Goal: Task Accomplishment & Management: Complete application form

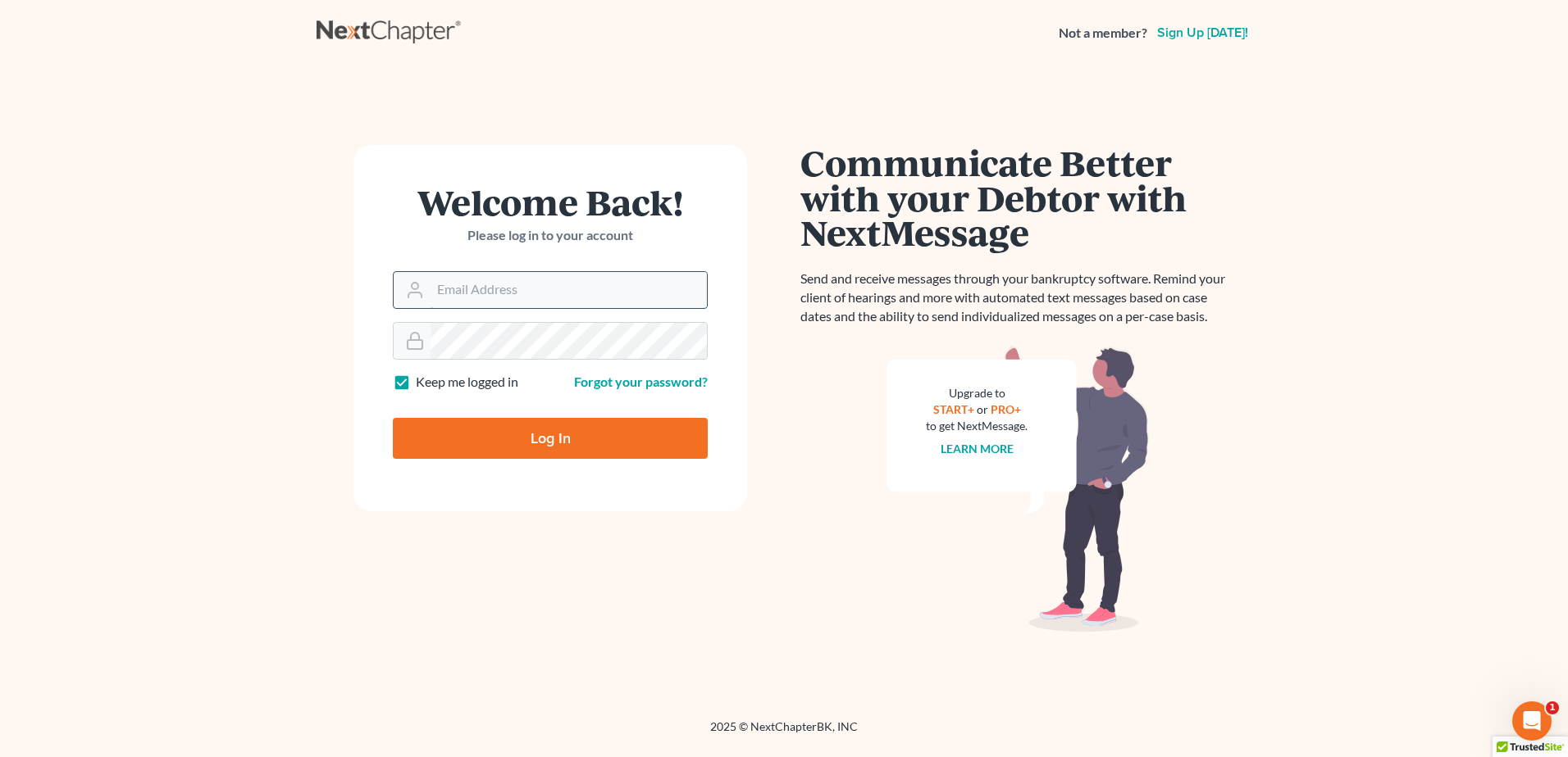
click at [484, 286] on input "Email Address" at bounding box center [569, 290] width 276 height 36
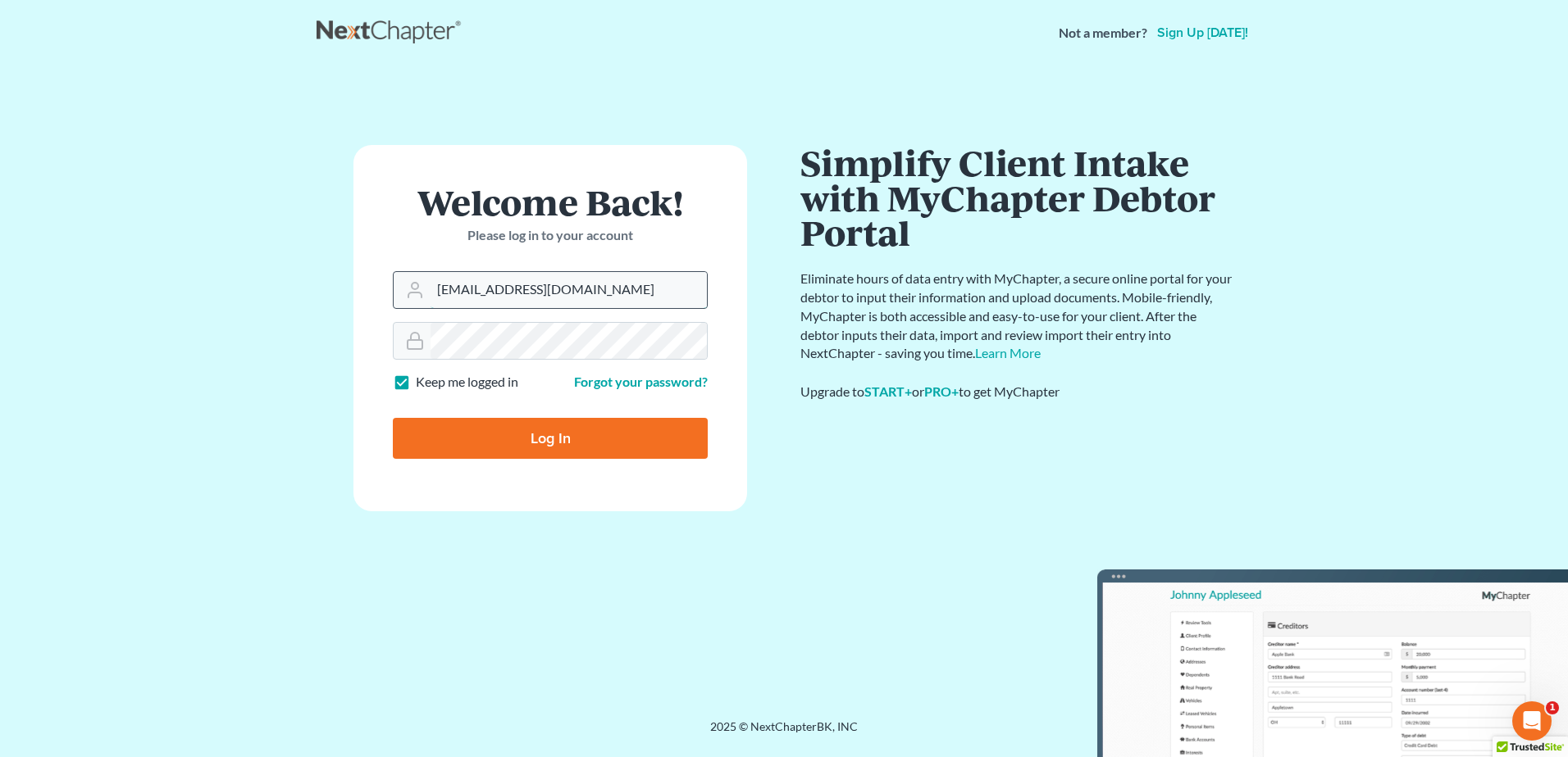
click at [543, 289] on input "[EMAIL_ADDRESS][DOMAIN_NAME]" at bounding box center [569, 290] width 276 height 36
drag, startPoint x: 581, startPoint y: 288, endPoint x: 395, endPoint y: 296, distance: 186.2
click at [395, 296] on div "[EMAIL_ADDRESS][DOMAIN_NAME]" at bounding box center [551, 290] width 315 height 38
type input "[EMAIL_ADDRESS][DOMAIN_NAME]"
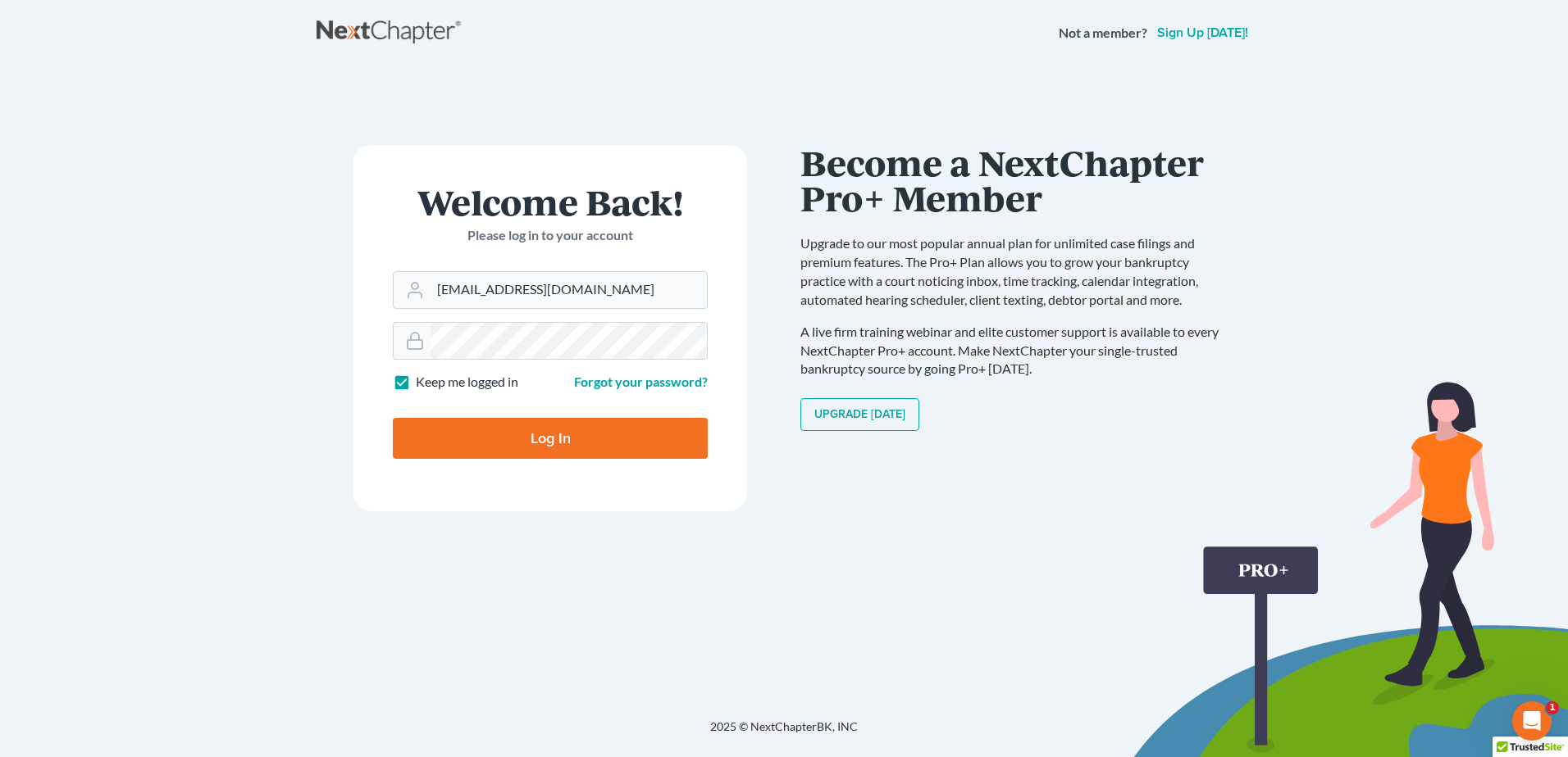
click at [529, 425] on input "Log In" at bounding box center [551, 438] width 315 height 41
type input "Thinking..."
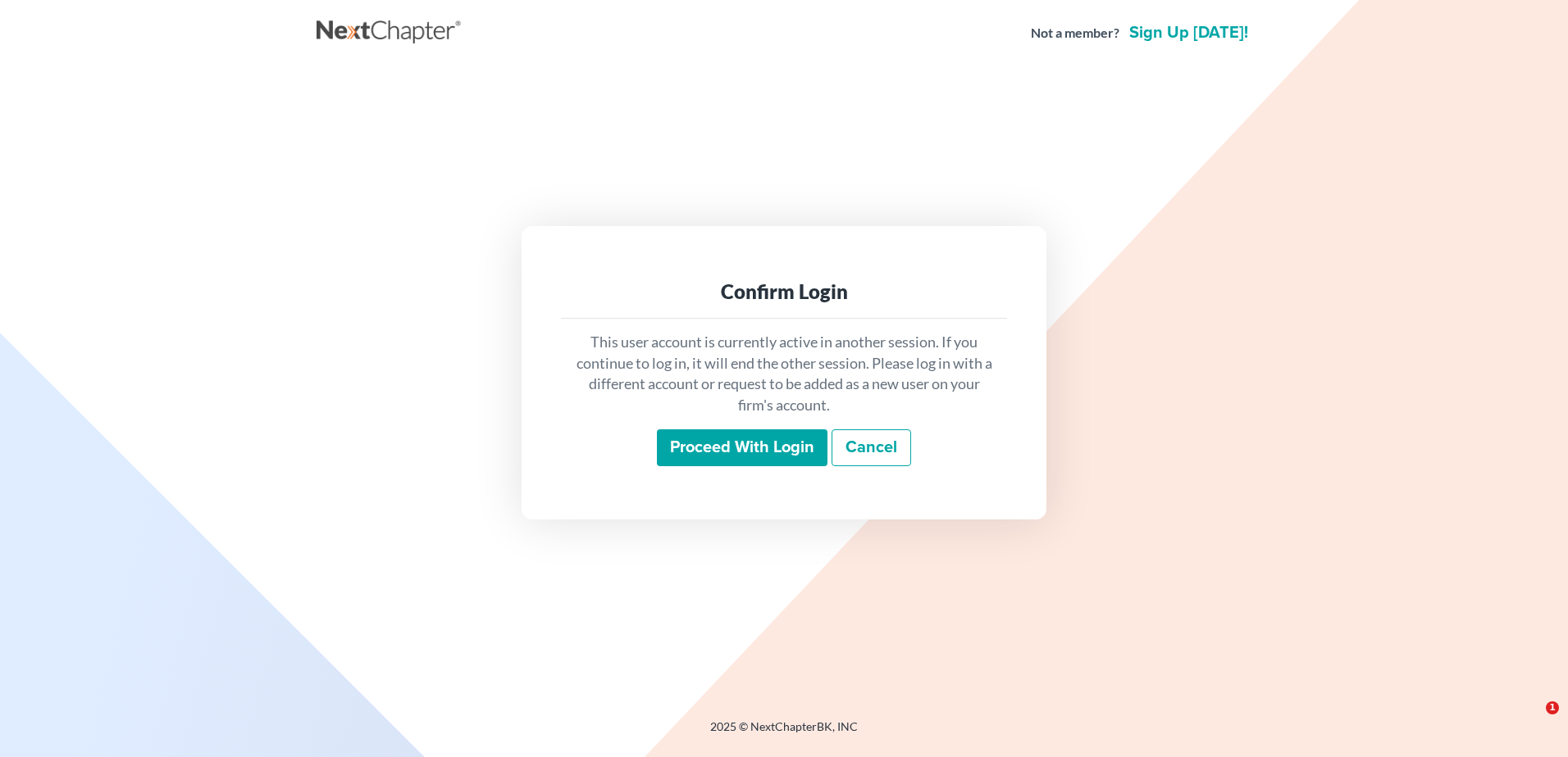
click at [704, 439] on input "Proceed with login" at bounding box center [742, 449] width 171 height 38
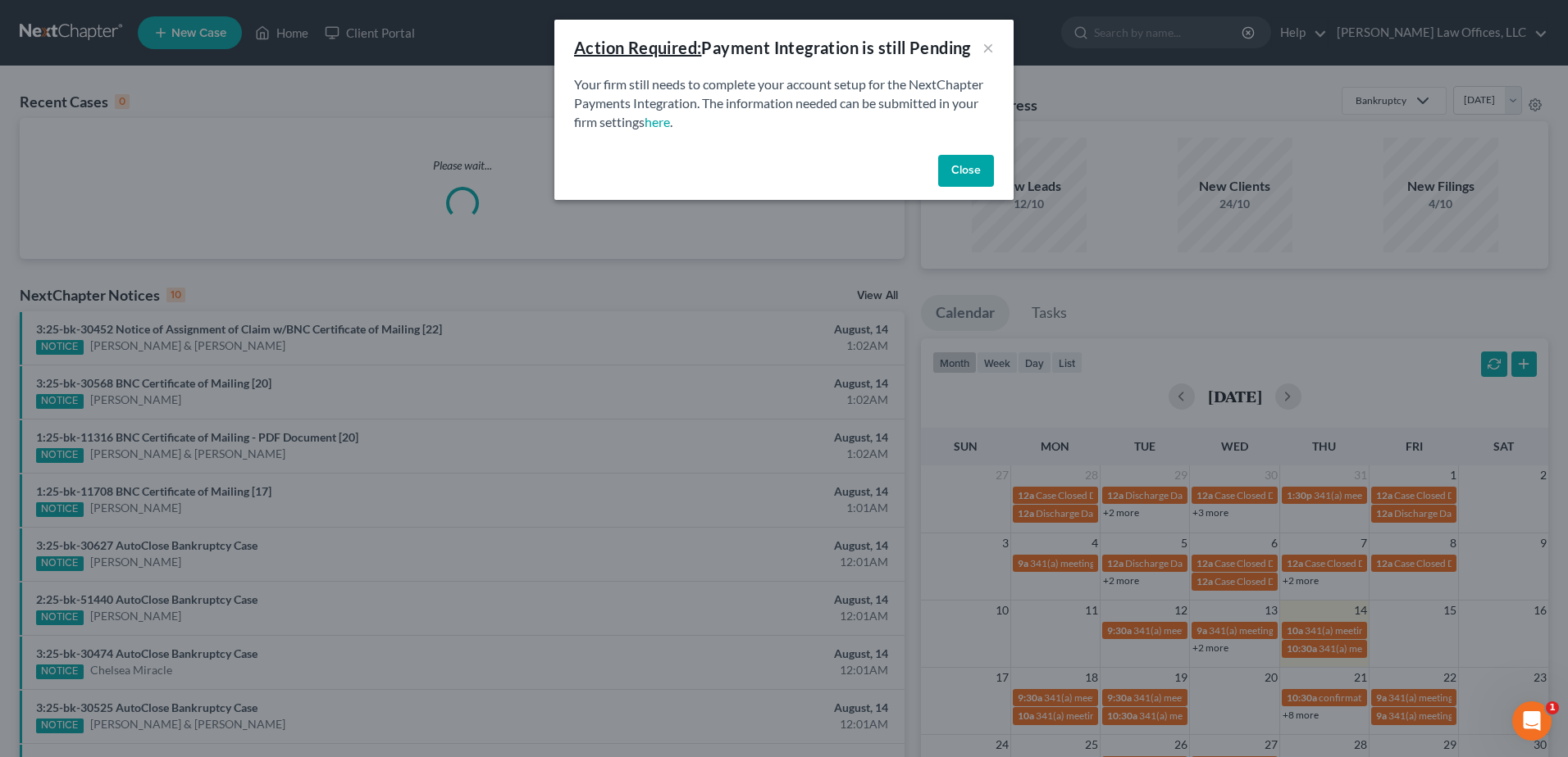
click at [950, 172] on button "Close" at bounding box center [966, 171] width 56 height 32
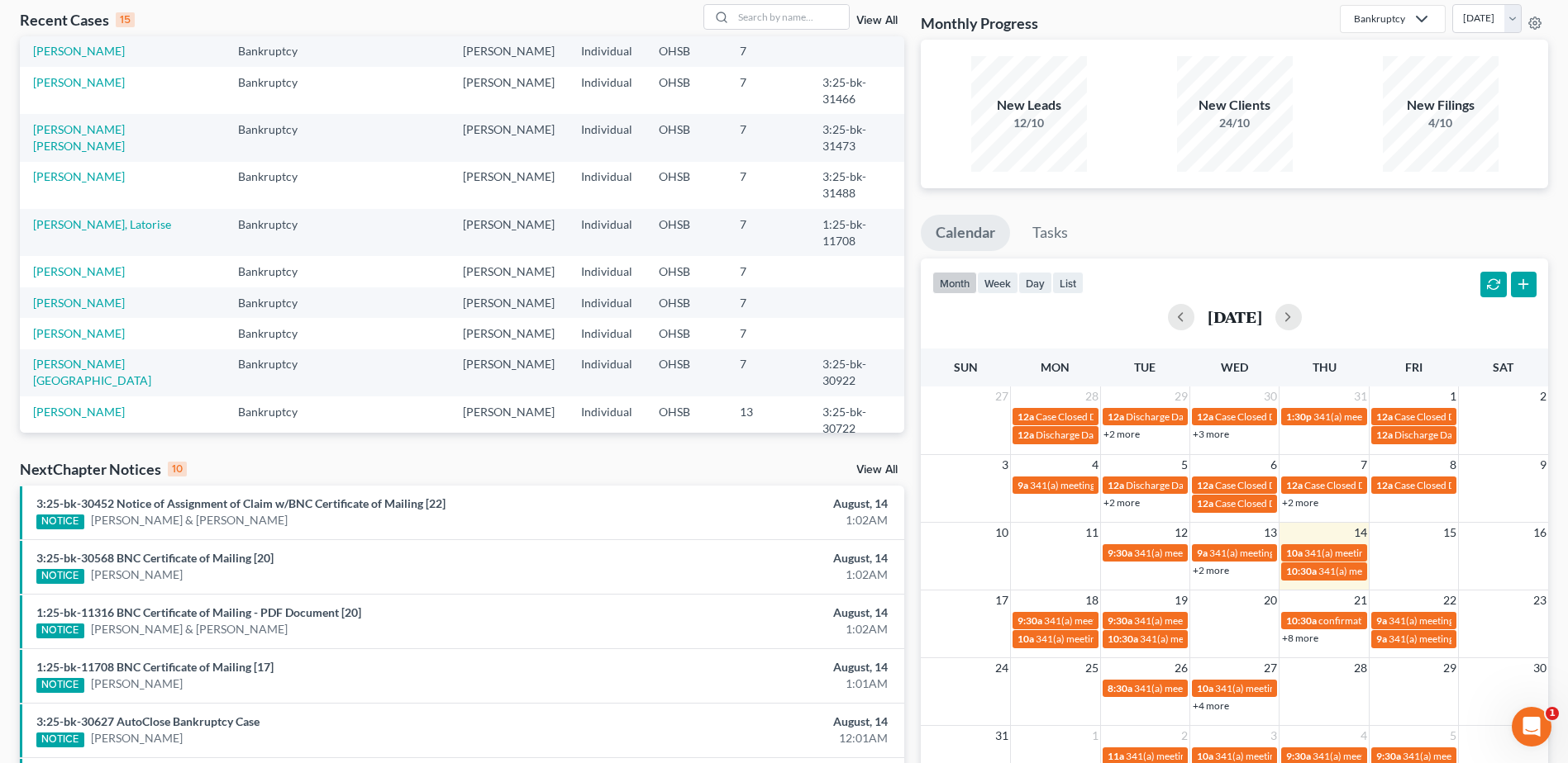
scroll to position [31, 0]
click at [763, 19] on input "search" at bounding box center [791, 17] width 115 height 24
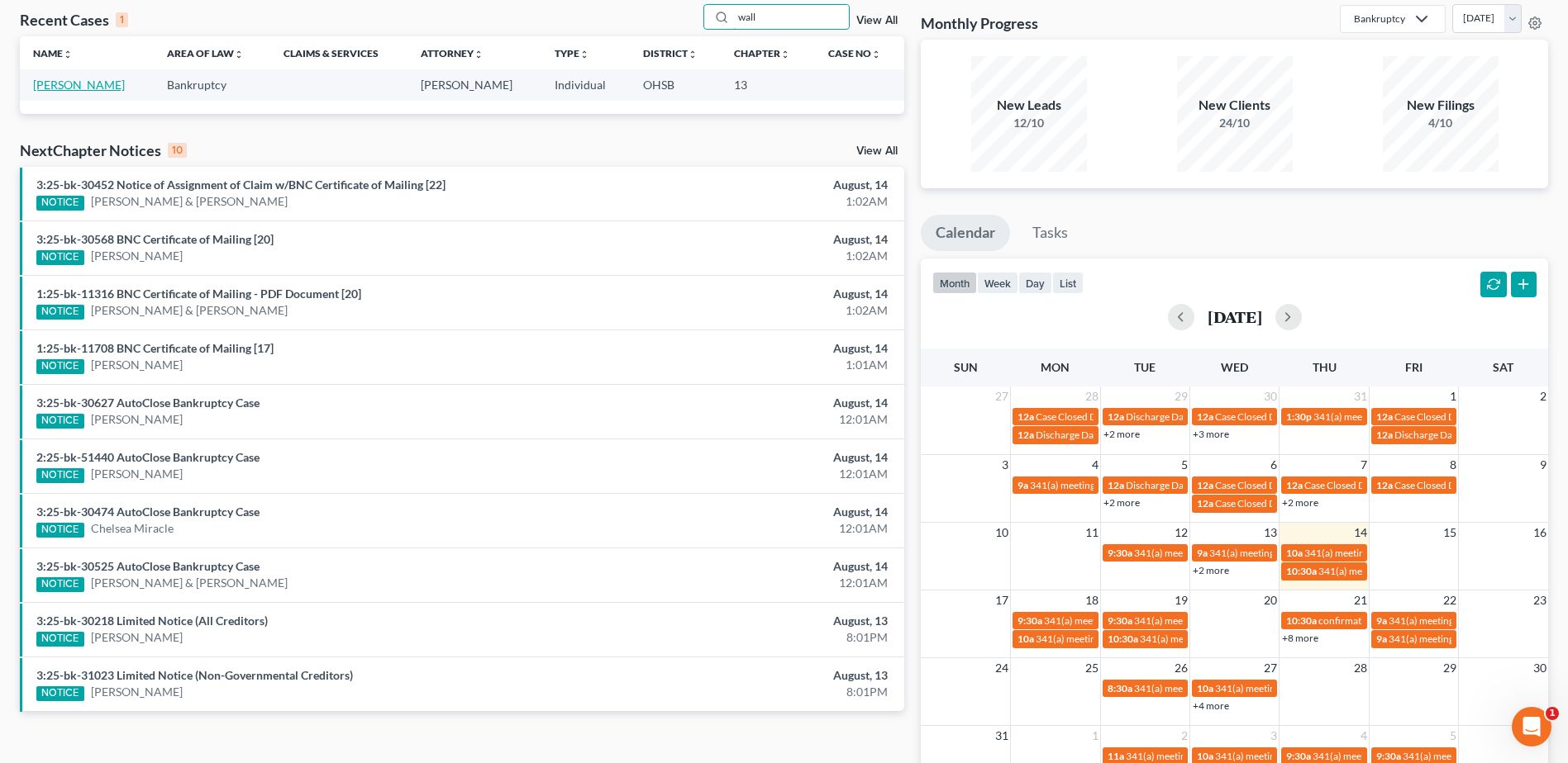
type input "wall"
click at [73, 82] on link "Wall, Rebecca" at bounding box center [78, 84] width 91 height 14
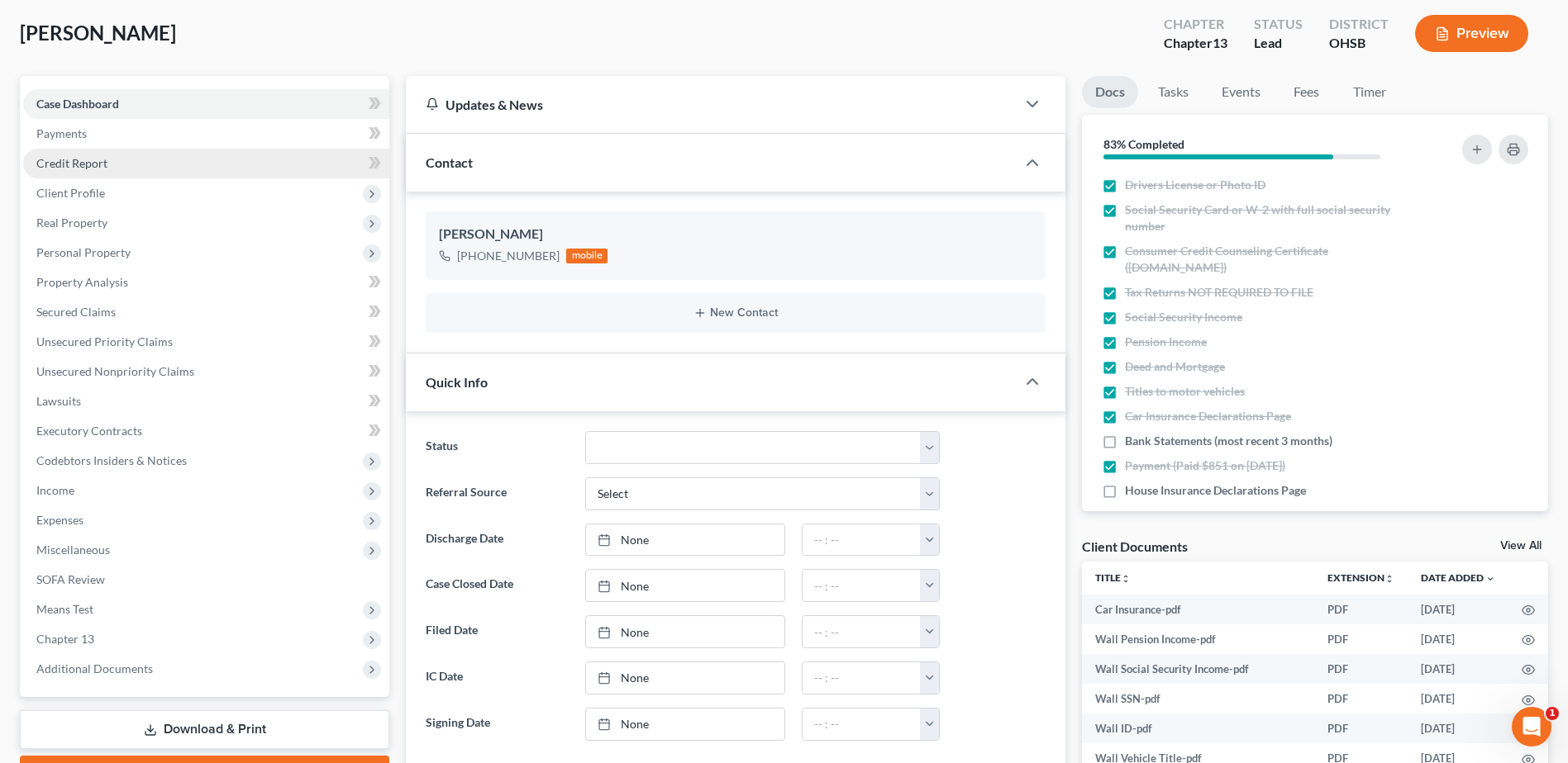
click at [115, 165] on link "Credit Report" at bounding box center [206, 164] width 366 height 30
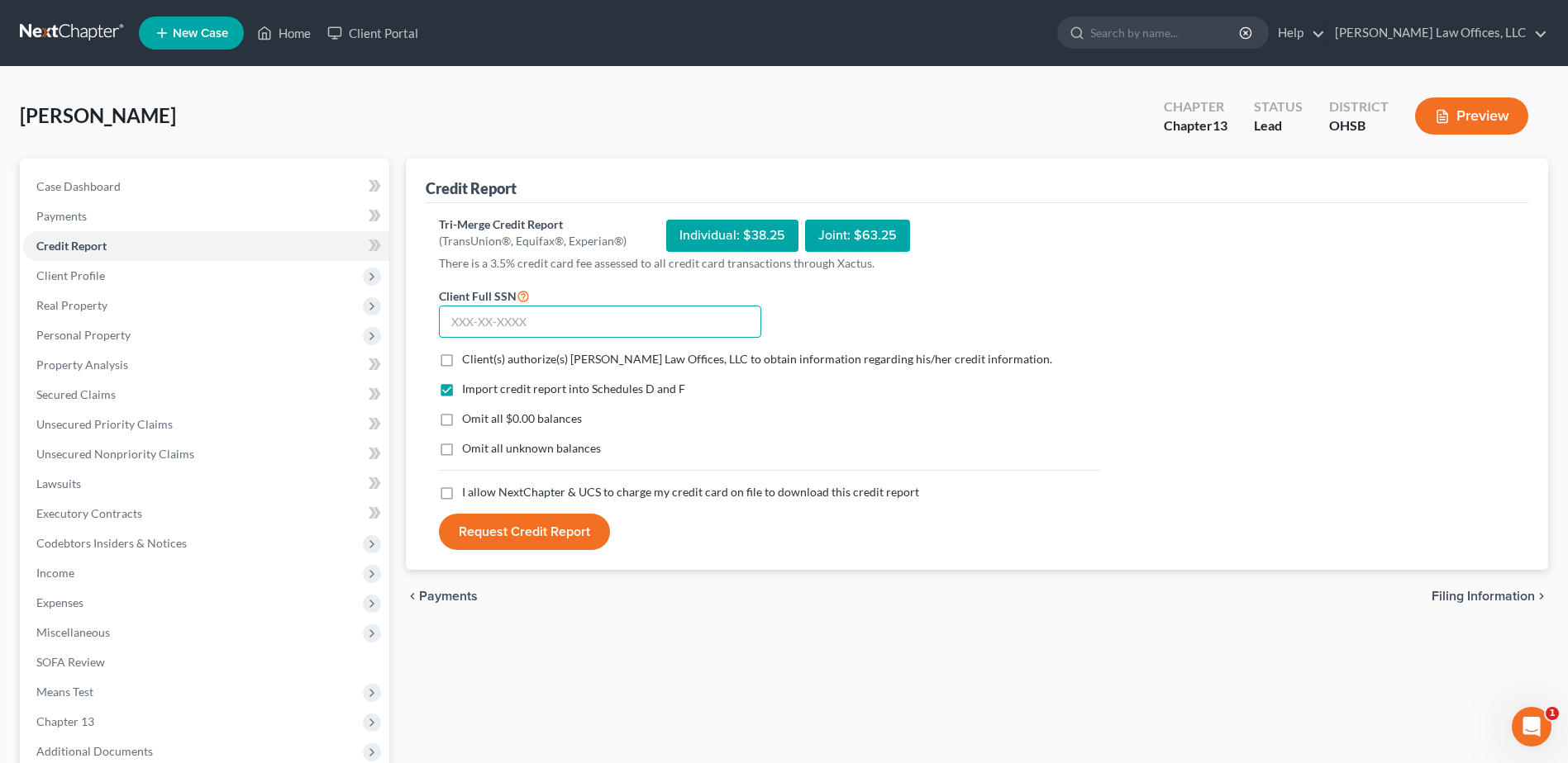
click at [653, 319] on input "text" at bounding box center [600, 322] width 322 height 33
type input "400-60-5649"
click at [462, 359] on label "Client(s) authorize(s) Fesenmyer Law Offices, LLC to obtain information regardi…" at bounding box center [756, 359] width 590 height 16
click at [469, 359] on input "Client(s) authorize(s) Fesenmyer Law Offices, LLC to obtain information regardi…" at bounding box center [474, 357] width 10 height 10
checkbox input "true"
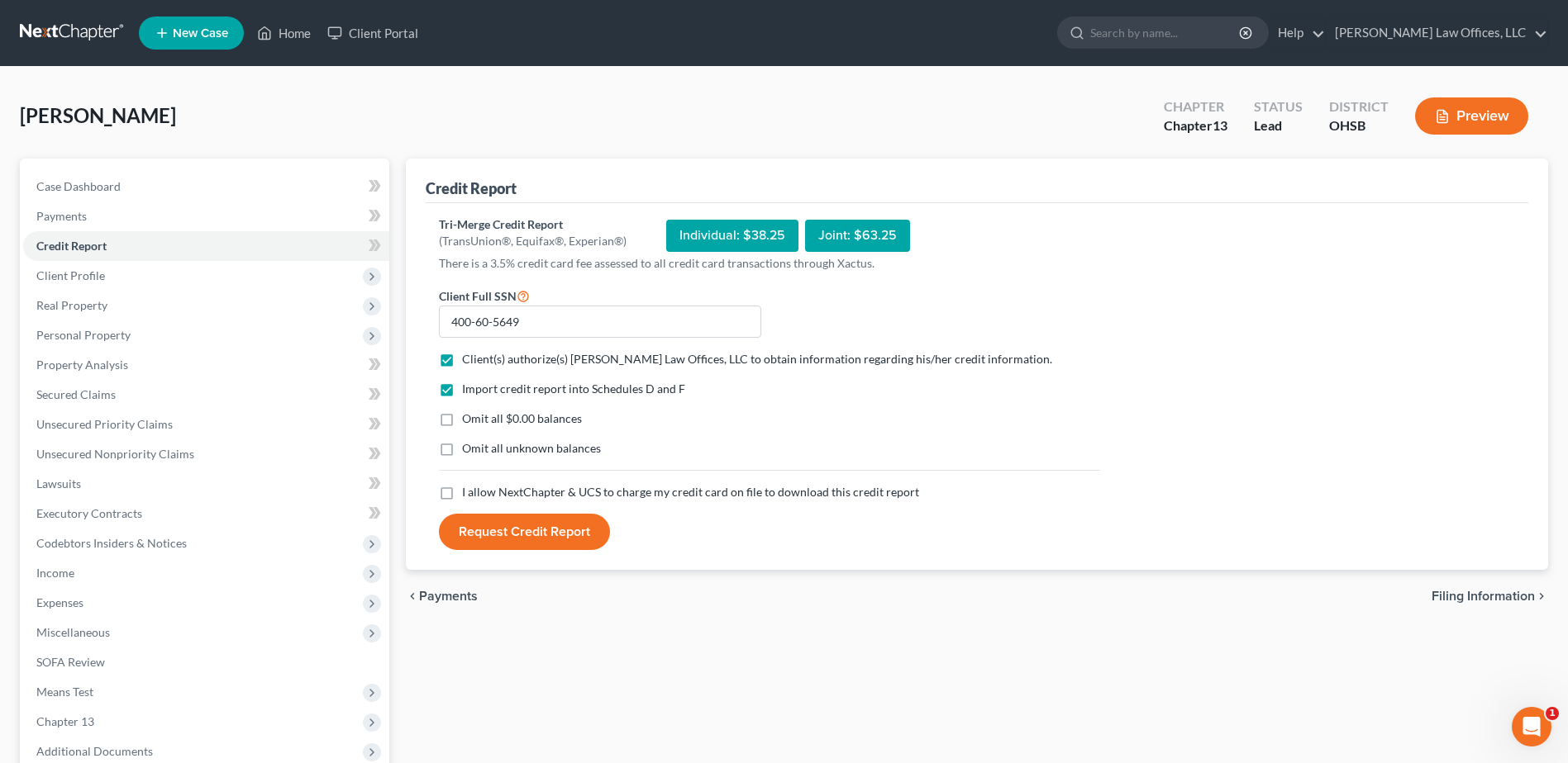
click at [462, 424] on label "Omit all $0.00 balances" at bounding box center [521, 419] width 120 height 16
click at [469, 421] on input "Omit all $0.00 balances" at bounding box center [474, 416] width 10 height 10
checkbox input "true"
click at [462, 496] on label "I allow NextChapter & UCS to charge my credit card on file to download this cre…" at bounding box center [690, 492] width 457 height 16
click at [469, 495] on input "I allow NextChapter & UCS to charge my credit card on file to download this cre…" at bounding box center [474, 489] width 10 height 10
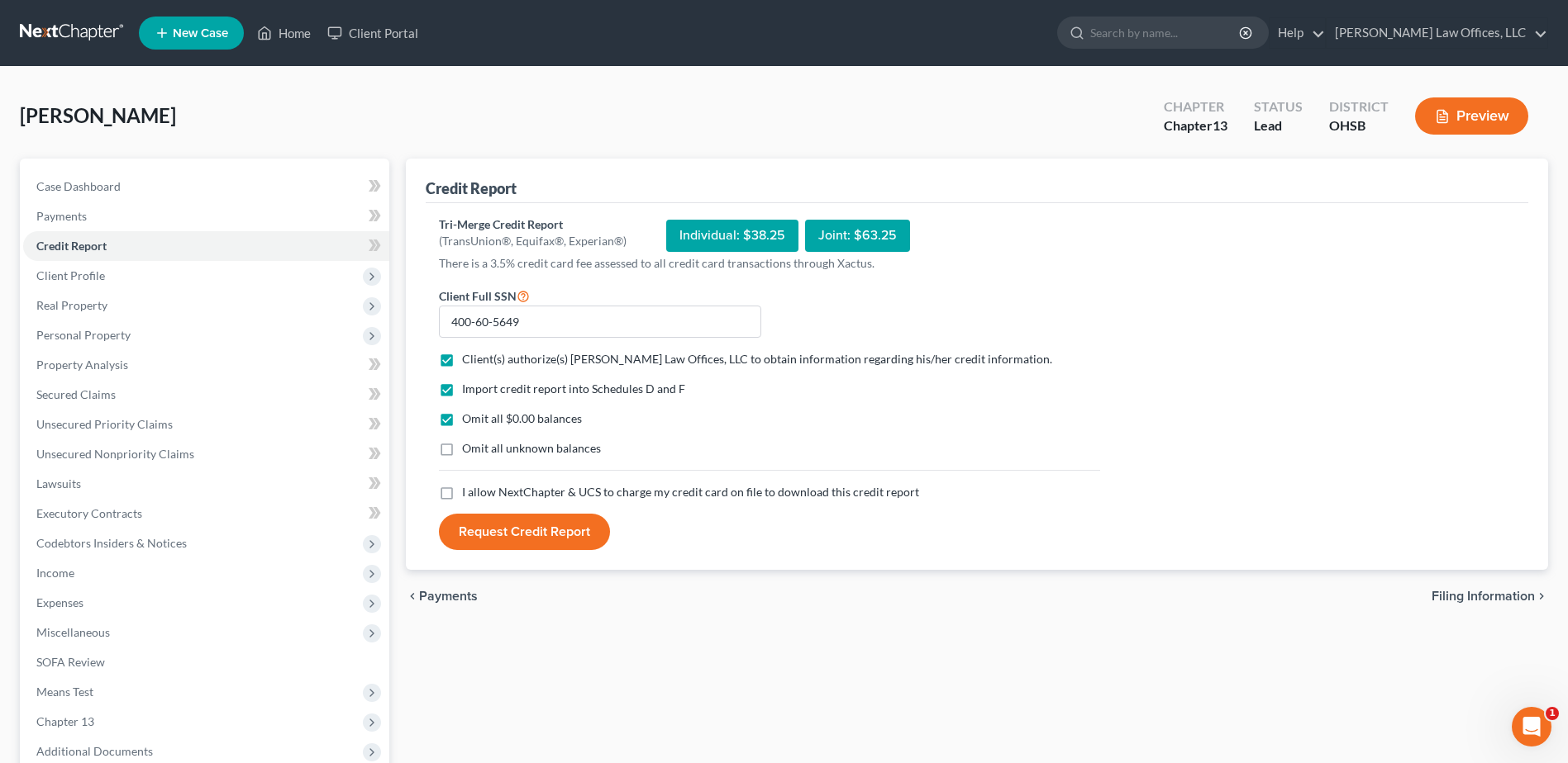
checkbox input "true"
click at [510, 529] on button "Request Credit Report" at bounding box center [524, 532] width 171 height 36
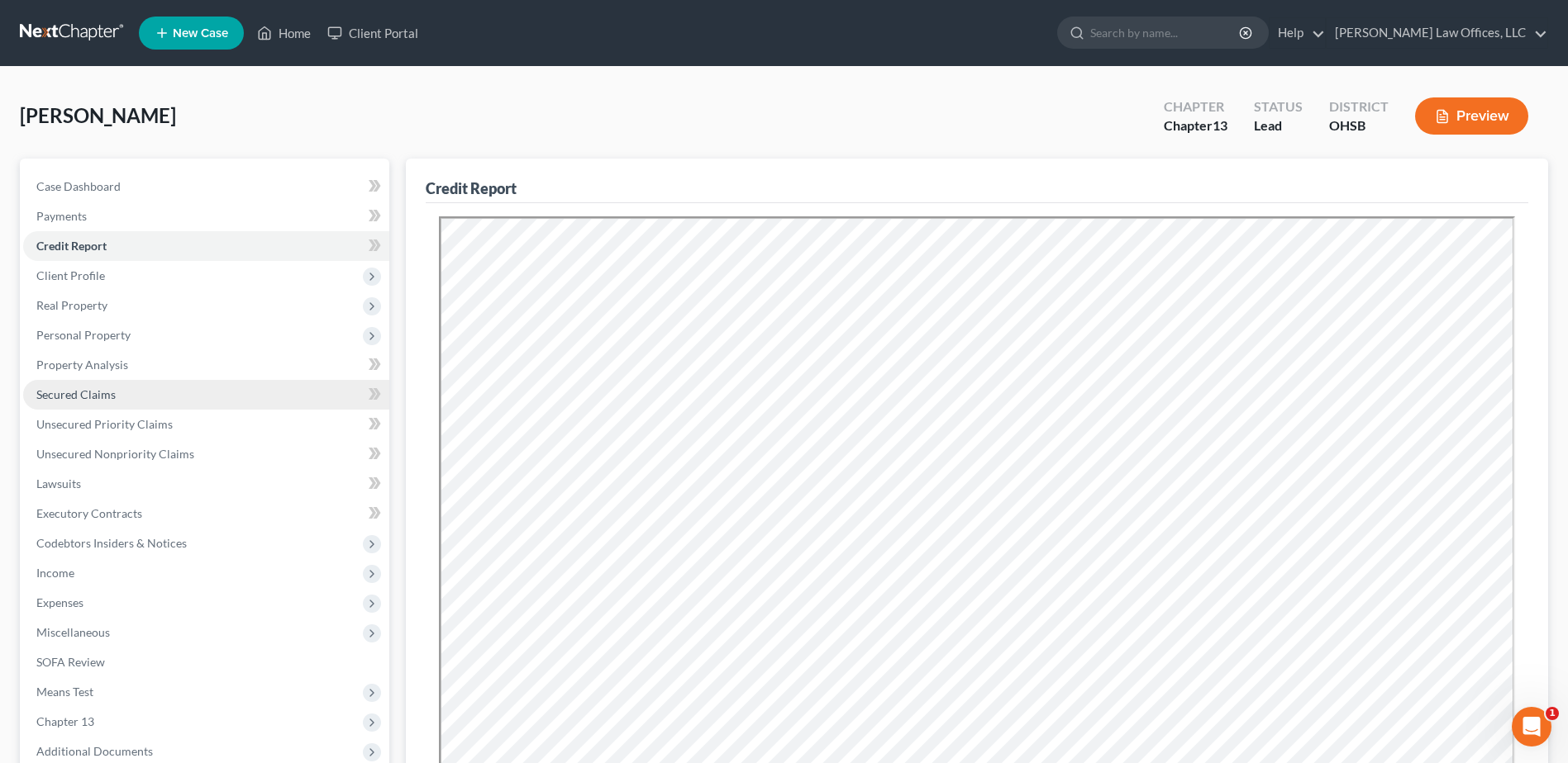
click at [121, 398] on link "Secured Claims" at bounding box center [206, 394] width 366 height 30
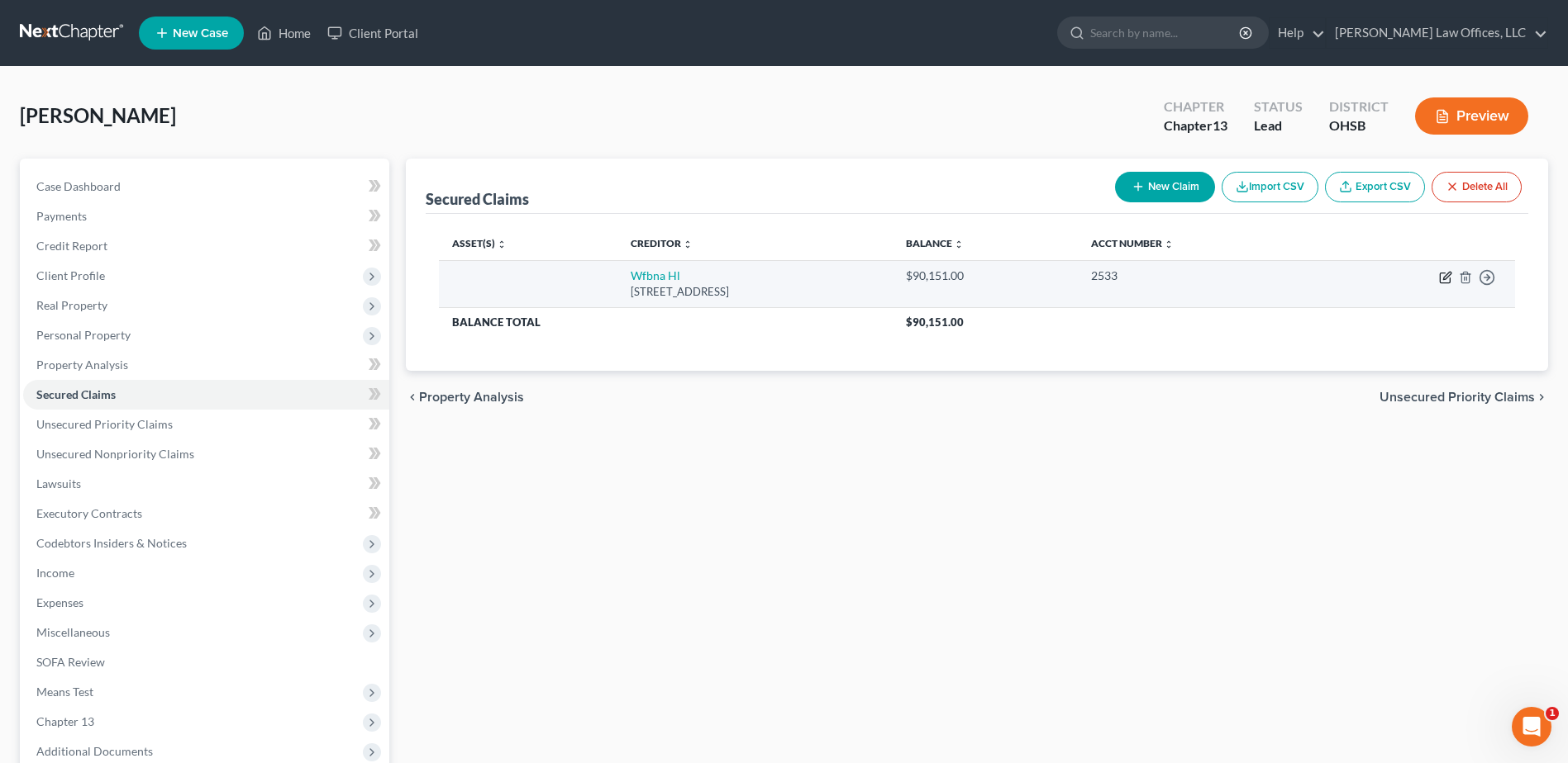
click at [1441, 276] on icon "button" at bounding box center [1445, 277] width 13 height 13
select select "16"
select select "0"
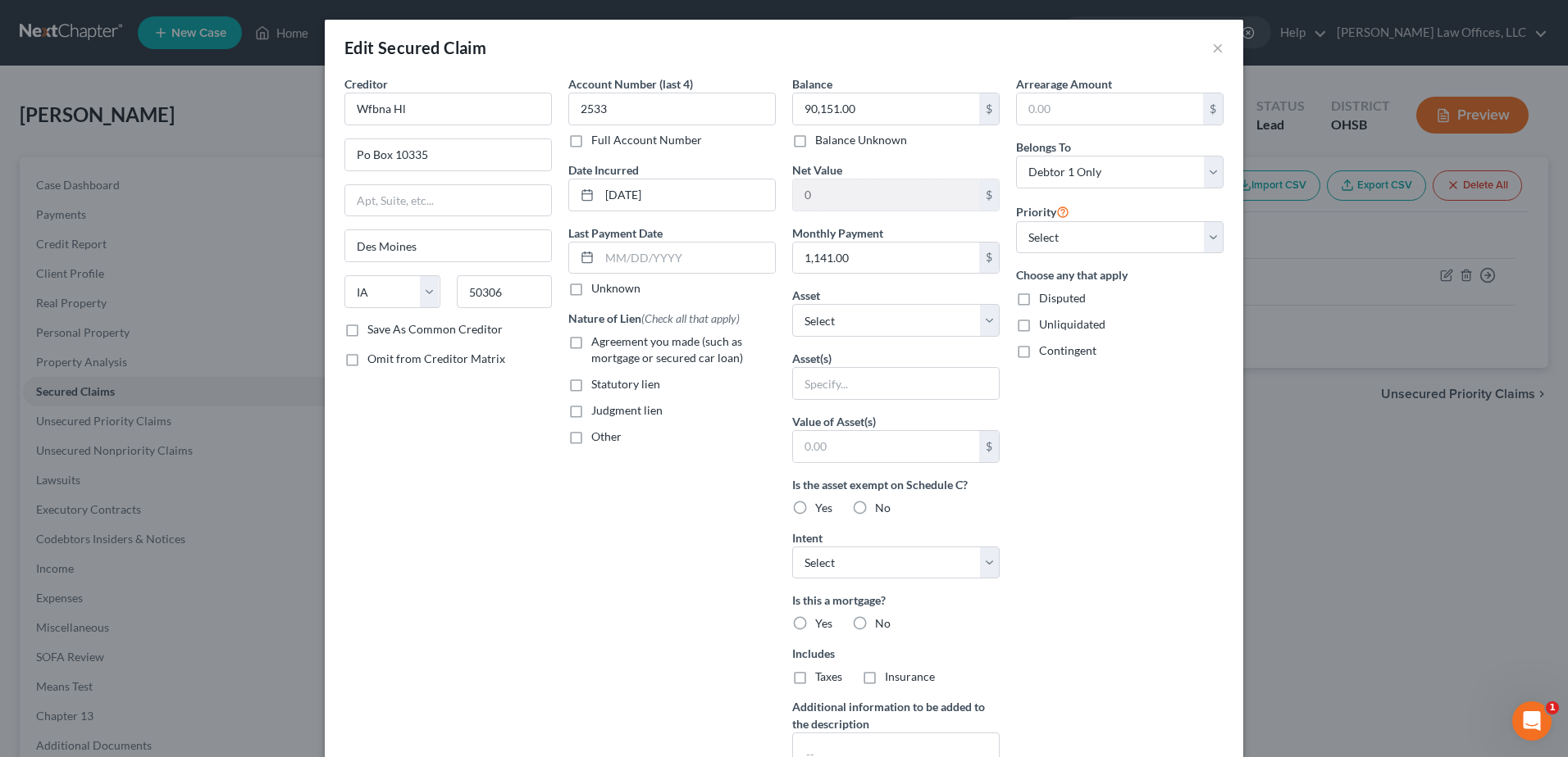
click at [592, 340] on label "Agreement you made (such as mortgage or secured car loan)" at bounding box center [684, 349] width 185 height 32
click at [598, 340] on input "Agreement you made (such as mortgage or secured car loan)" at bounding box center [603, 338] width 10 height 10
checkbox input "true"
click at [982, 321] on select "Select Other Multiple Assets Electronics - Electronics Televisions and radios; …" at bounding box center [896, 320] width 208 height 32
select select "10"
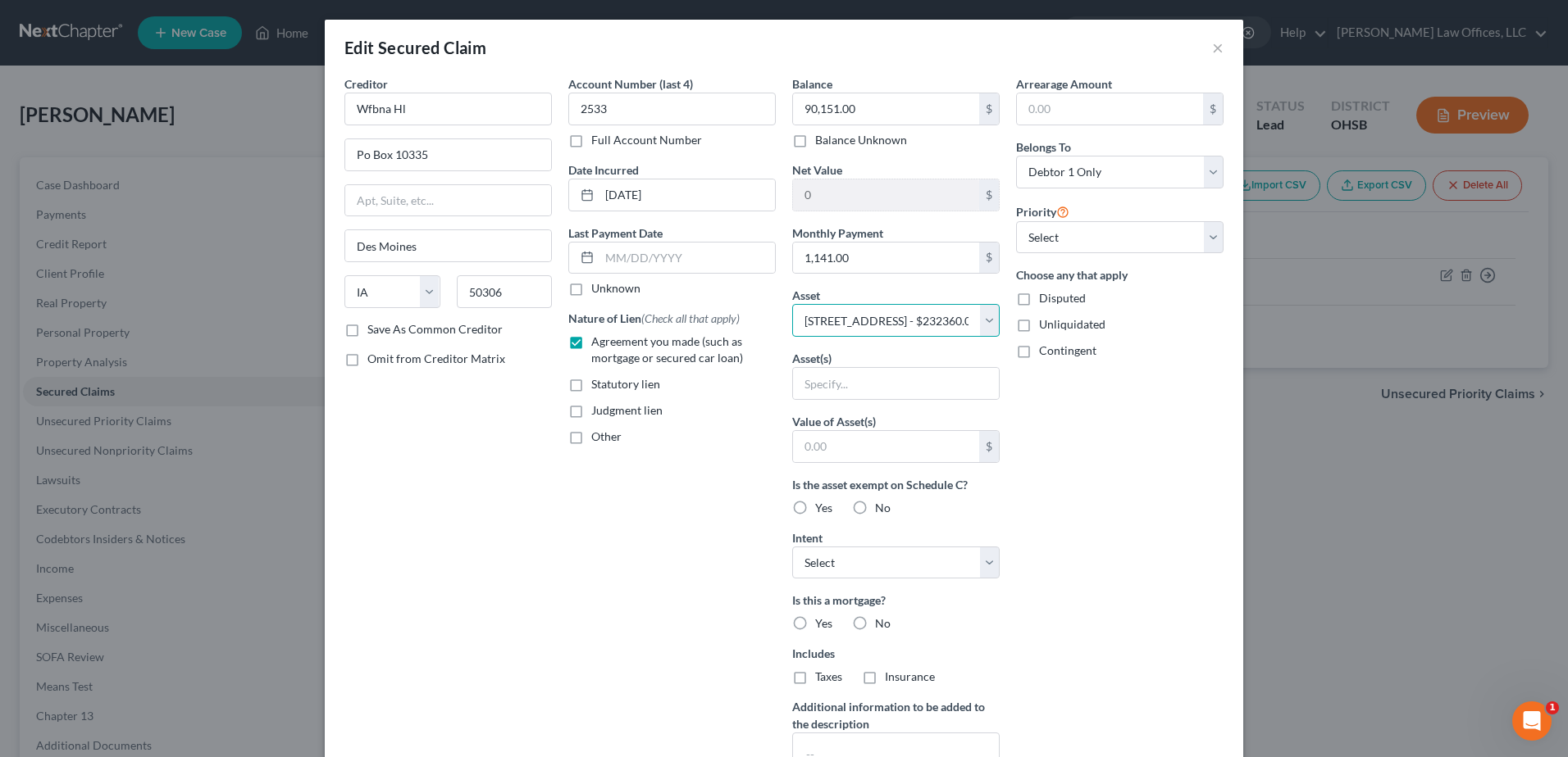
click at [793, 304] on select "Select Other Multiple Assets Electronics - Electronics Televisions and radios; …" at bounding box center [896, 320] width 208 height 32
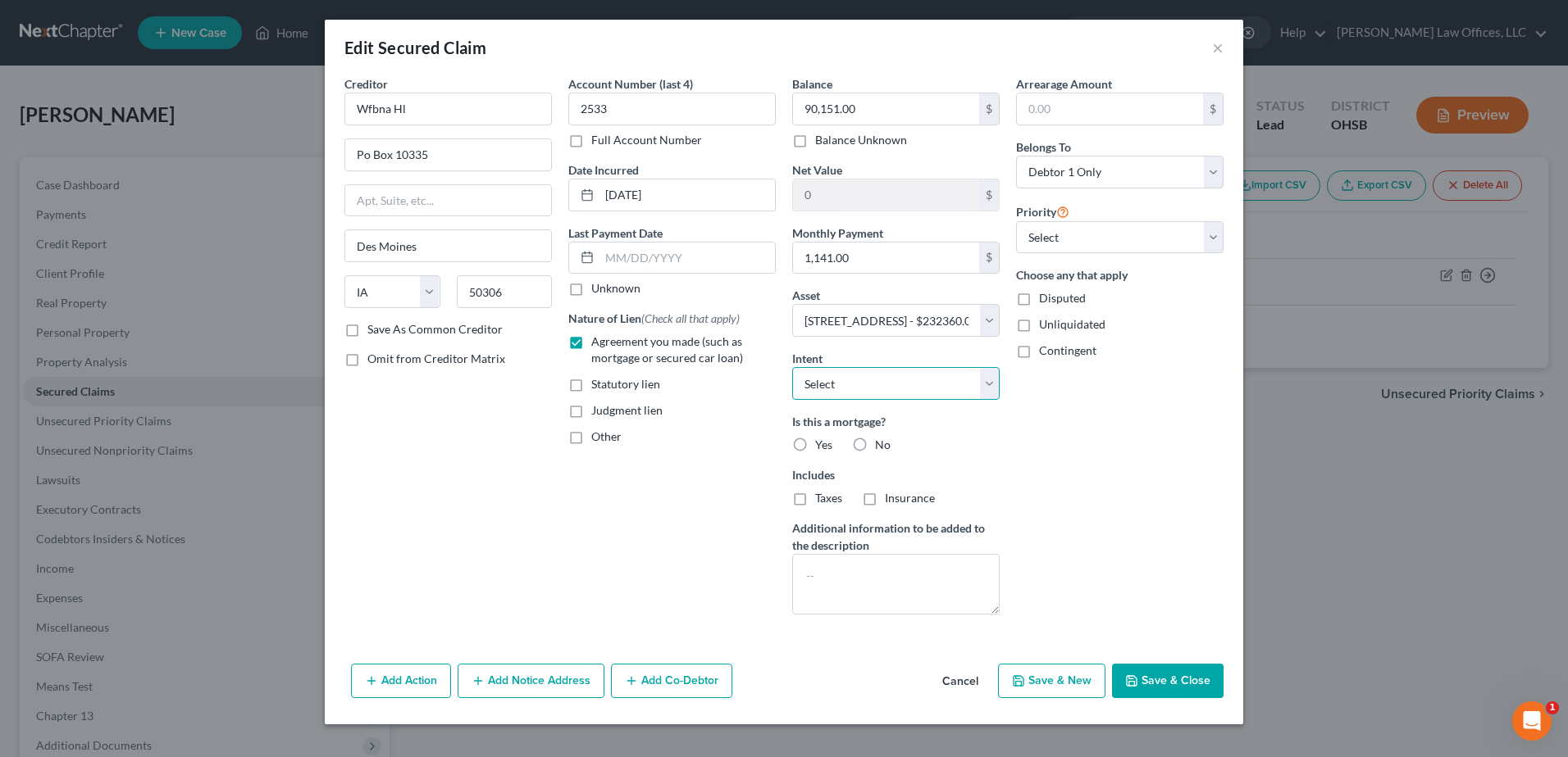
click at [990, 384] on select "Select Surrender Redeem Reaffirm Avoid Other" at bounding box center [896, 384] width 208 height 32
click at [1047, 418] on div "Arrearage Amount $ Belongs To * Select Debtor 1 Only Debtor 2 Only Debtor 1 And…" at bounding box center [1120, 351] width 224 height 553
click at [816, 442] on label "Yes" at bounding box center [824, 444] width 17 height 16
click at [822, 442] on input "Yes" at bounding box center [827, 442] width 10 height 10
radio input "true"
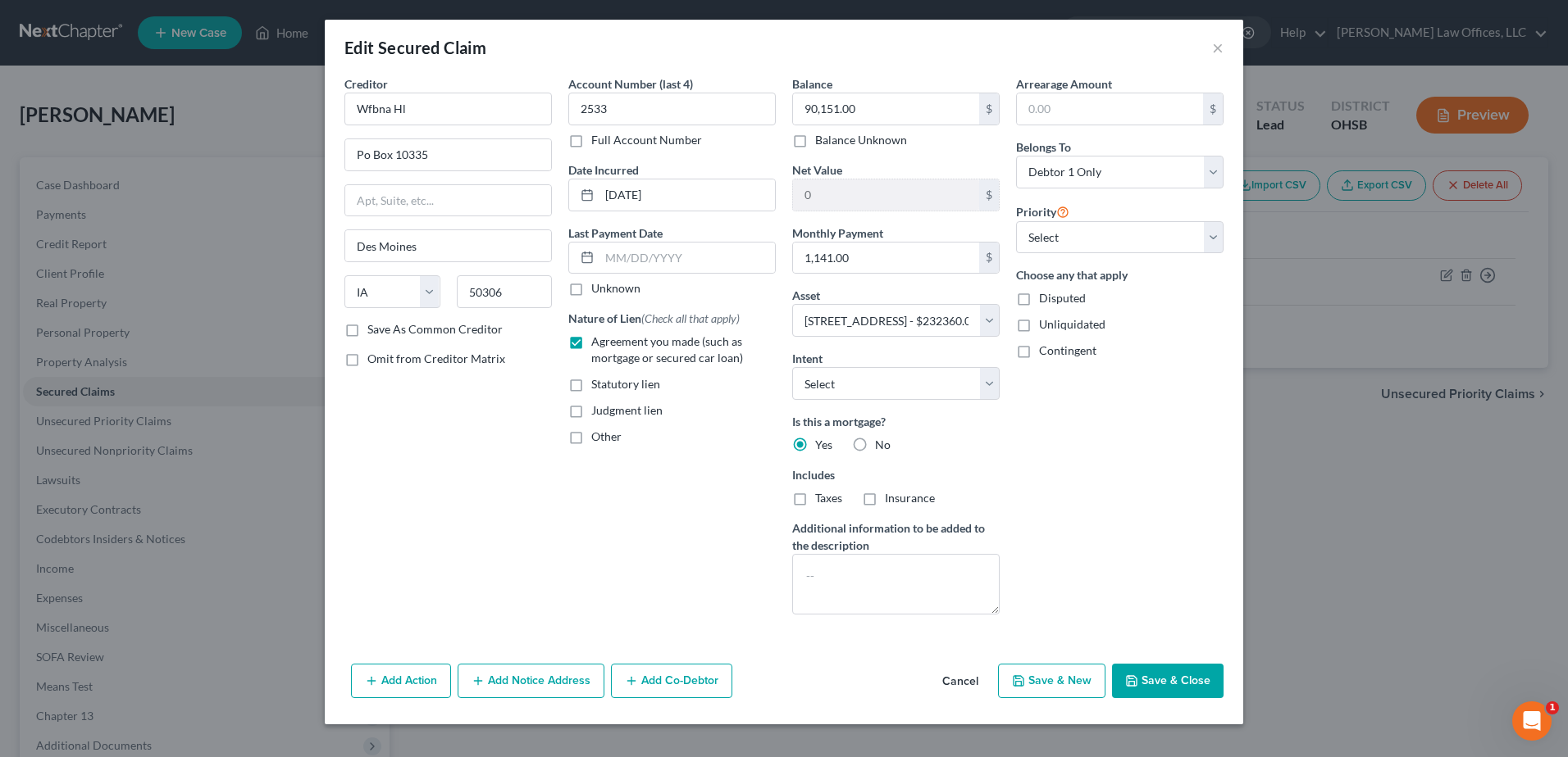
click at [816, 496] on label "Taxes" at bounding box center [829, 498] width 27 height 16
click at [822, 496] on input "Taxes" at bounding box center [827, 496] width 10 height 10
checkbox input "true"
click at [885, 498] on label "Insurance" at bounding box center [910, 498] width 50 height 16
click at [892, 498] on input "Insurance" at bounding box center [897, 496] width 10 height 10
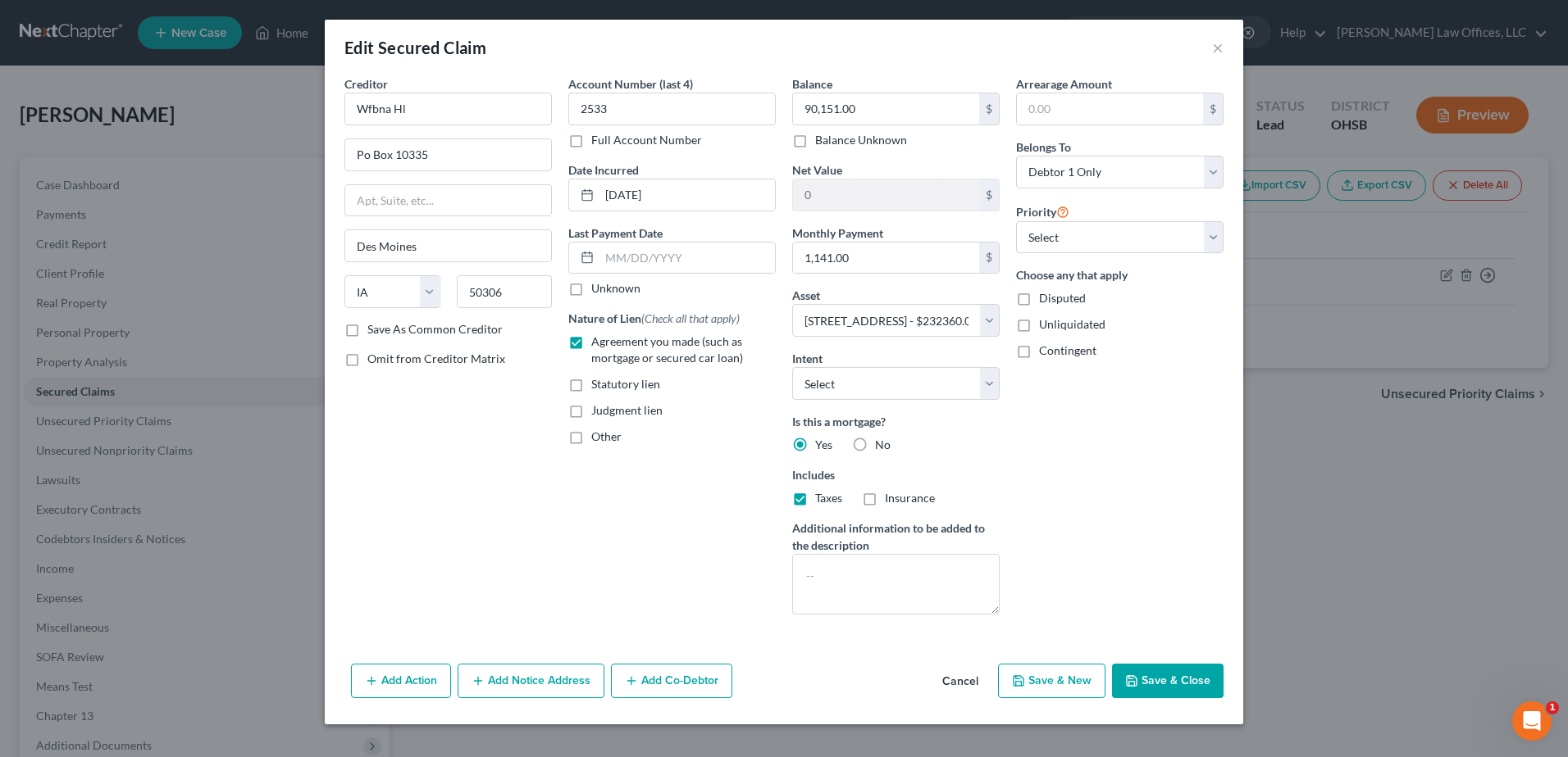
checkbox input "true"
click at [1155, 669] on button "Save & Close" at bounding box center [1168, 681] width 111 height 34
select select
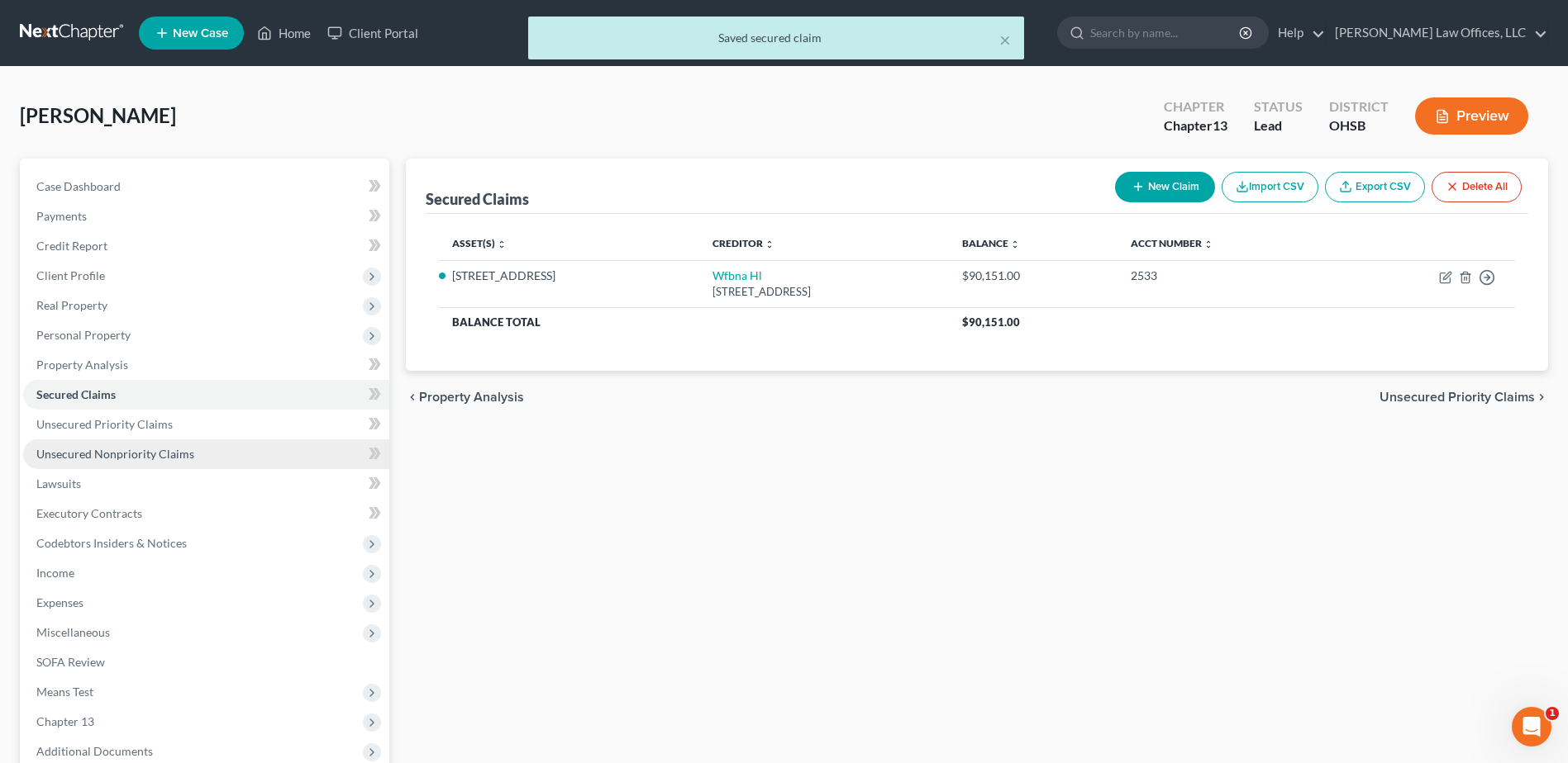
click at [186, 457] on span "Unsecured Nonpriority Claims" at bounding box center [115, 454] width 158 height 14
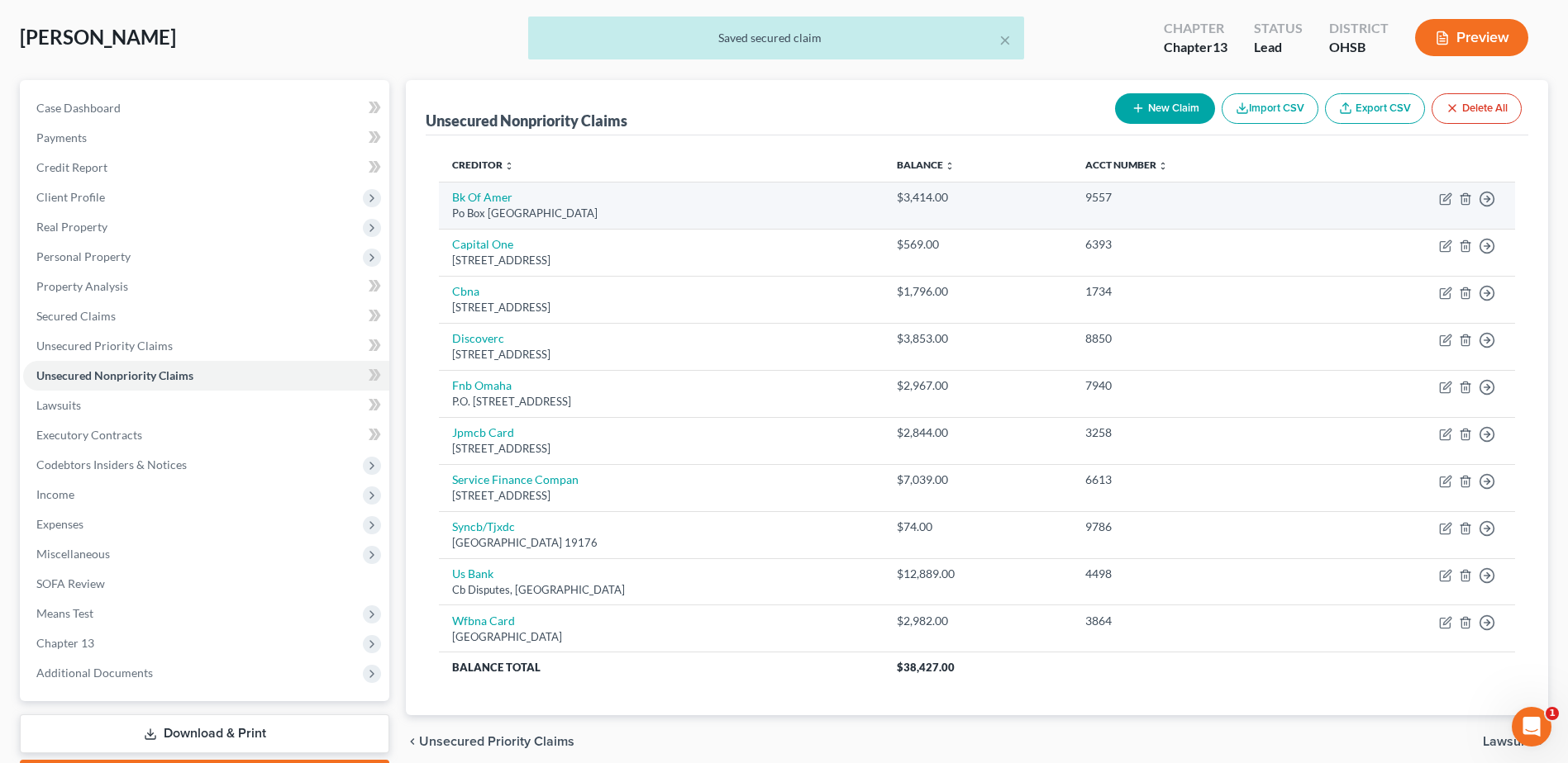
scroll to position [83, 0]
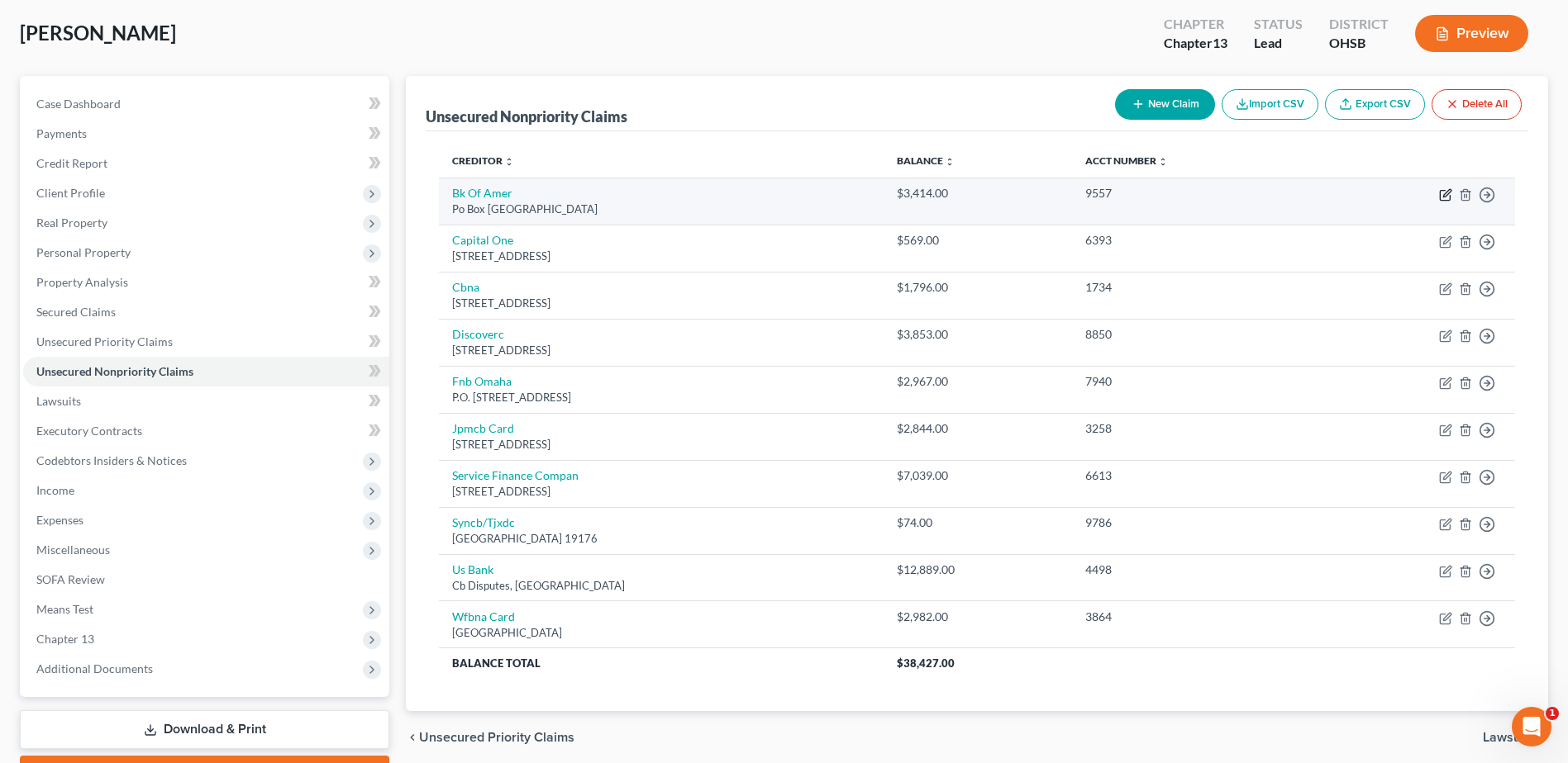
click at [1447, 196] on icon "button" at bounding box center [1445, 195] width 13 height 13
select select "45"
select select "2"
select select "0"
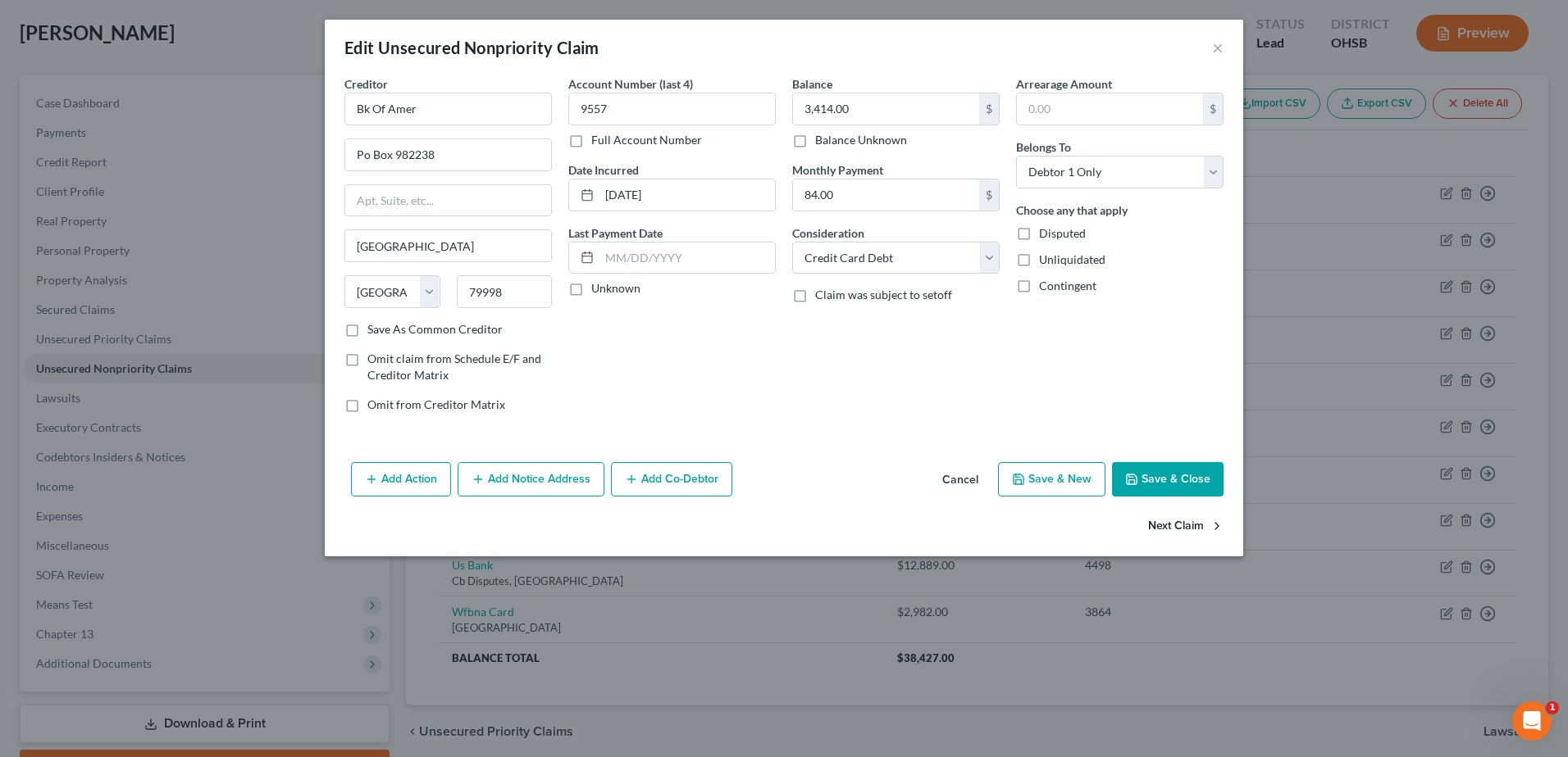
click at [1185, 523] on button "Next Claim" at bounding box center [1186, 527] width 75 height 34
select select "46"
select select "2"
select select "0"
click at [1185, 523] on button "Next Claim" at bounding box center [1186, 527] width 75 height 34
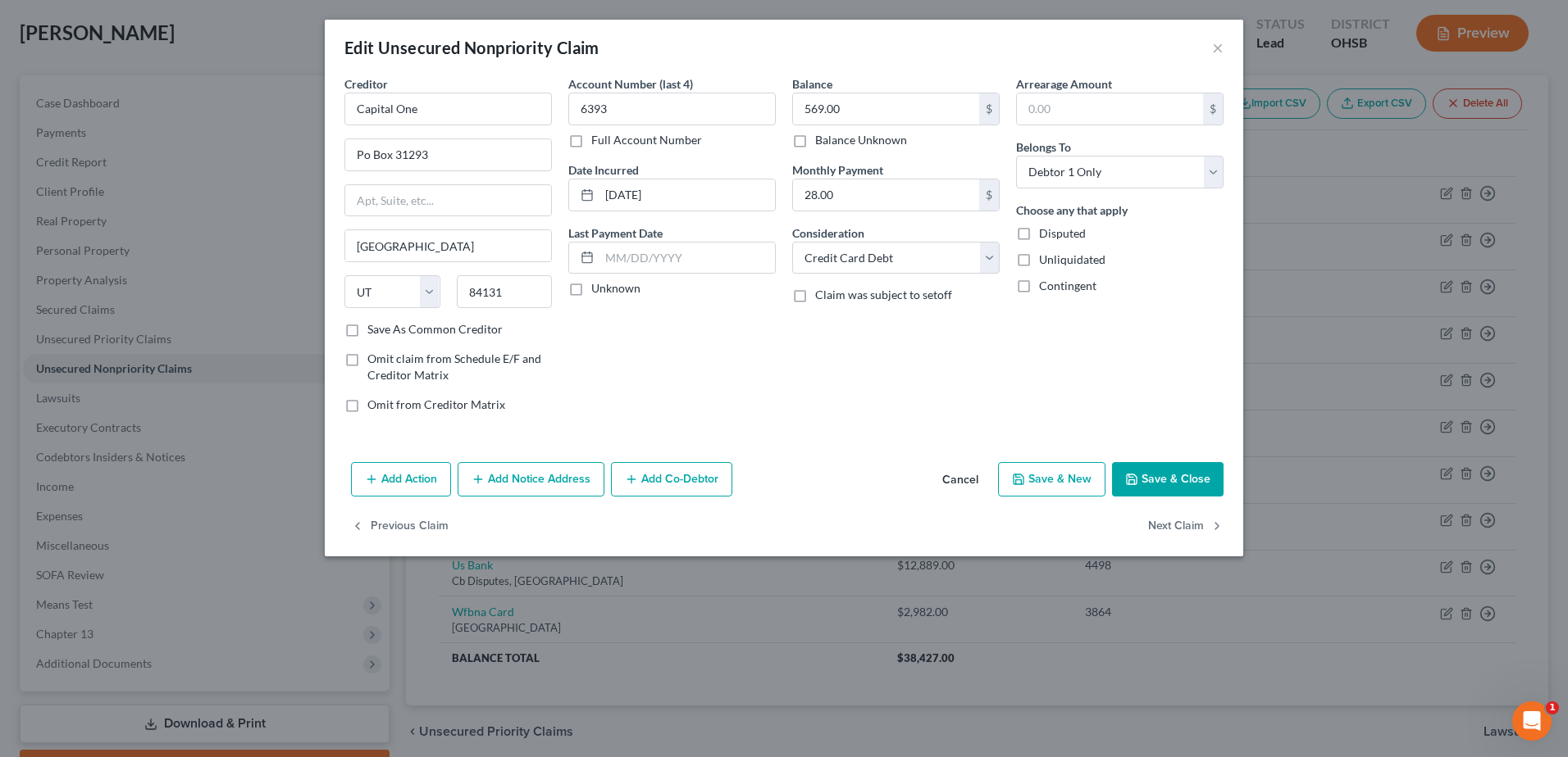
select select "43"
select select "2"
select select "0"
click at [1185, 523] on button "Next Claim" at bounding box center [1186, 527] width 75 height 34
select select "46"
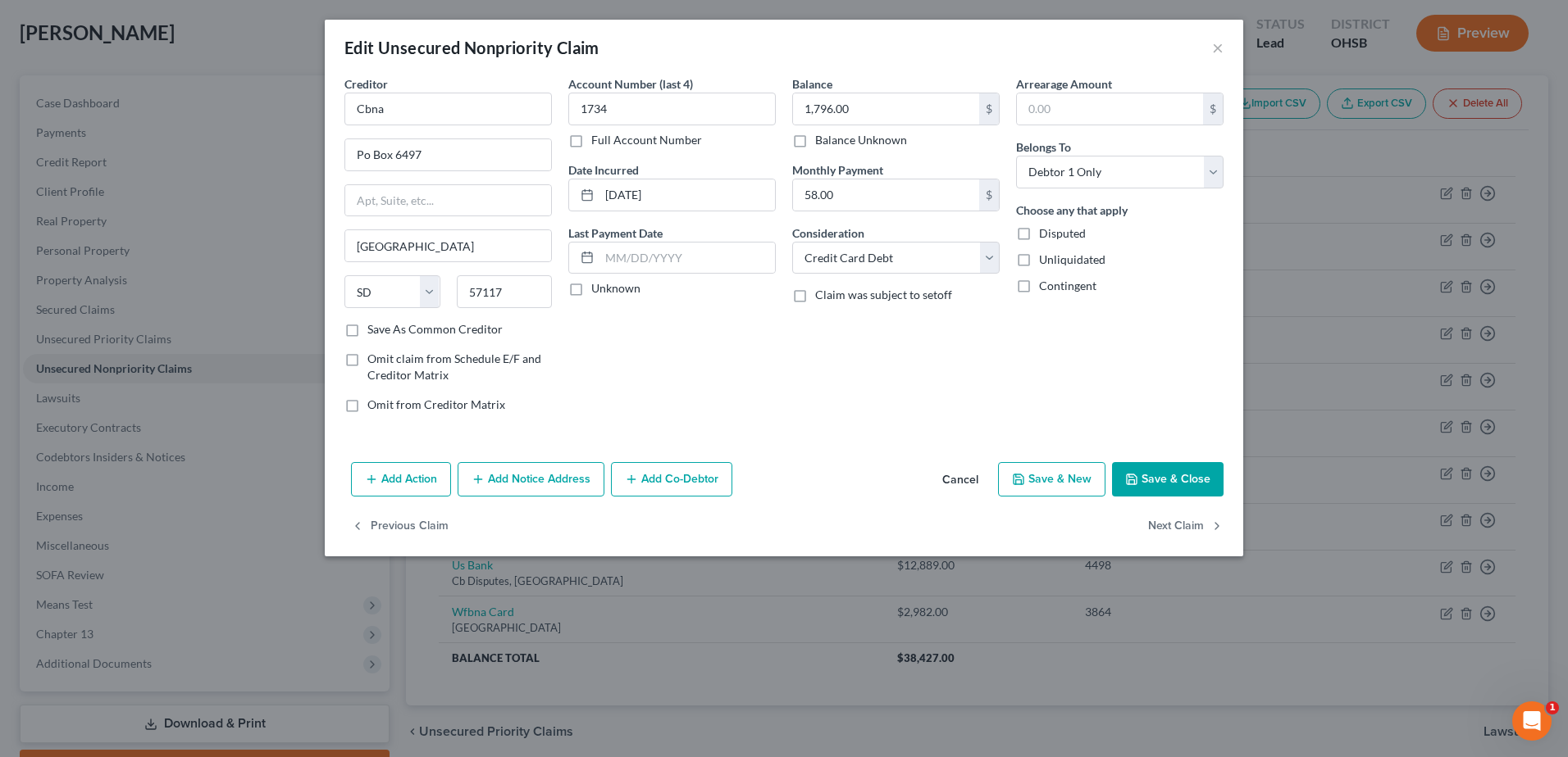
select select "2"
select select "0"
click at [1185, 523] on button "Next Claim" at bounding box center [1186, 527] width 75 height 34
select select "30"
select select "0"
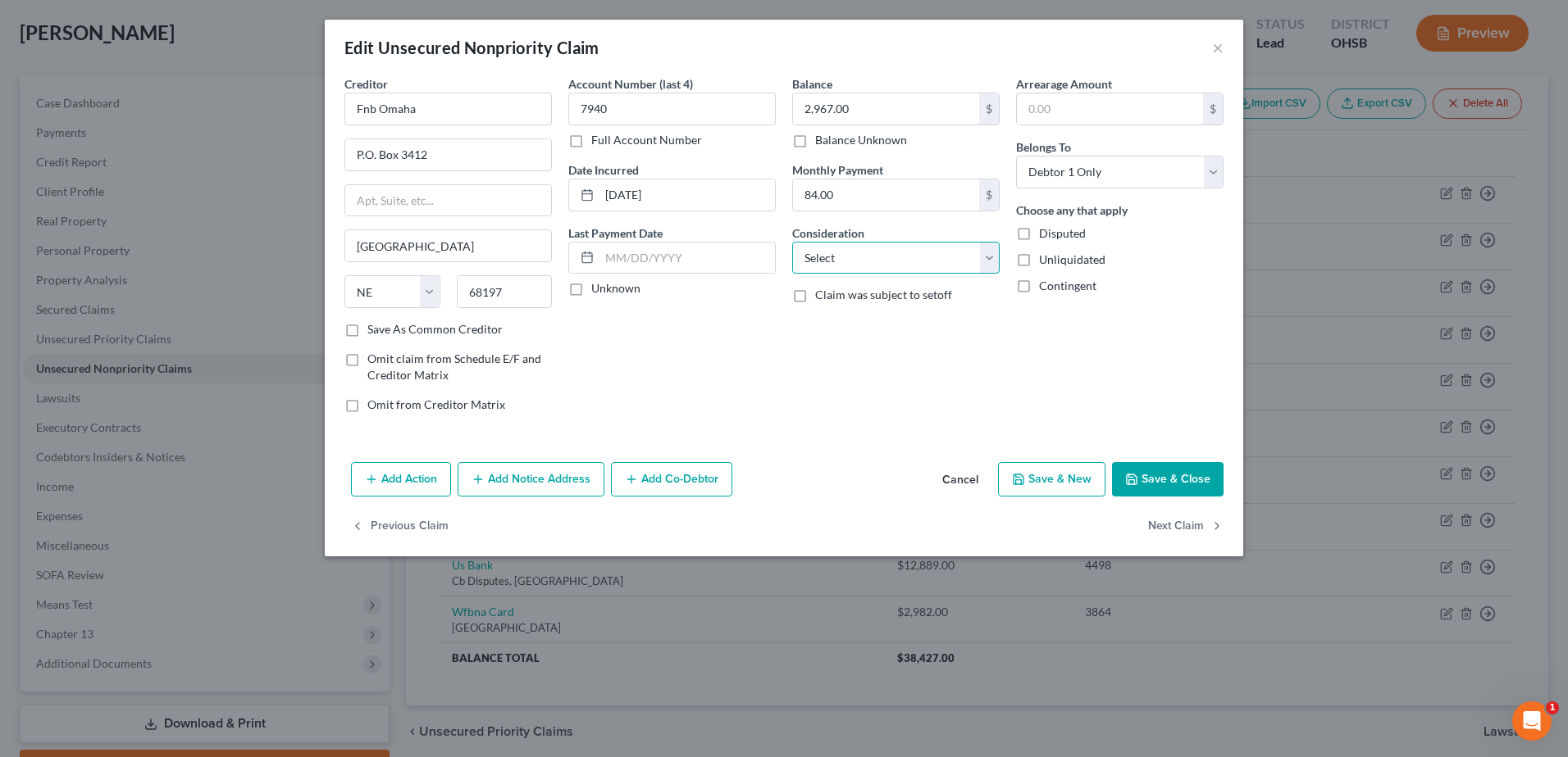
click at [997, 266] on select "Select Cable / Satellite Services Collection Agency Credit Card Debt Debt Couns…" at bounding box center [896, 258] width 208 height 32
select select "2"
click at [793, 242] on select "Select Cable / Satellite Services Collection Agency Credit Card Debt Debt Couns…" at bounding box center [896, 258] width 208 height 32
click at [1164, 519] on button "Next Claim" at bounding box center [1186, 527] width 75 height 34
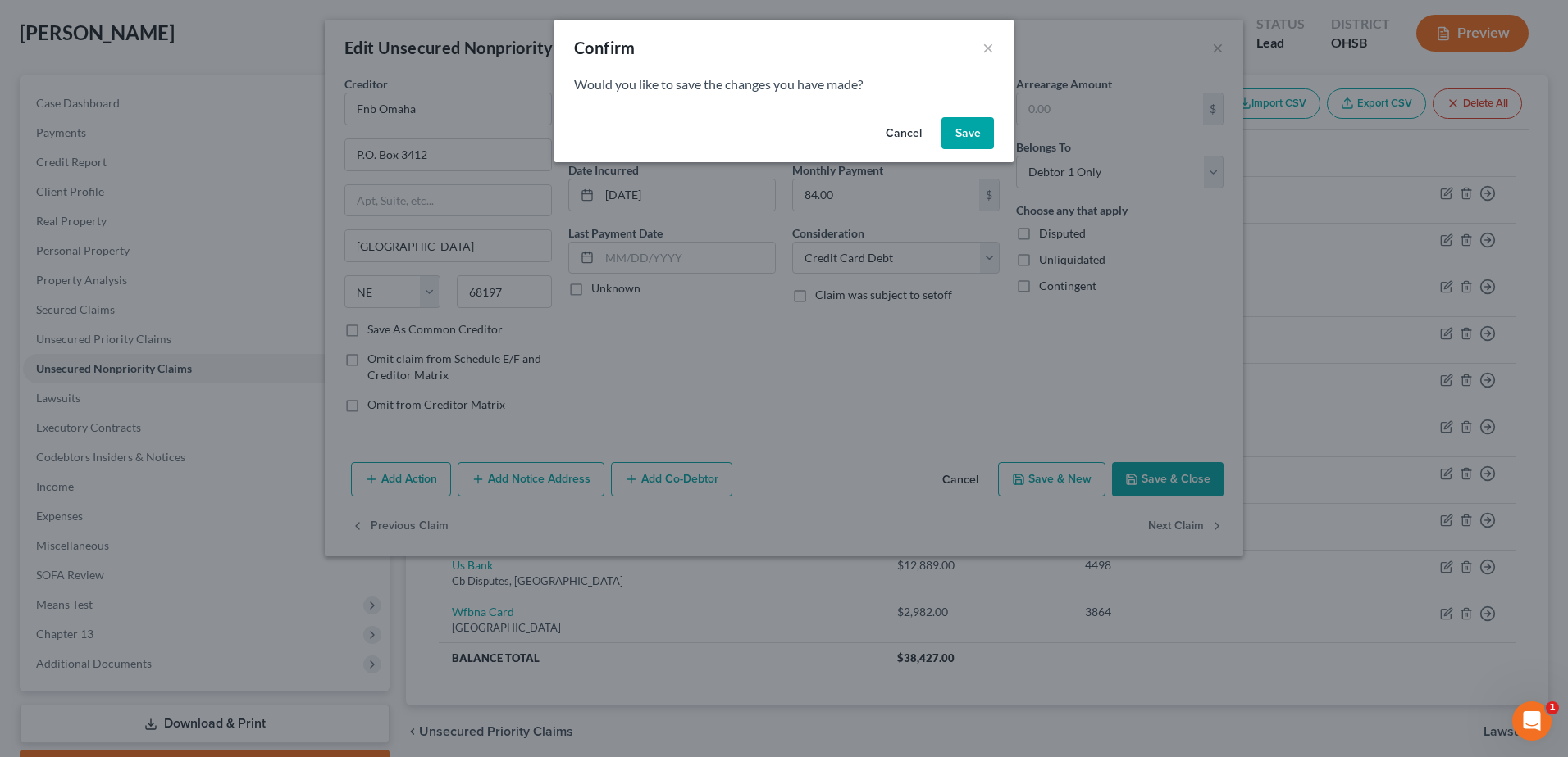
click at [958, 132] on button "Save" at bounding box center [967, 133] width 52 height 32
select select "7"
select select "0"
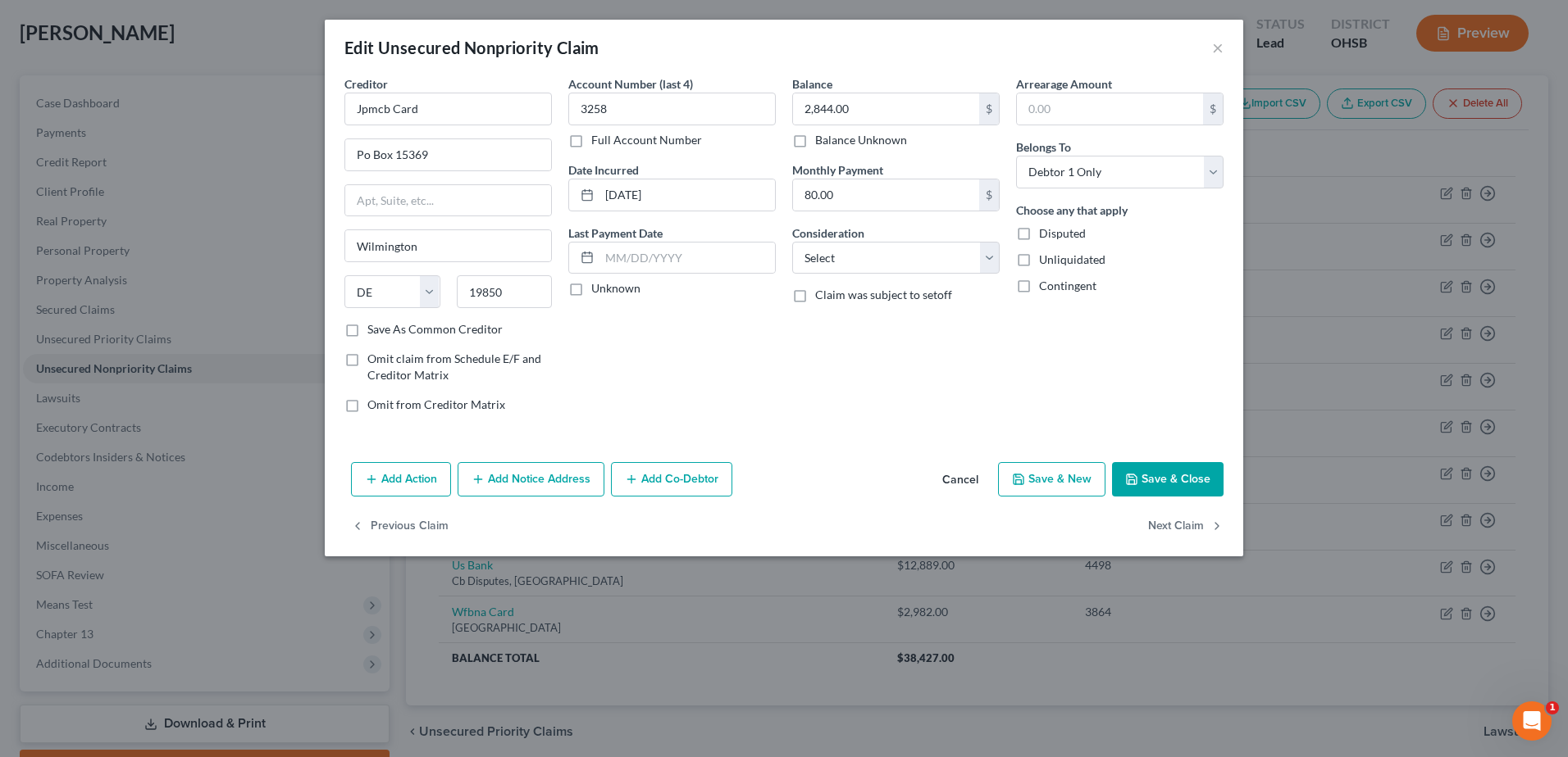
type input "0"
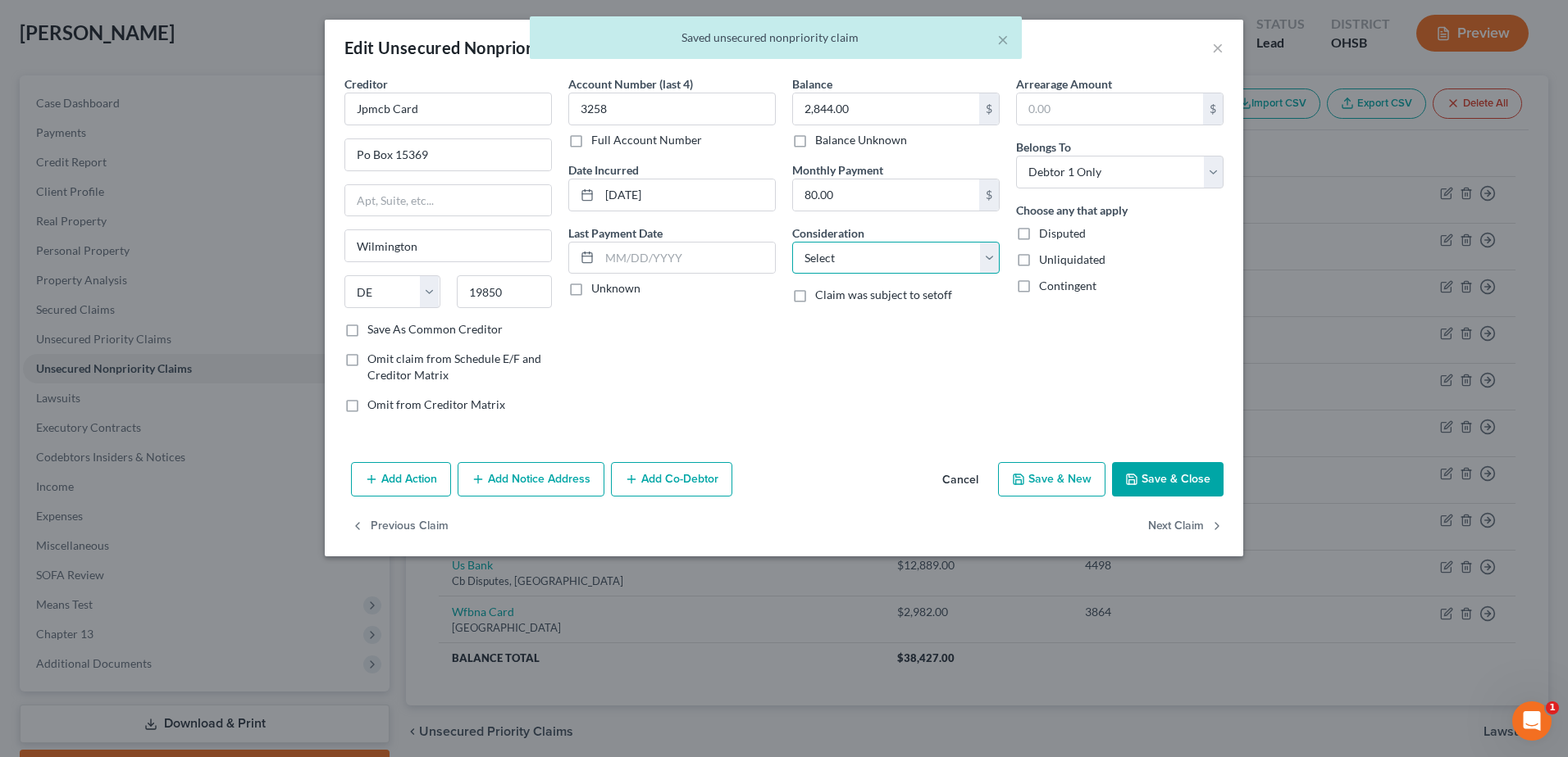
click at [991, 258] on select "Select Cable / Satellite Services Collection Agency Credit Card Debt Debt Couns…" at bounding box center [896, 258] width 208 height 32
select select "2"
click at [793, 242] on select "Select Cable / Satellite Services Collection Agency Credit Card Debt Debt Couns…" at bounding box center [896, 258] width 208 height 32
click at [1170, 521] on button "Next Claim" at bounding box center [1186, 527] width 75 height 34
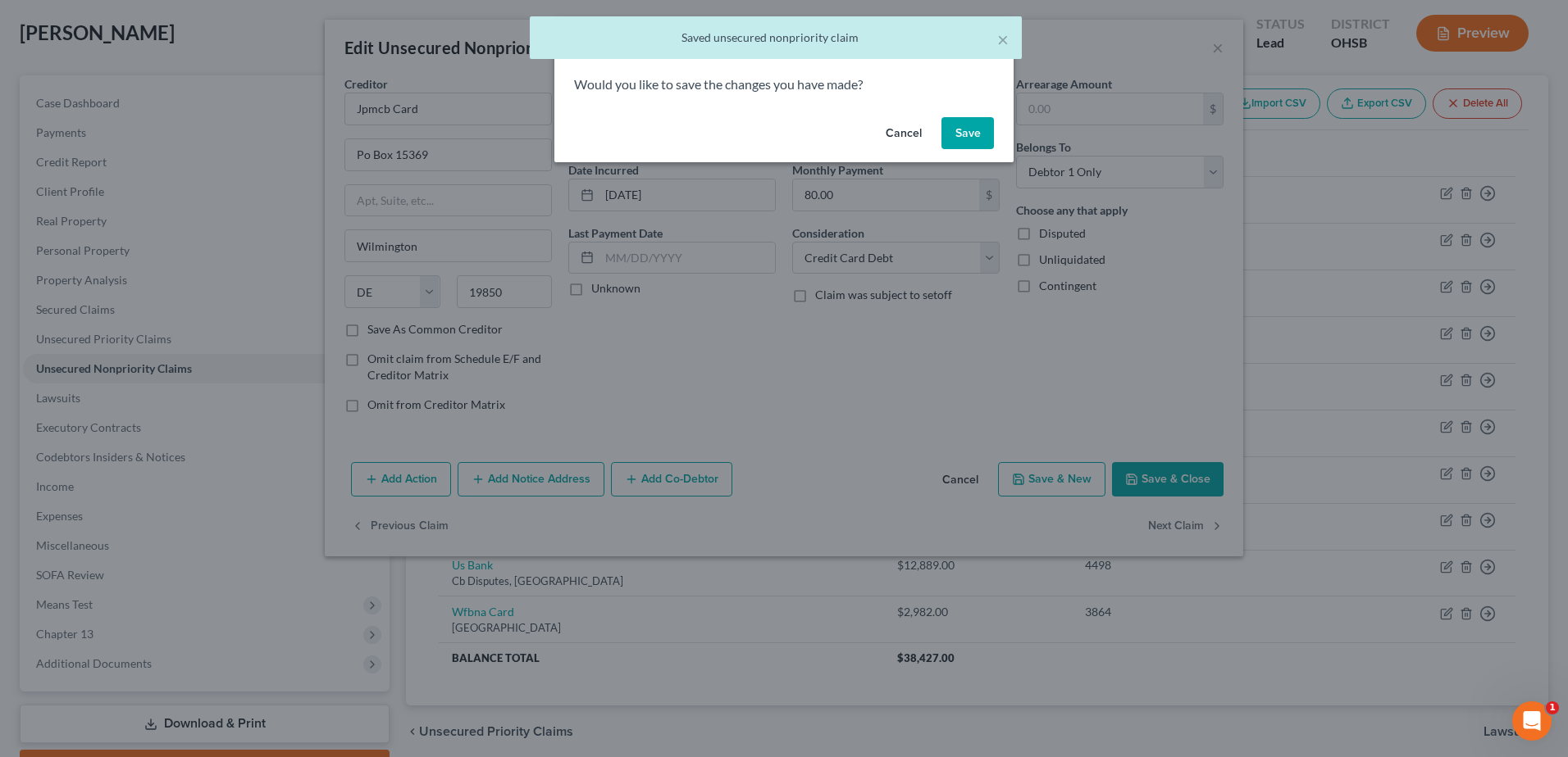
click at [964, 132] on button "Save" at bounding box center [967, 133] width 52 height 32
select select "9"
select select "0"
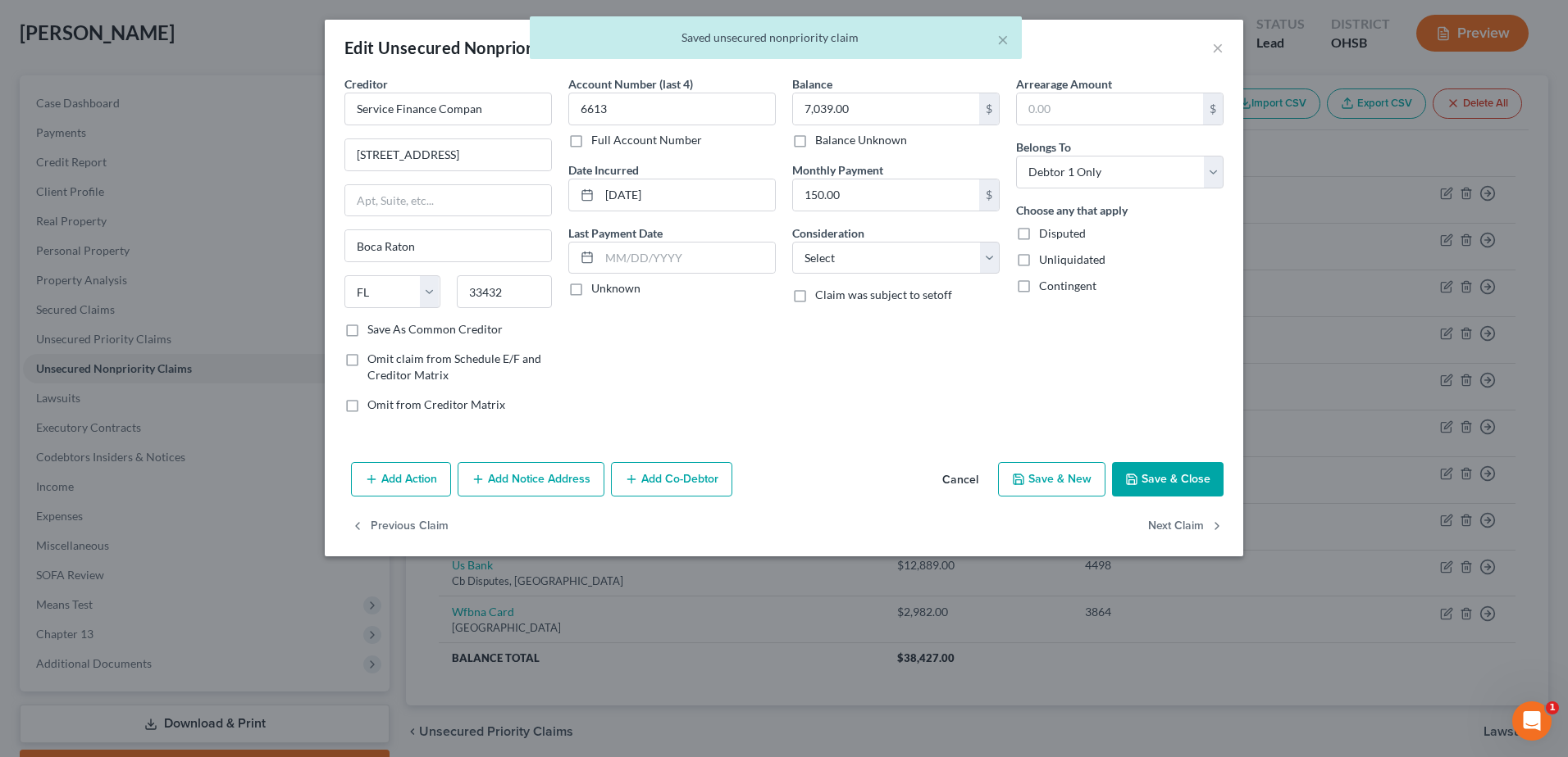
type input "0"
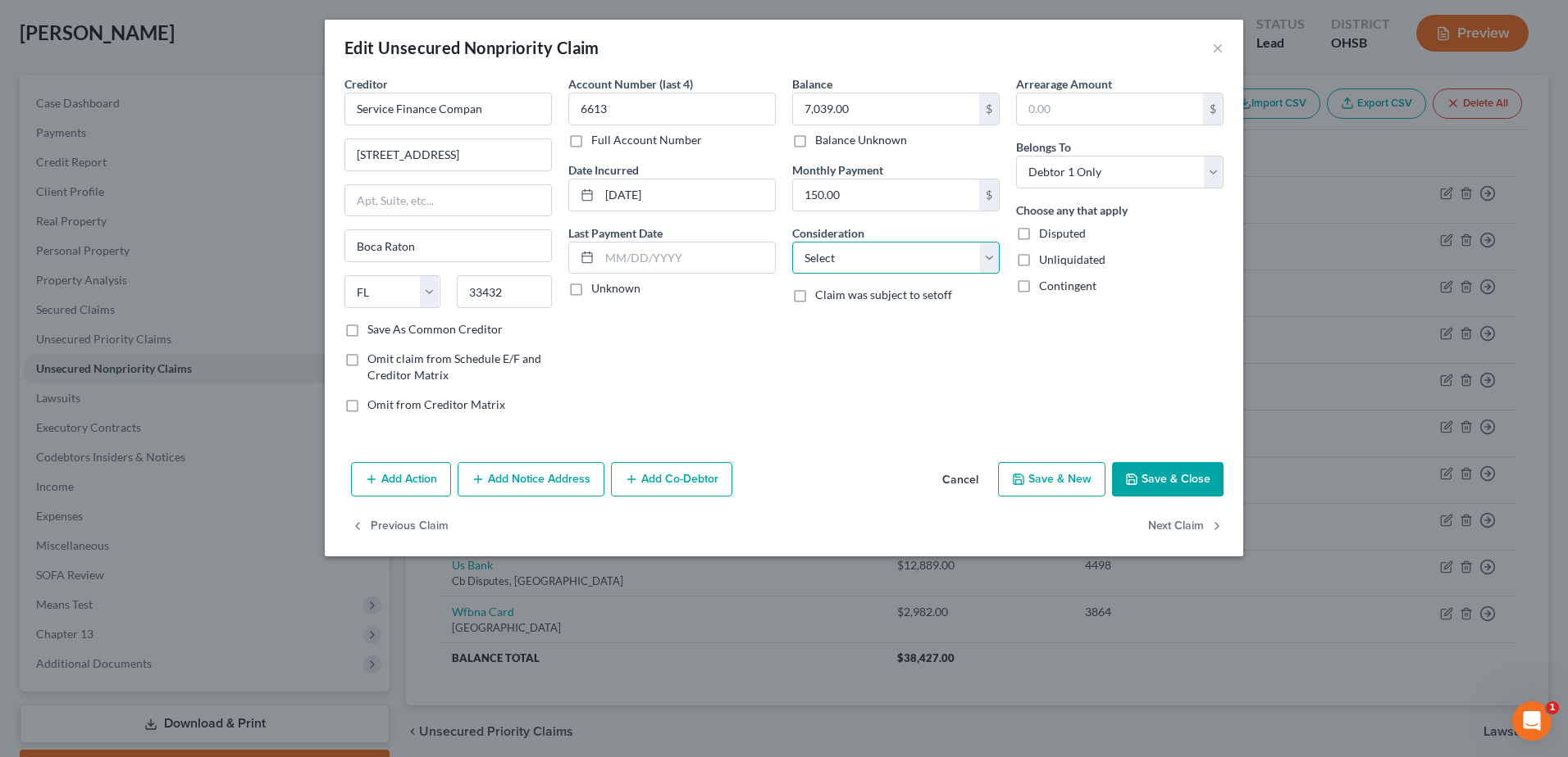
click at [982, 266] on select "Select Cable / Satellite Services Collection Agency Credit Card Debt Debt Couns…" at bounding box center [896, 258] width 208 height 32
select select "2"
click at [793, 242] on select "Select Cable / Satellite Services Collection Agency Credit Card Debt Debt Couns…" at bounding box center [896, 258] width 208 height 32
click at [1166, 528] on button "Next Claim" at bounding box center [1186, 527] width 75 height 34
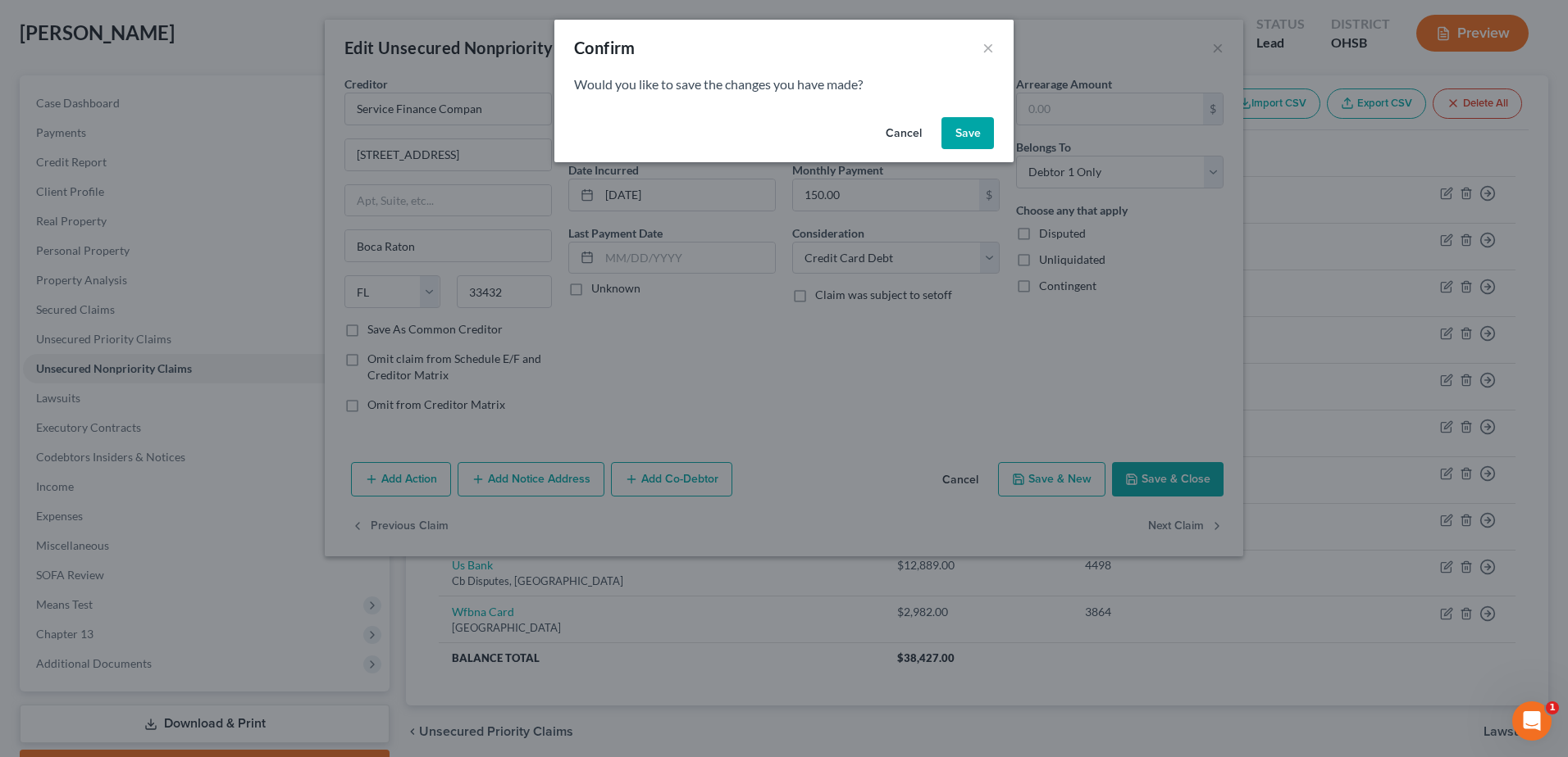
click at [970, 138] on button "Save" at bounding box center [967, 133] width 52 height 32
select select "39"
select select "2"
select select "0"
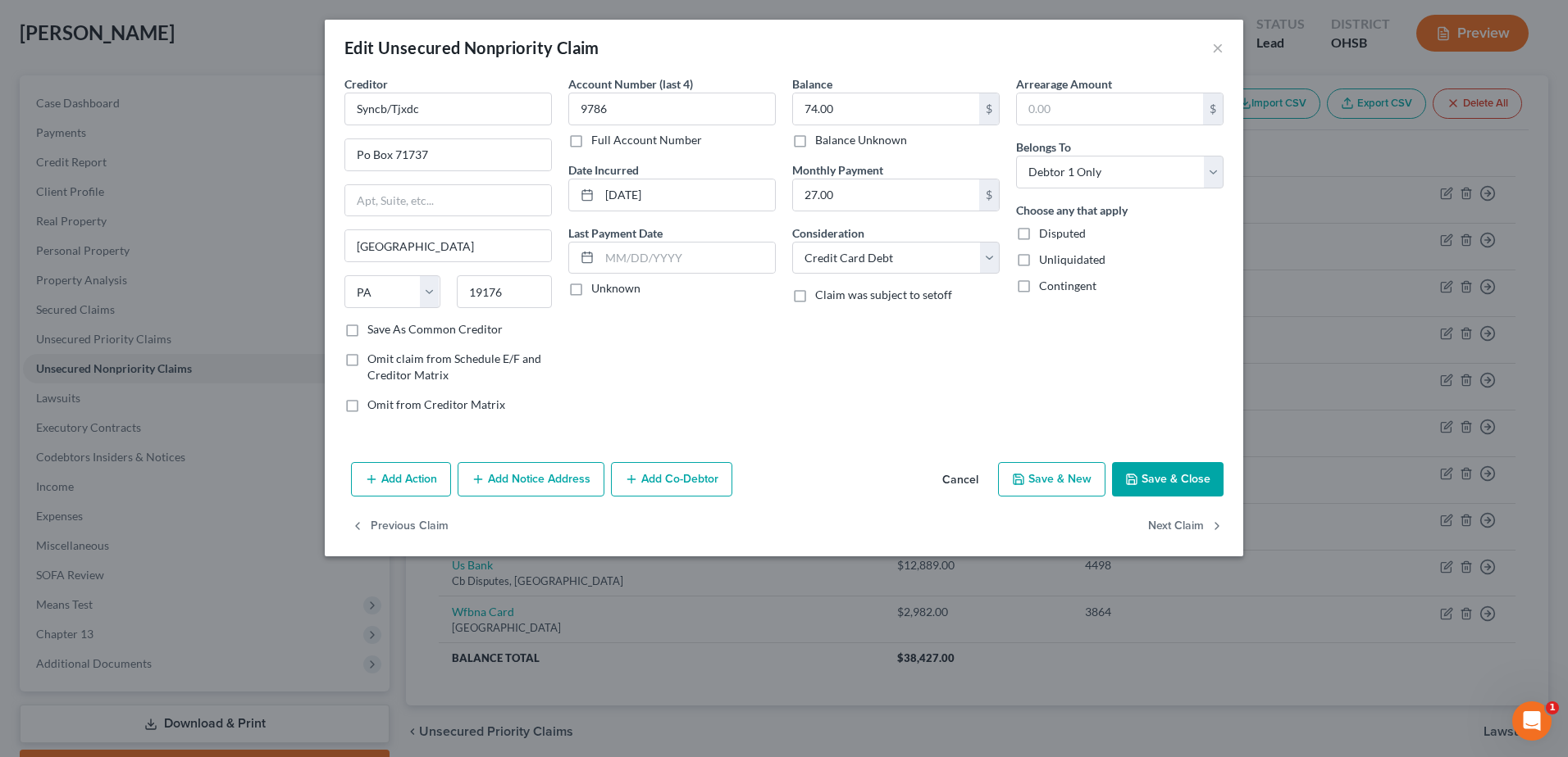
type input "0"
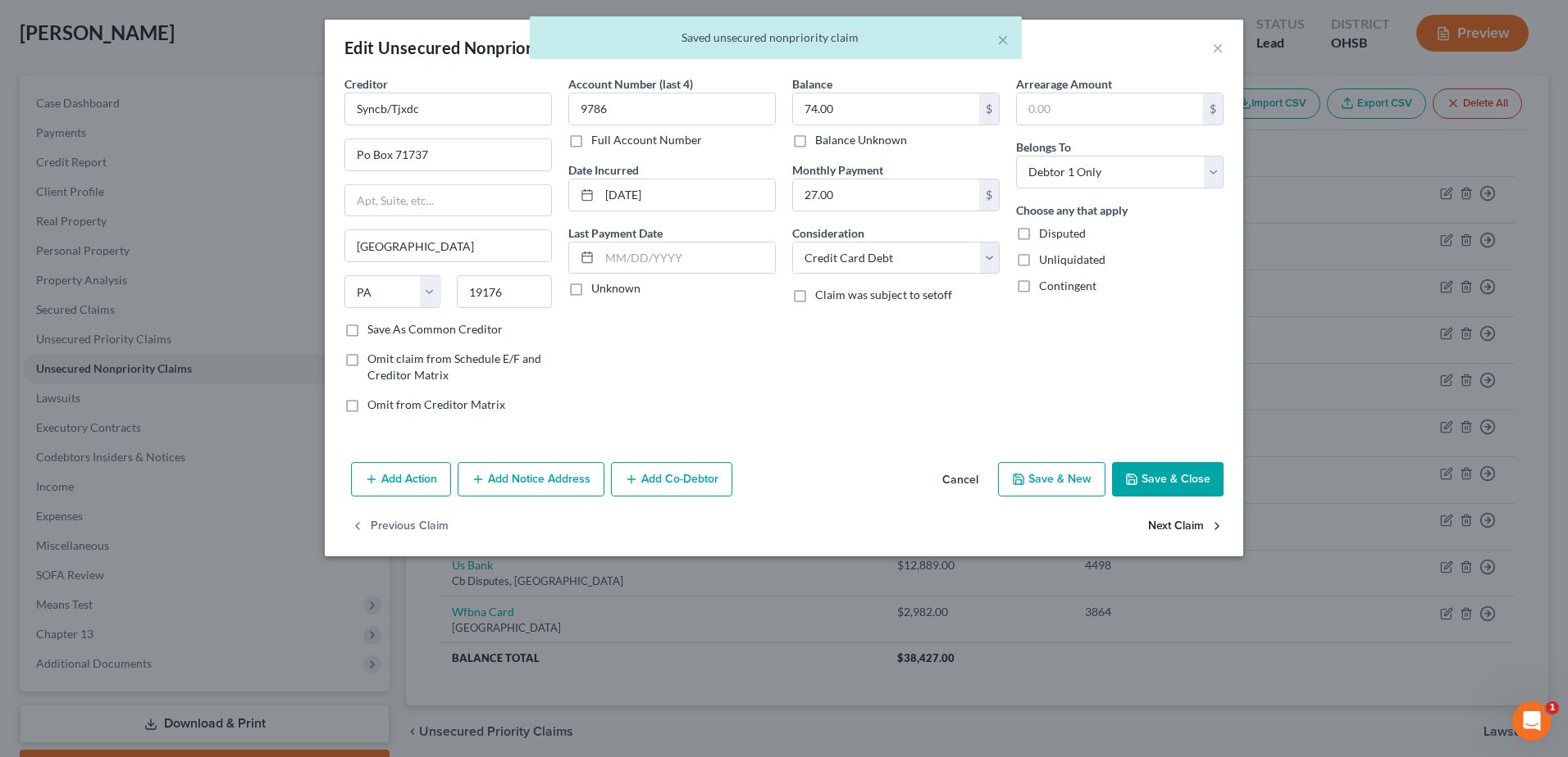
click at [1167, 520] on button "Next Claim" at bounding box center [1186, 527] width 75 height 34
select select "26"
select select "2"
select select "0"
click at [1167, 520] on button "Next Claim" at bounding box center [1186, 527] width 75 height 34
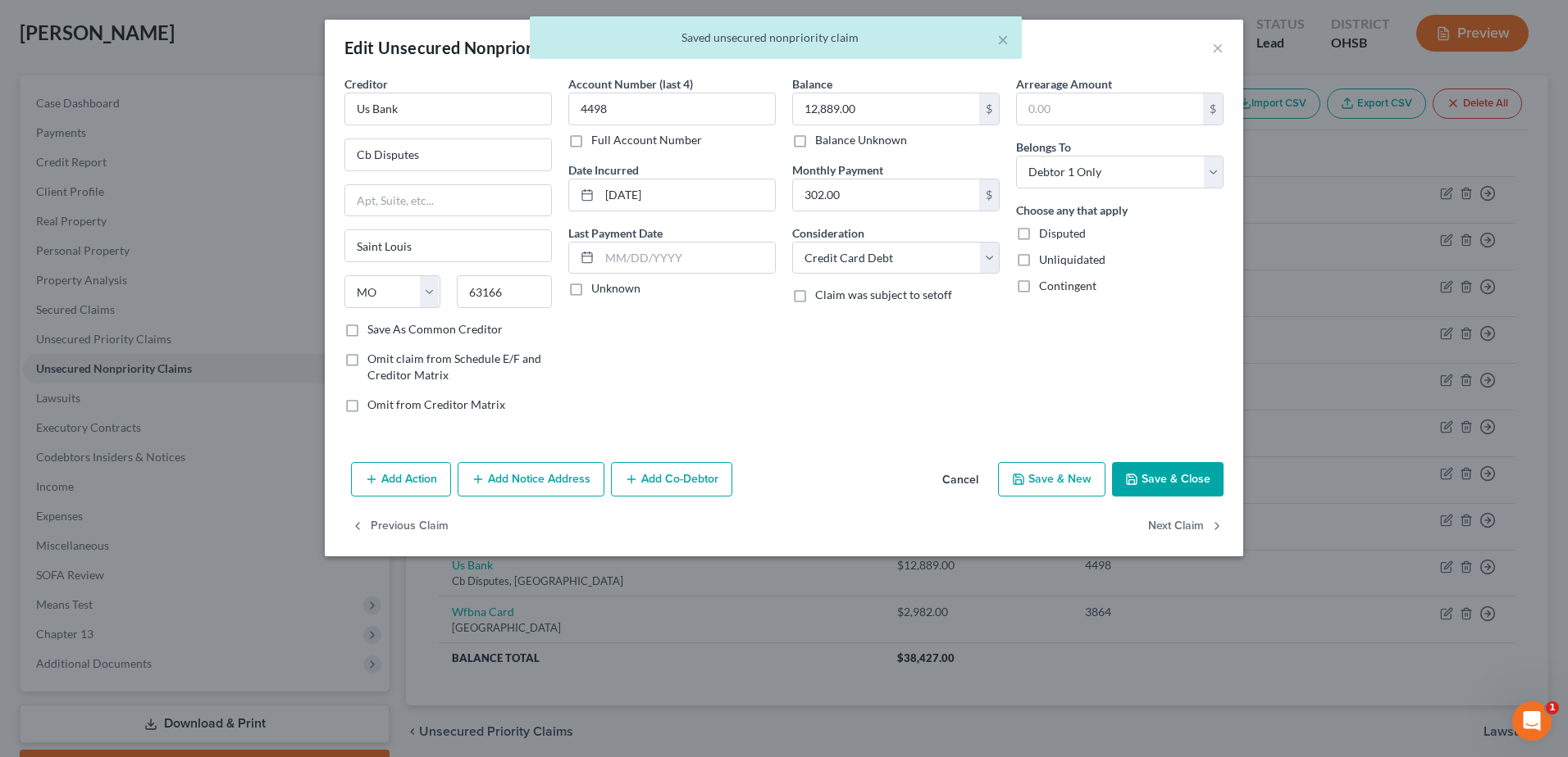
select select "24"
select select "2"
select select "0"
click at [1167, 520] on div "Previous Claim" at bounding box center [784, 534] width 918 height 48
click at [1168, 488] on button "Save & Close" at bounding box center [1168, 479] width 111 height 34
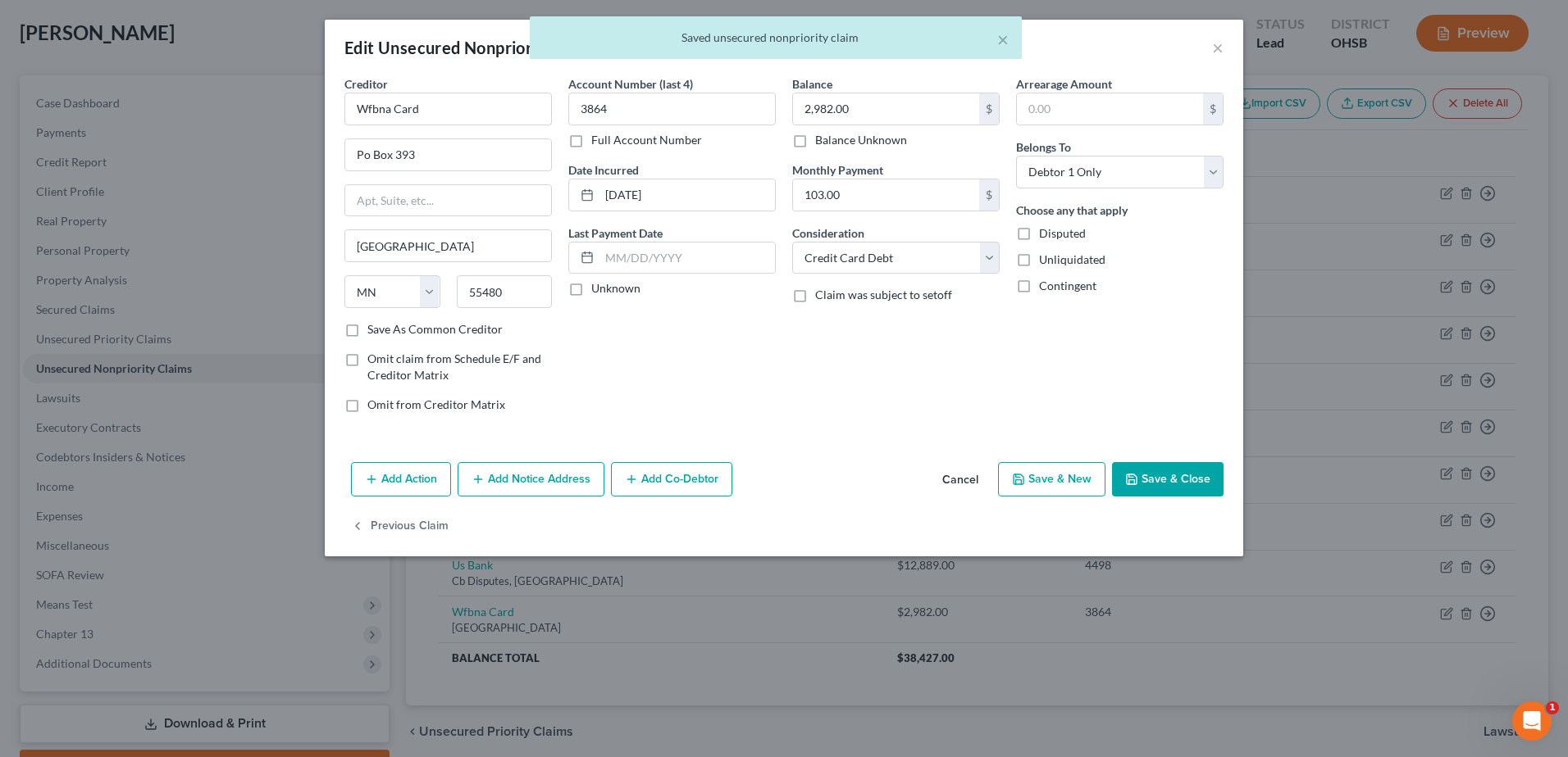
type input "0"
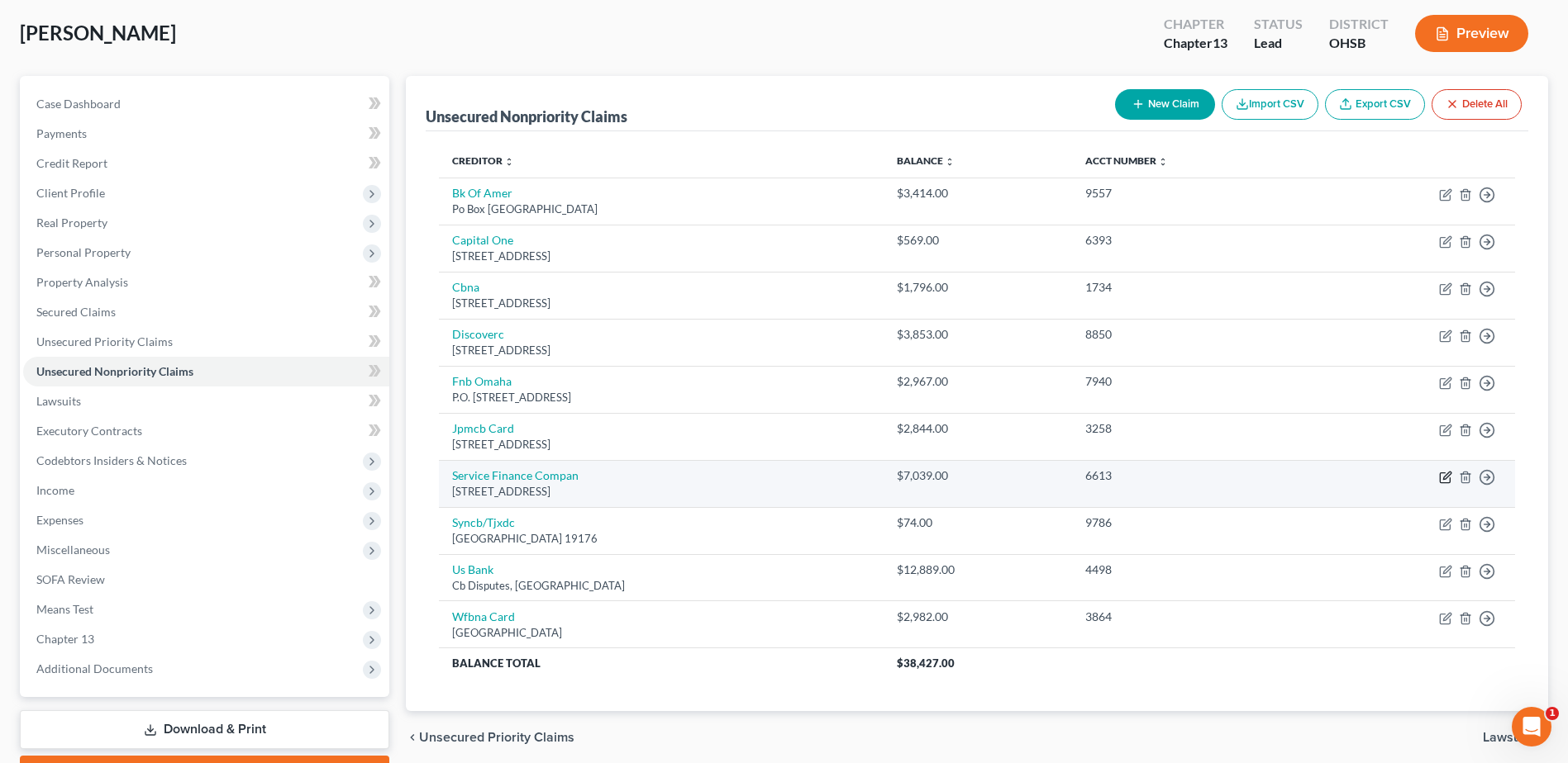
click at [1440, 481] on icon "button" at bounding box center [1445, 478] width 10 height 10
select select "9"
select select "2"
select select "0"
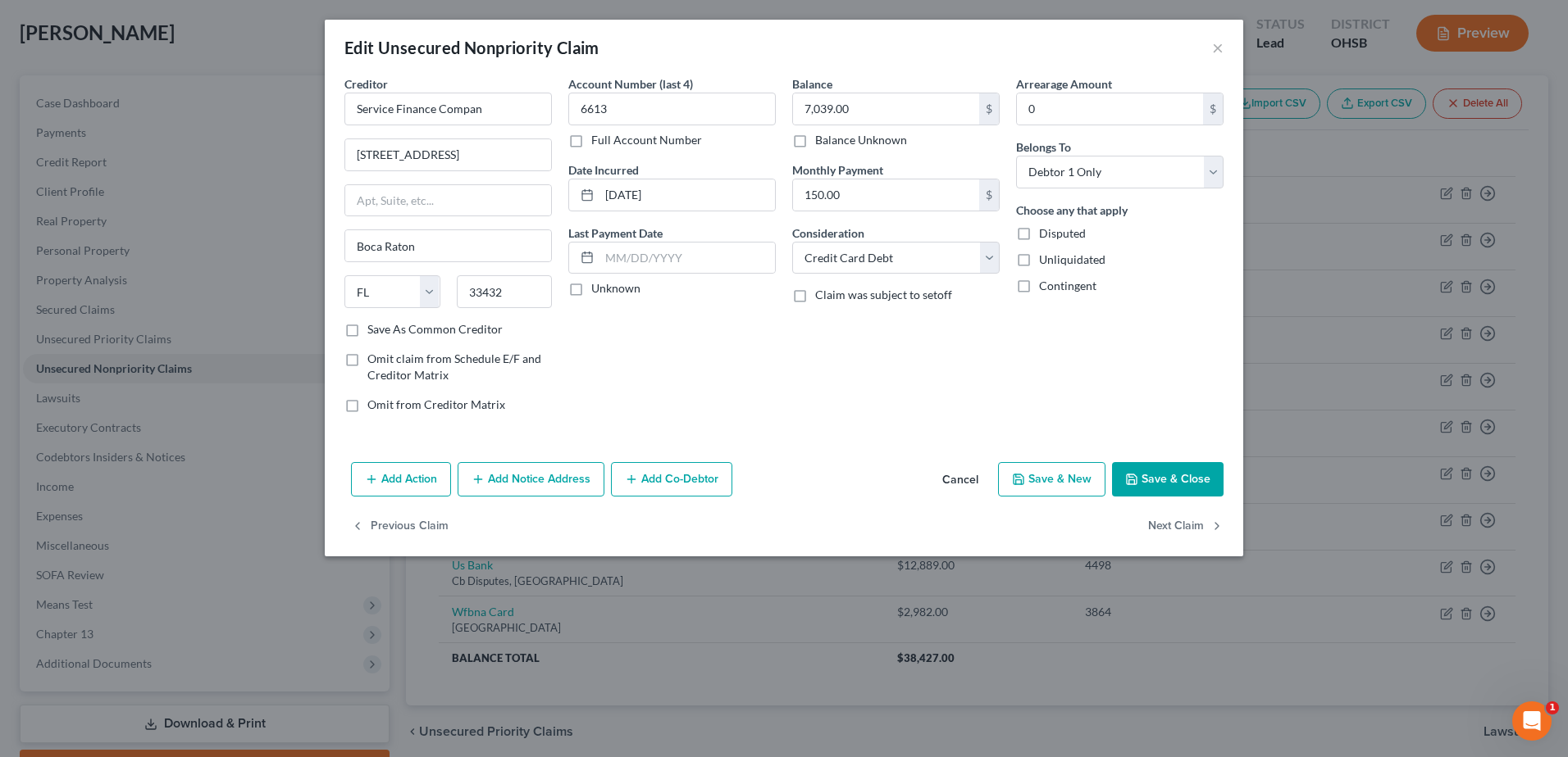
click at [1186, 484] on button "Save & Close" at bounding box center [1168, 479] width 111 height 34
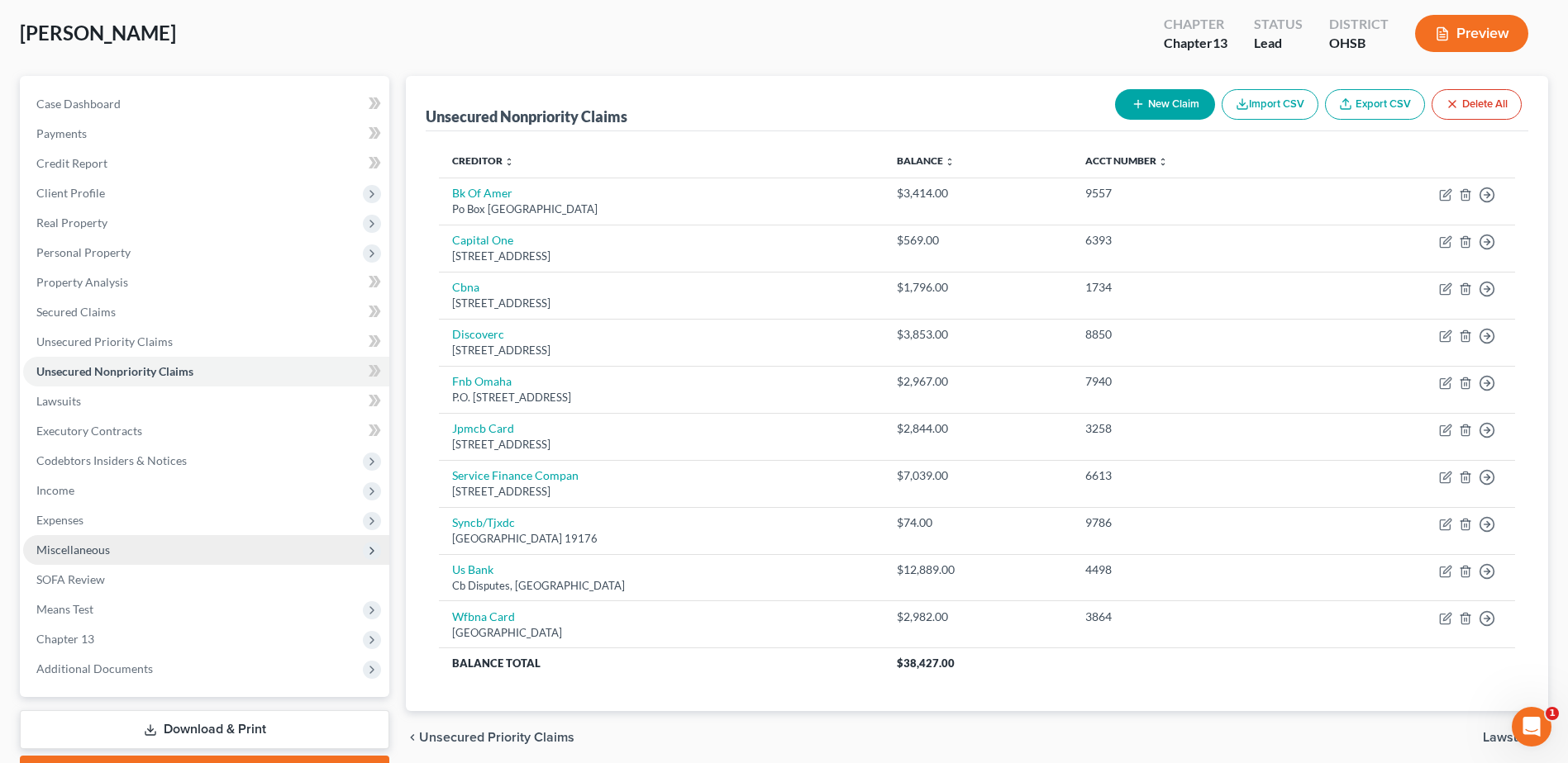
click at [157, 555] on span "Miscellaneous" at bounding box center [206, 550] width 366 height 30
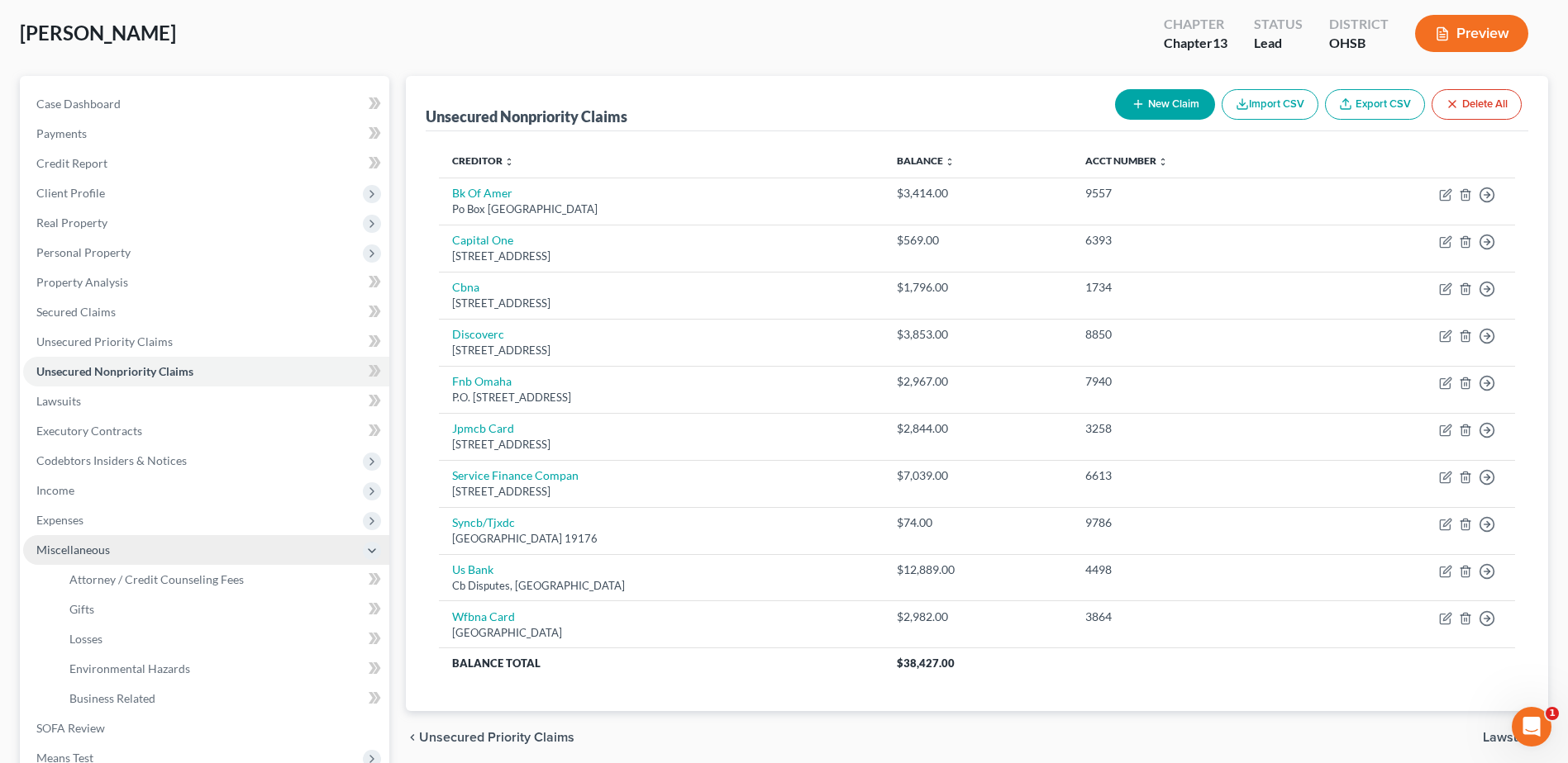
click at [81, 550] on span "Miscellaneous" at bounding box center [72, 549] width 73 height 14
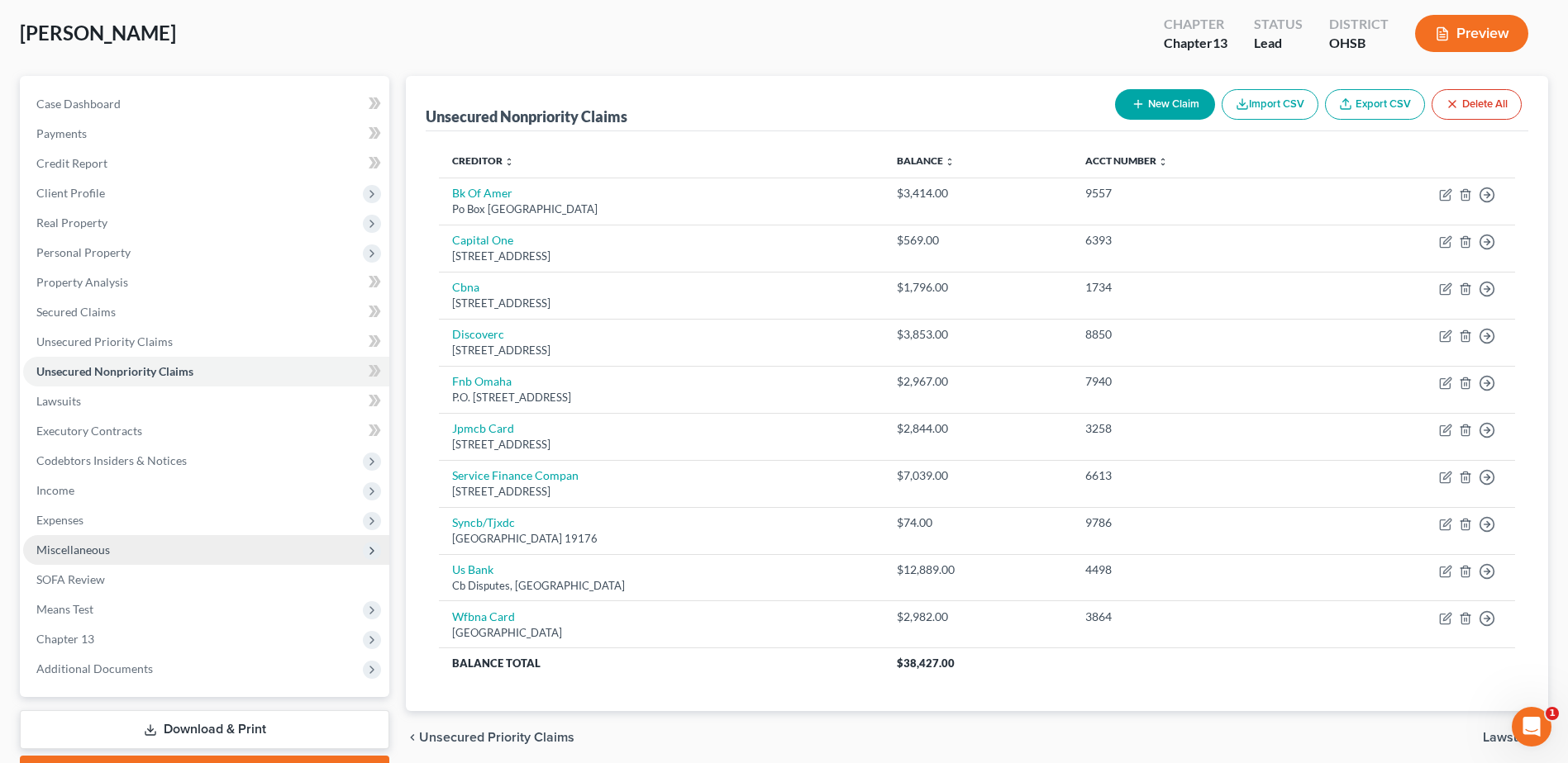
click at [86, 544] on span "Miscellaneous" at bounding box center [72, 549] width 73 height 14
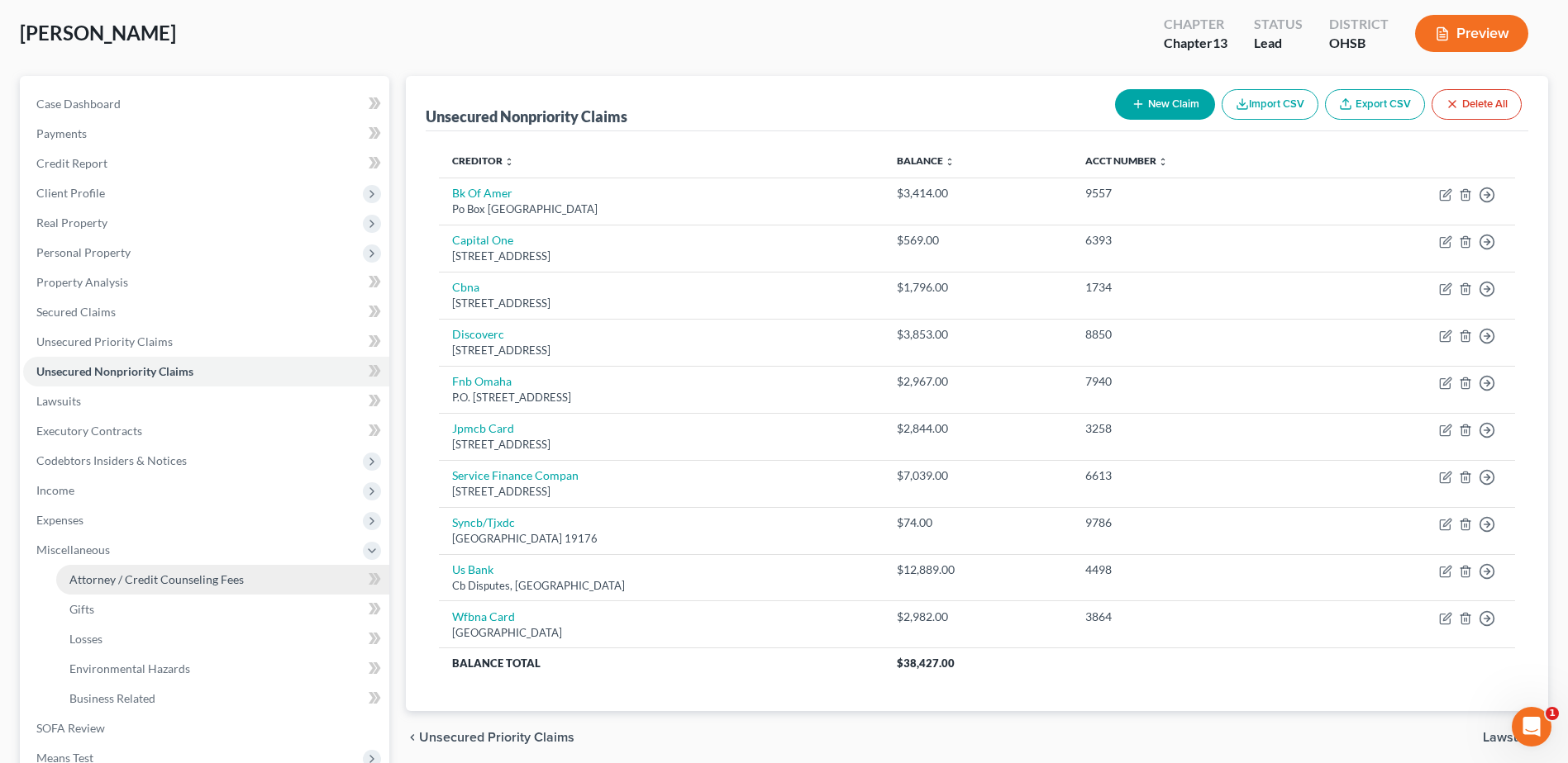
click at [121, 576] on span "Attorney / Credit Counseling Fees" at bounding box center [157, 580] width 174 height 14
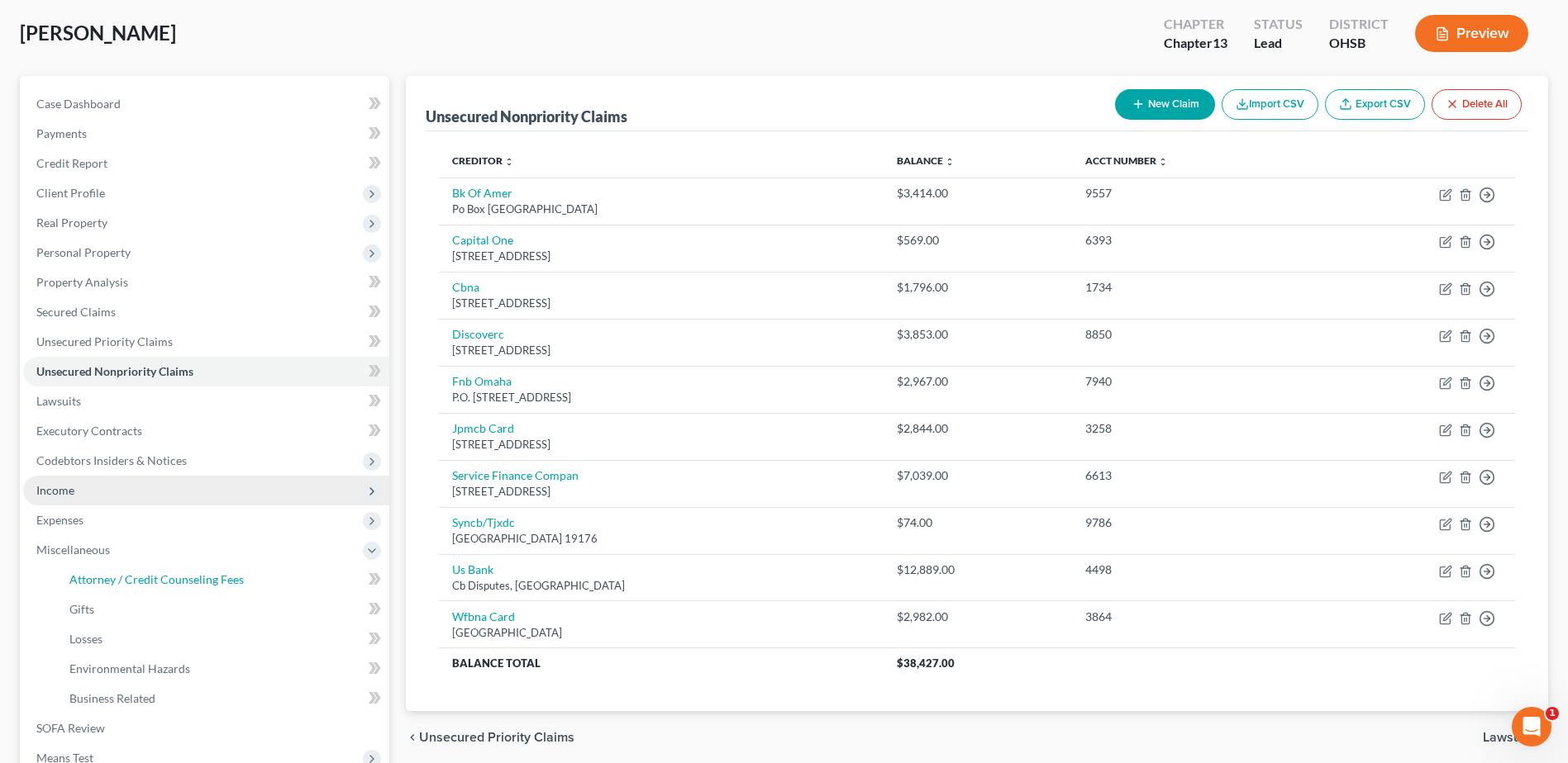
scroll to position [16, 0]
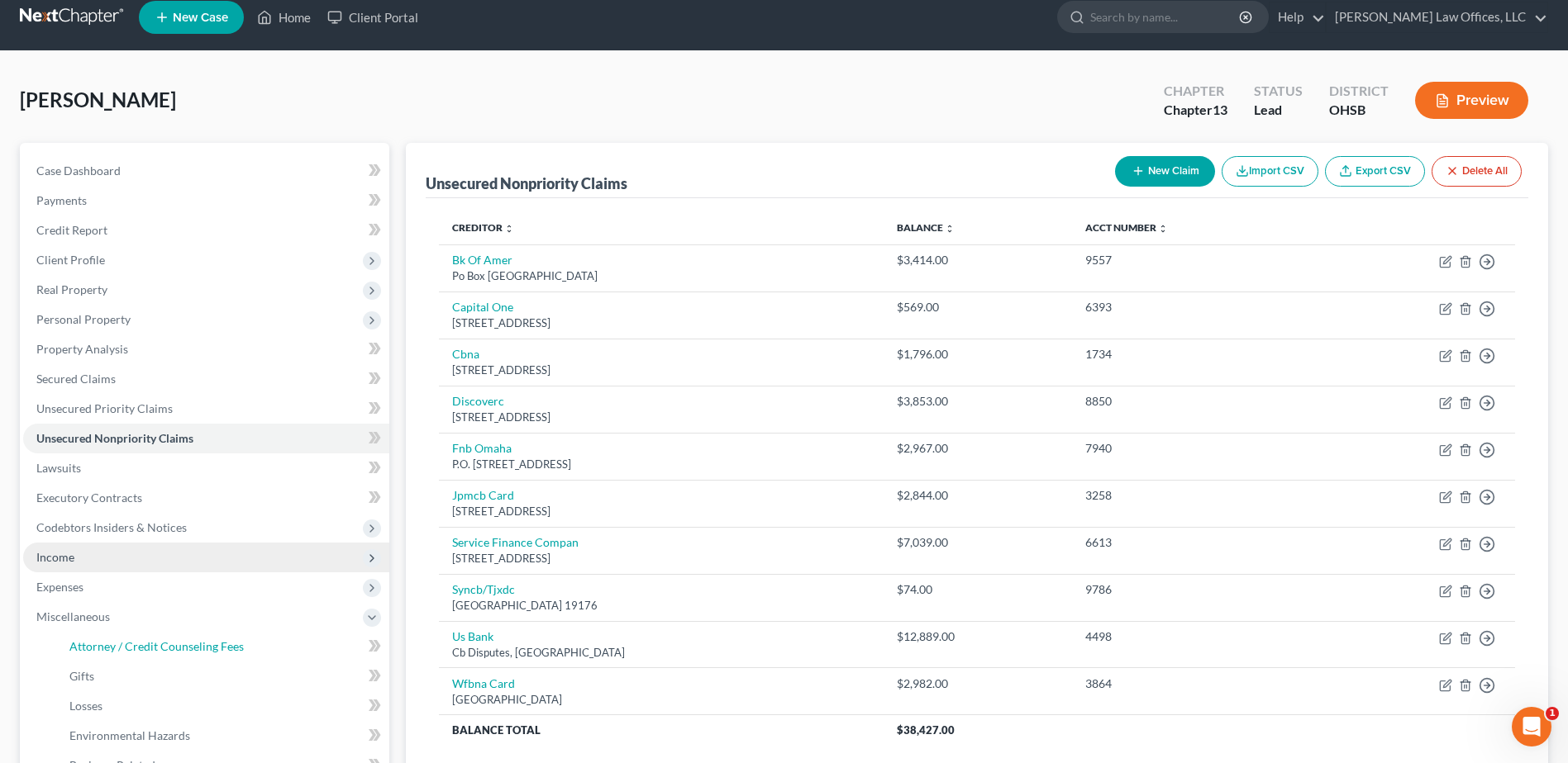
select select "1"
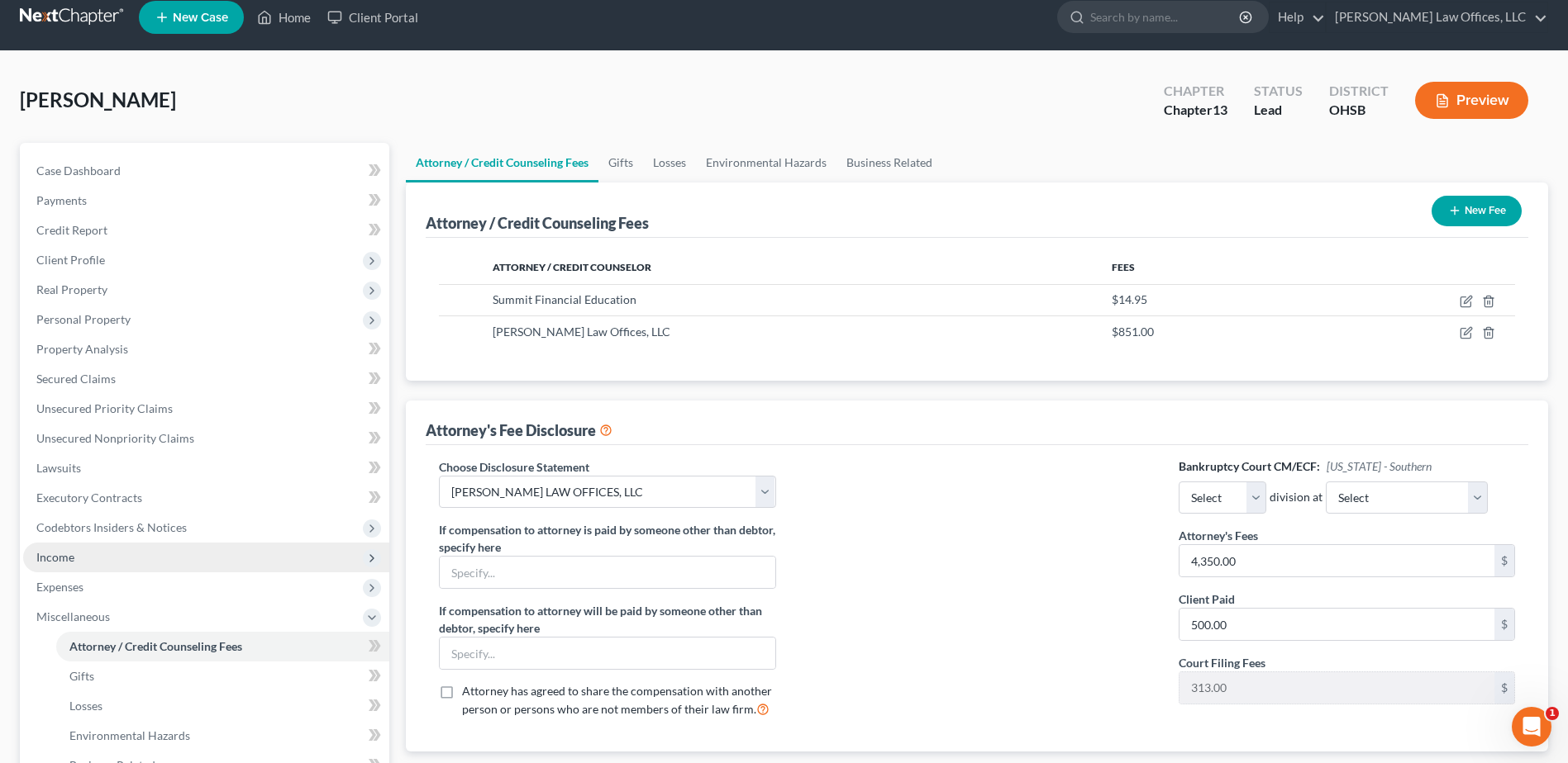
scroll to position [0, 0]
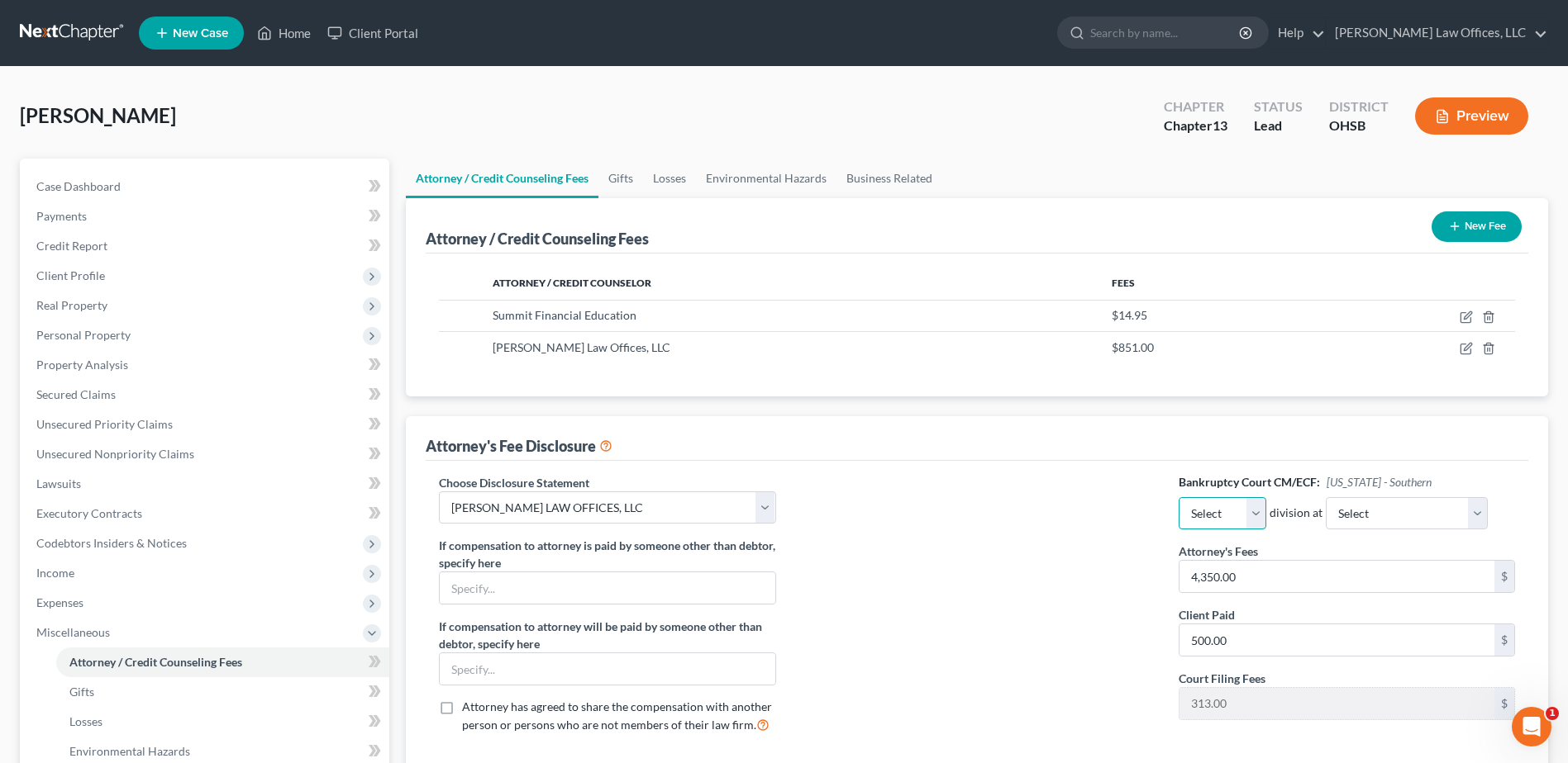
click at [1256, 518] on select "Select Eastern Western" at bounding box center [1223, 514] width 88 height 33
select select "1"
click at [1179, 498] on select "Select Eastern Western" at bounding box center [1223, 514] width 88 height 33
click at [1409, 509] on select "Select Cincinnati Columbus Dayton" at bounding box center [1407, 514] width 162 height 33
select select "2"
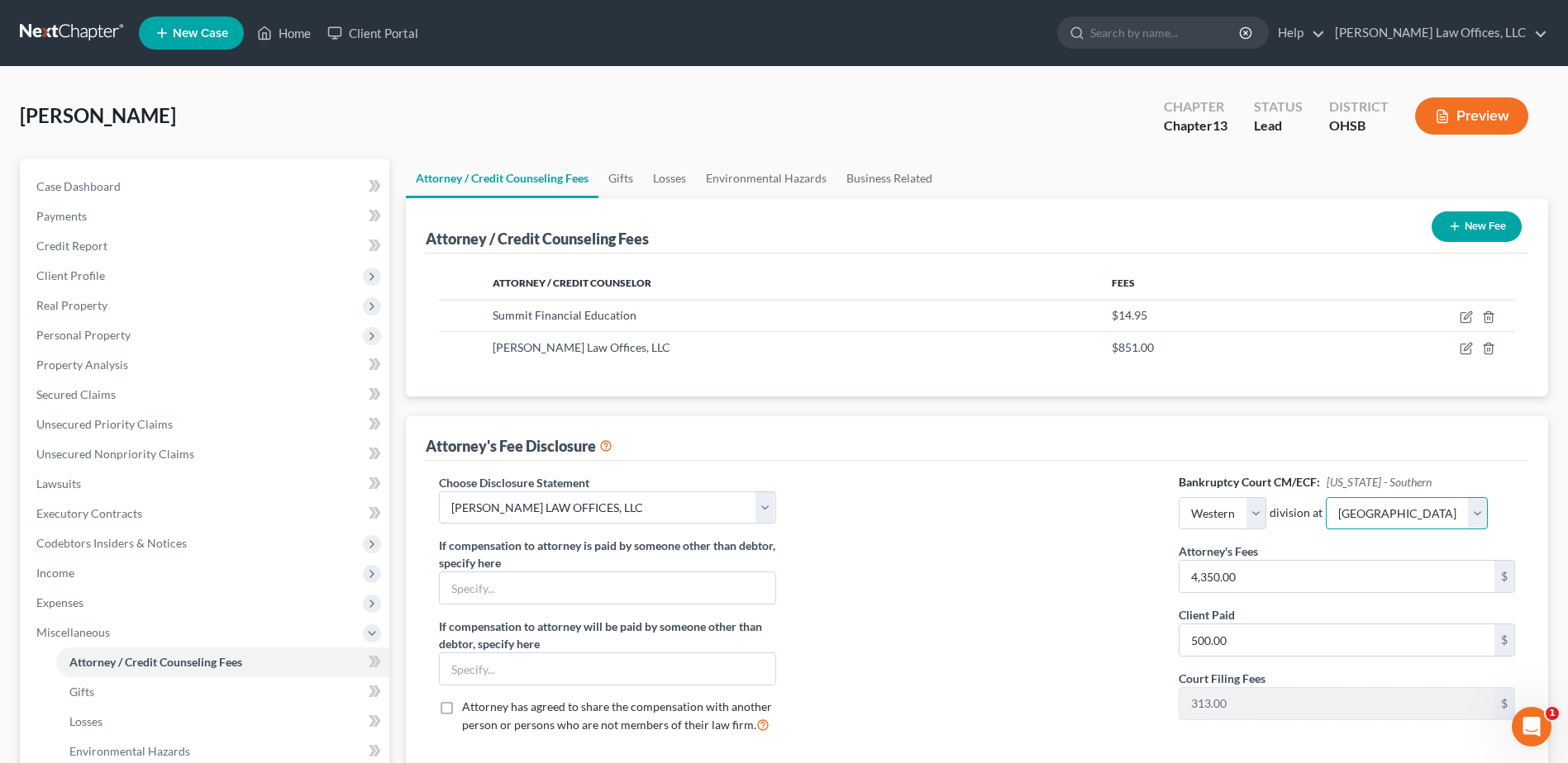
click at [1326, 498] on select "Select Cincinnati Columbus Dayton" at bounding box center [1407, 514] width 162 height 33
click at [921, 535] on div at bounding box center [977, 611] width 370 height 274
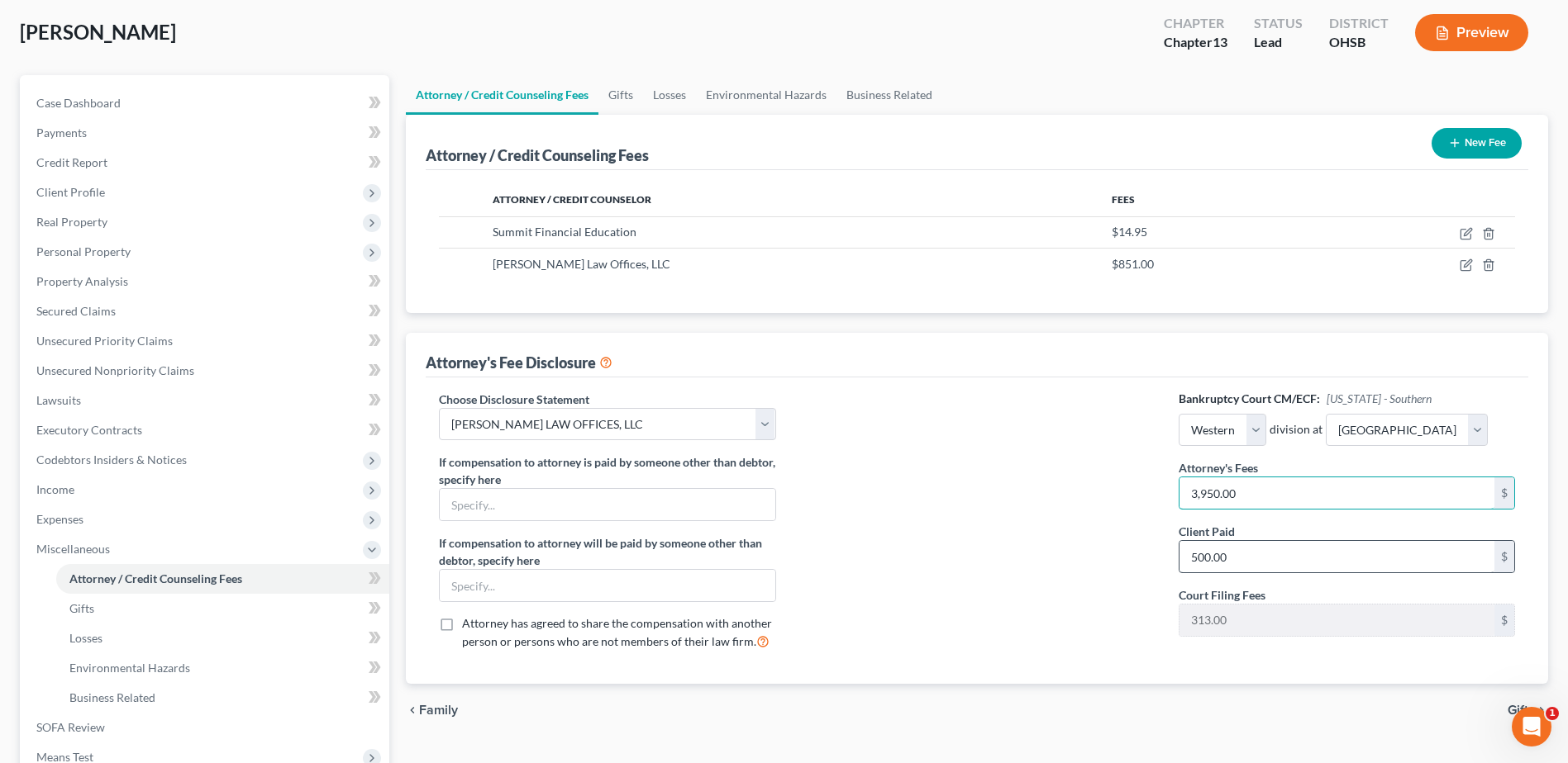
scroll to position [323, 0]
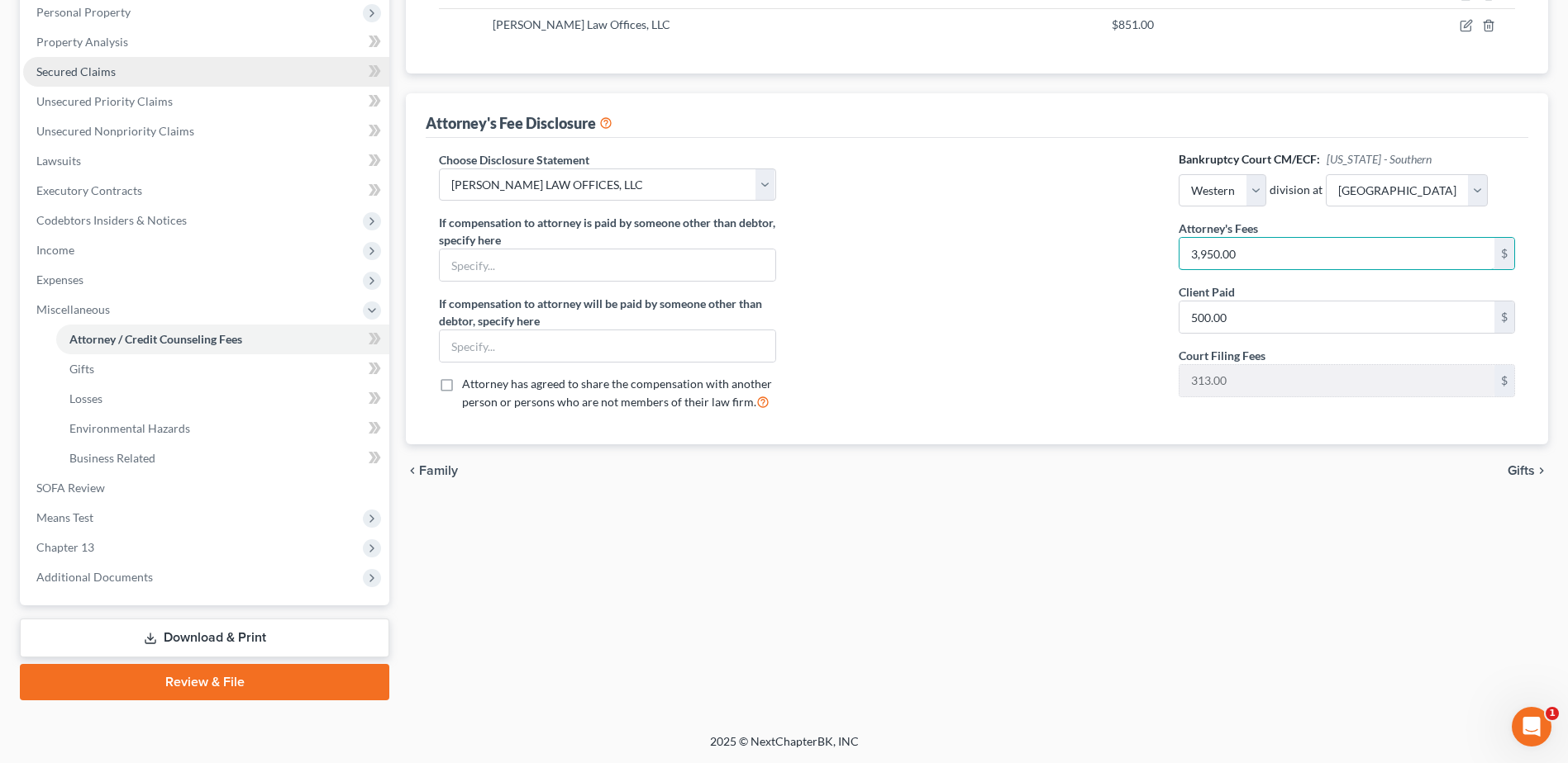
type input "3,950.00"
click at [121, 71] on link "Secured Claims" at bounding box center [206, 71] width 366 height 30
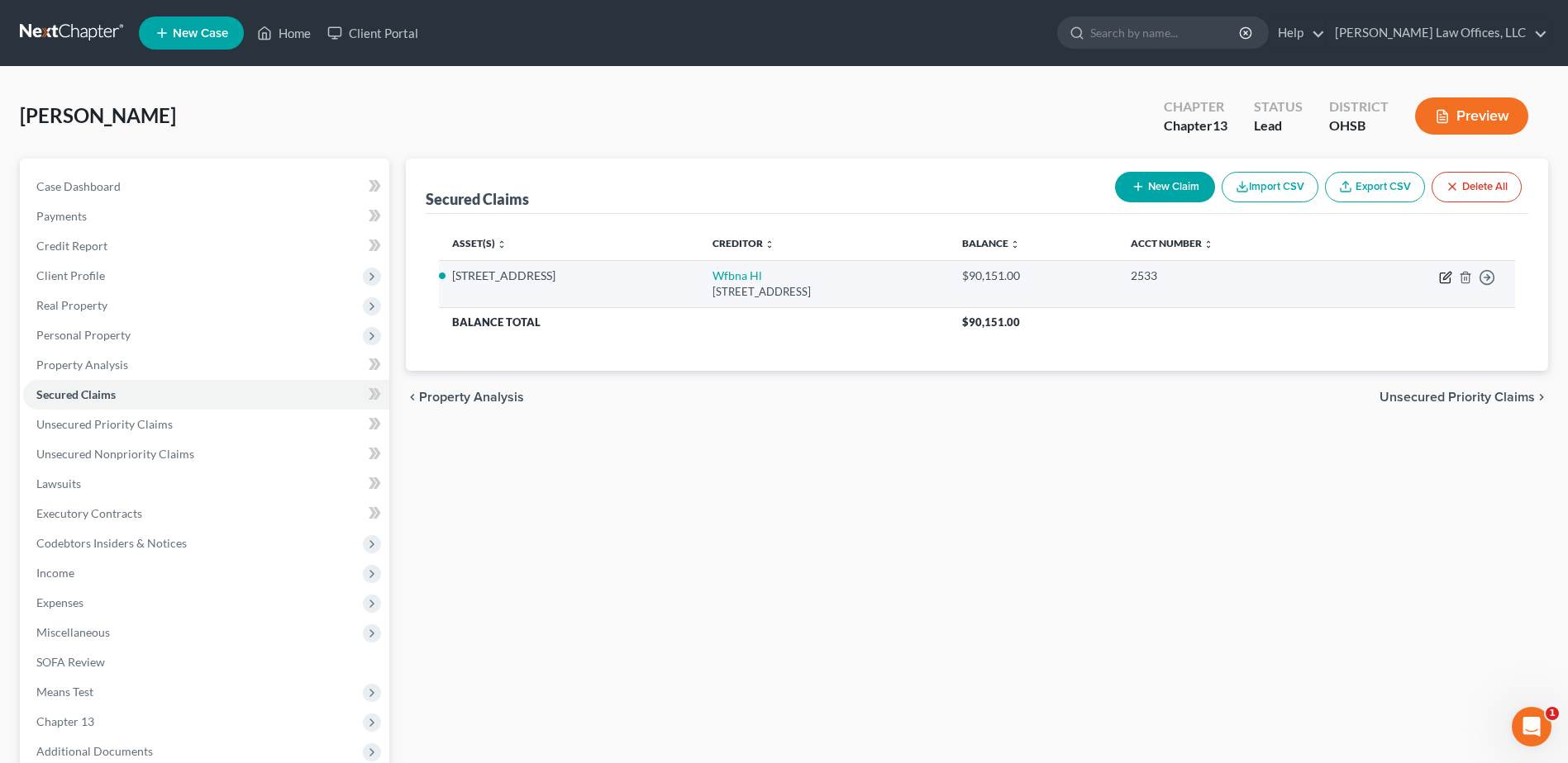
click at [1451, 271] on icon "button" at bounding box center [1445, 277] width 13 height 13
select select "16"
select select "0"
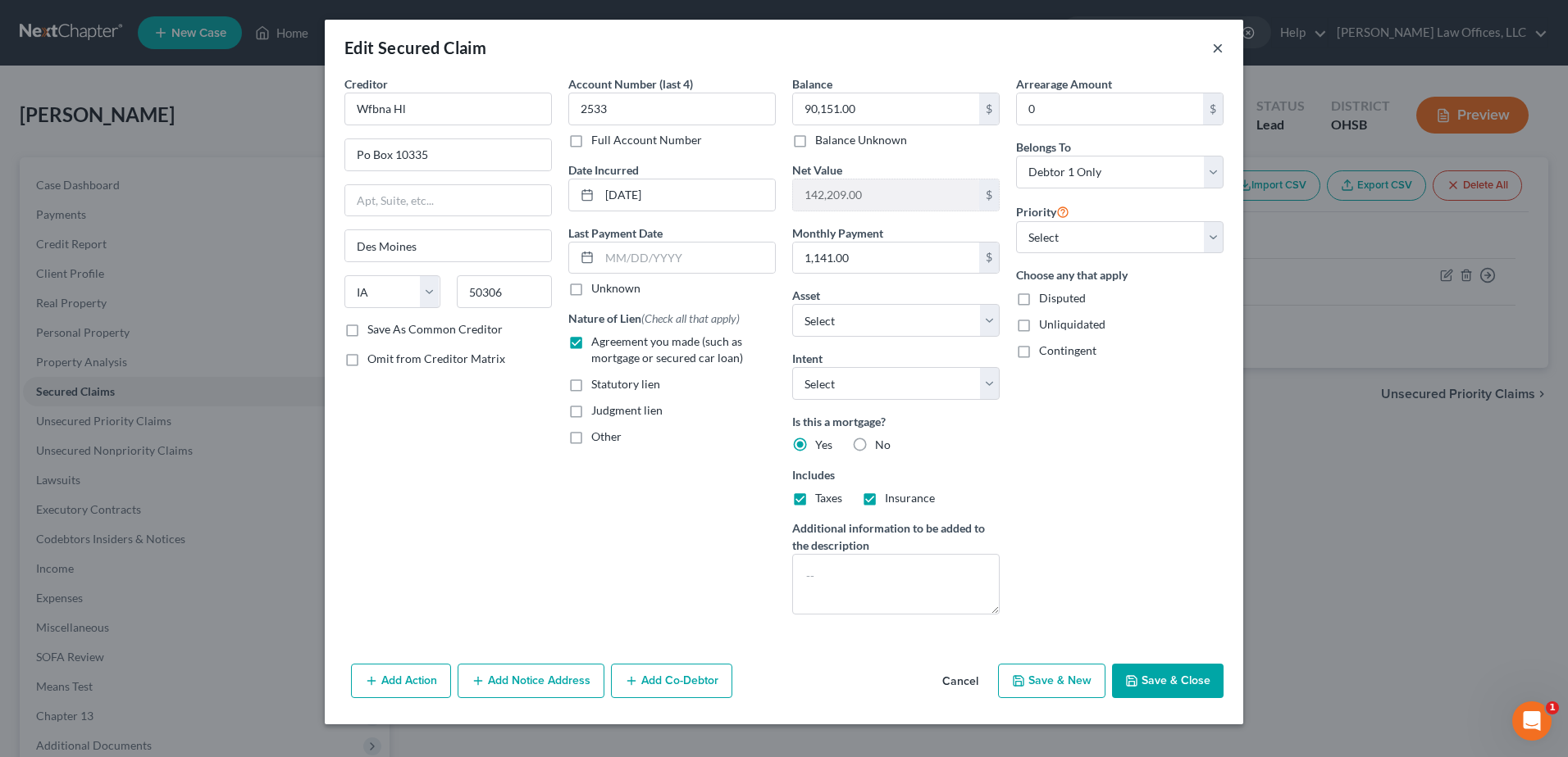
click at [1222, 45] on button "×" at bounding box center [1217, 47] width 11 height 20
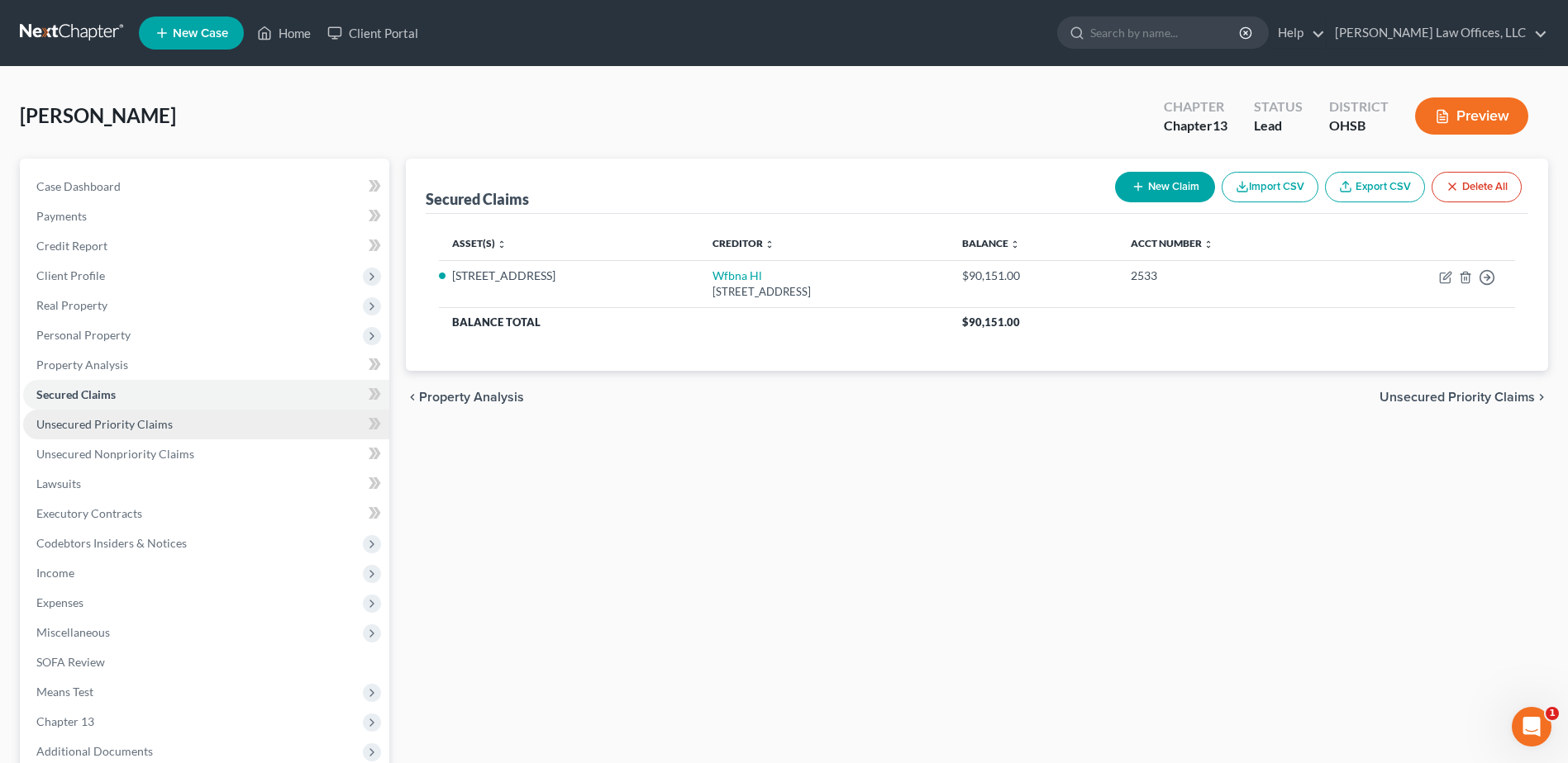
click at [152, 422] on span "Unsecured Priority Claims" at bounding box center [104, 424] width 136 height 14
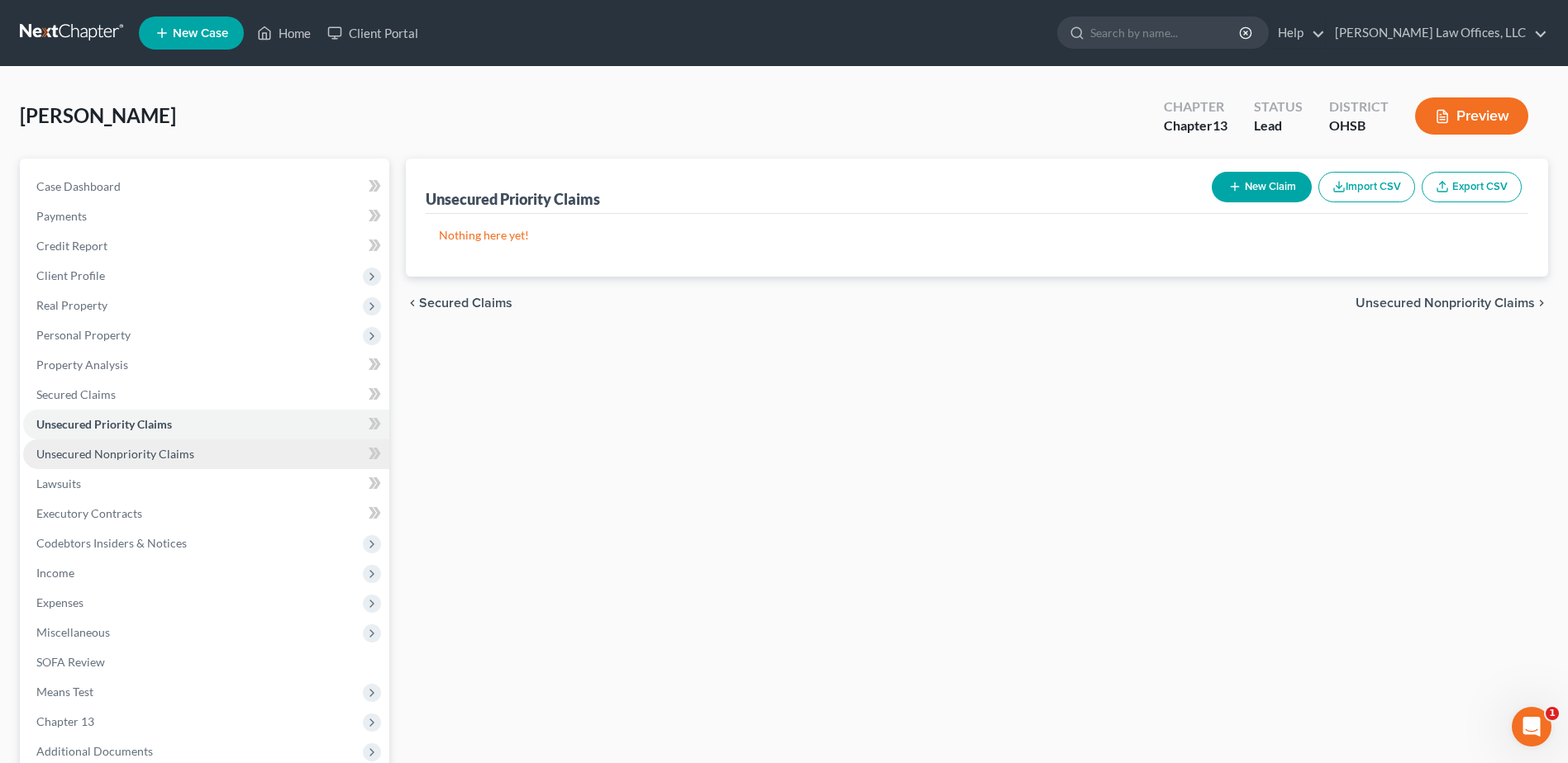
click at [149, 454] on span "Unsecured Nonpriority Claims" at bounding box center [115, 454] width 158 height 14
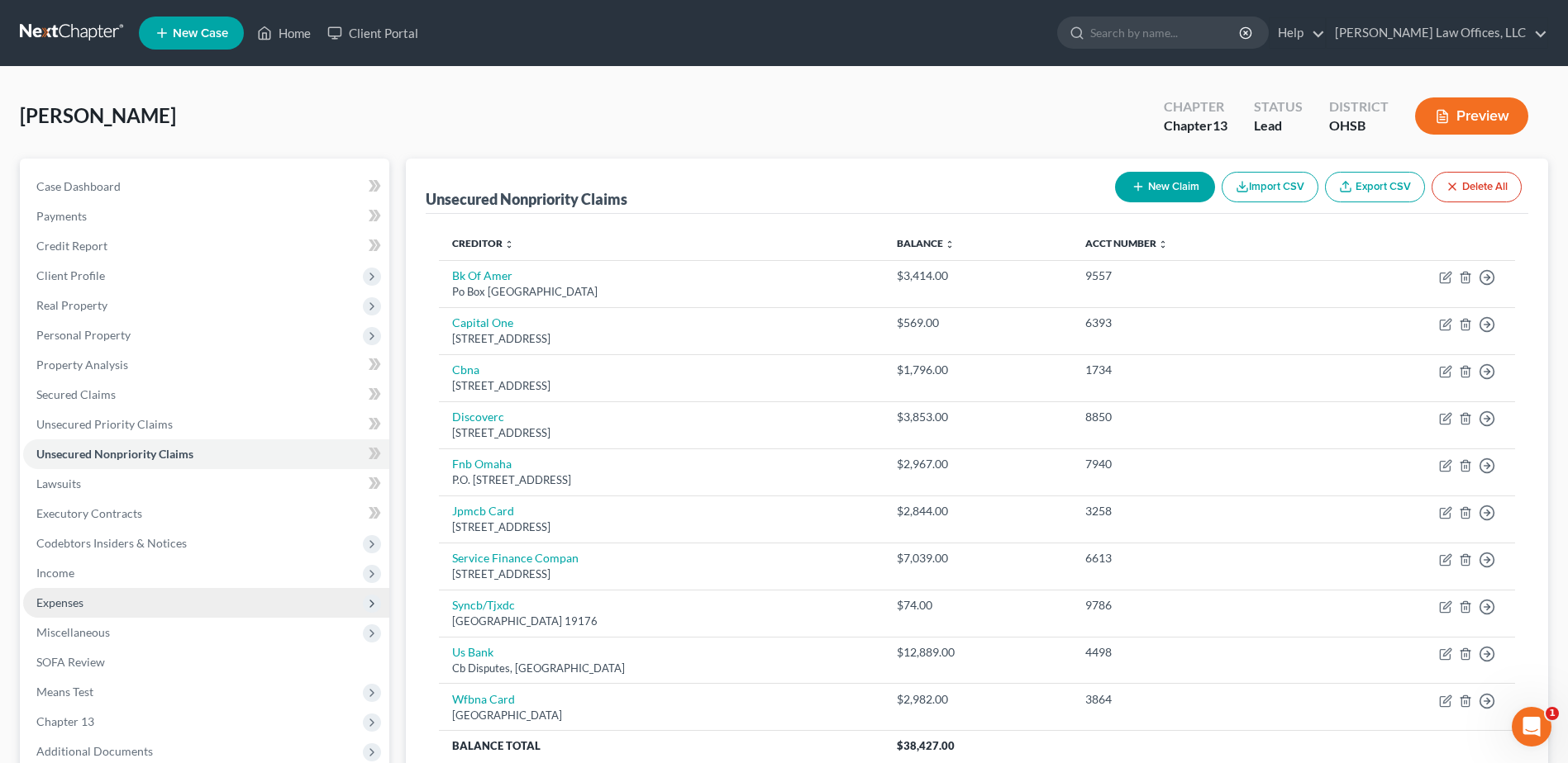
click at [112, 601] on span "Expenses" at bounding box center [206, 603] width 366 height 30
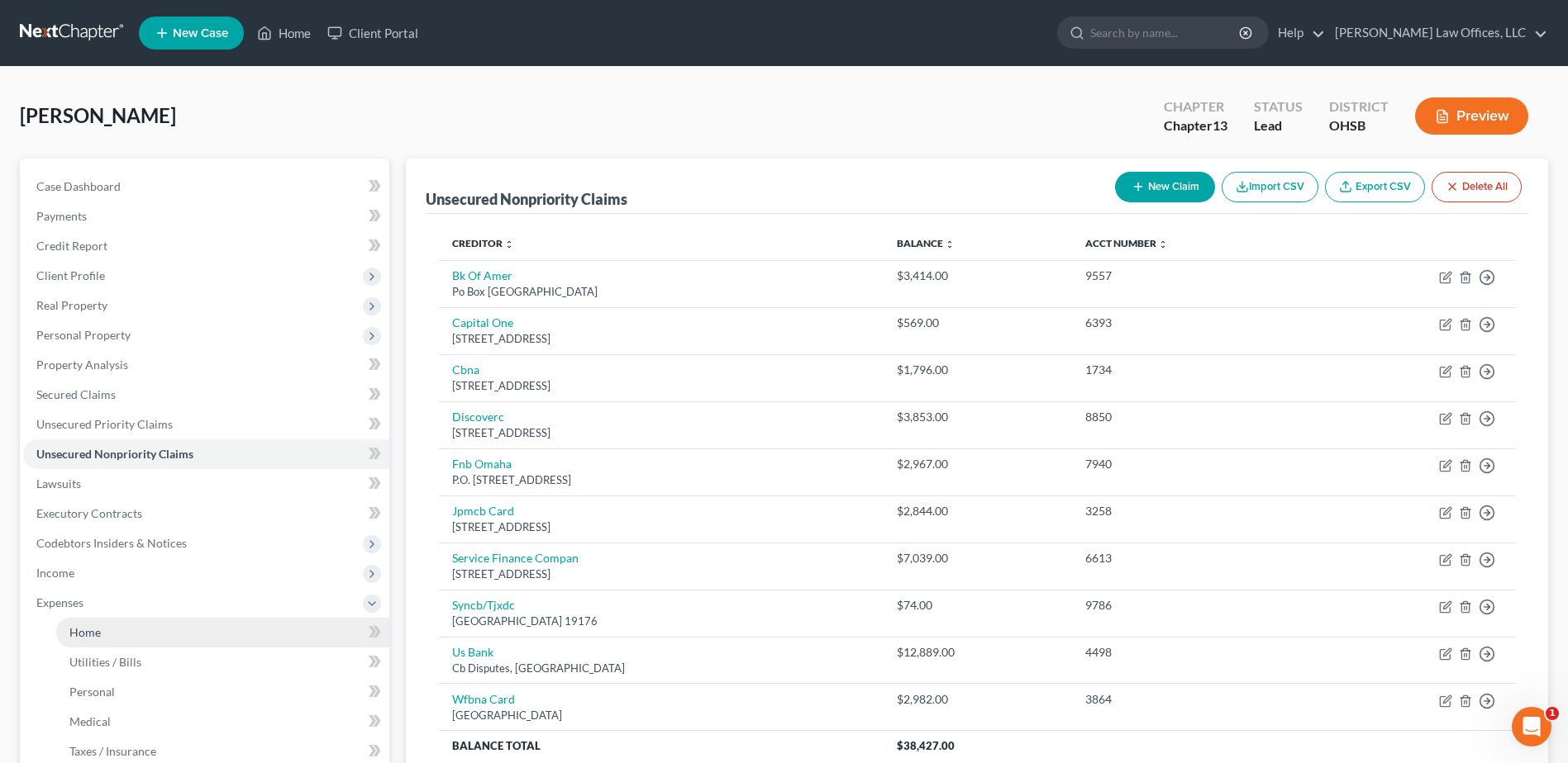
click at [125, 635] on link "Home" at bounding box center [222, 633] width 333 height 30
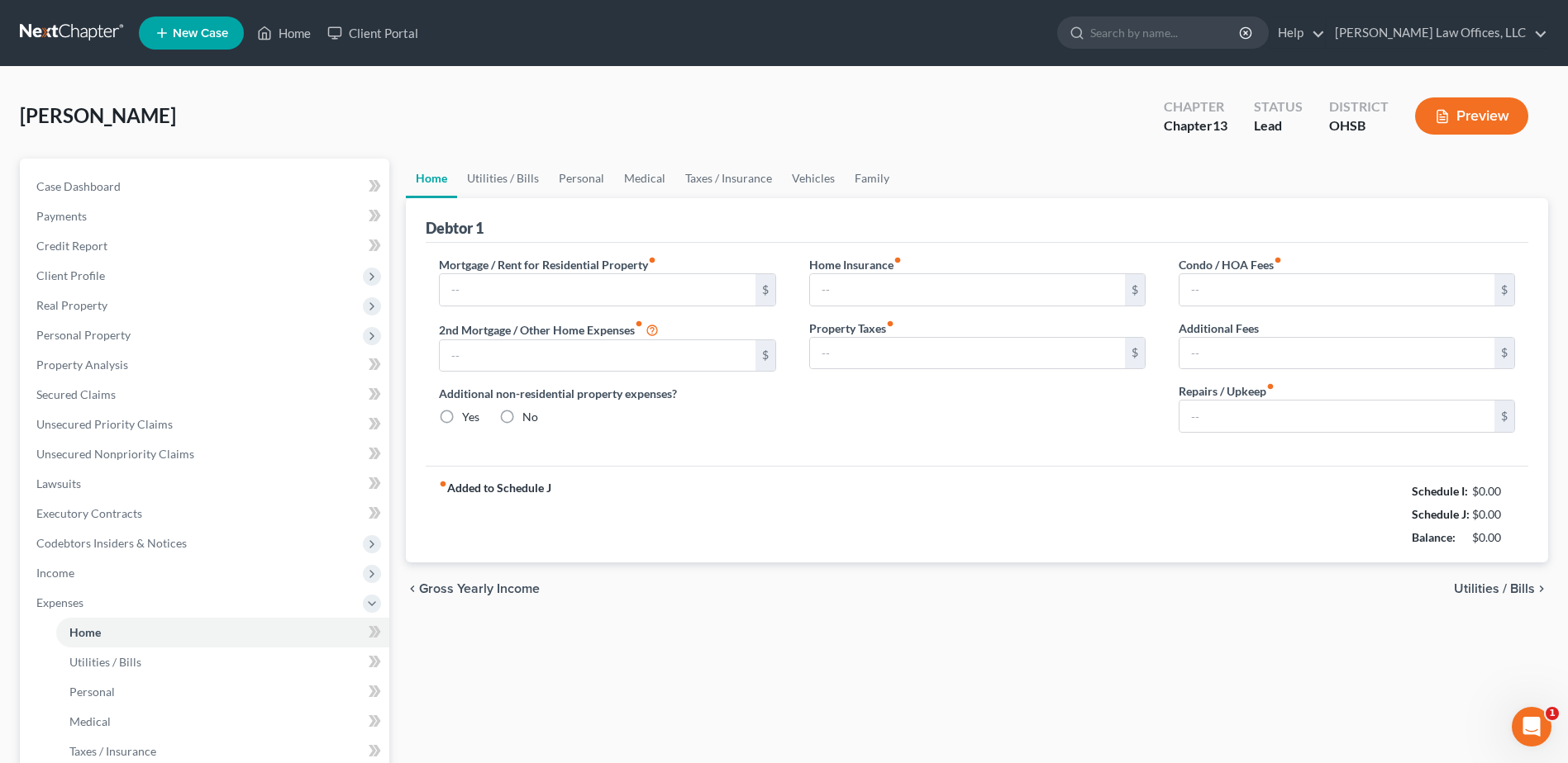
type input "0.00"
radio input "true"
type input "0.00"
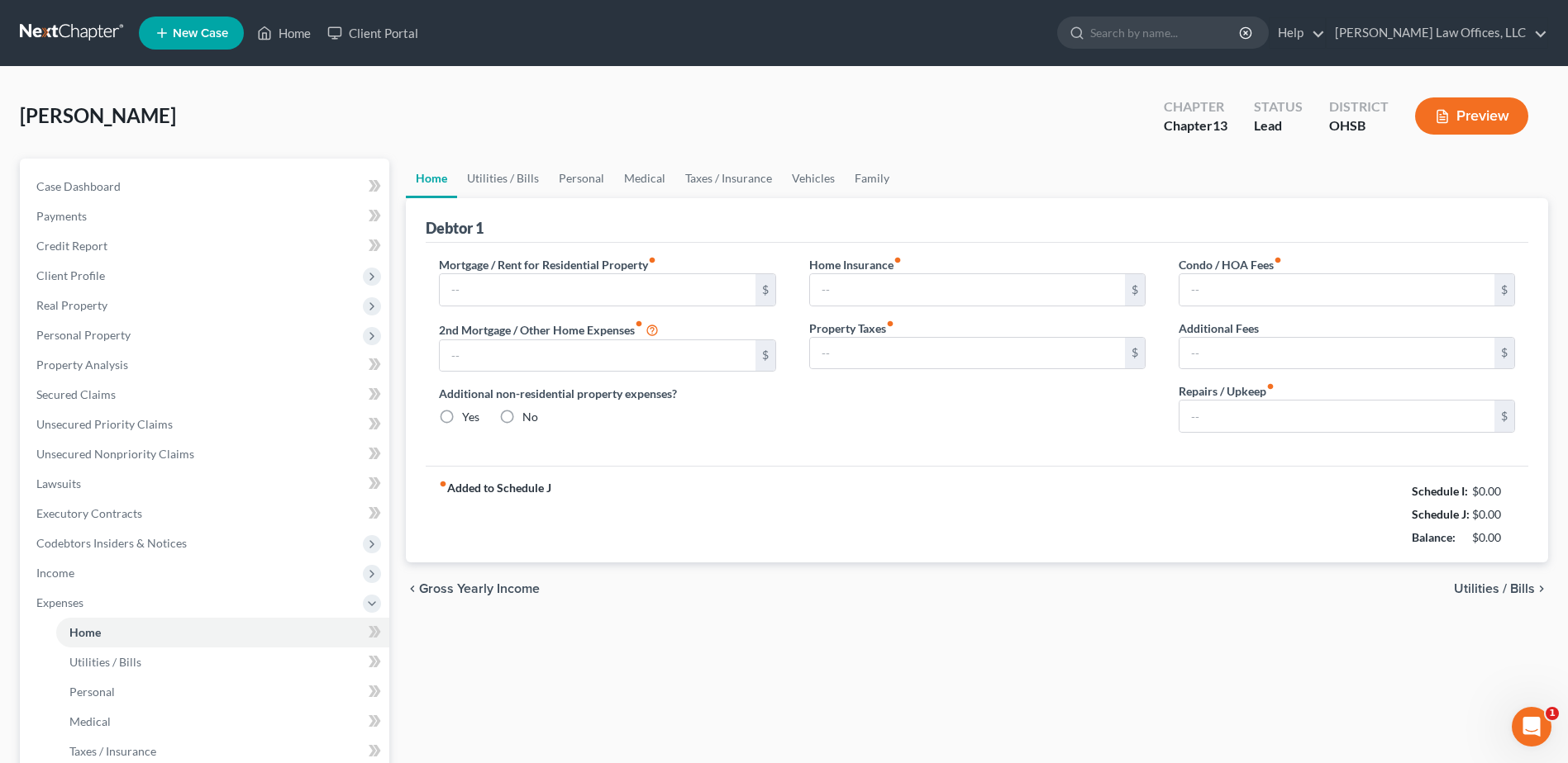
type input "0.00"
type input "40.00"
type input "1,141.00"
click at [1232, 419] on input "40.00" at bounding box center [1337, 416] width 315 height 31
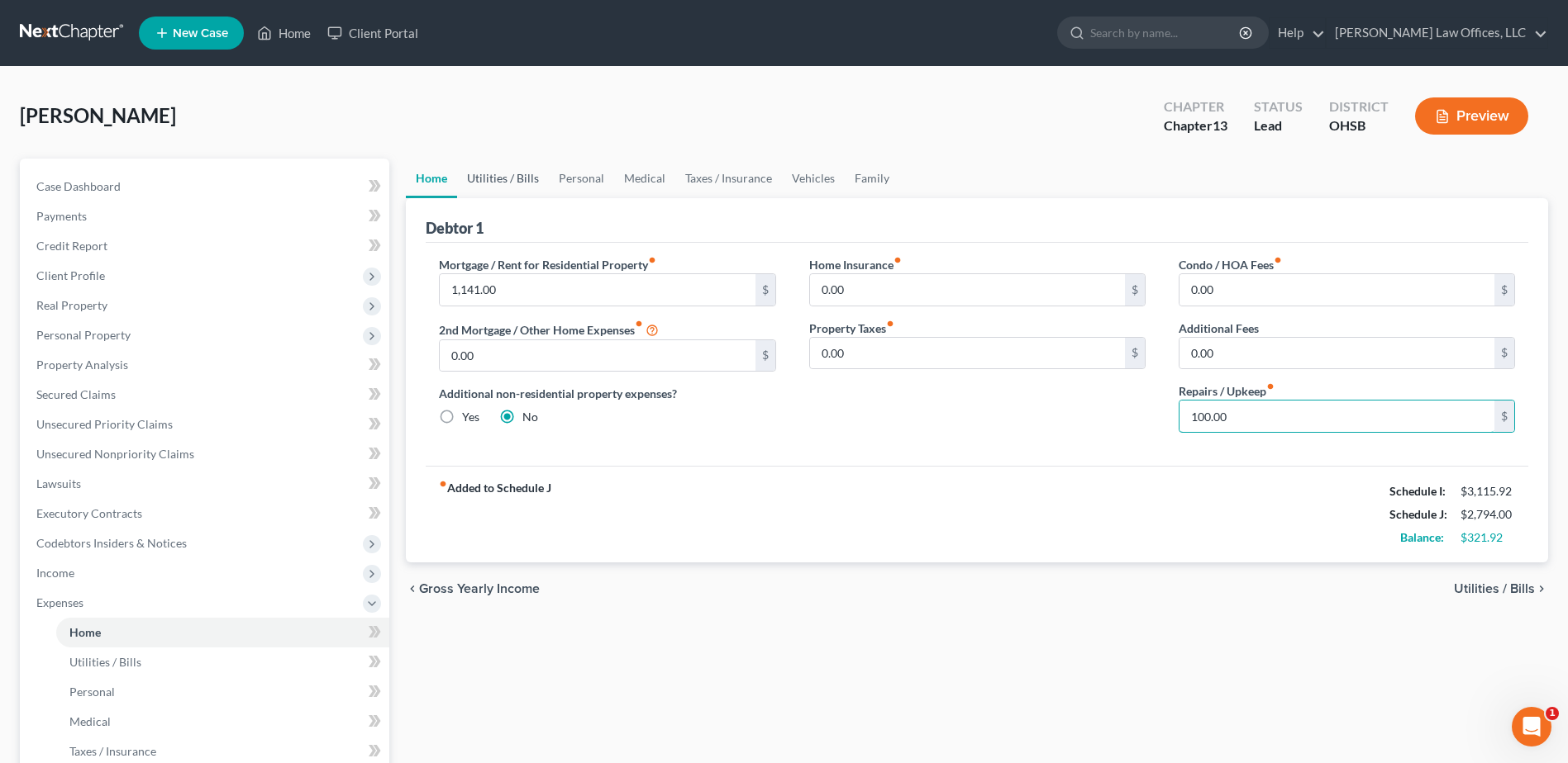
type input "100.00"
click at [528, 174] on link "Utilities / Bills" at bounding box center [503, 178] width 91 height 40
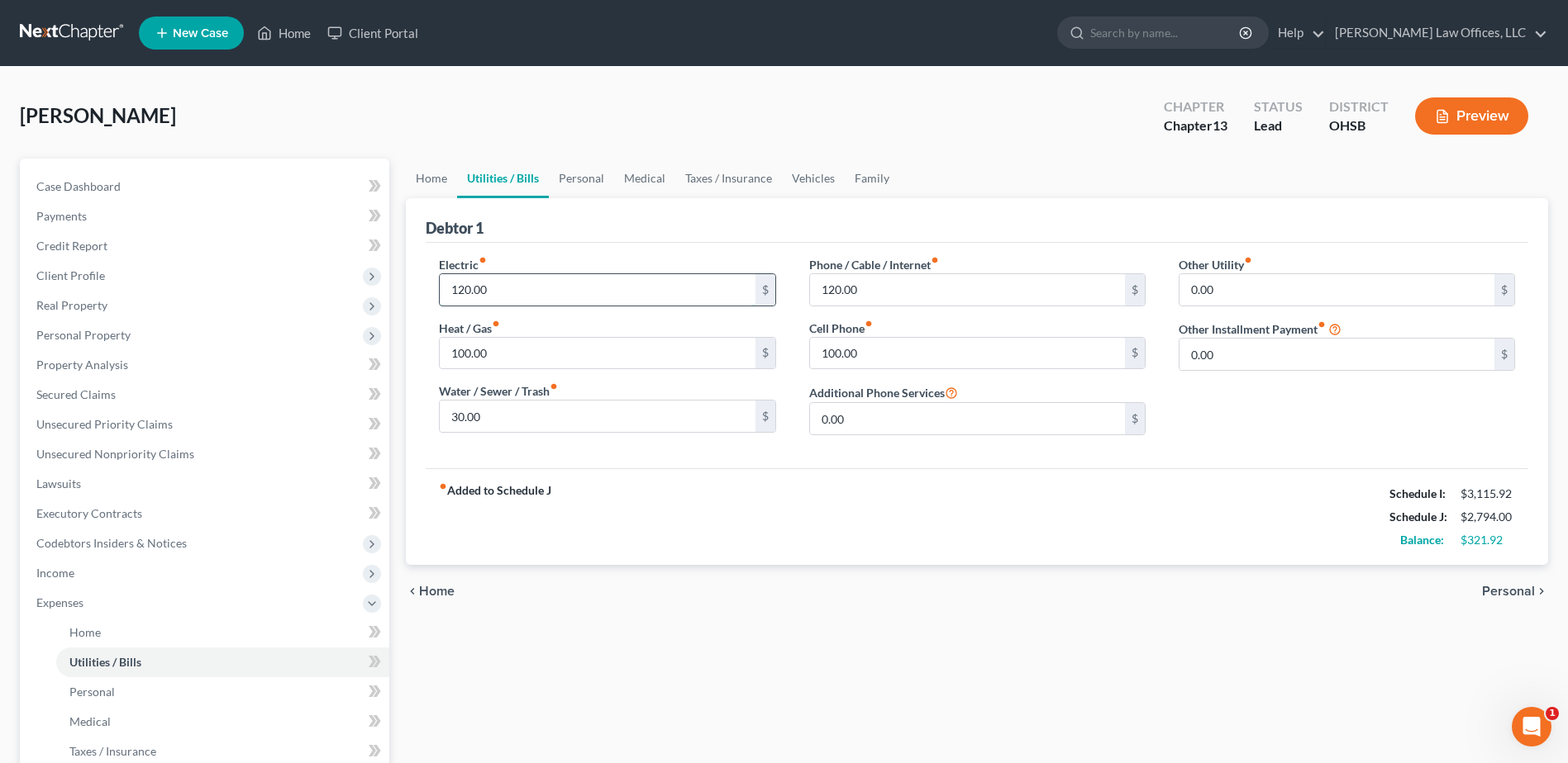
click at [505, 288] on input "120.00" at bounding box center [597, 290] width 315 height 31
type input "165.00"
type input "50.00"
click at [593, 172] on link "Personal" at bounding box center [582, 178] width 65 height 40
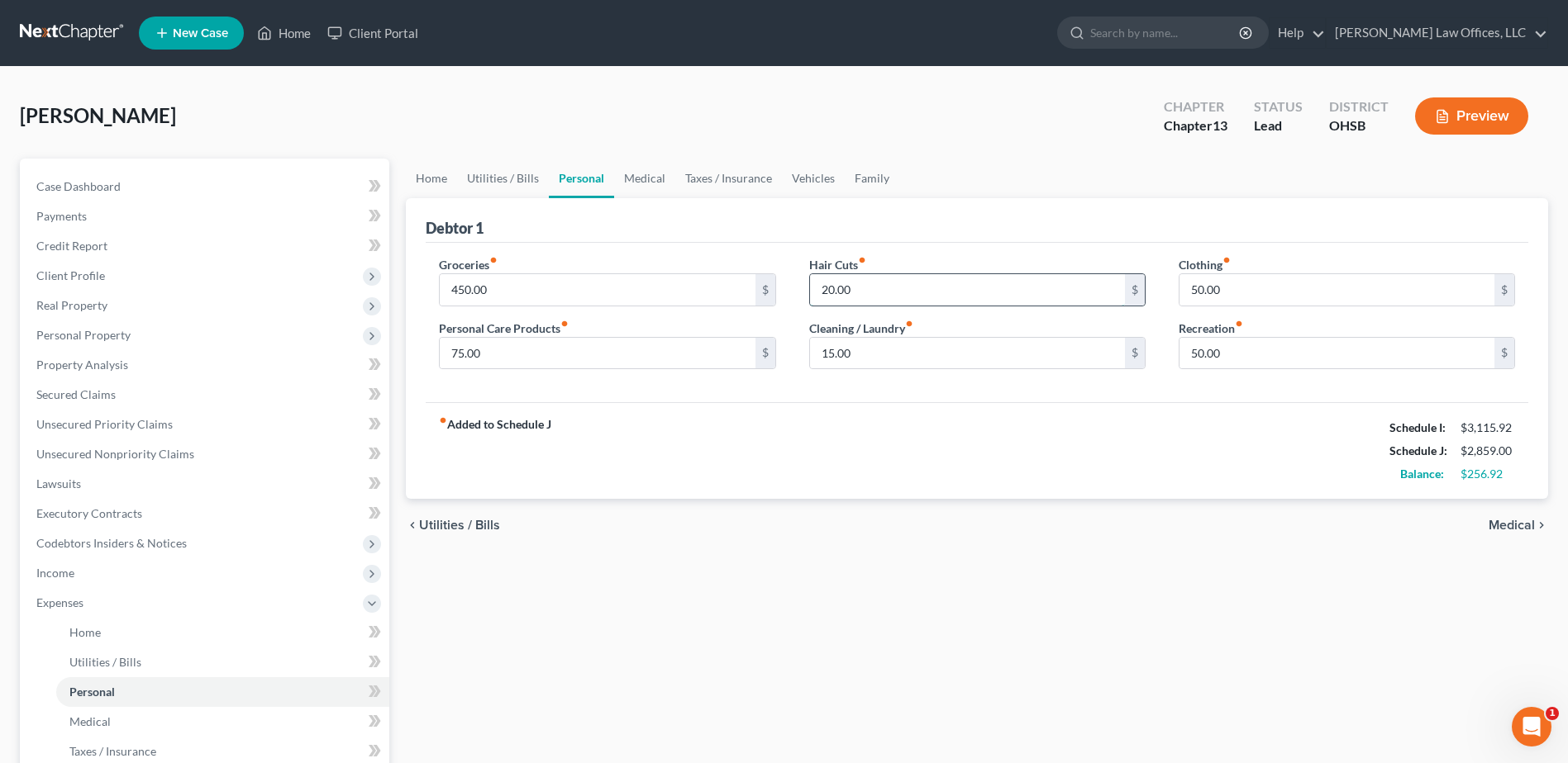
click at [853, 291] on input "20.00" at bounding box center [968, 290] width 315 height 31
type input "50.00"
type input "56.92"
click at [856, 351] on input "15.00" at bounding box center [968, 353] width 315 height 31
type input "25.00"
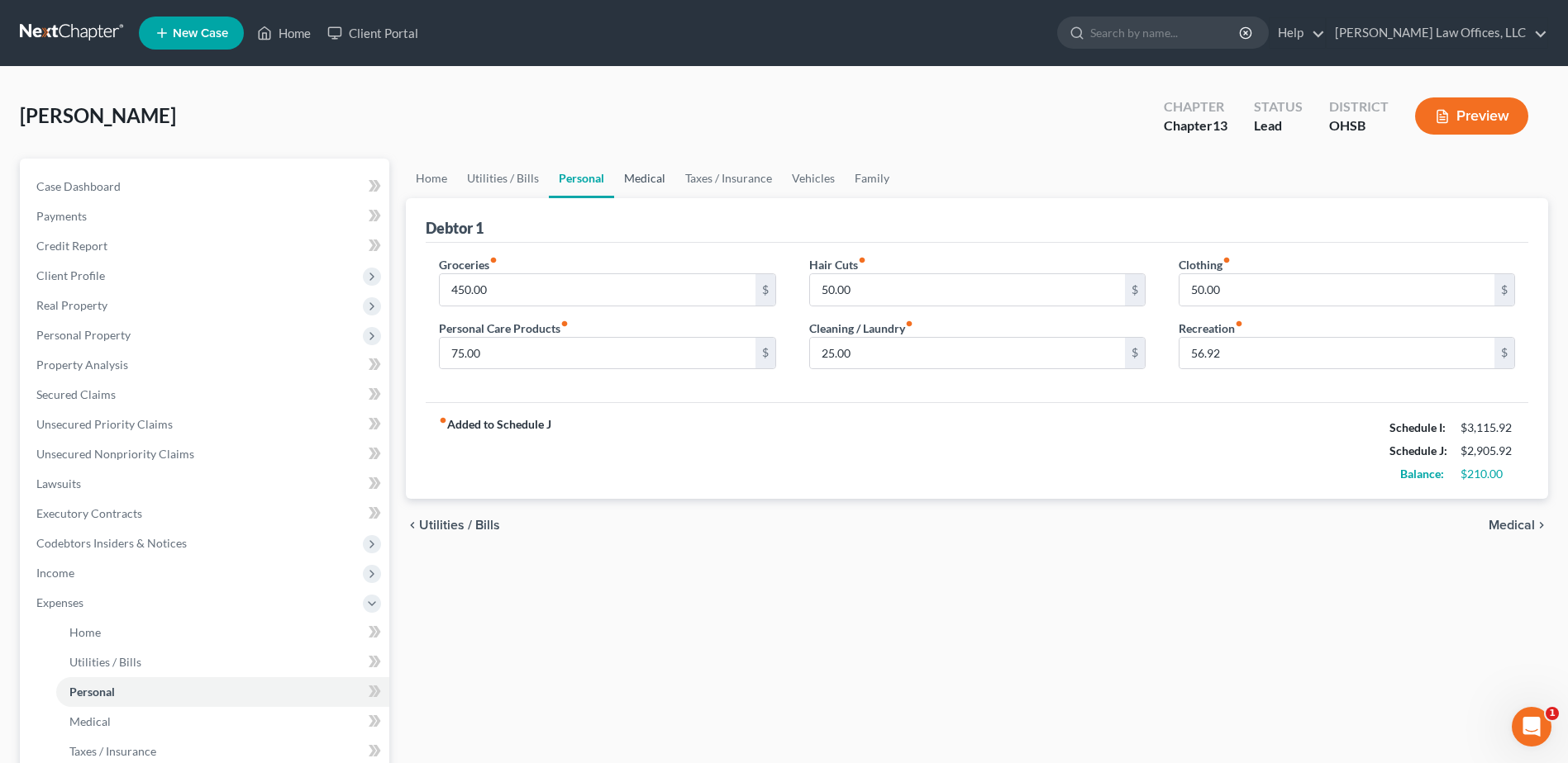
click at [647, 172] on link "Medical" at bounding box center [644, 178] width 61 height 40
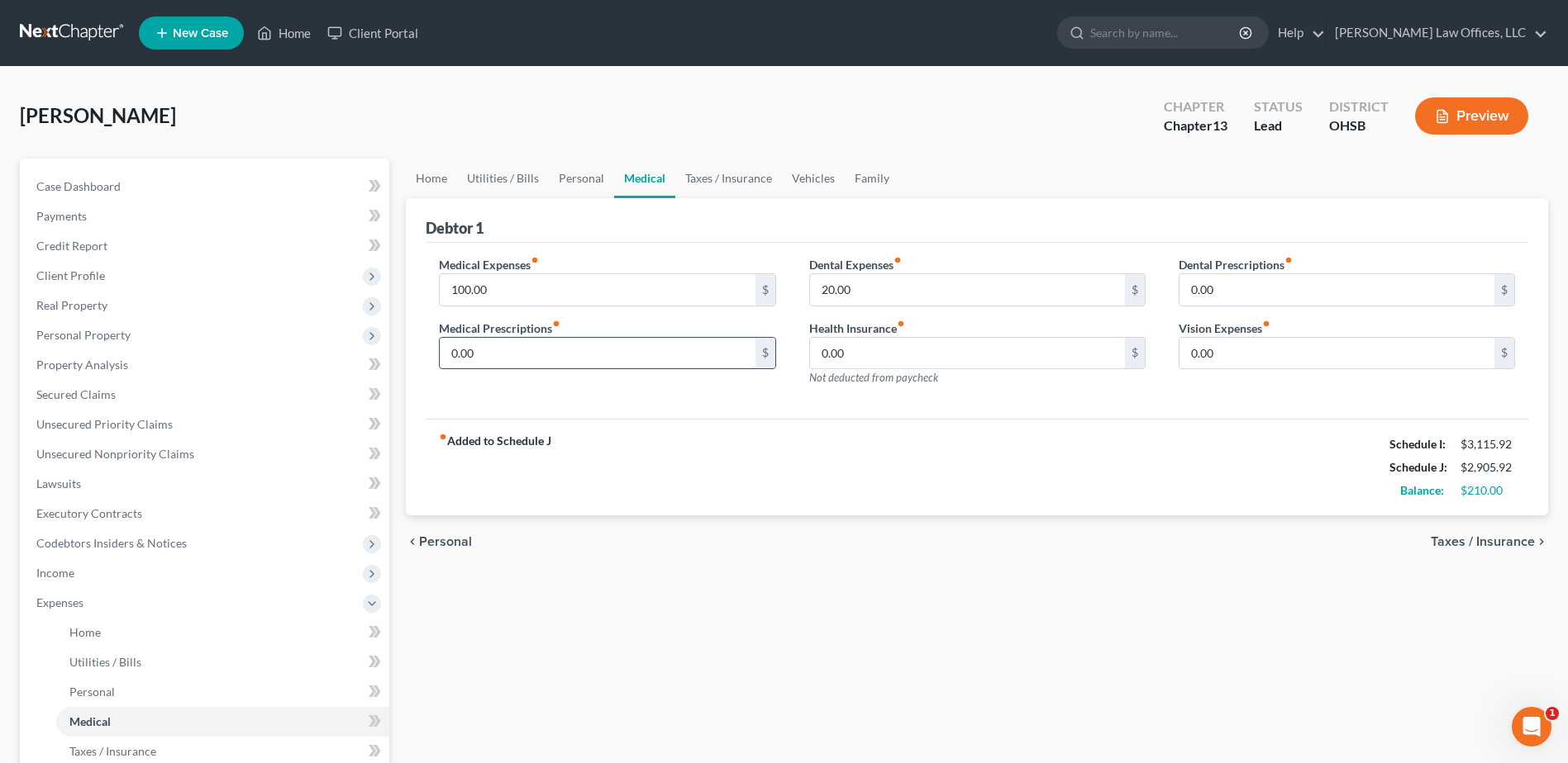
click at [477, 357] on input "0.00" at bounding box center [597, 353] width 315 height 31
type input "25.00"
click at [709, 174] on link "Taxes / Insurance" at bounding box center [729, 178] width 107 height 40
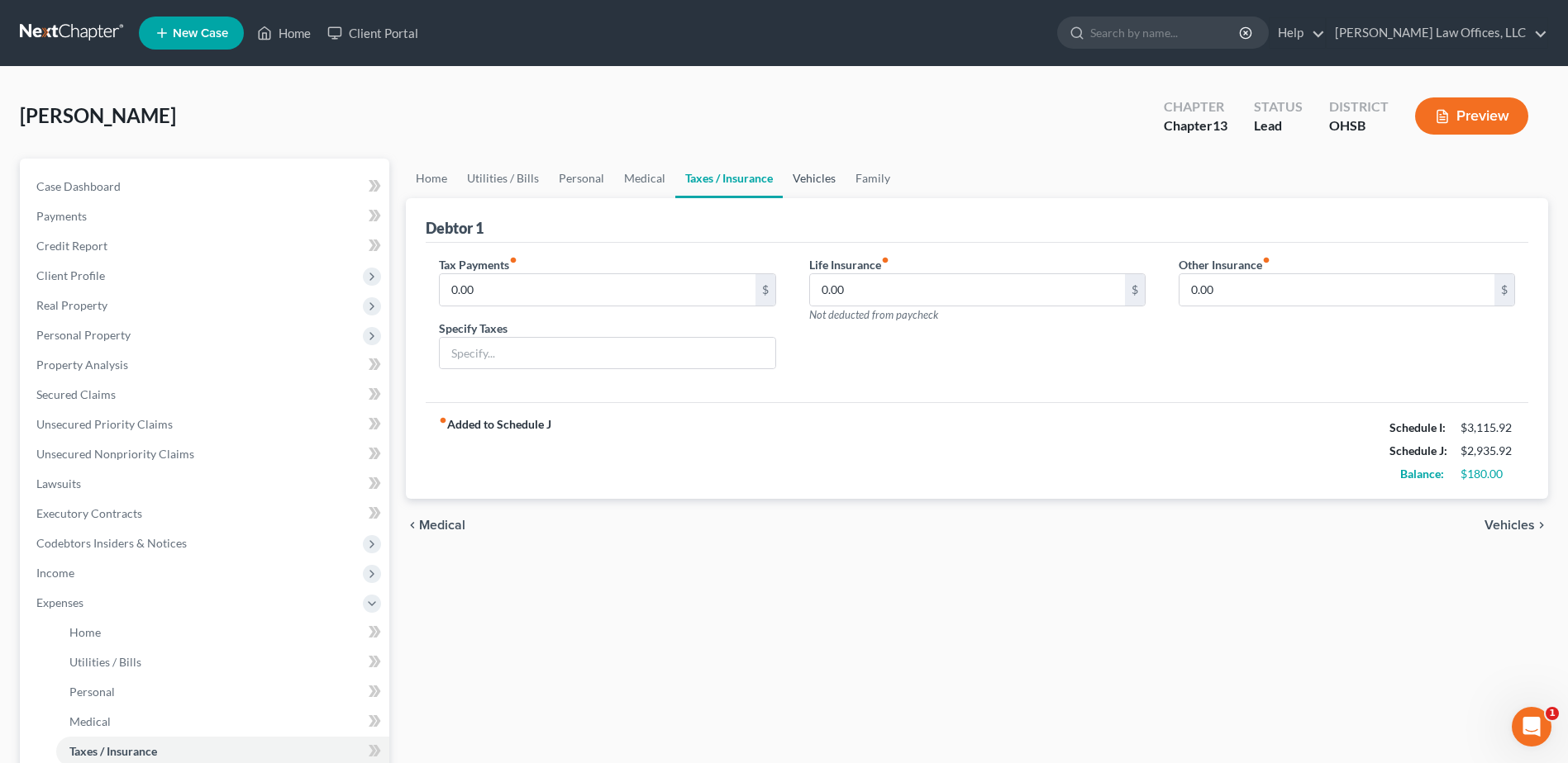
click at [816, 173] on link "Vehicles" at bounding box center [814, 178] width 63 height 40
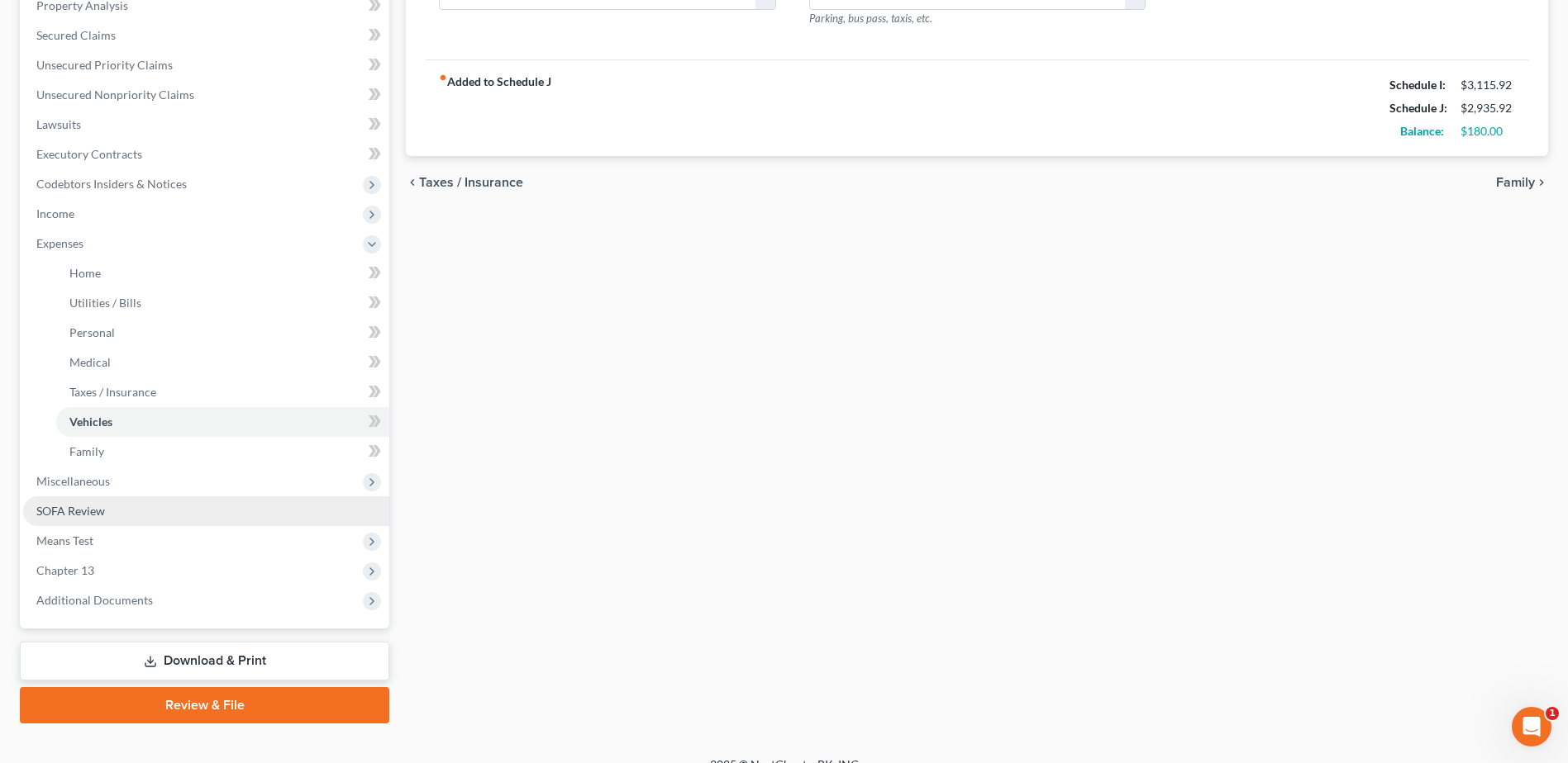
scroll to position [382, 0]
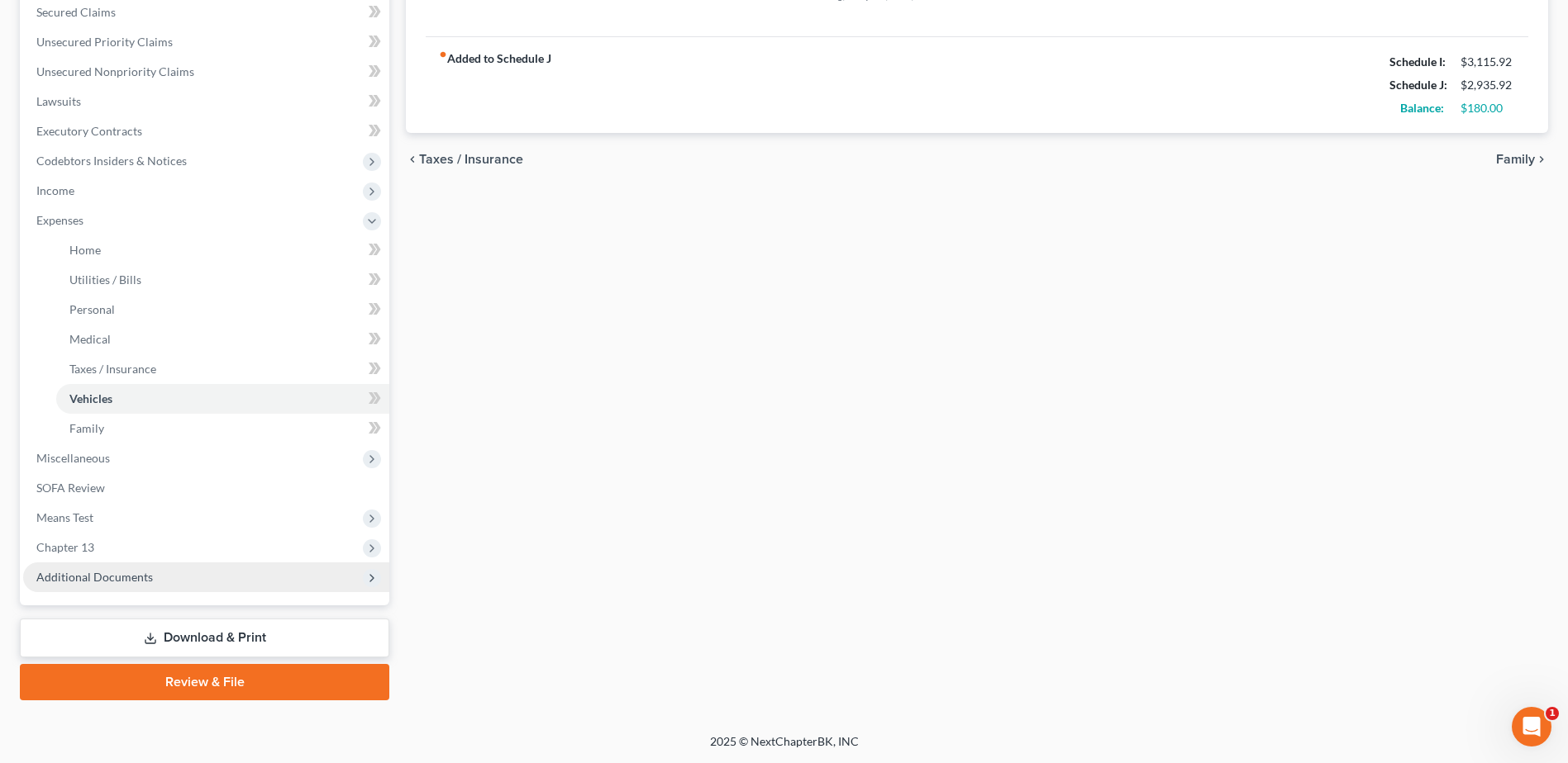
click at [143, 577] on span "Additional Documents" at bounding box center [94, 577] width 116 height 14
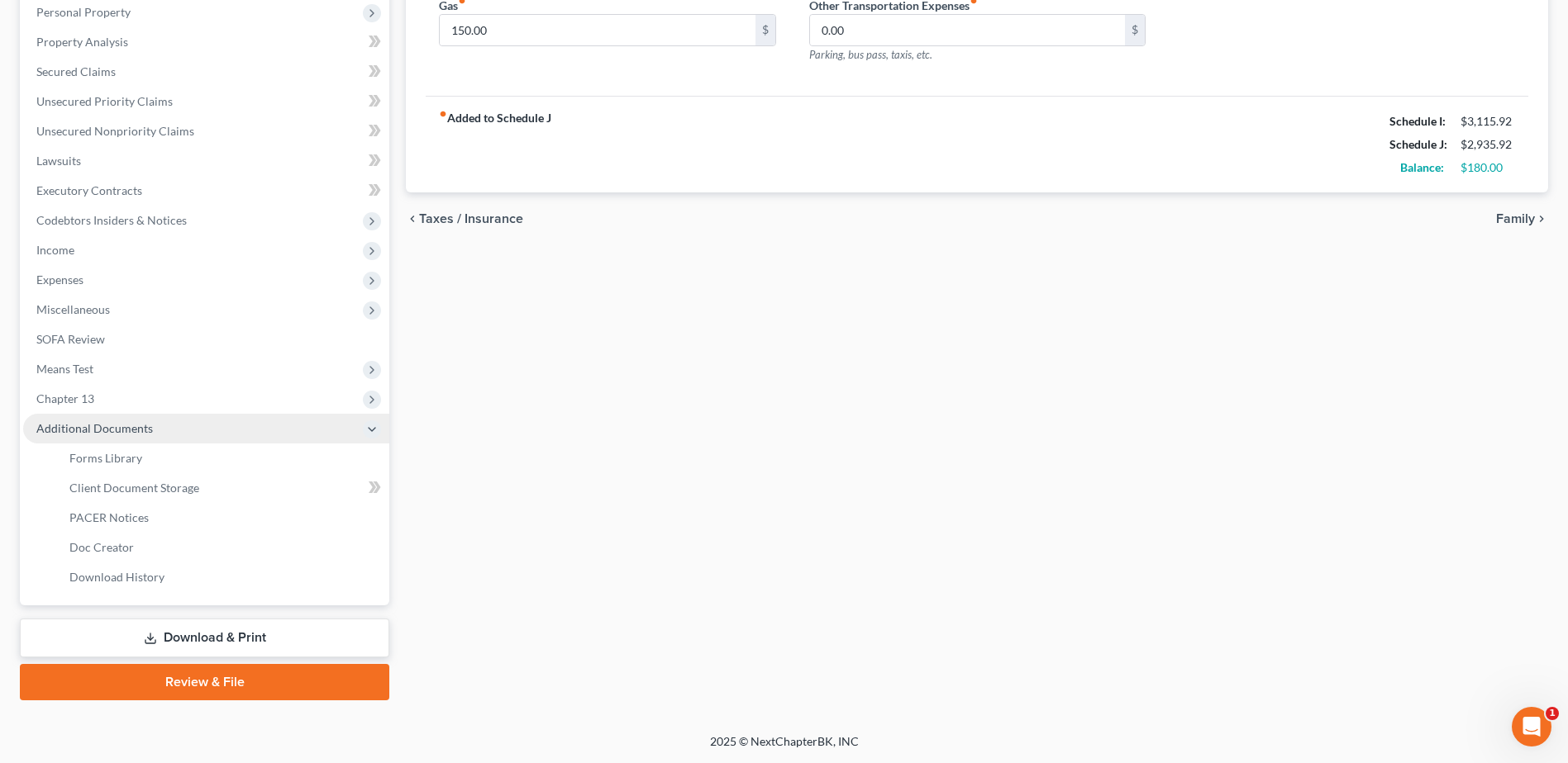
scroll to position [323, 0]
click at [155, 451] on link "Forms Library" at bounding box center [222, 458] width 333 height 30
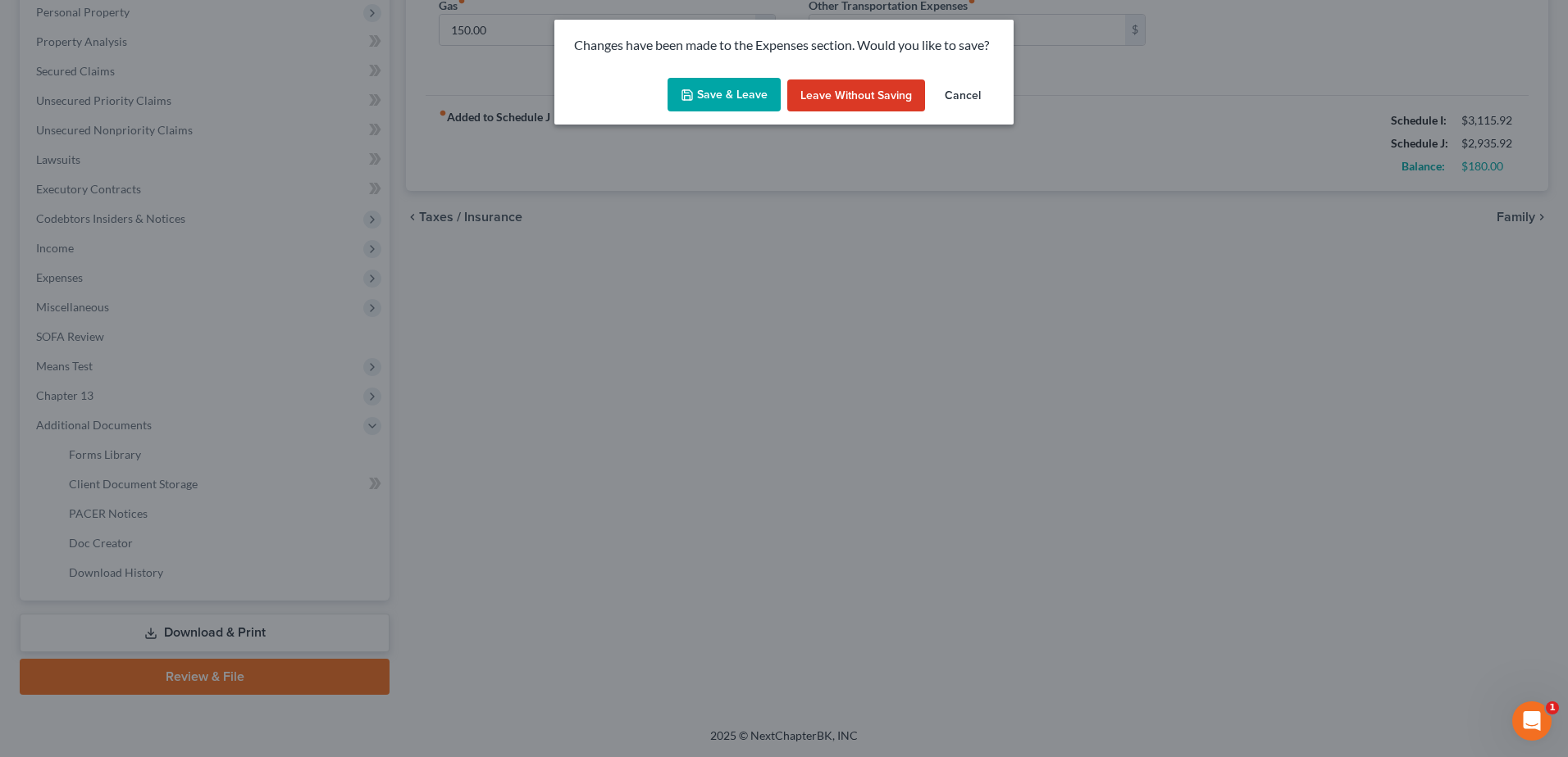
click at [727, 94] on button "Save & Leave" at bounding box center [724, 95] width 113 height 34
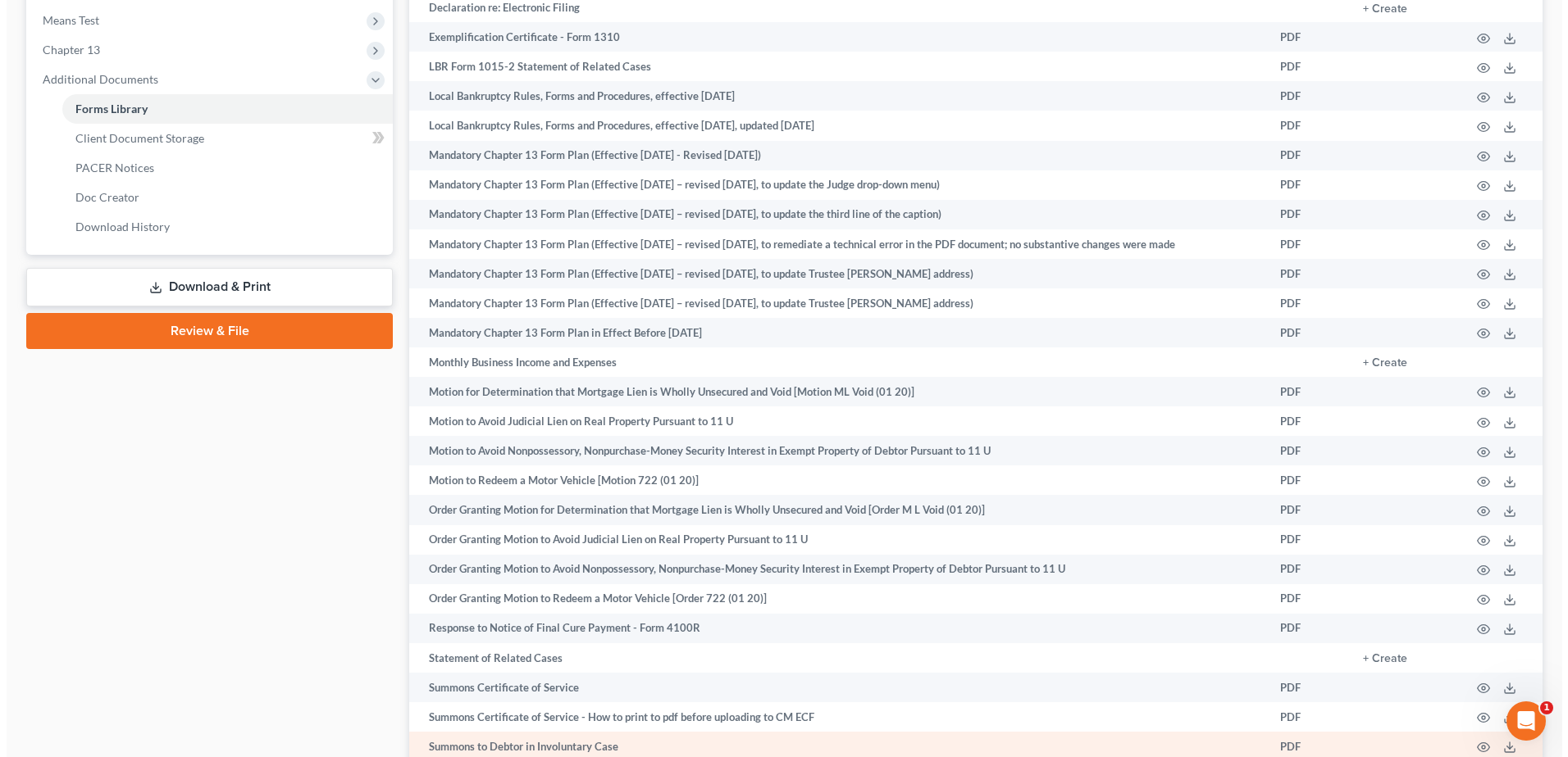
scroll to position [848, 0]
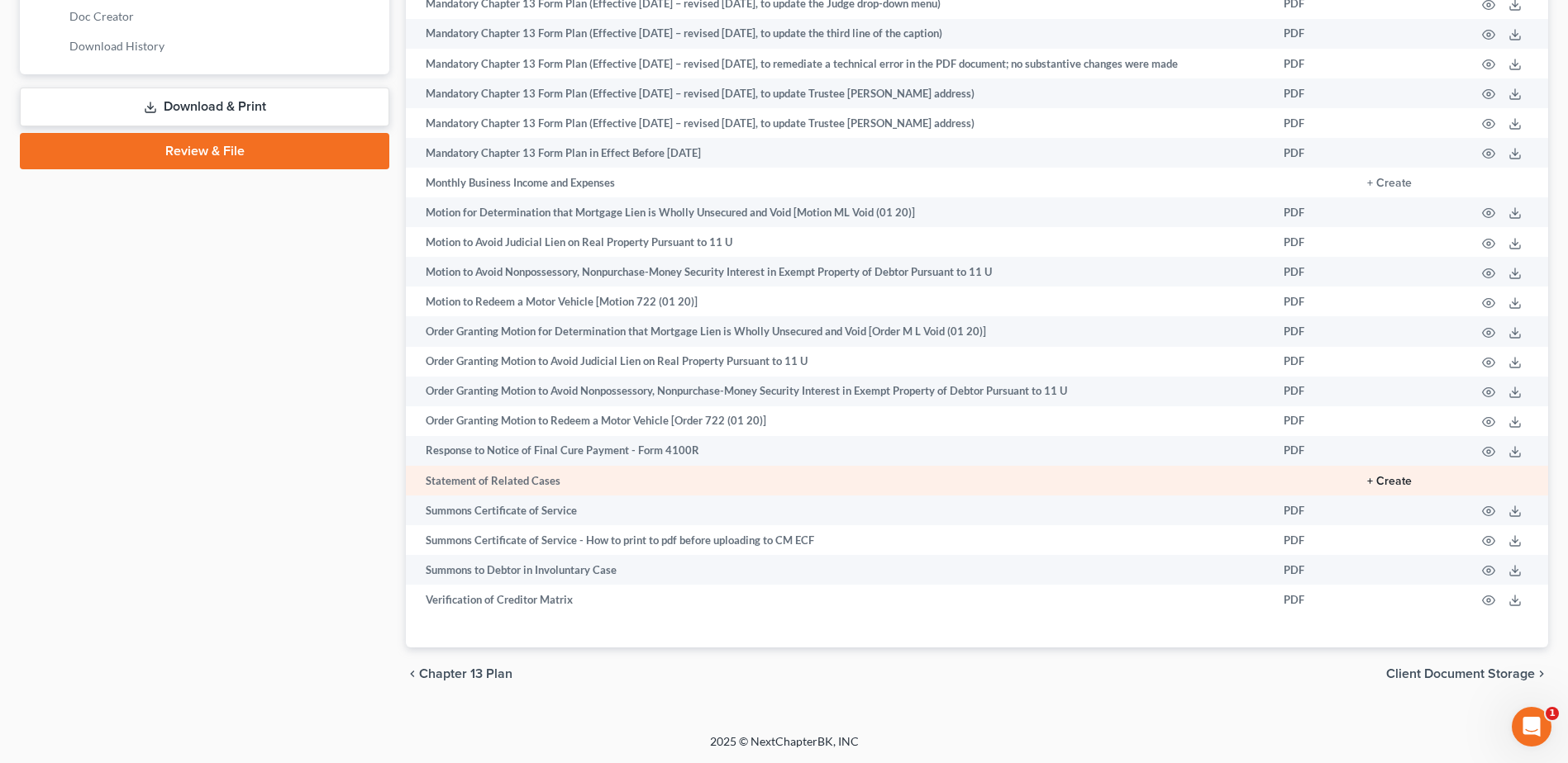
click at [1399, 482] on button "+ Create" at bounding box center [1390, 481] width 45 height 11
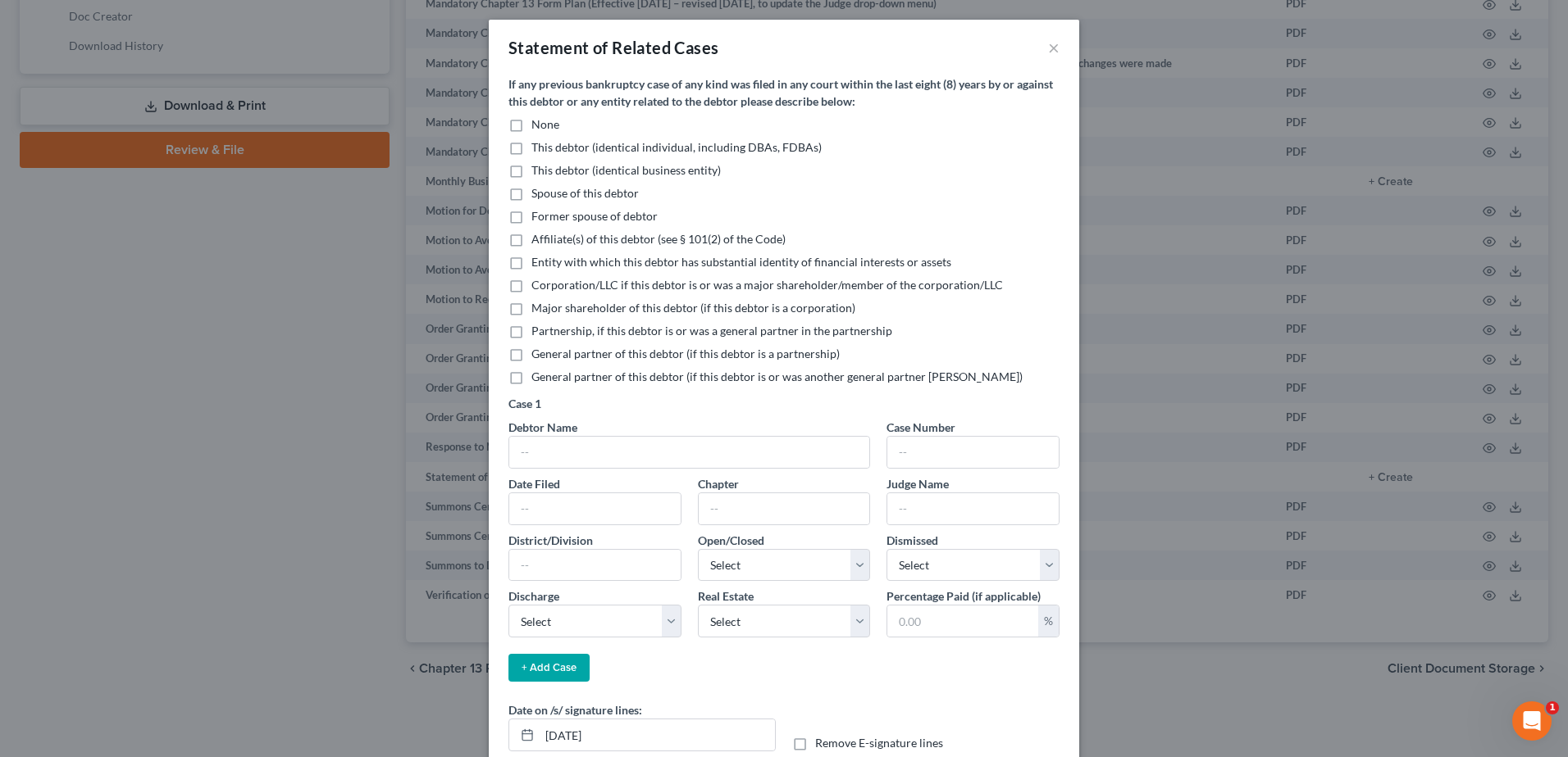
click at [532, 127] on label "None" at bounding box center [545, 124] width 28 height 16
click at [538, 127] on input "None" at bounding box center [543, 121] width 10 height 10
checkbox input "true"
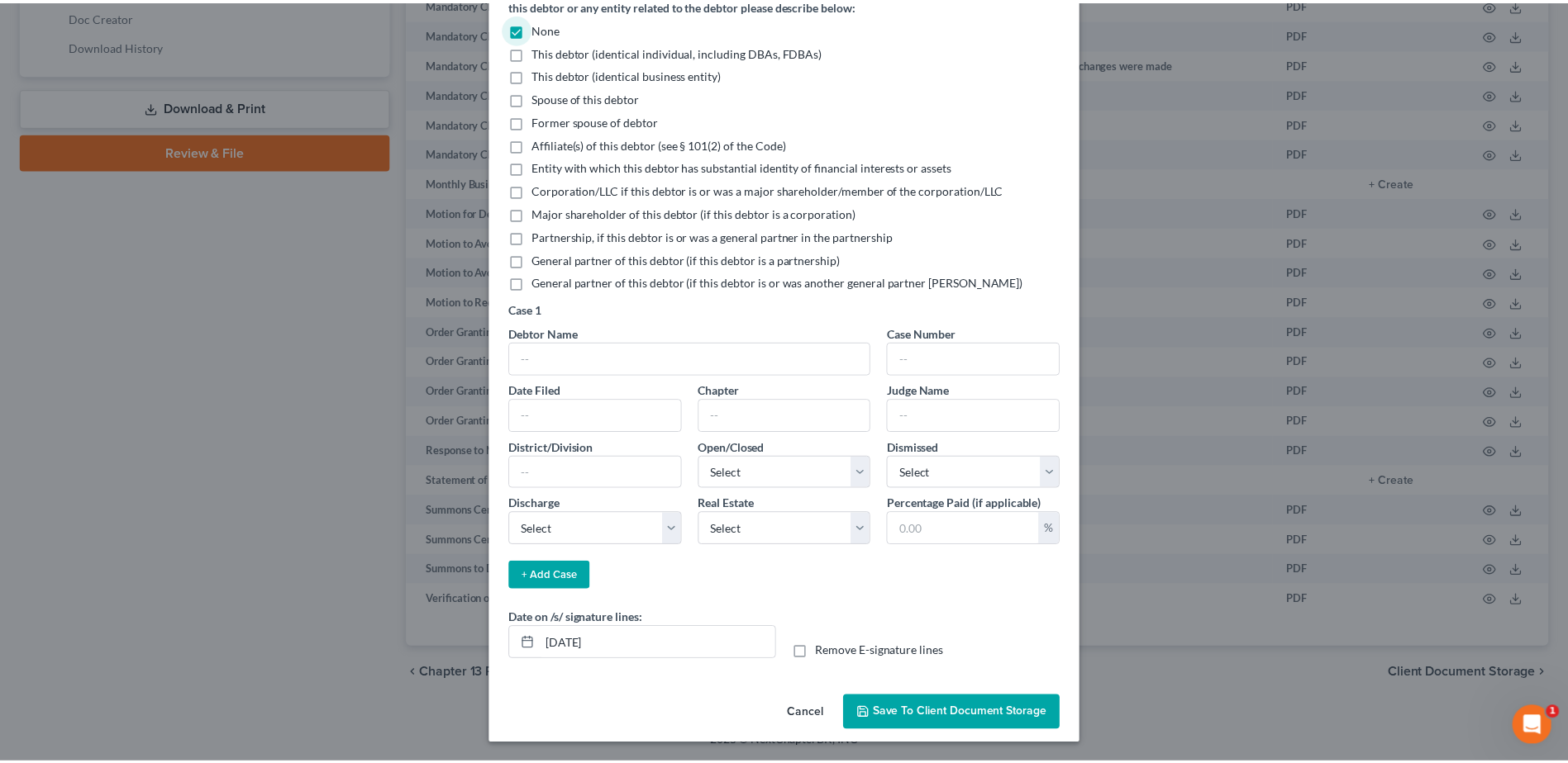
scroll to position [98, 0]
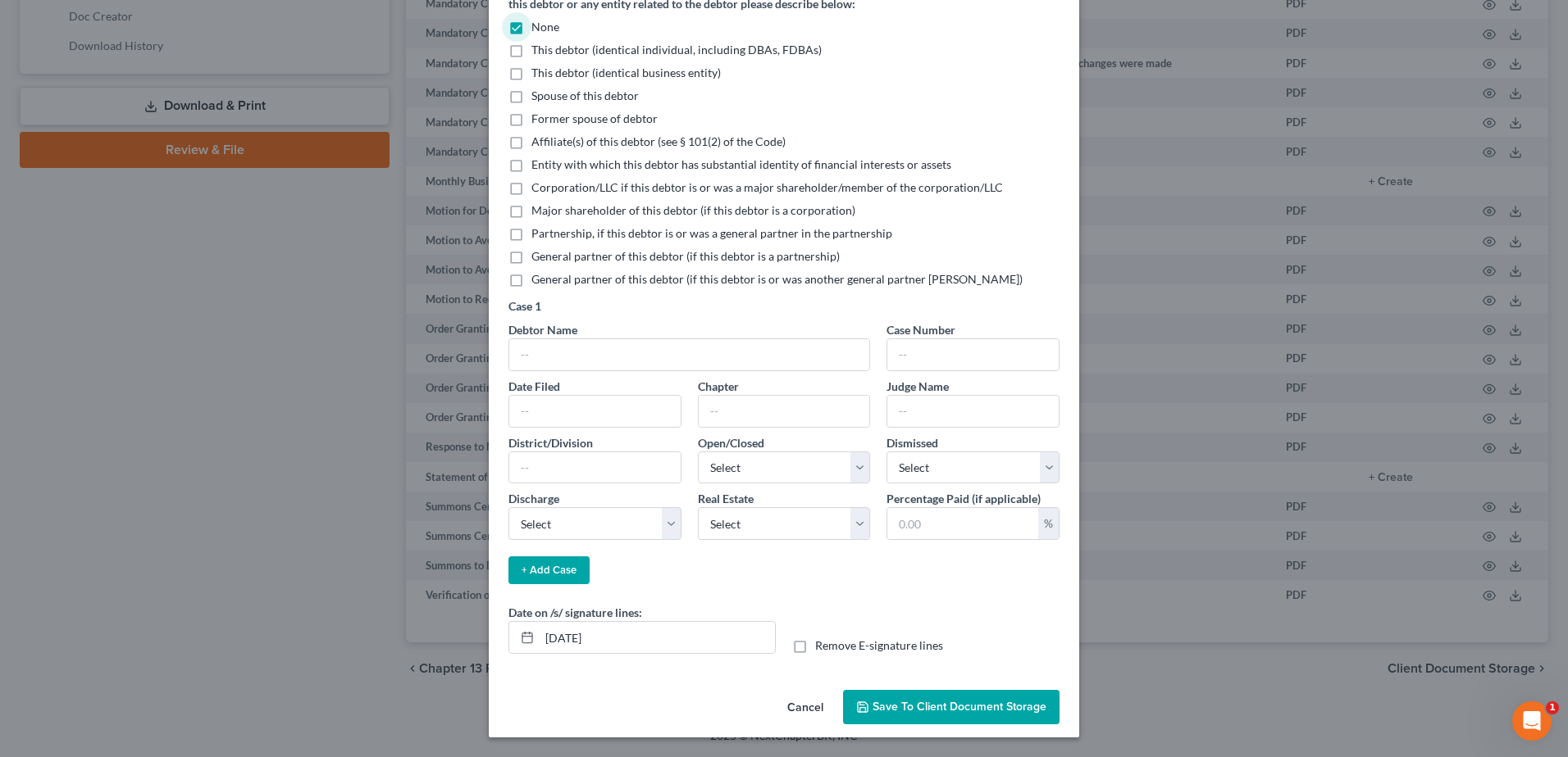
click at [922, 697] on button "Save to Client Document Storage" at bounding box center [951, 707] width 216 height 34
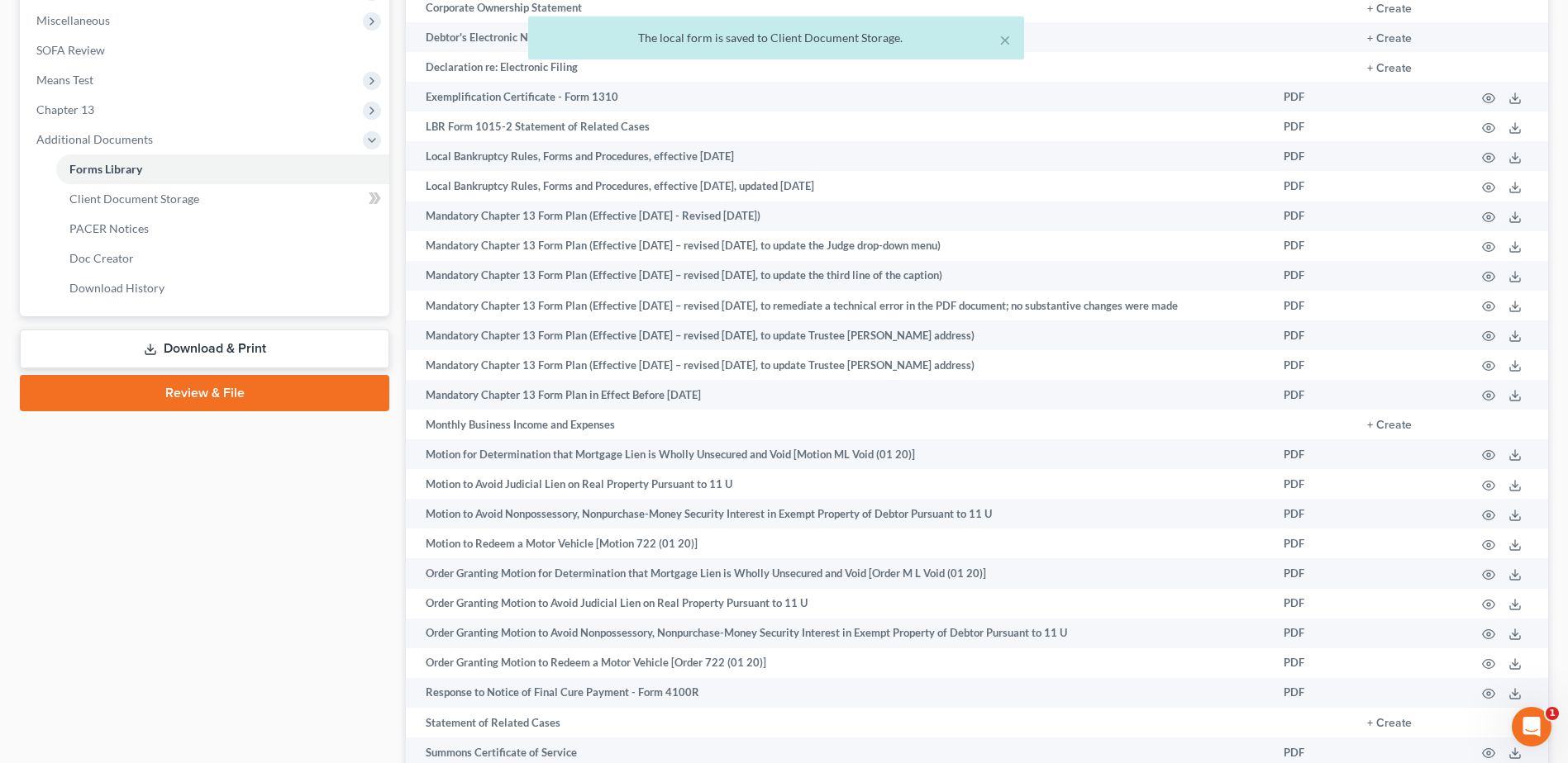
scroll to position [606, 0]
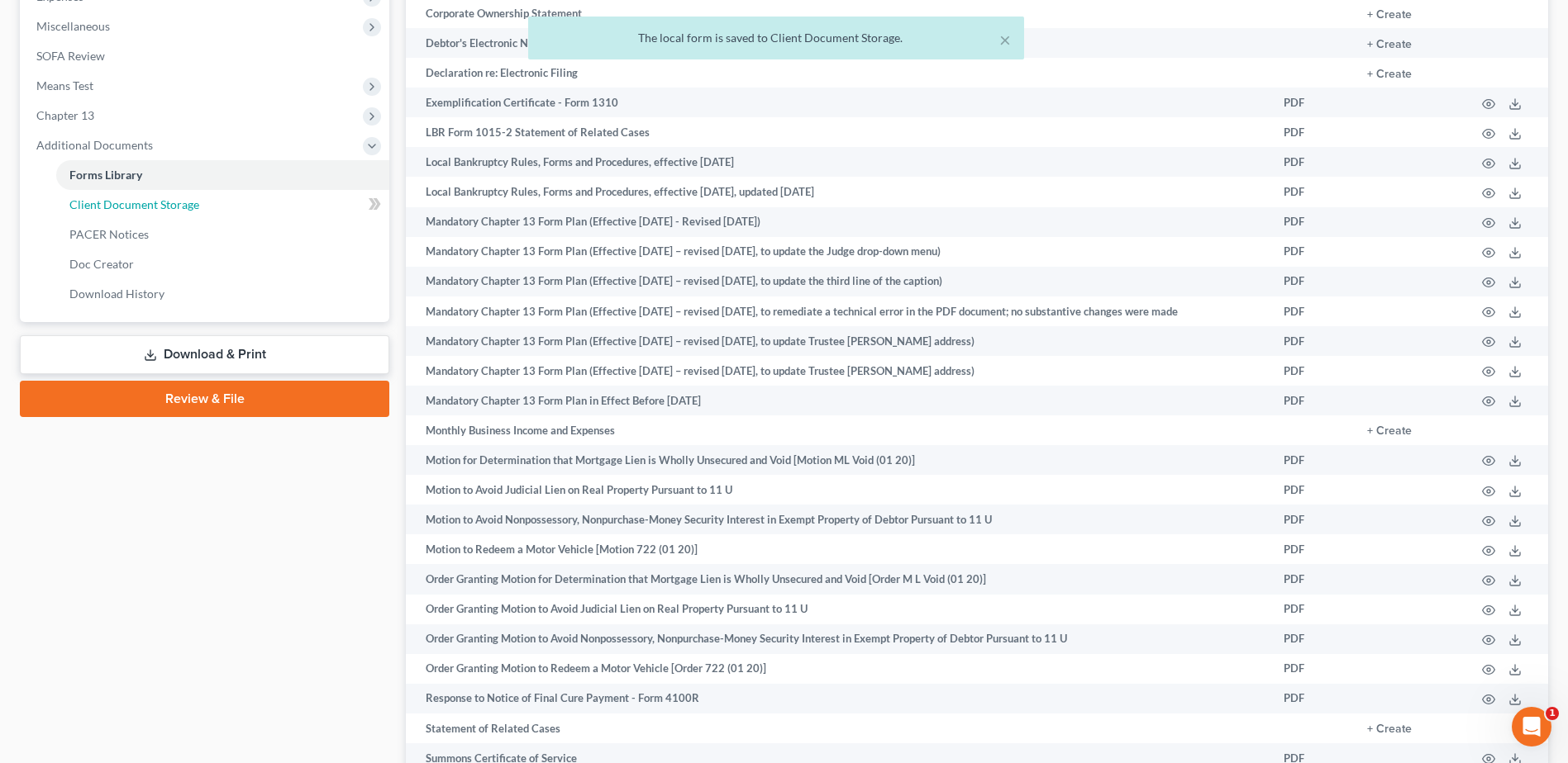
click at [184, 202] on span "Client Document Storage" at bounding box center [134, 204] width 130 height 14
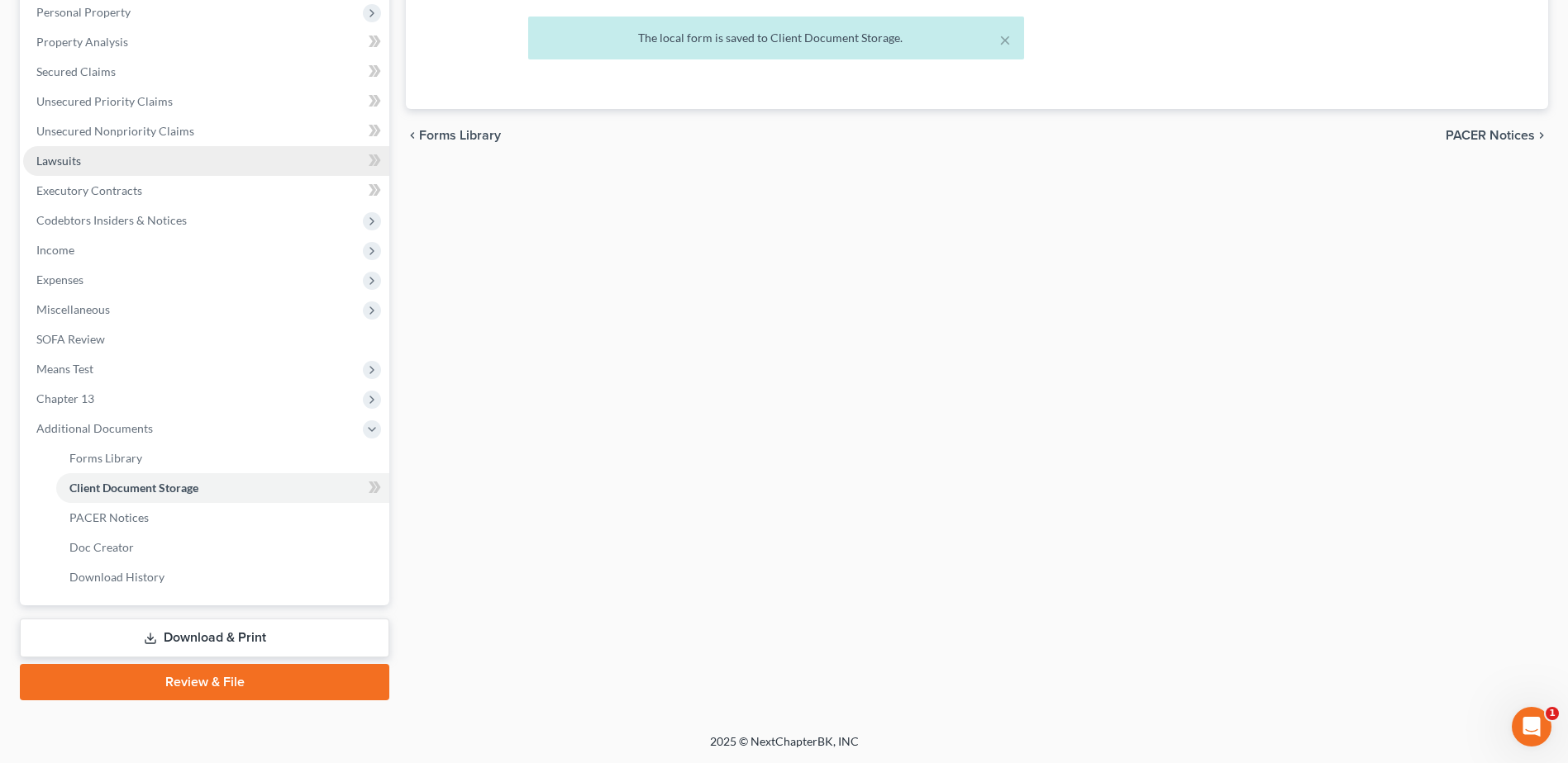
scroll to position [261, 0]
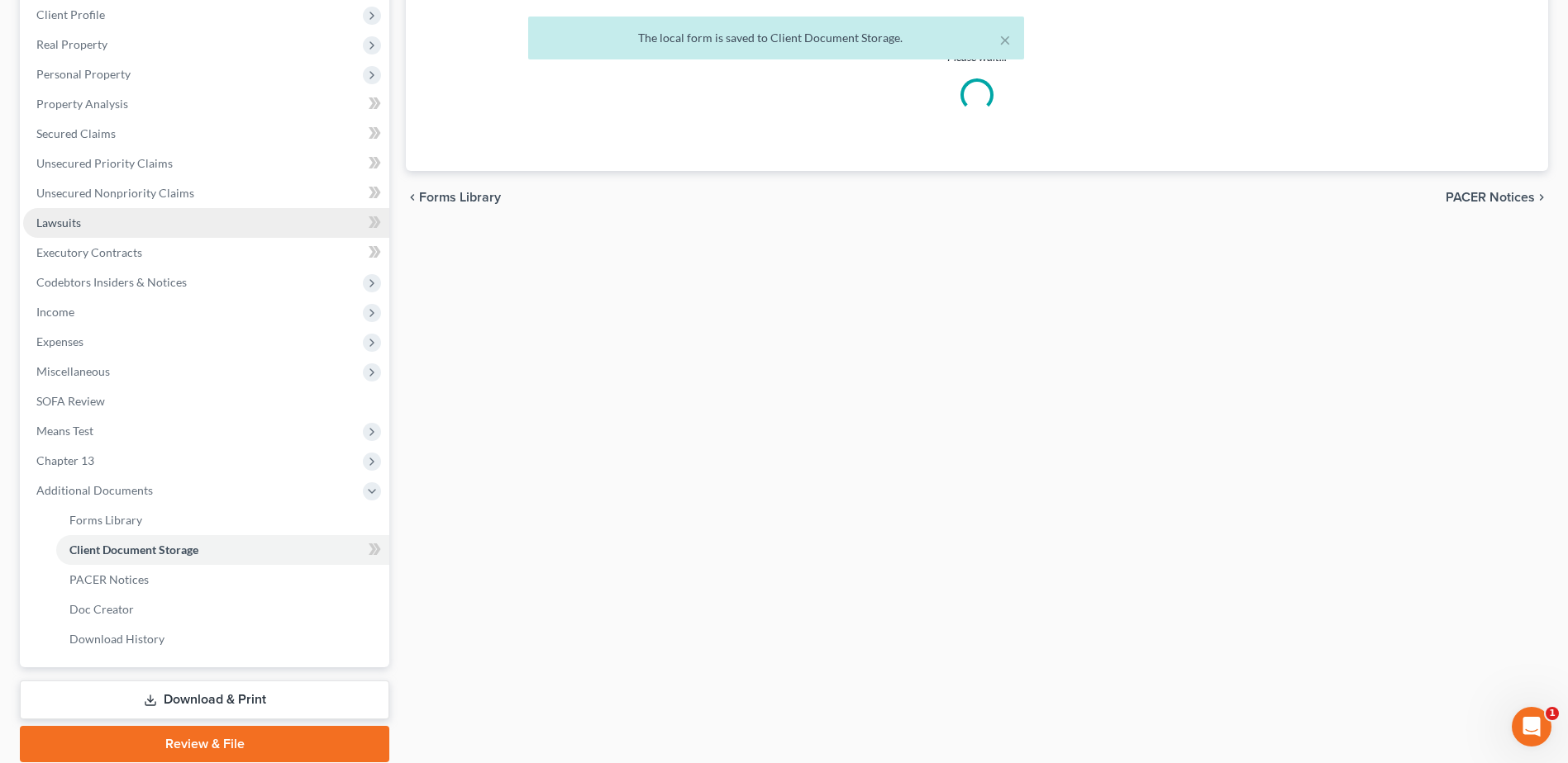
select select "7"
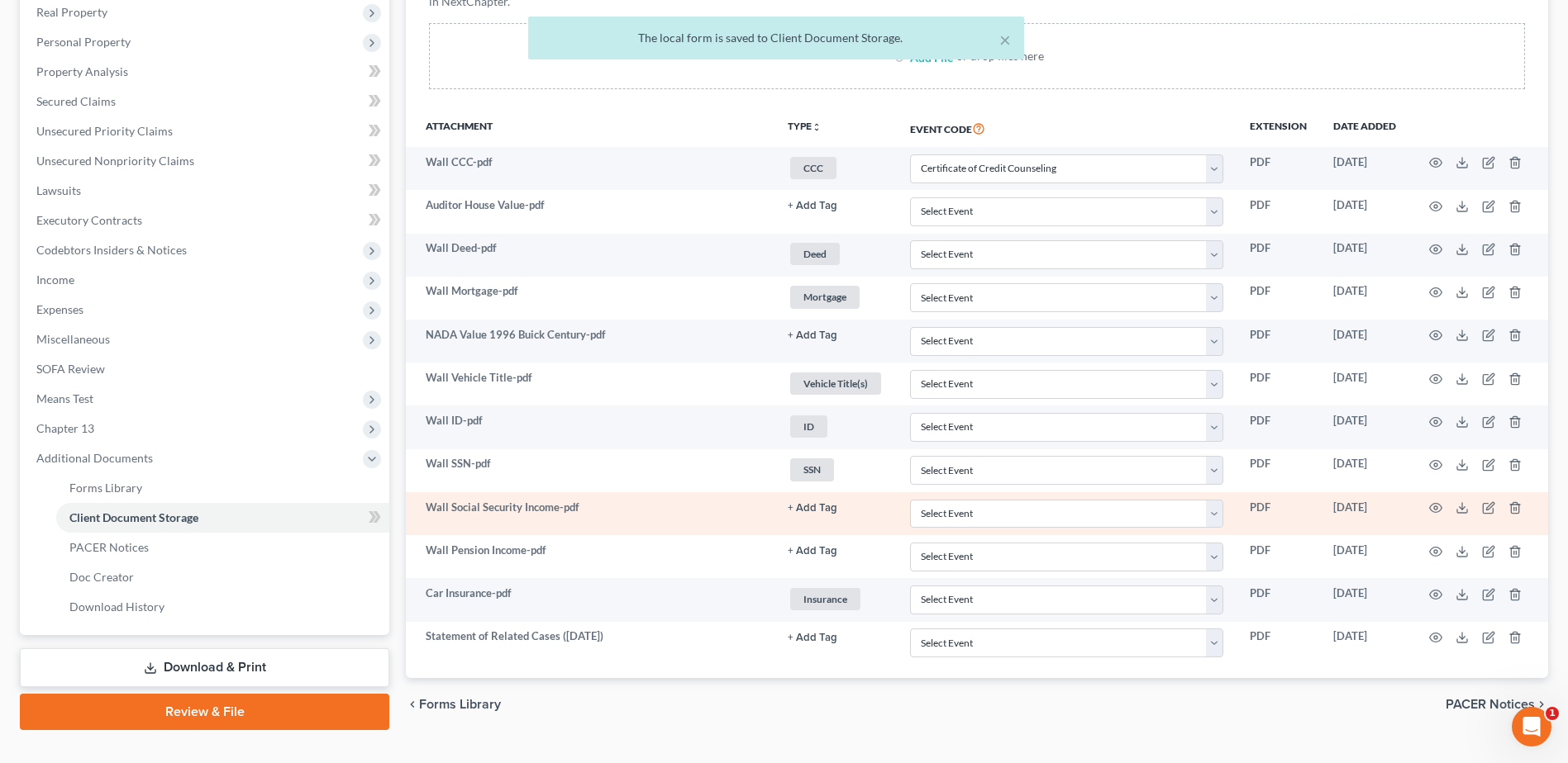
scroll to position [324, 0]
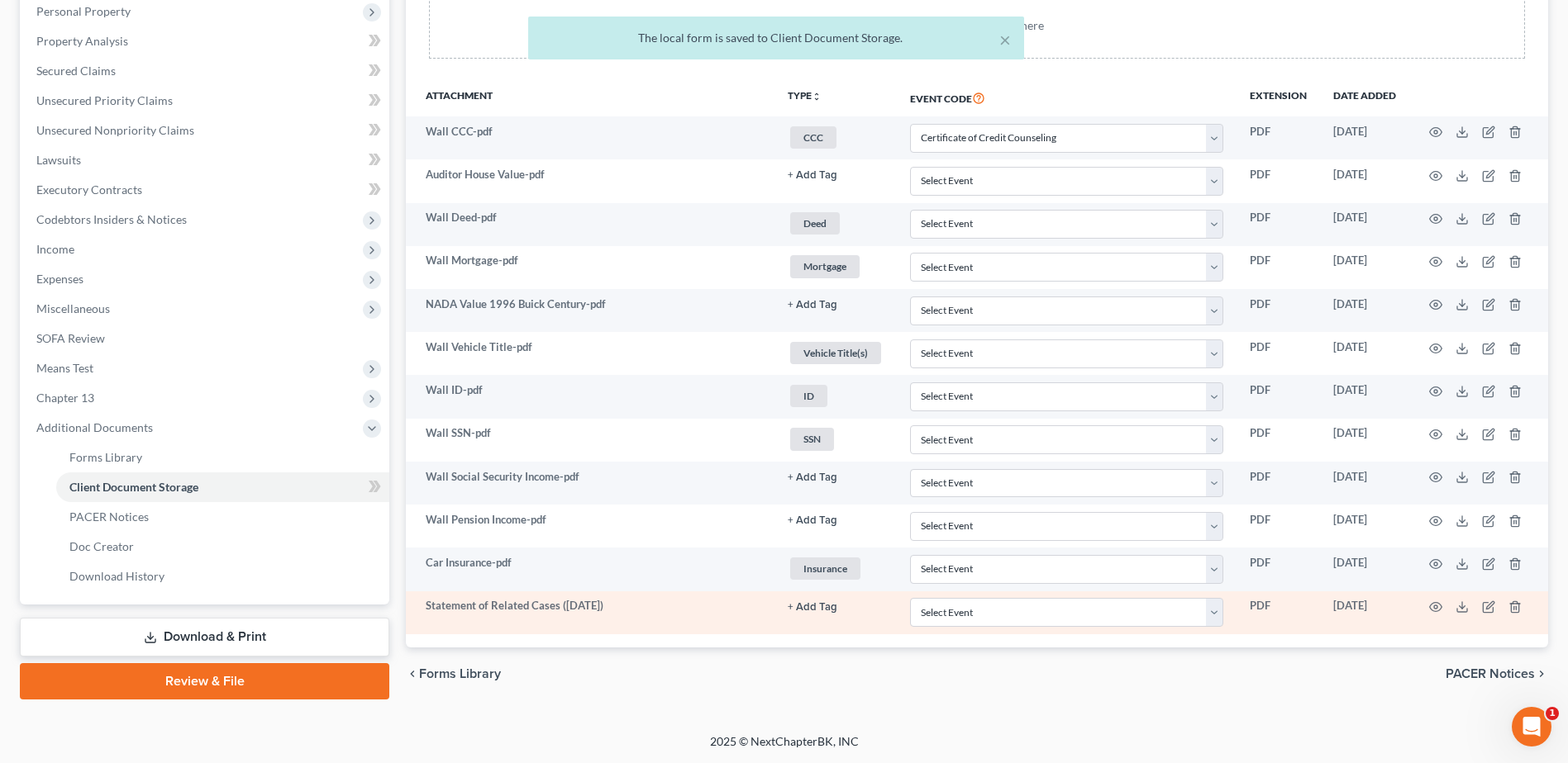
click at [800, 181] on button "+ Add Tag" at bounding box center [812, 176] width 50 height 10
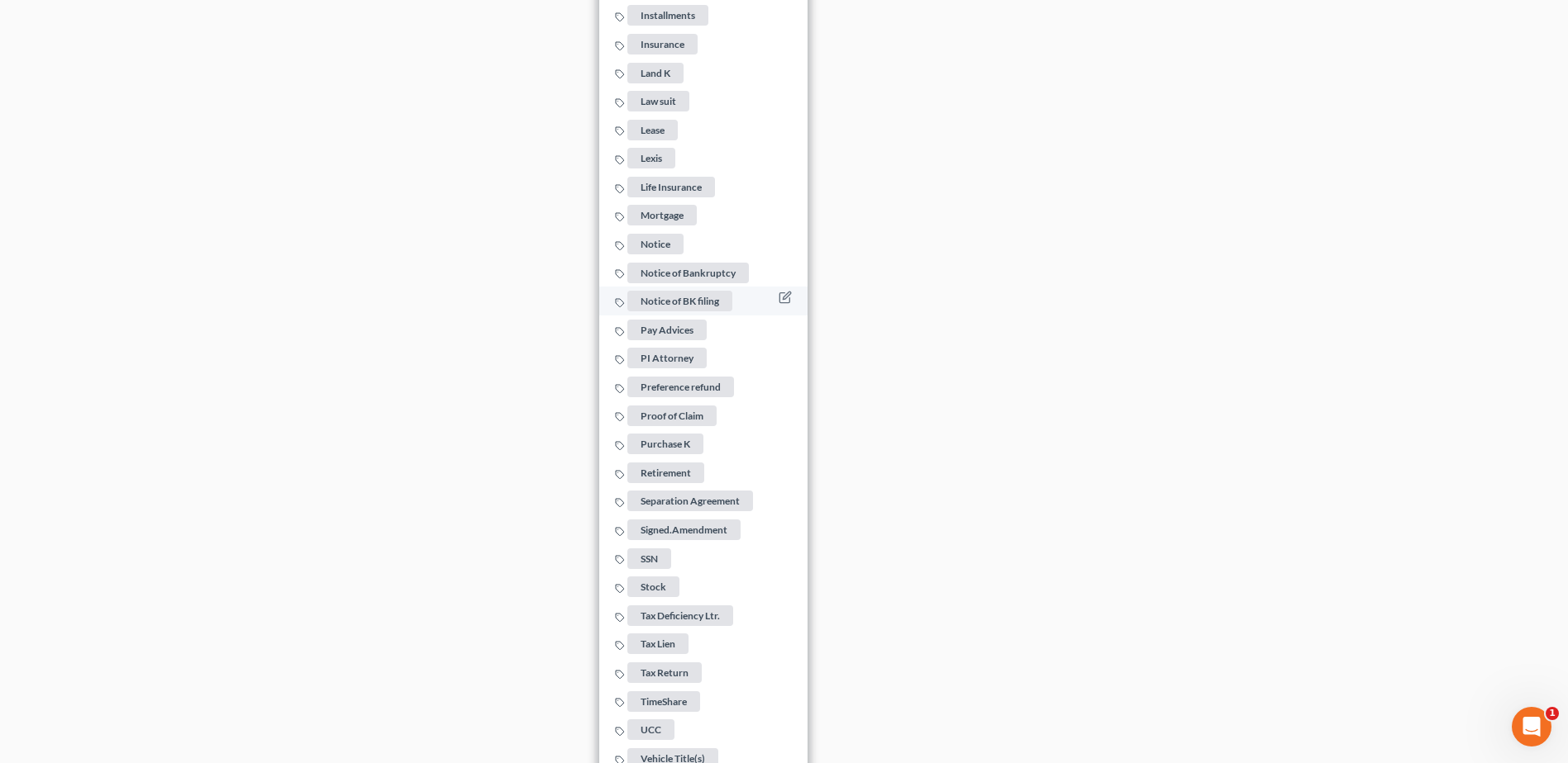
scroll to position [1598, 0]
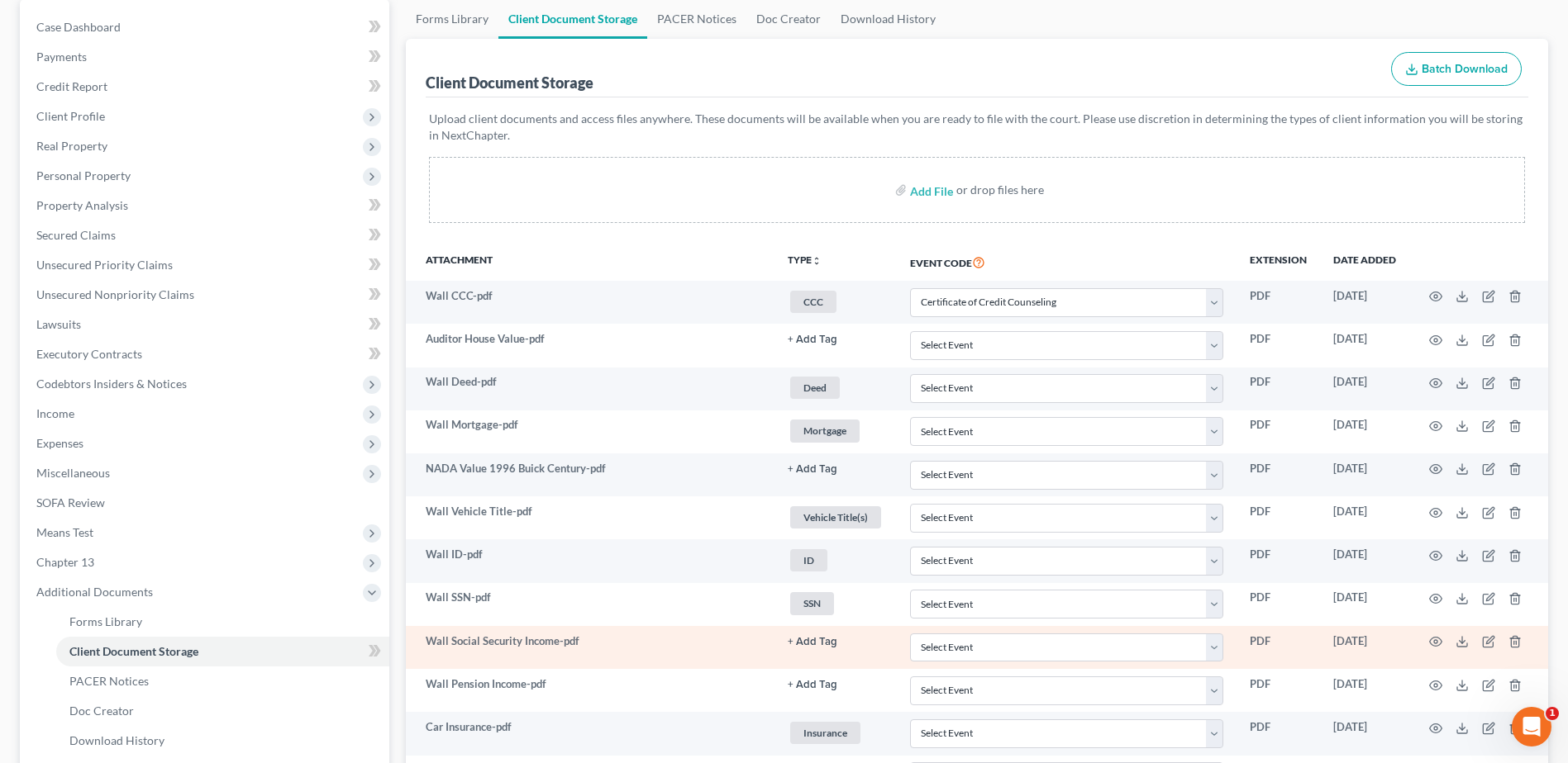
scroll to position [324, 0]
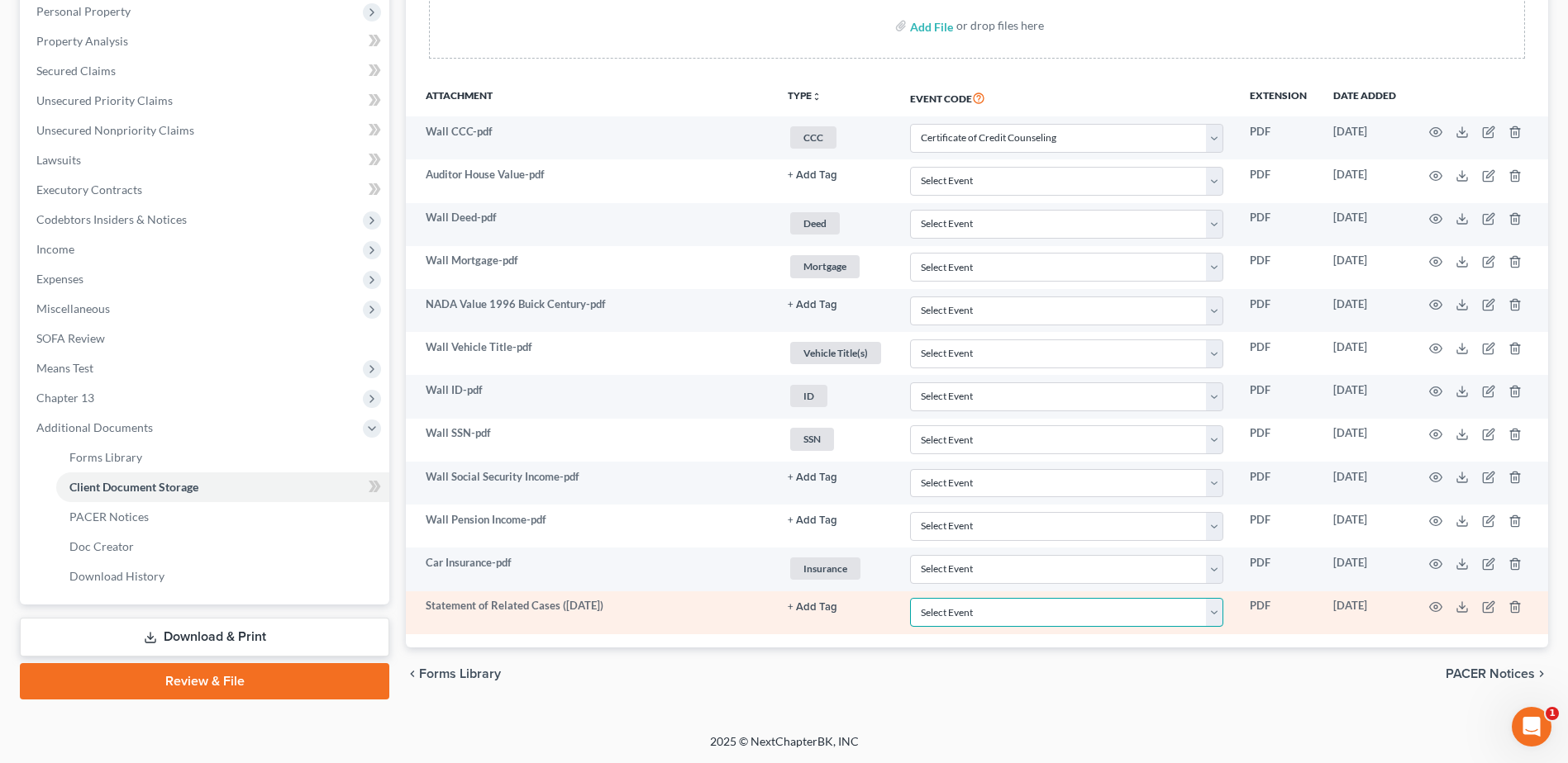
drag, startPoint x: 1213, startPoint y: 614, endPoint x: 1194, endPoint y: 595, distance: 26.9
click at [1213, 614] on select "Select Event 20 Largest Unsecured Creditors Amended Document Amended List of Cr…" at bounding box center [1067, 613] width 314 height 29
select select "52"
click at [910, 599] on select "Select Event 20 Largest Unsecured Creditors Amended Document Amended List of Cr…" at bounding box center [1067, 613] width 314 height 29
click at [1457, 607] on icon at bounding box center [1461, 606] width 13 height 13
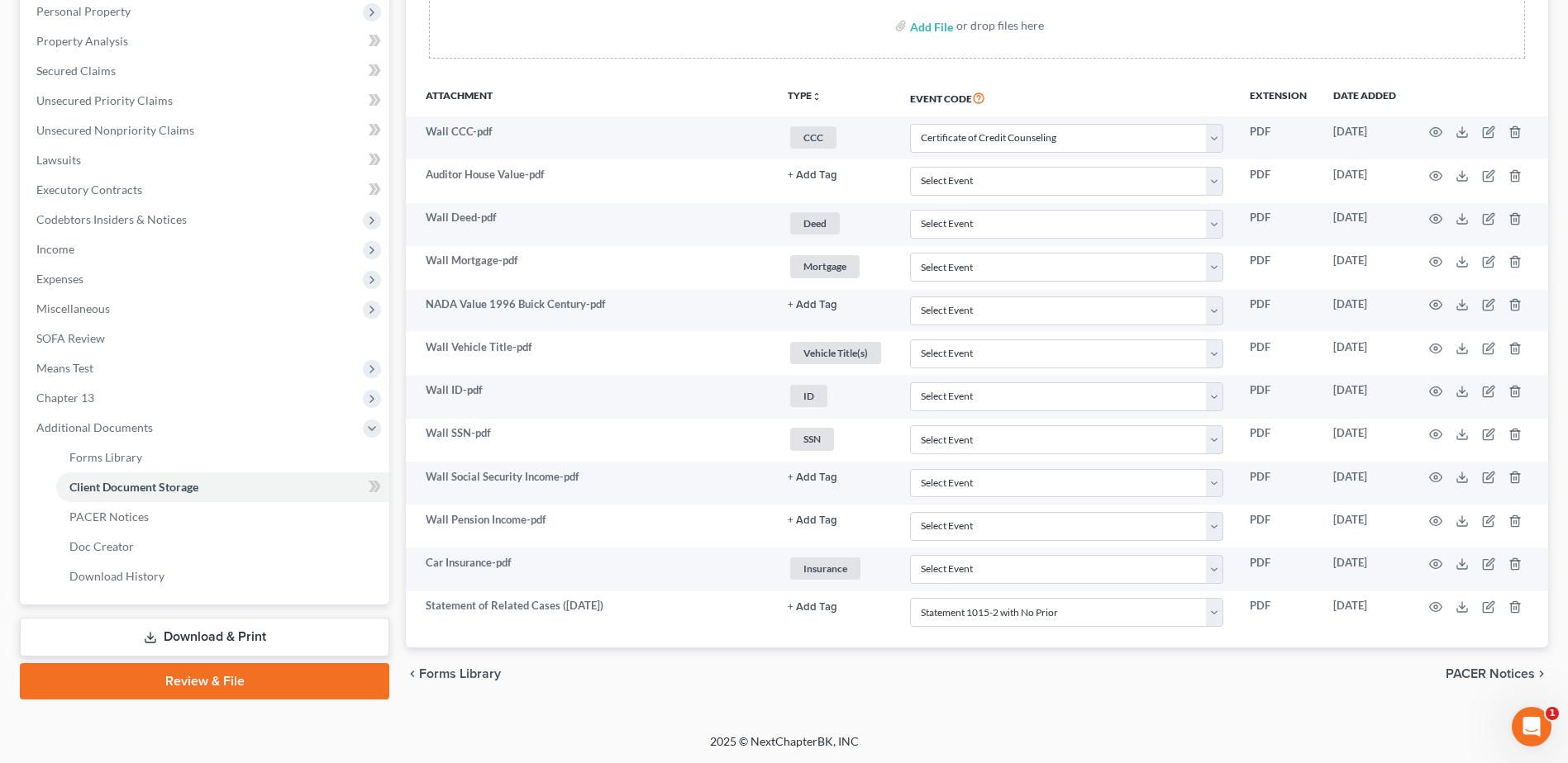
drag, startPoint x: 185, startPoint y: 631, endPoint x: 205, endPoint y: 623, distance: 21.5
click at [185, 631] on link "Download & Print" at bounding box center [204, 637] width 370 height 39
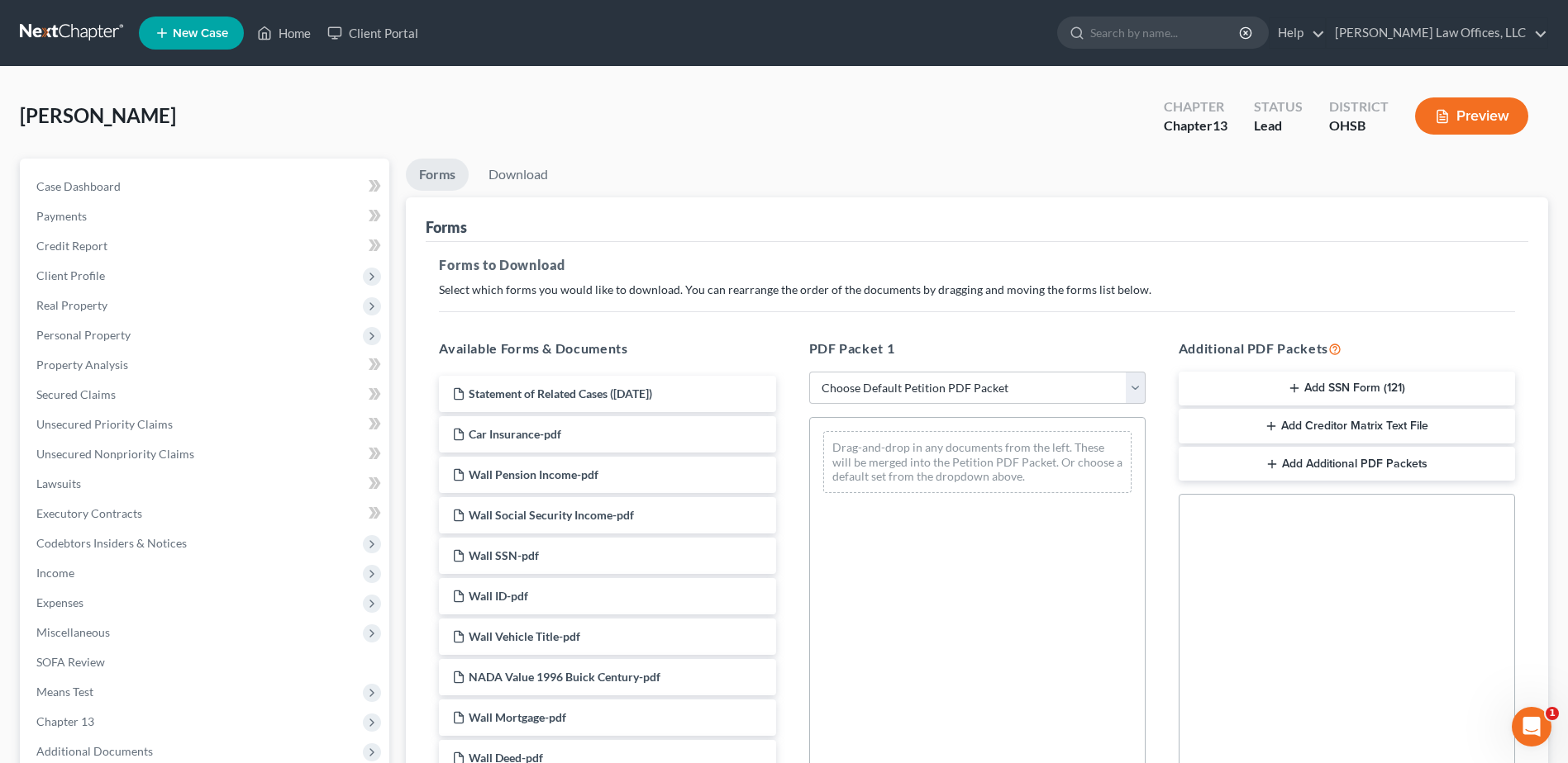
click at [1295, 390] on icon "button" at bounding box center [1294, 388] width 13 height 13
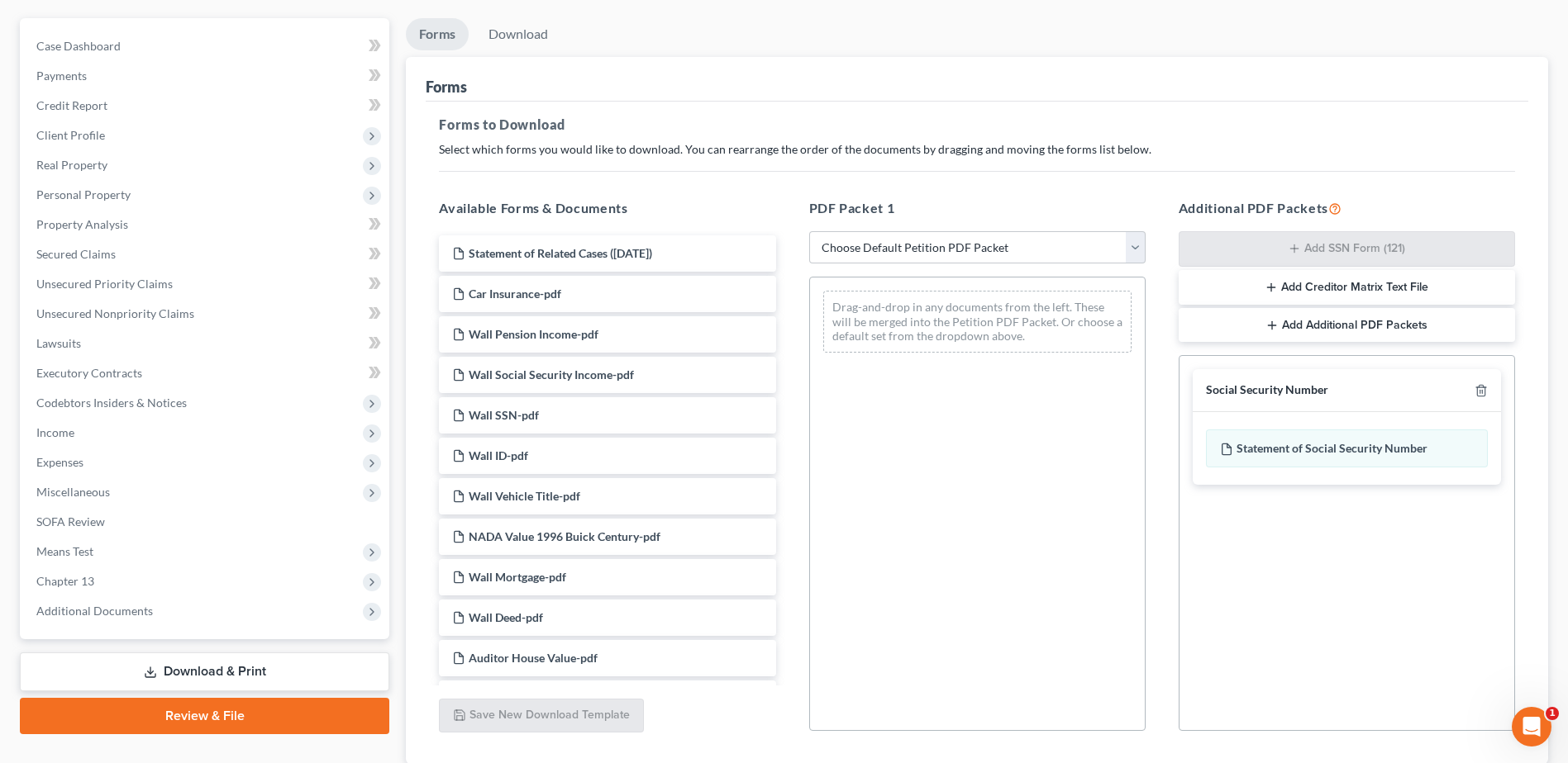
scroll to position [257, 0]
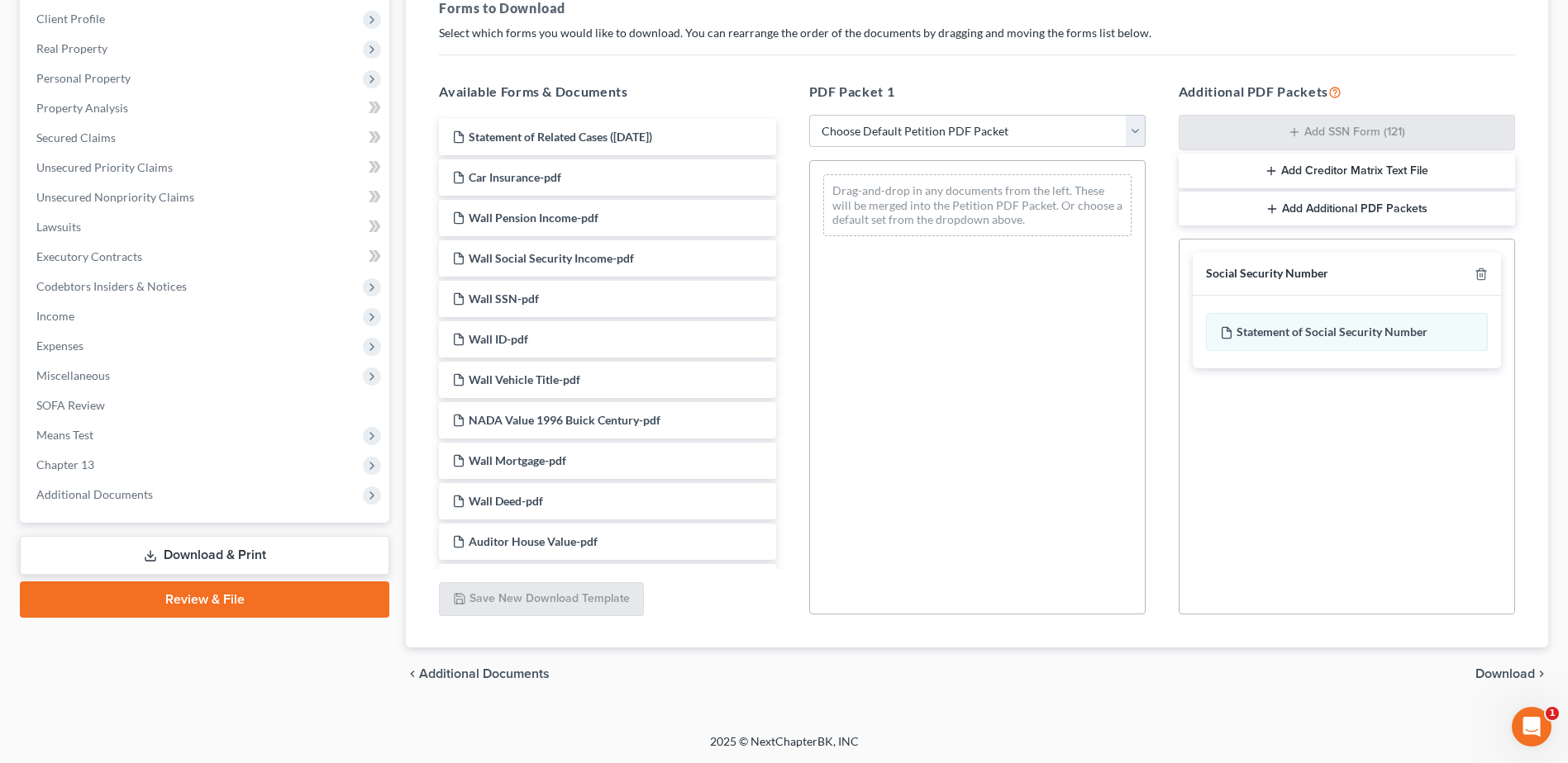
click at [1506, 681] on span "Download" at bounding box center [1504, 673] width 59 height 13
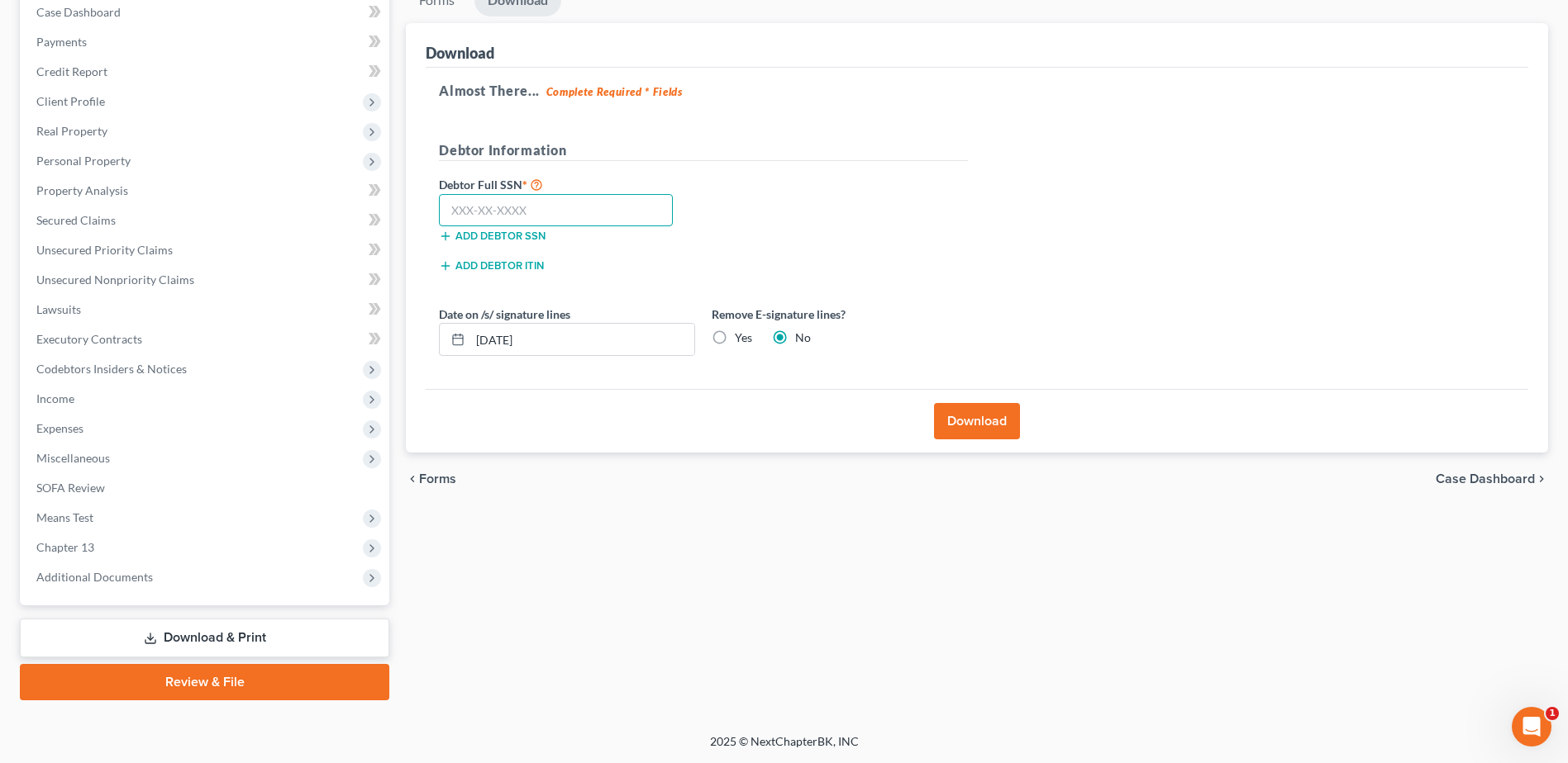
click at [558, 210] on input "text" at bounding box center [556, 210] width 234 height 33
type input "400-60-5649"
click at [977, 418] on button "Download" at bounding box center [977, 421] width 86 height 36
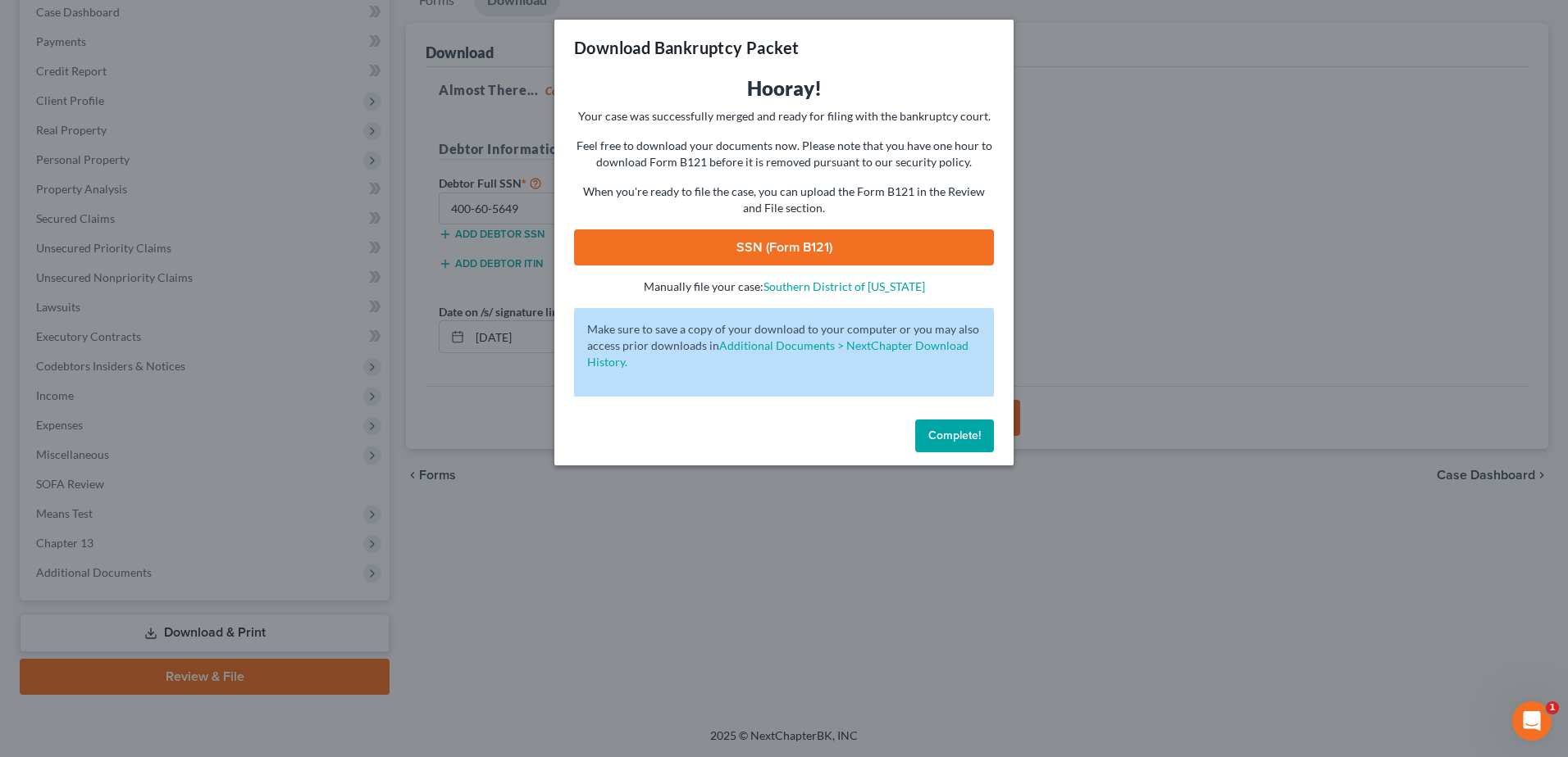
click at [814, 245] on link "SSN (Form B121)" at bounding box center [784, 248] width 420 height 36
click at [983, 438] on button "Complete!" at bounding box center [955, 436] width 79 height 32
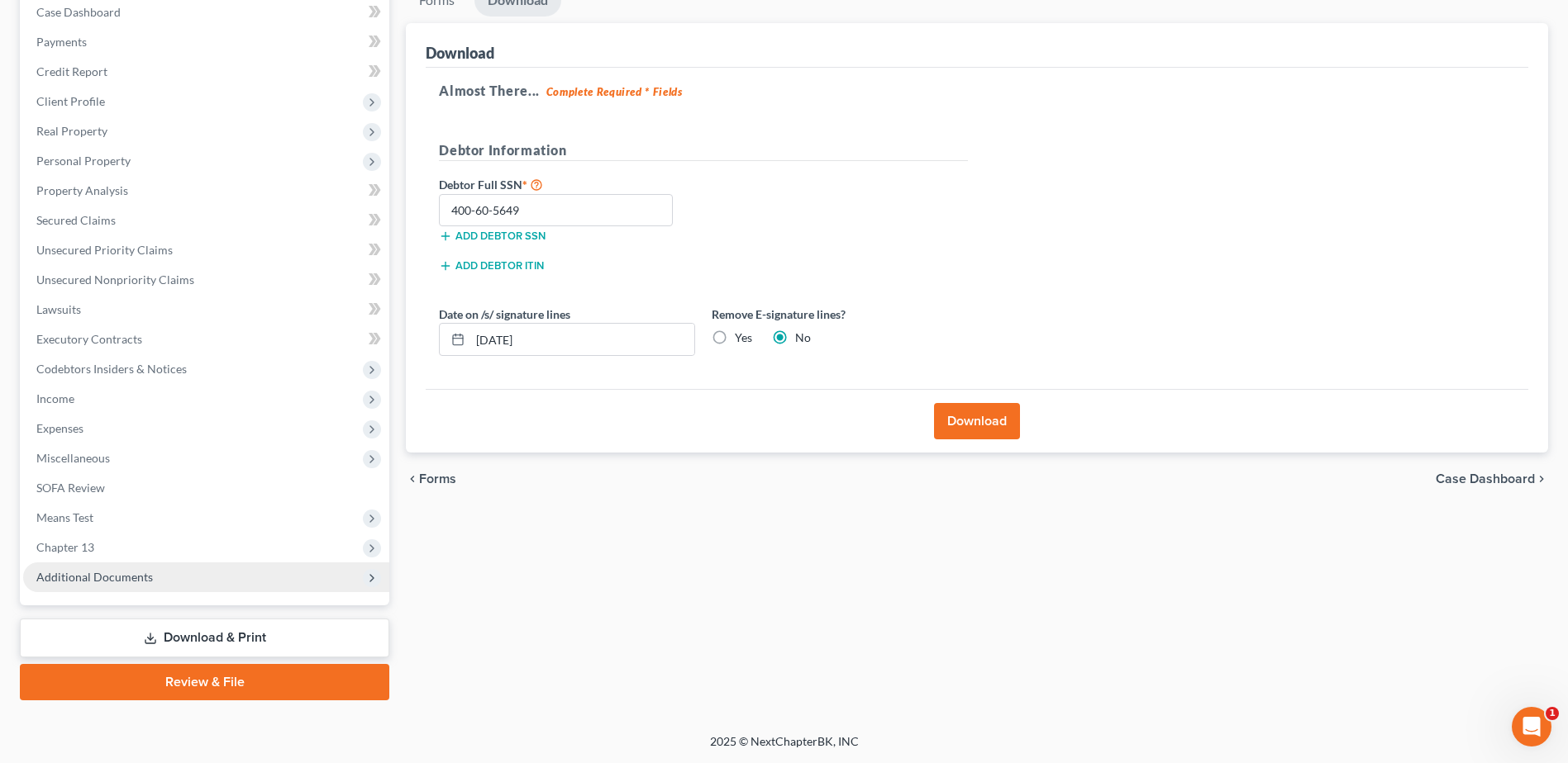
click at [114, 586] on span "Additional Documents" at bounding box center [206, 577] width 366 height 30
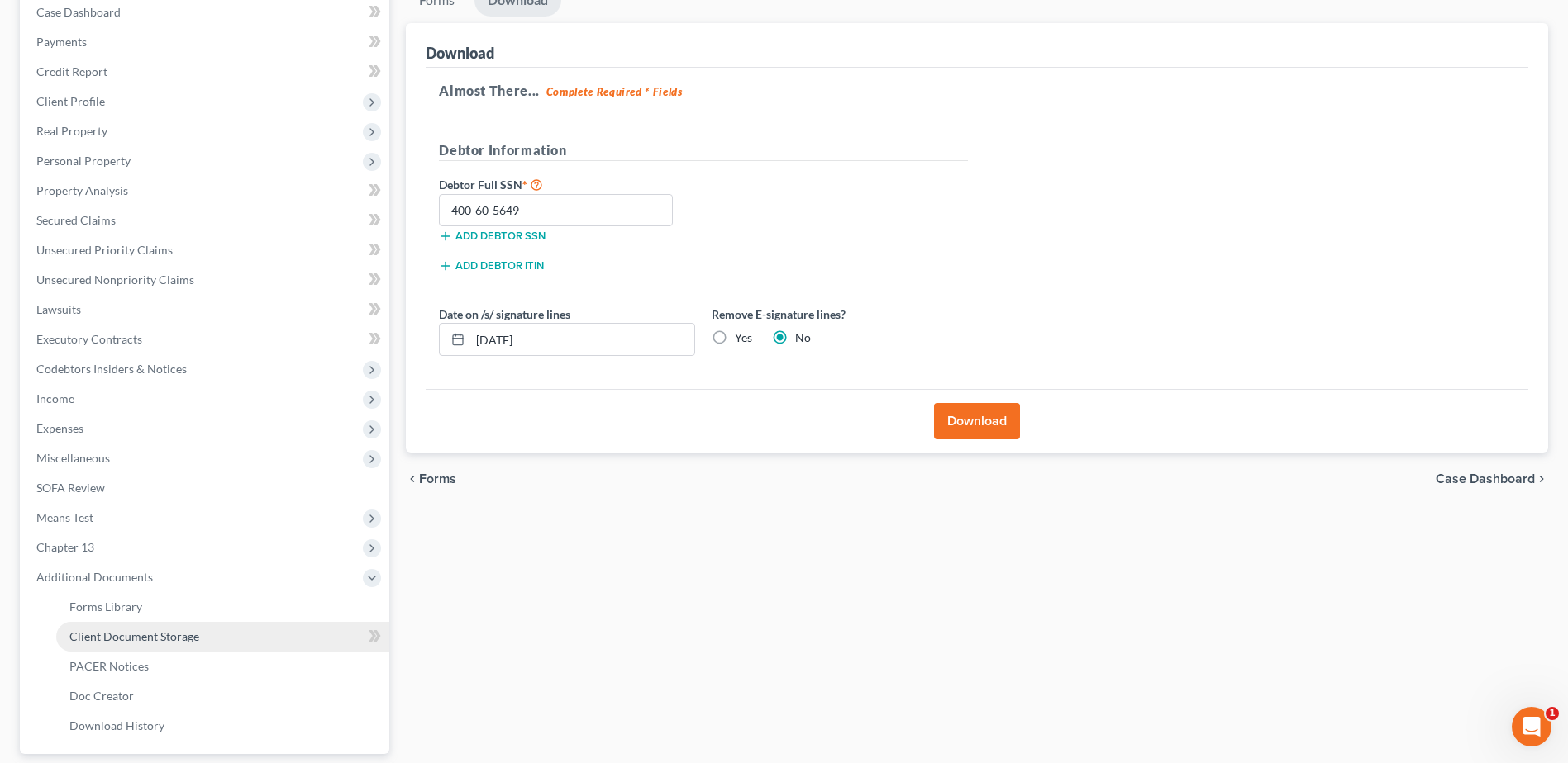
click at [217, 638] on link "Client Document Storage" at bounding box center [222, 636] width 333 height 30
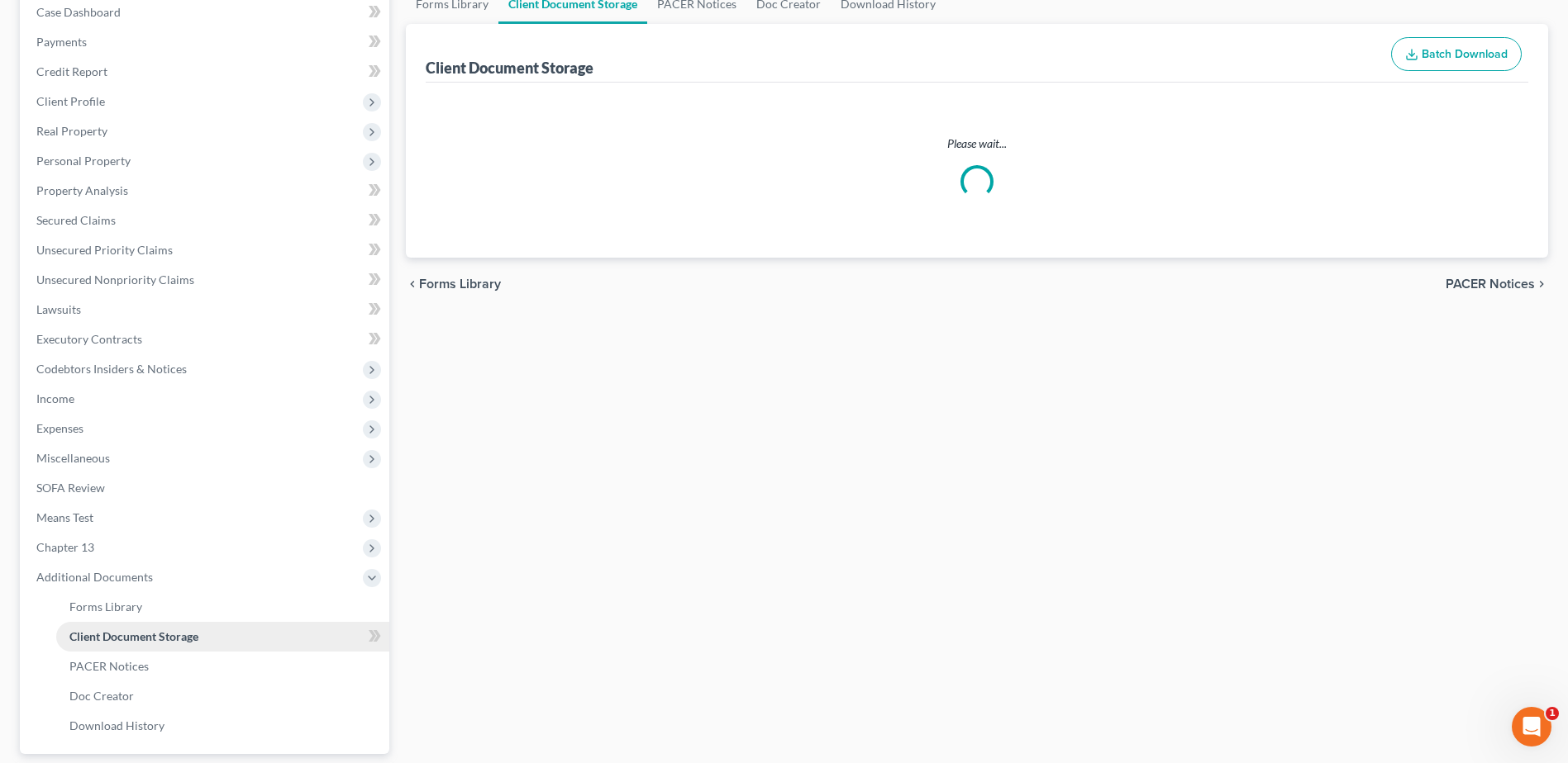
scroll to position [132, 0]
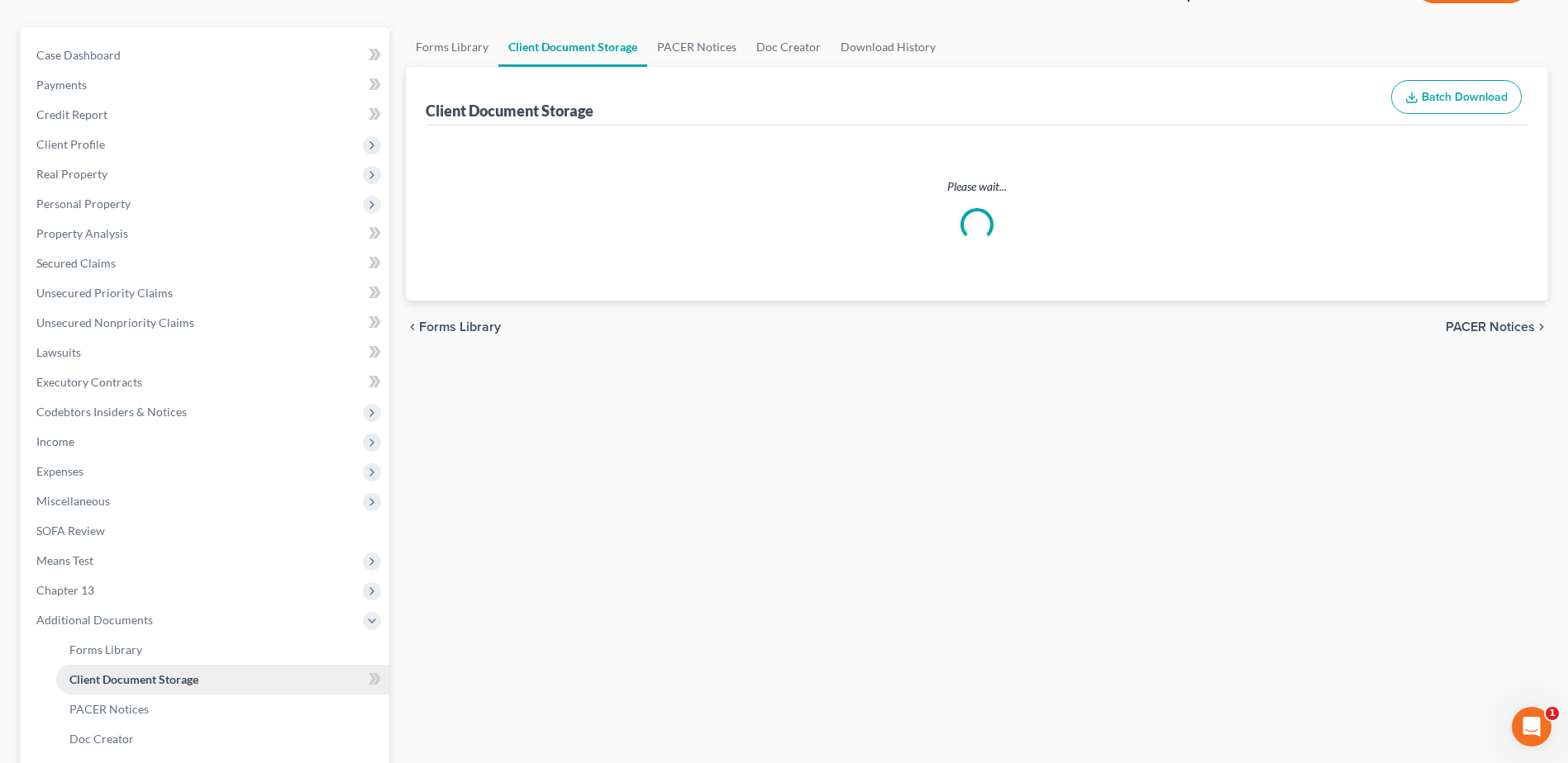
select select "7"
select select "52"
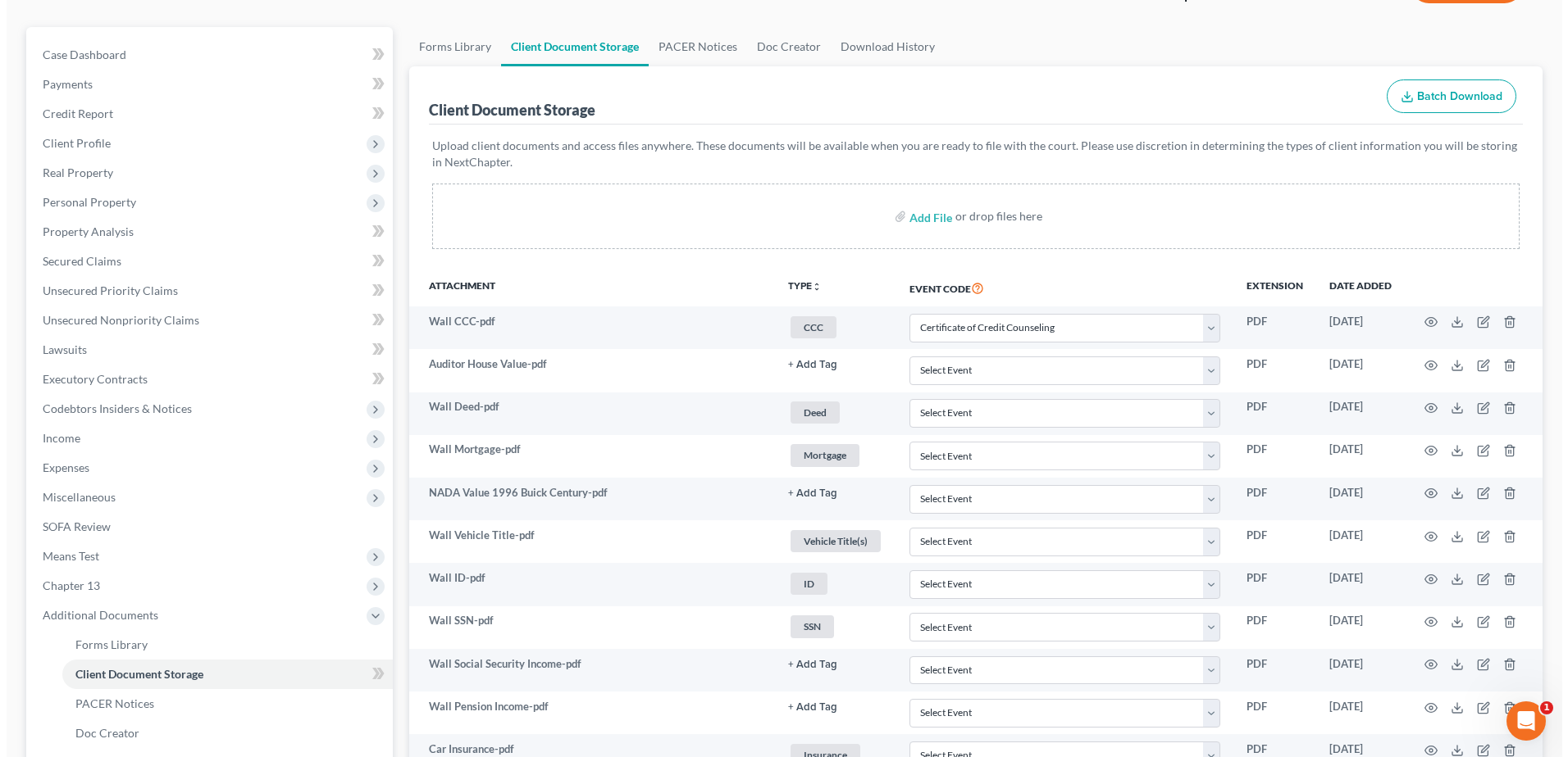
scroll to position [0, 0]
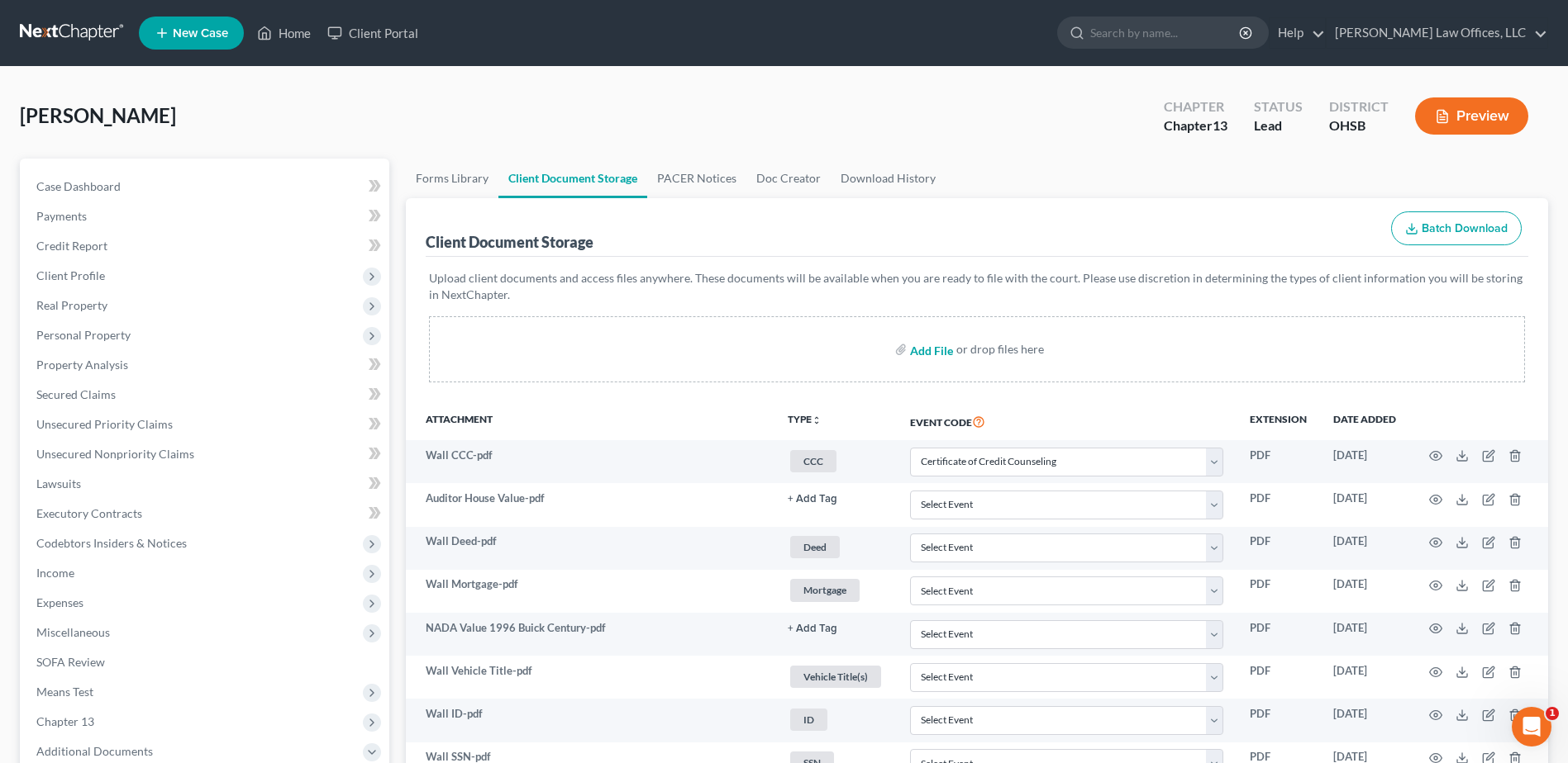
click at [936, 354] on input "file" at bounding box center [930, 350] width 40 height 30
type input "C:\fakepath\SSN.Wall.pdf"
select select "7"
select select "52"
click at [127, 310] on span "Real Property" at bounding box center [206, 306] width 366 height 30
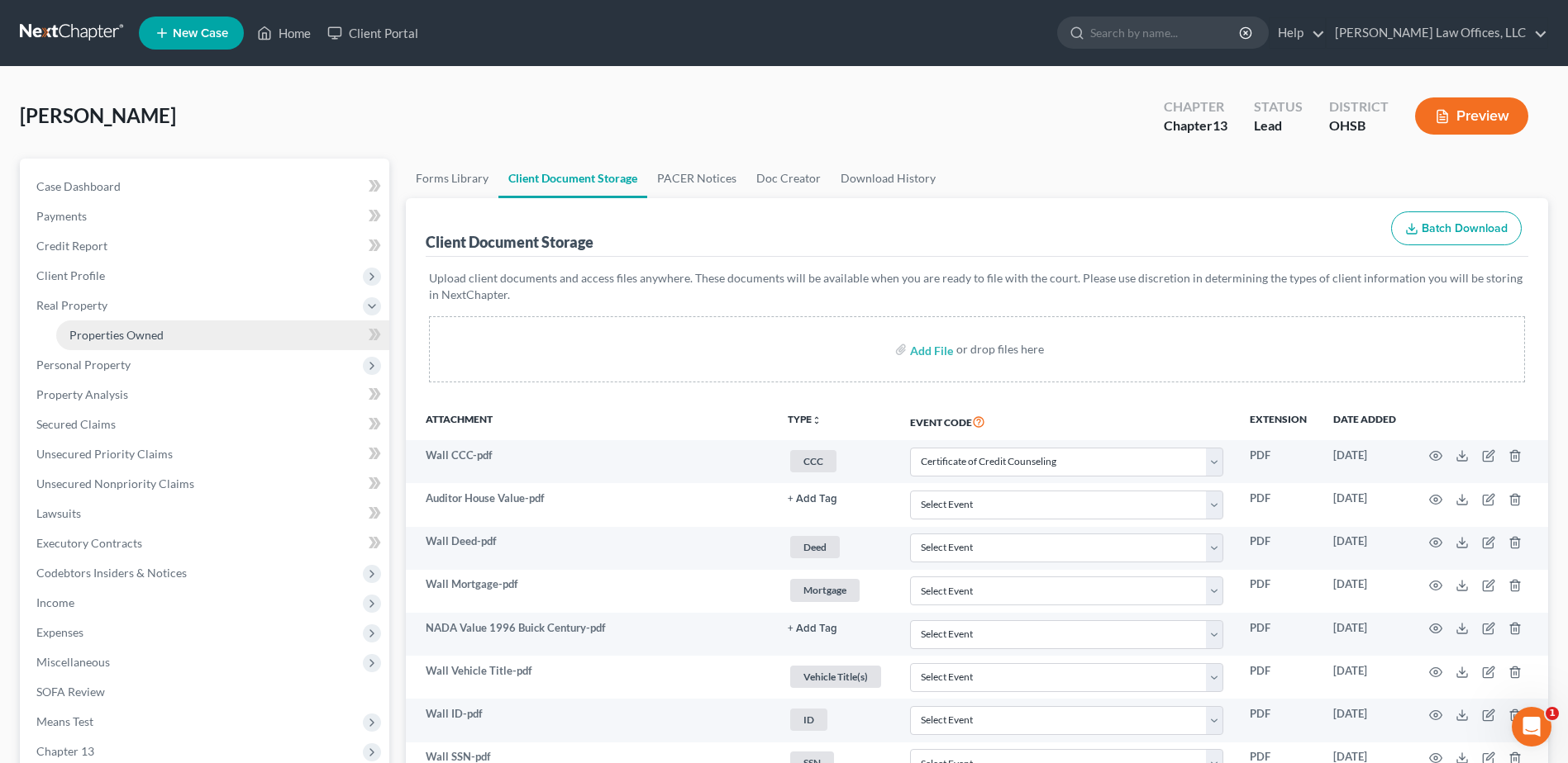
click at [129, 329] on span "Properties Owned" at bounding box center [116, 335] width 94 height 14
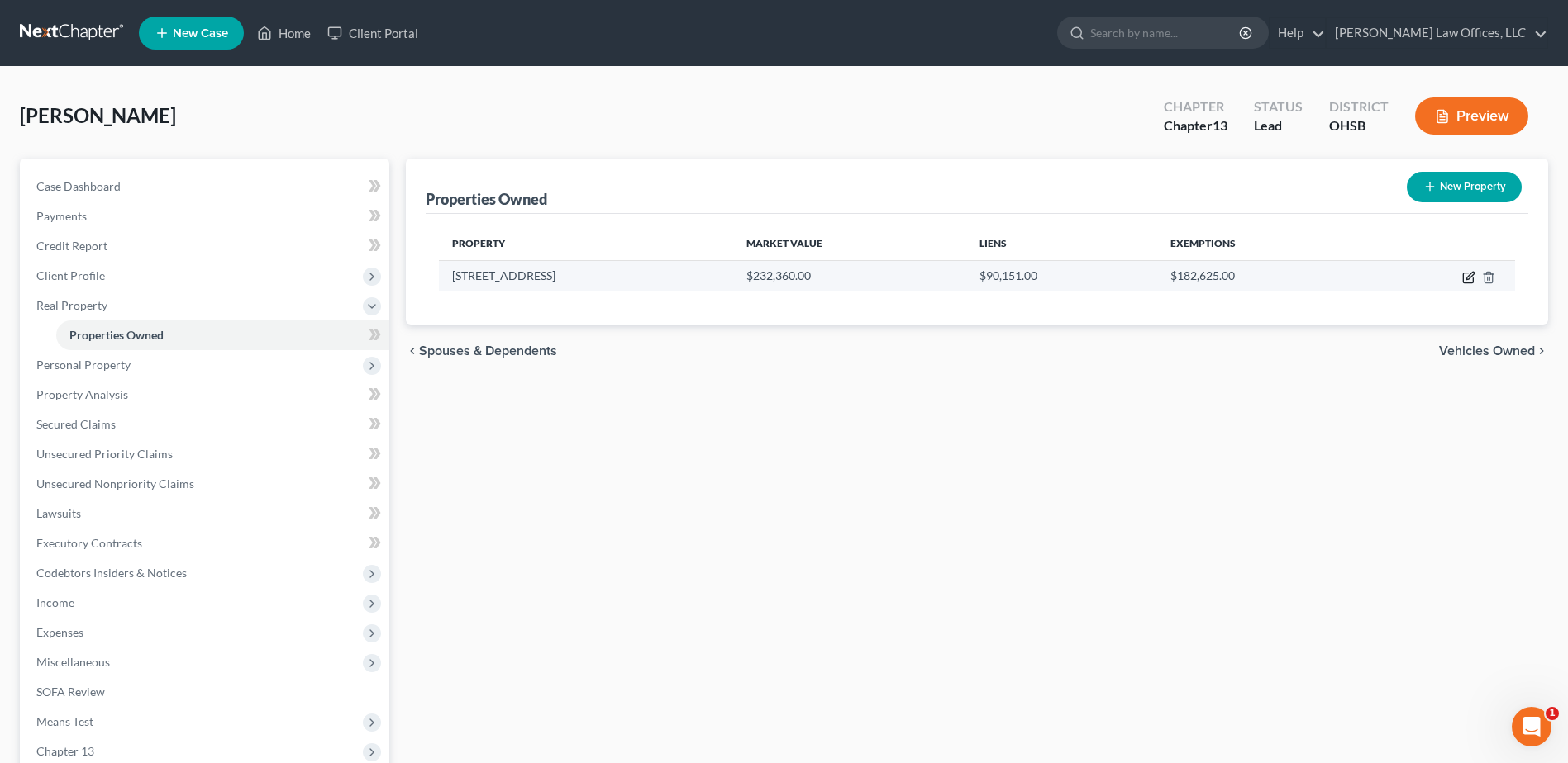
click at [1465, 277] on icon "button" at bounding box center [1468, 277] width 13 height 13
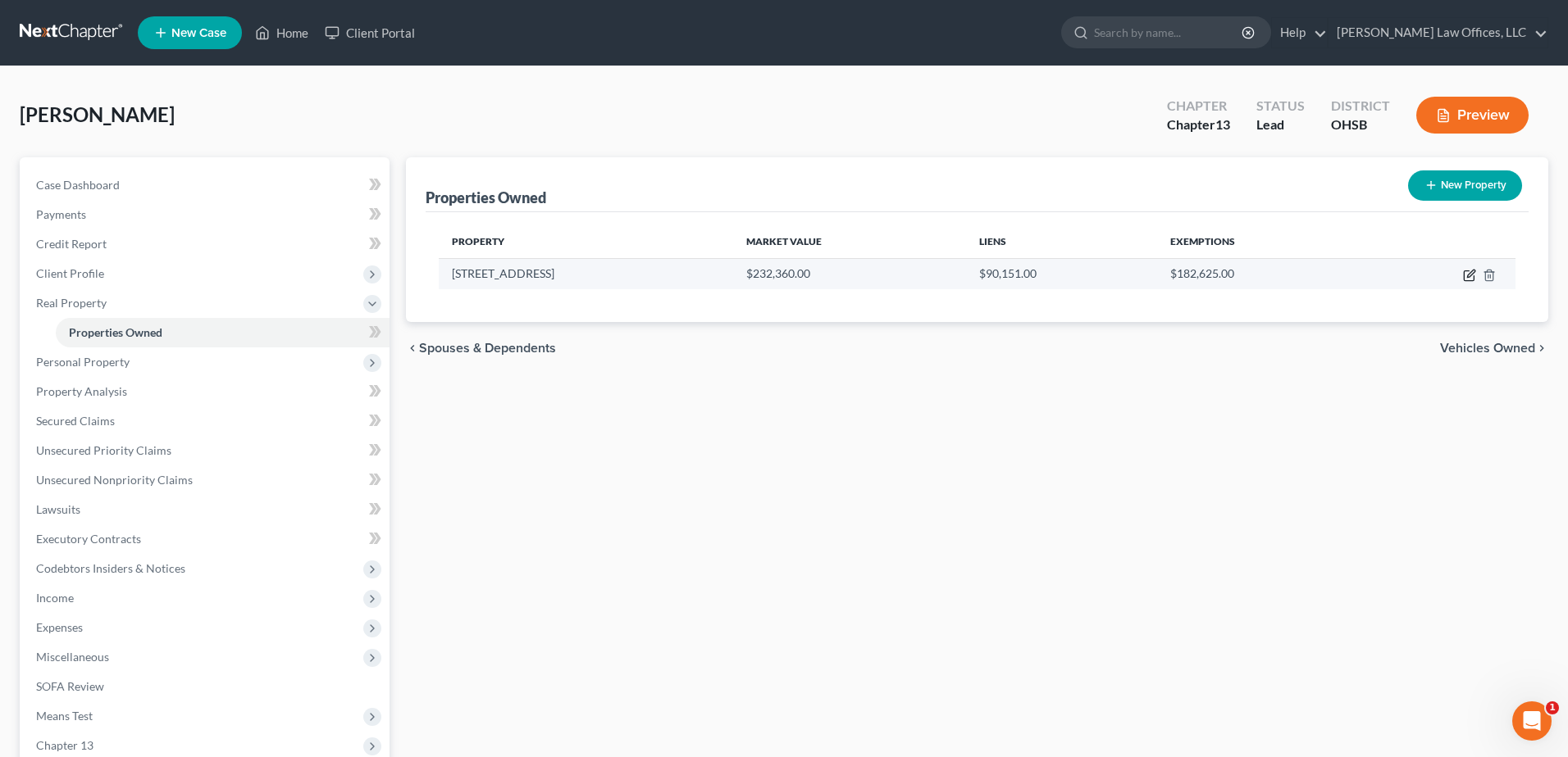
select select "36"
select select "56"
select select "3"
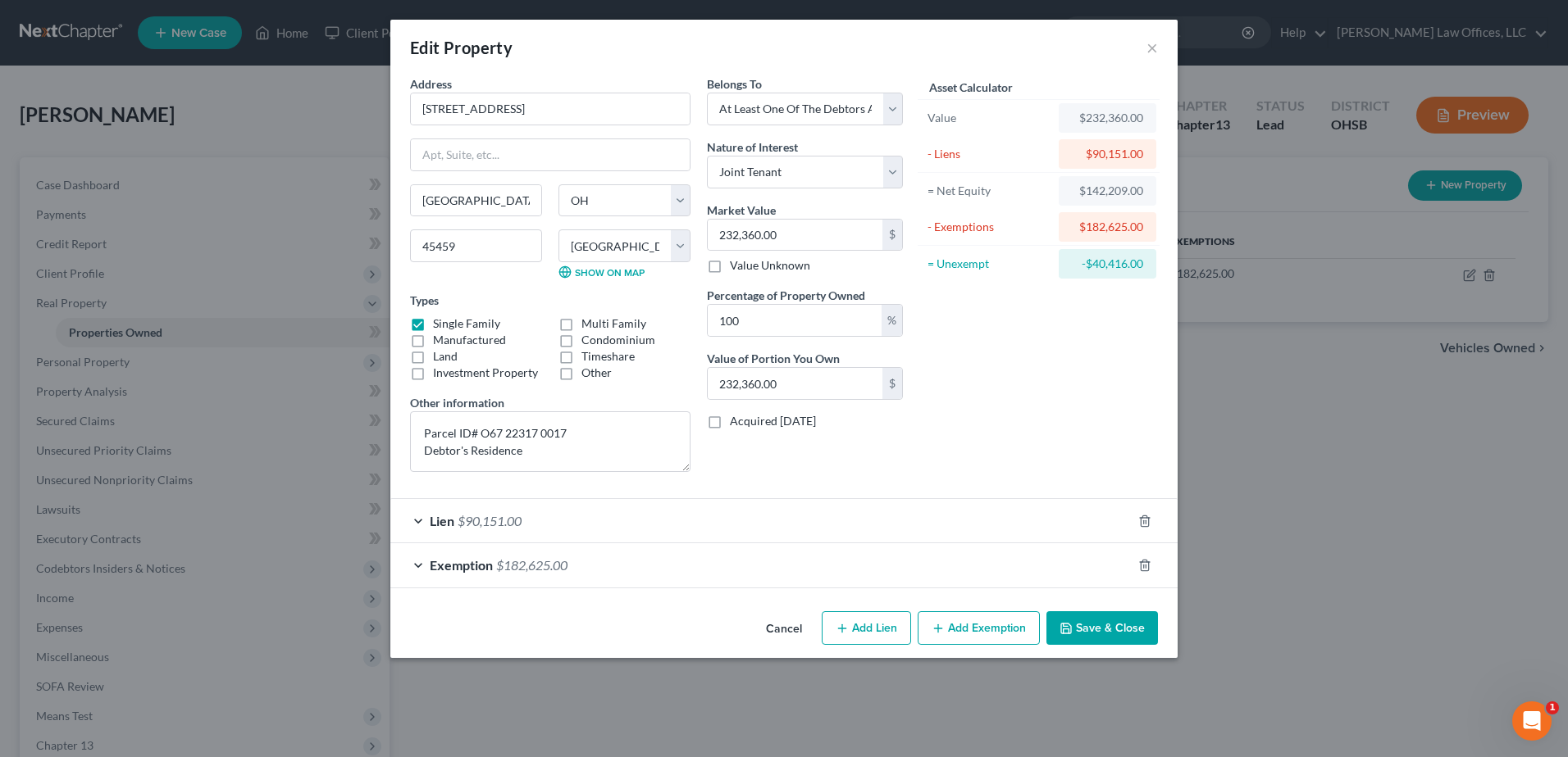
click at [886, 576] on div "Exemption $182,625.00" at bounding box center [761, 565] width 741 height 44
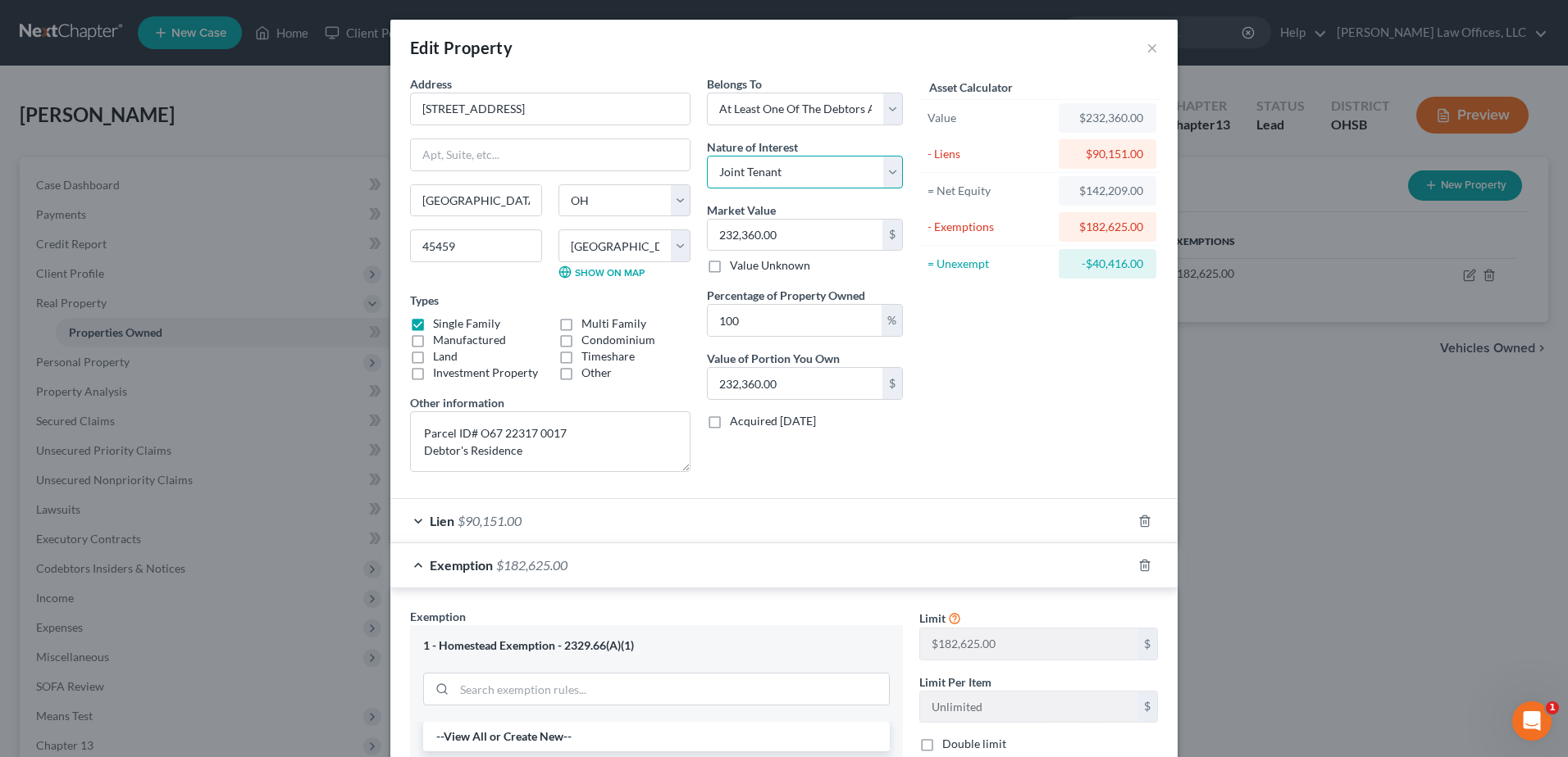
click at [886, 165] on select "Select Fee Simple Joint Tenant Life Estate Equitable Interest Future Interest T…" at bounding box center [805, 172] width 196 height 32
select select "0"
click at [707, 156] on select "Select Fee Simple Joint Tenant Life Estate Equitable Interest Future Interest T…" at bounding box center [805, 172] width 196 height 32
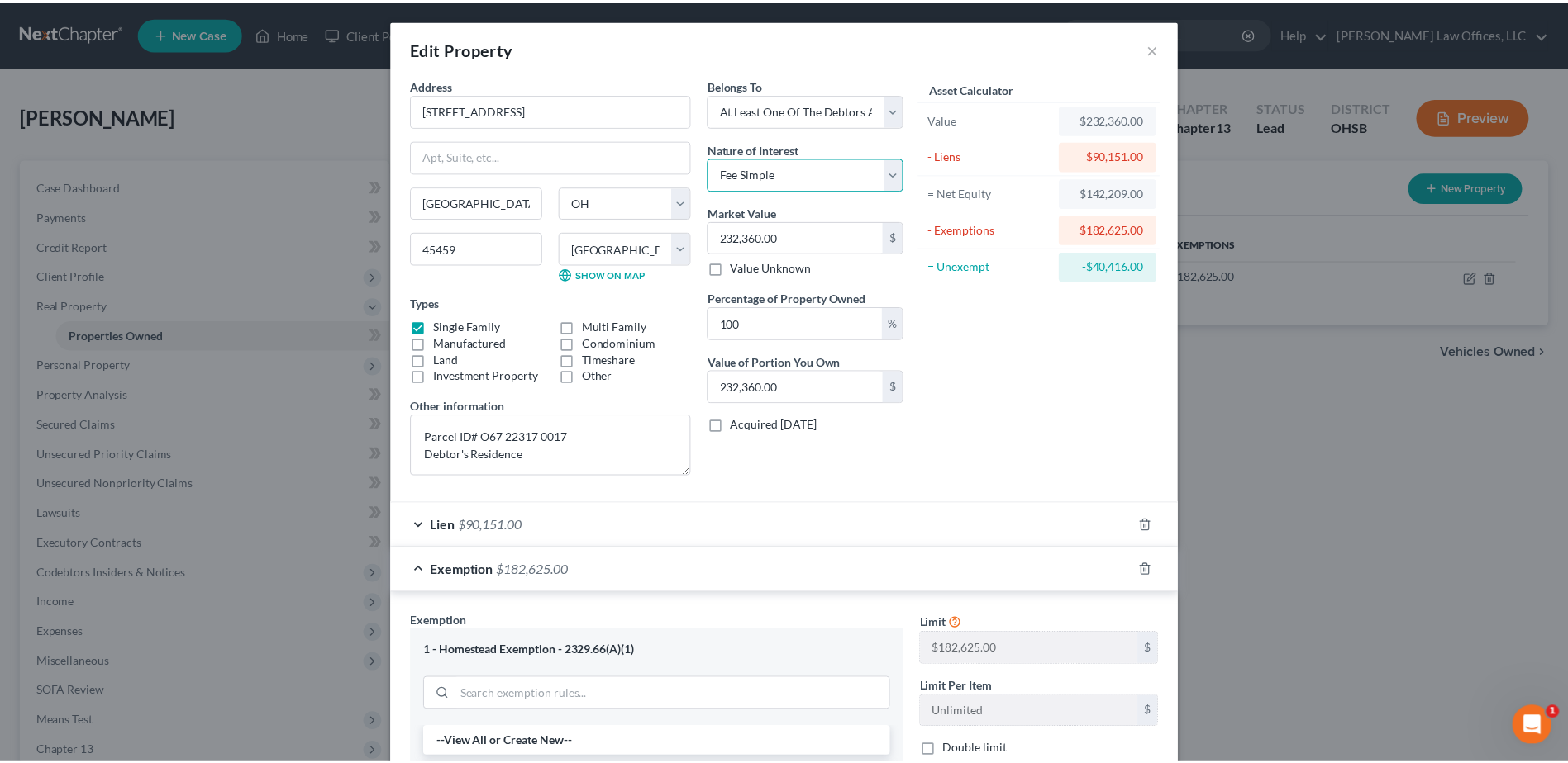
scroll to position [347, 0]
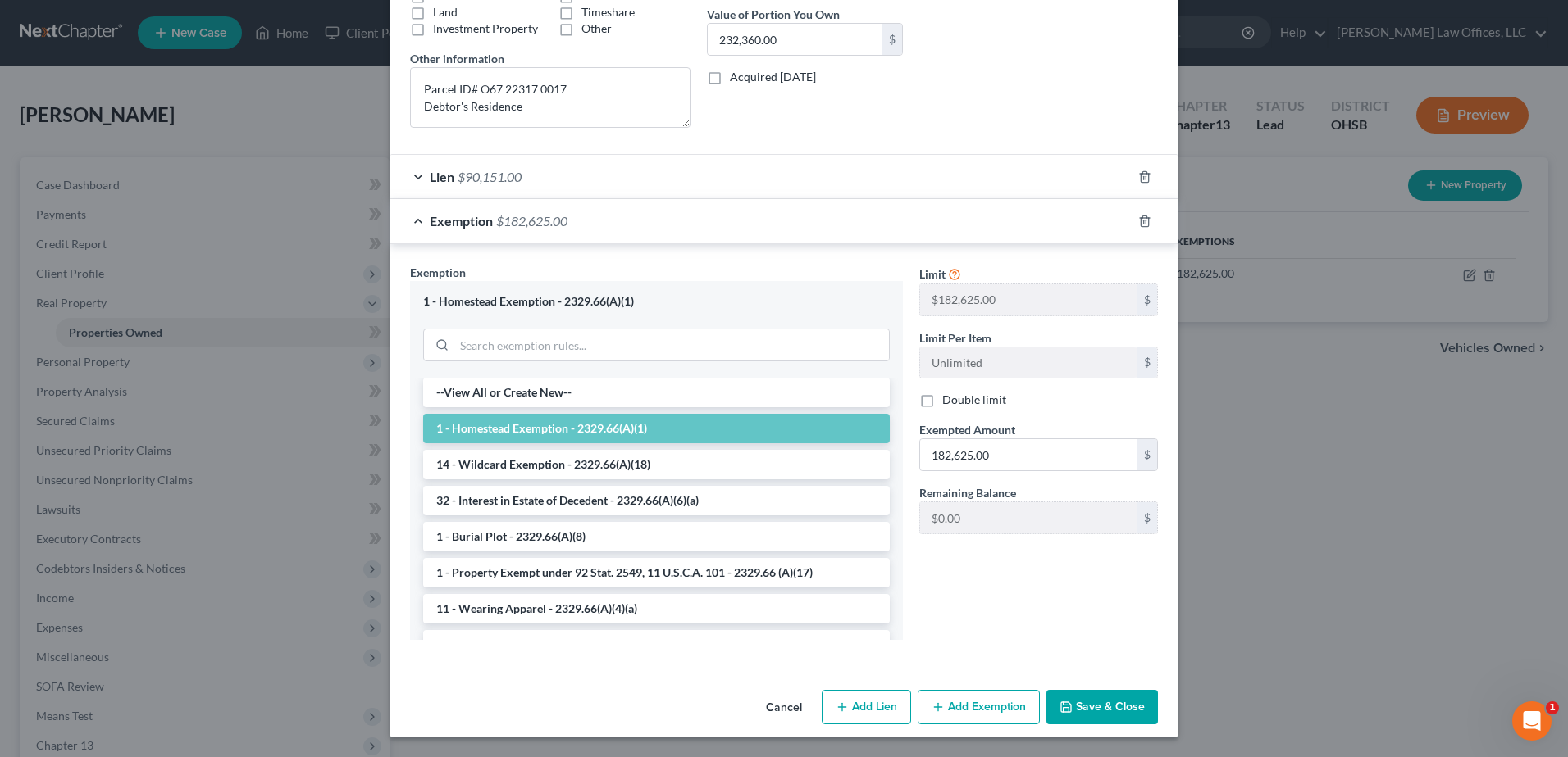
click at [1073, 716] on button "Save & Close" at bounding box center [1102, 707] width 111 height 34
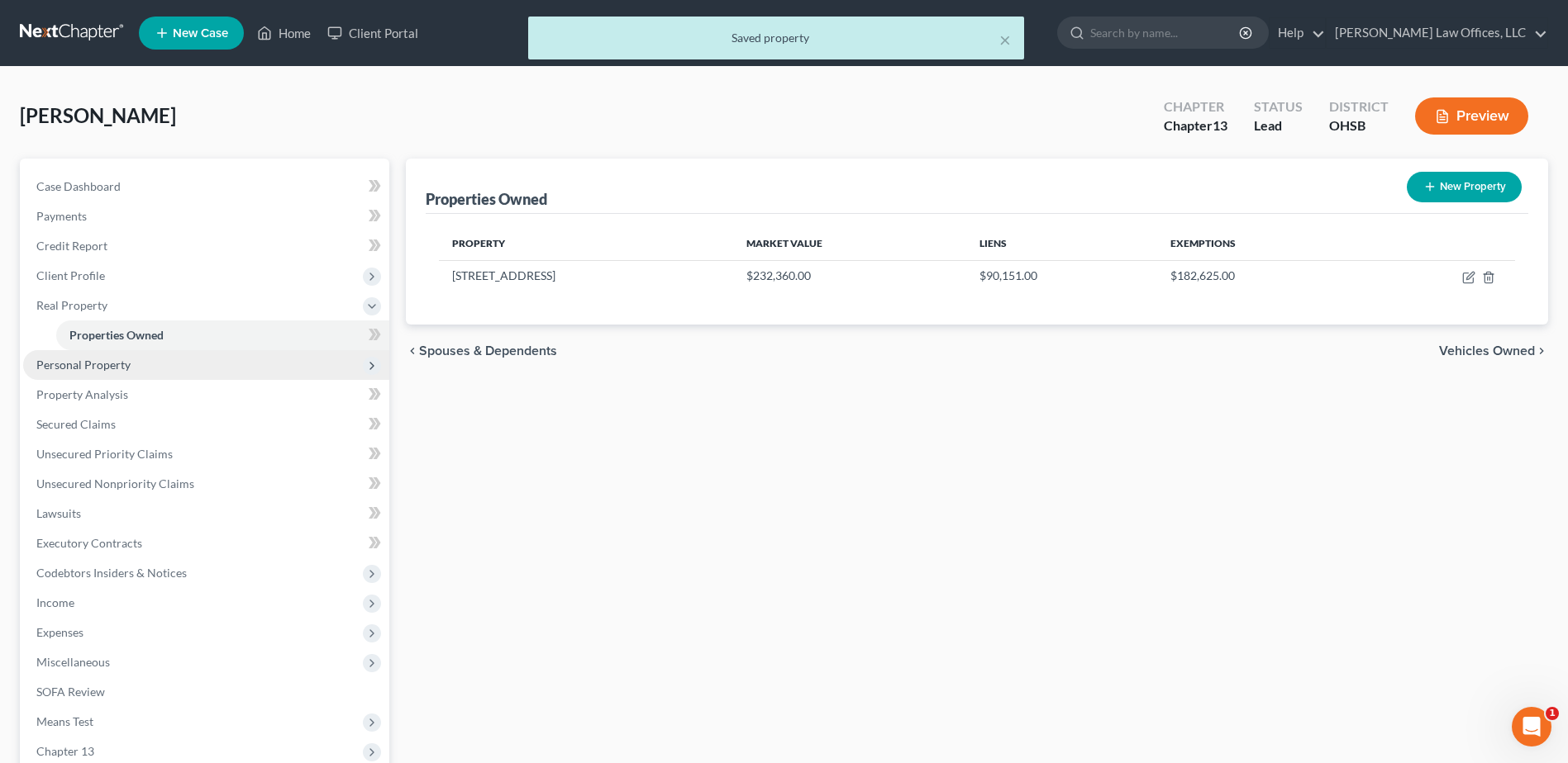
click at [134, 368] on span "Personal Property" at bounding box center [206, 365] width 366 height 30
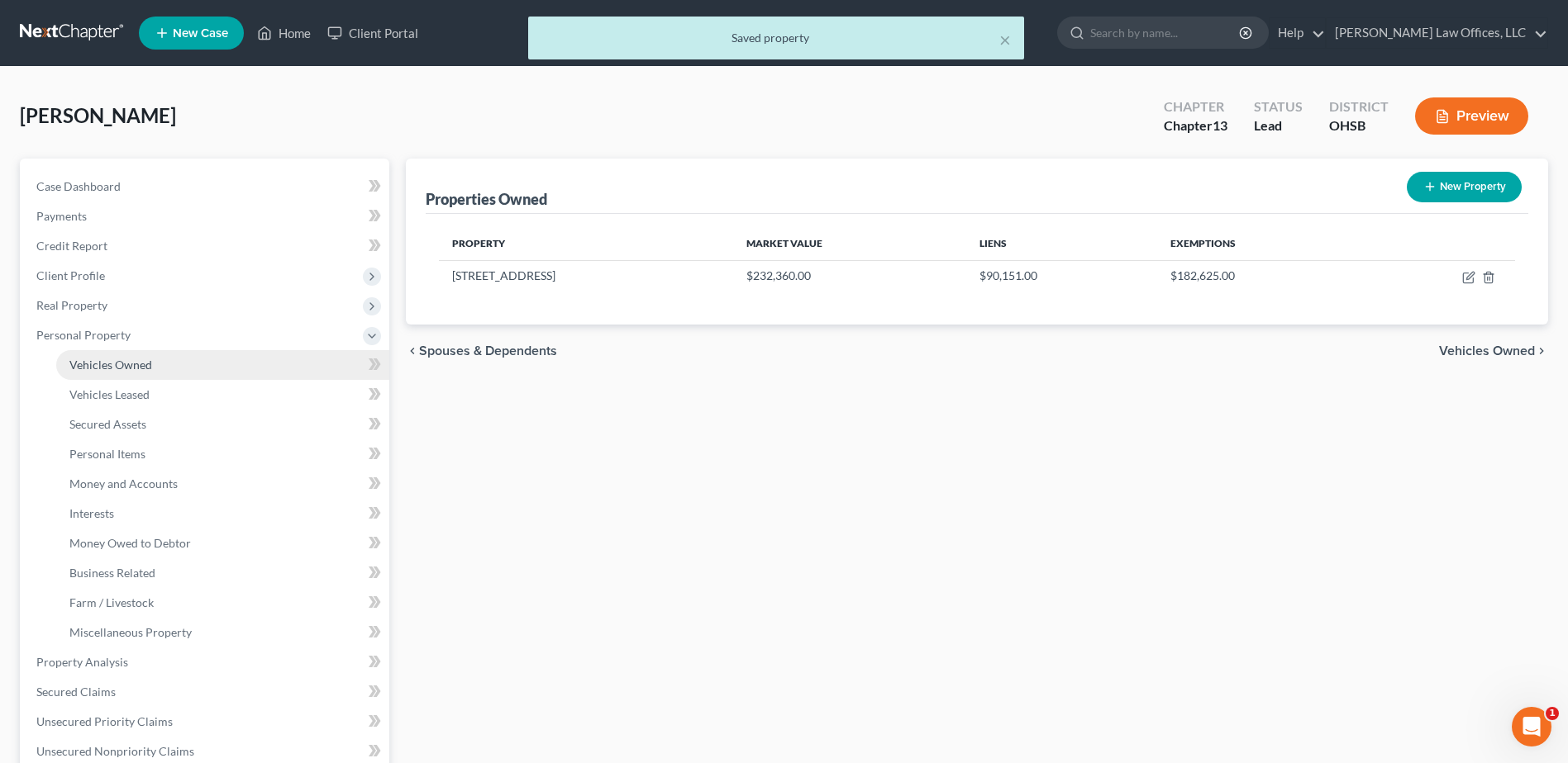
click at [134, 369] on span "Vehicles Owned" at bounding box center [111, 364] width 83 height 14
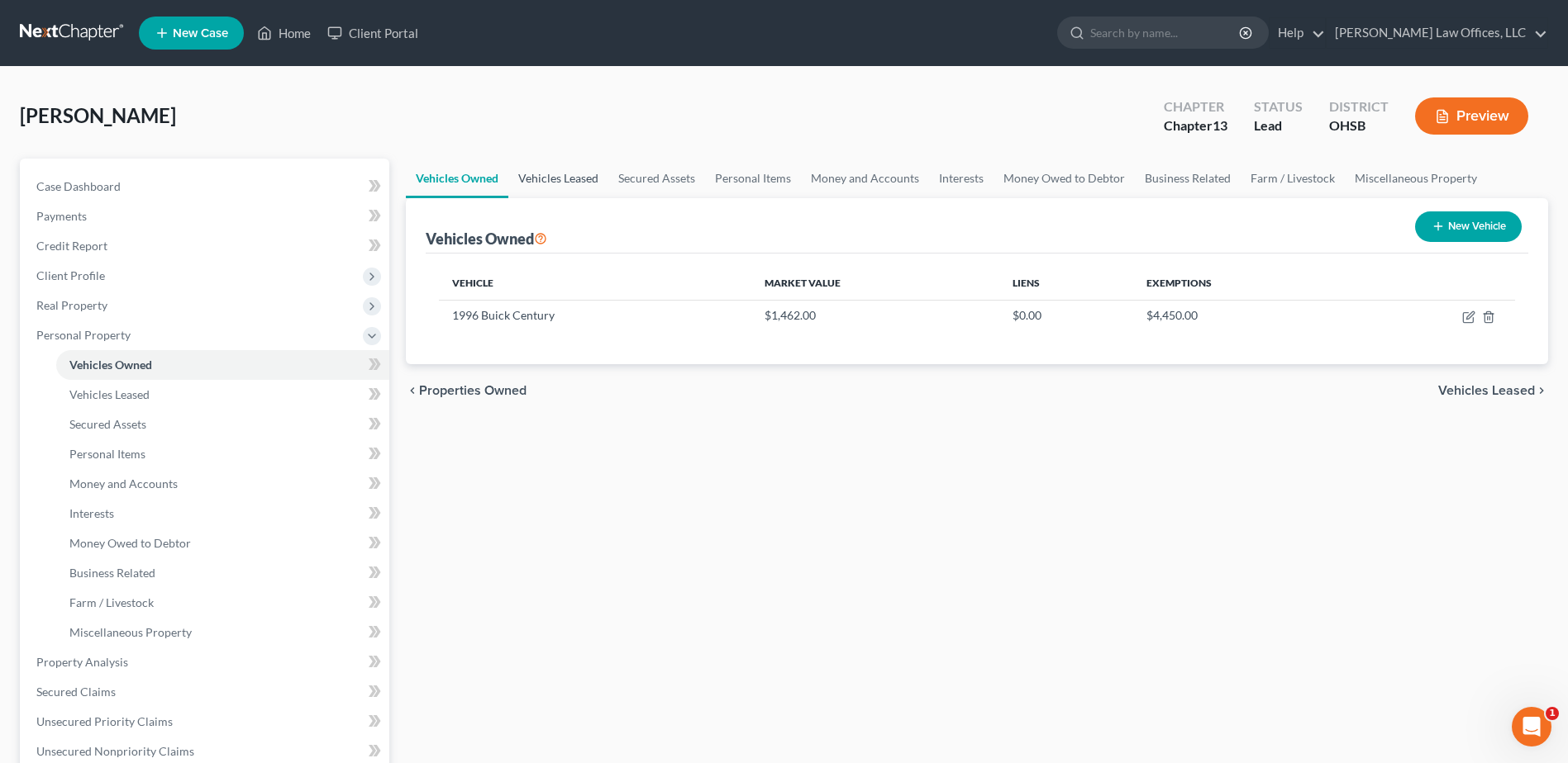
click at [575, 188] on link "Vehicles Leased" at bounding box center [558, 178] width 100 height 40
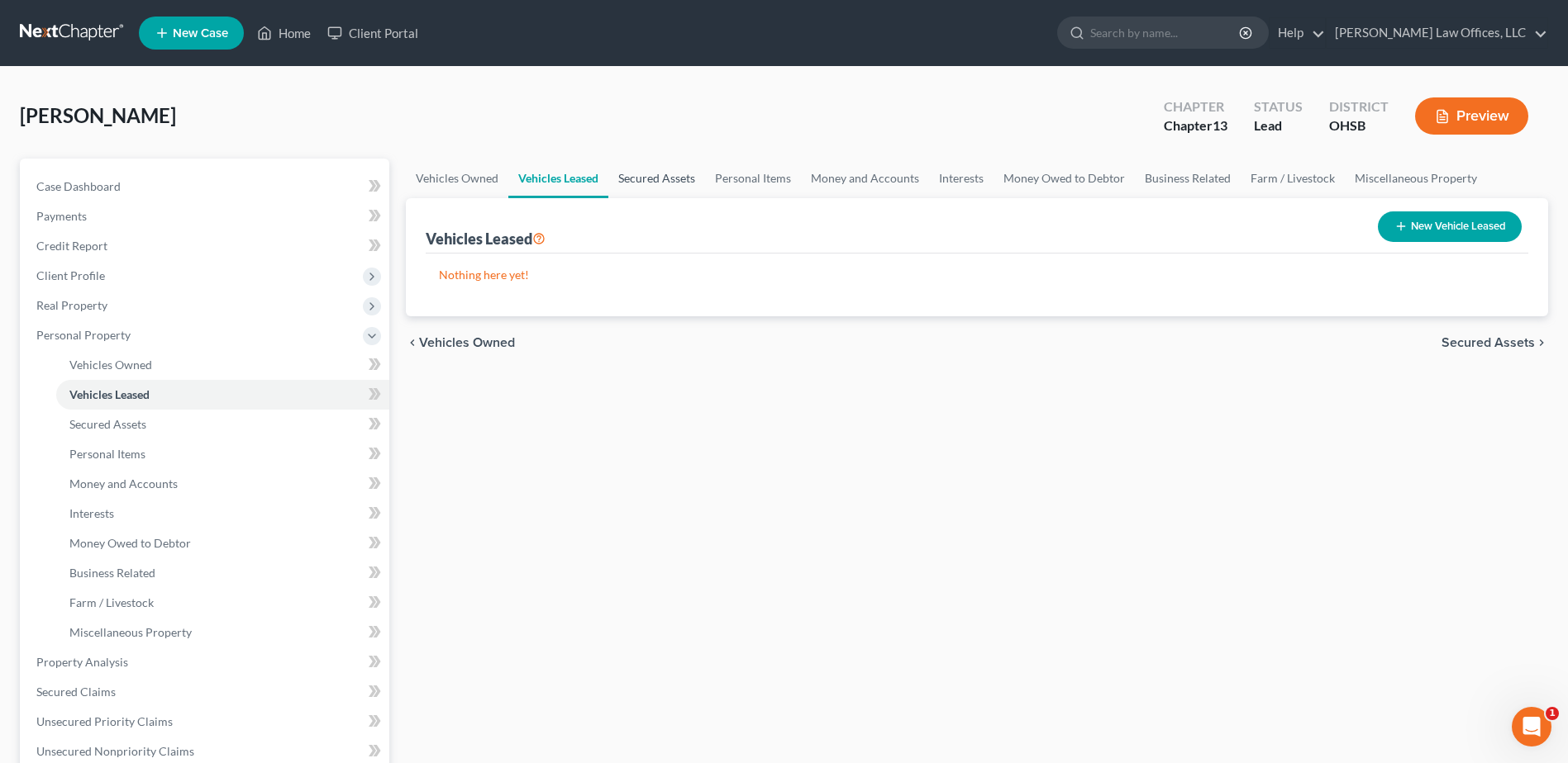
click at [640, 189] on link "Secured Assets" at bounding box center [656, 178] width 96 height 40
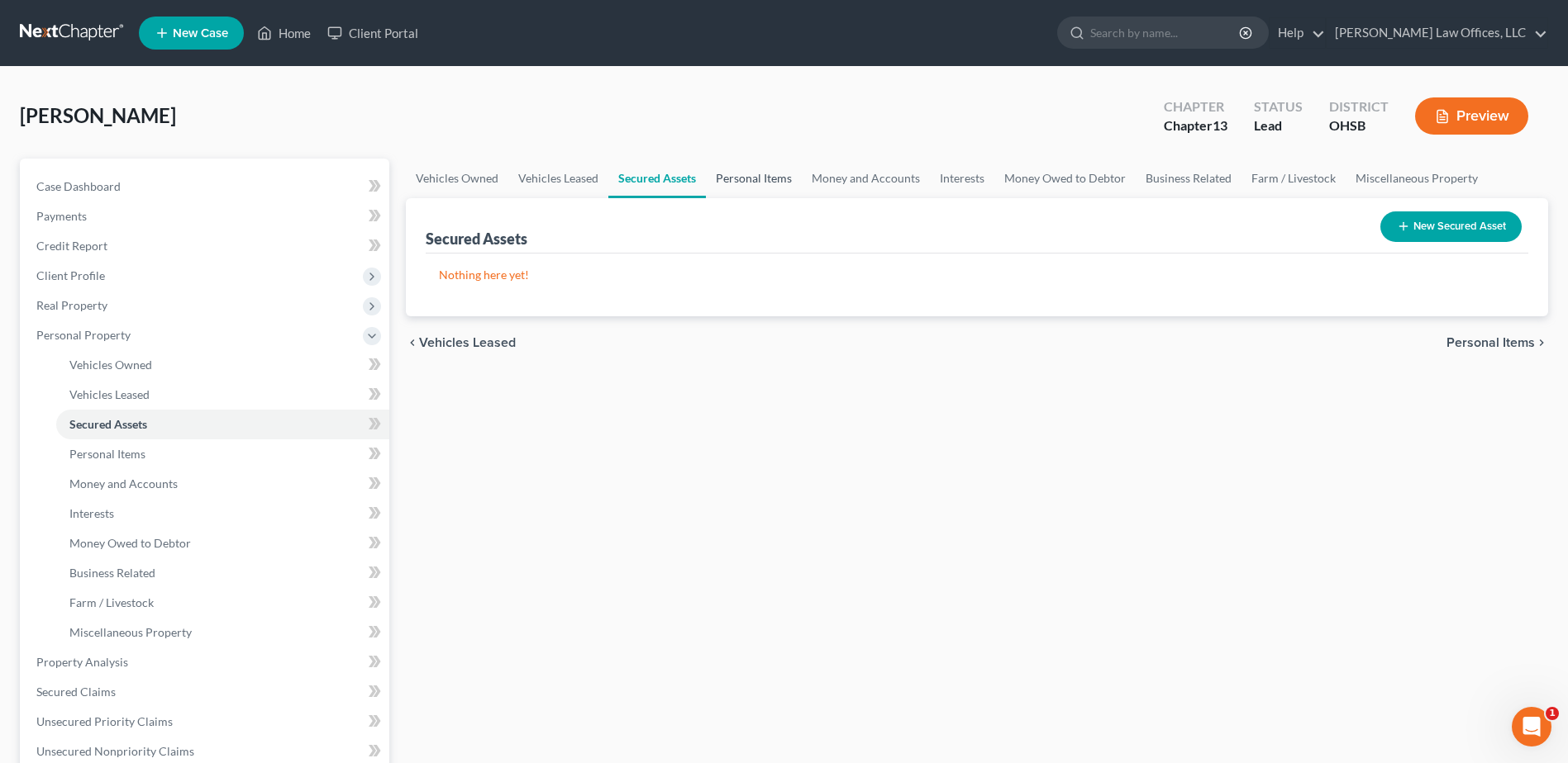
click at [745, 184] on link "Personal Items" at bounding box center [753, 178] width 96 height 40
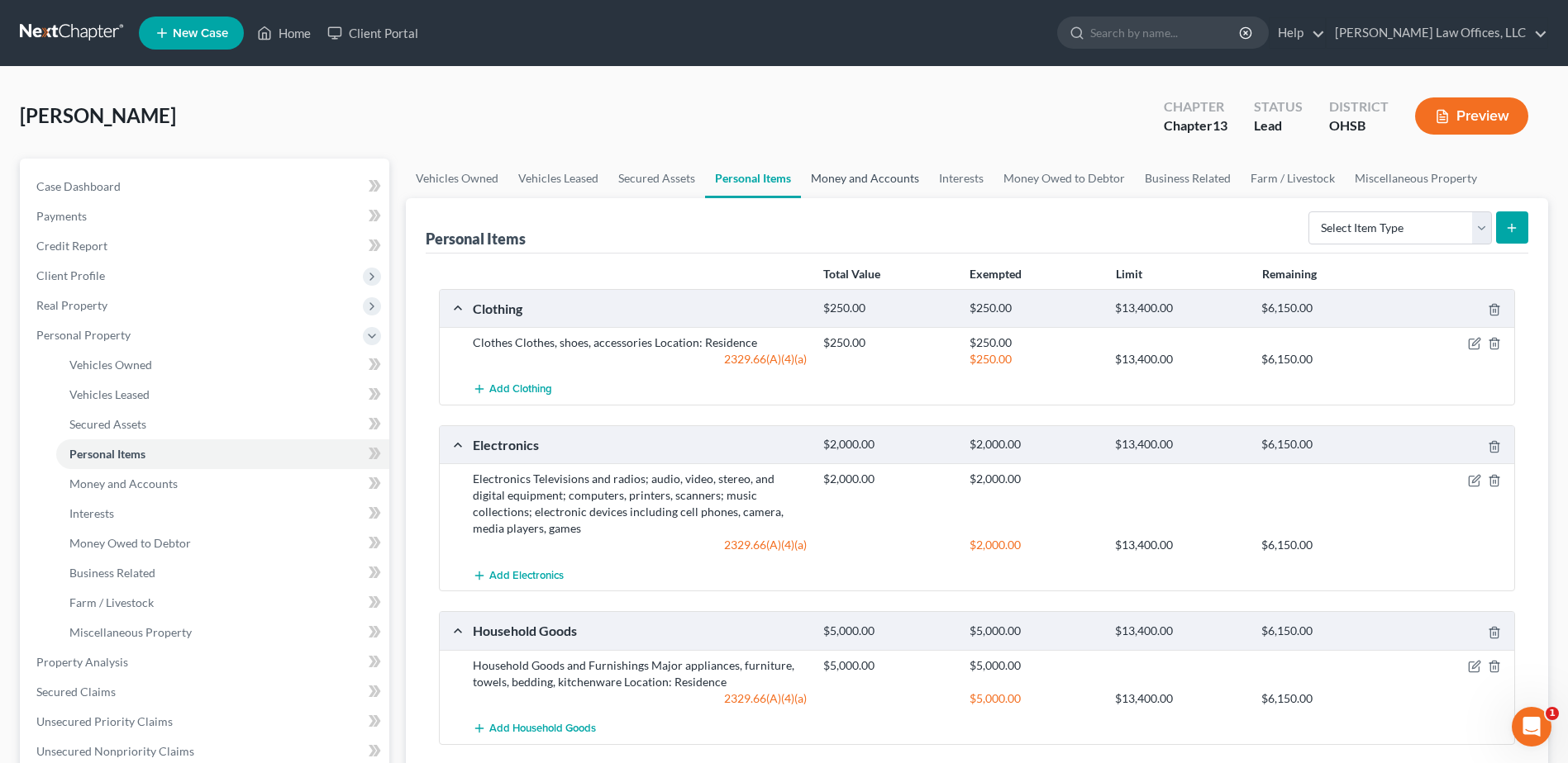
click at [823, 178] on link "Money and Accounts" at bounding box center [865, 178] width 128 height 40
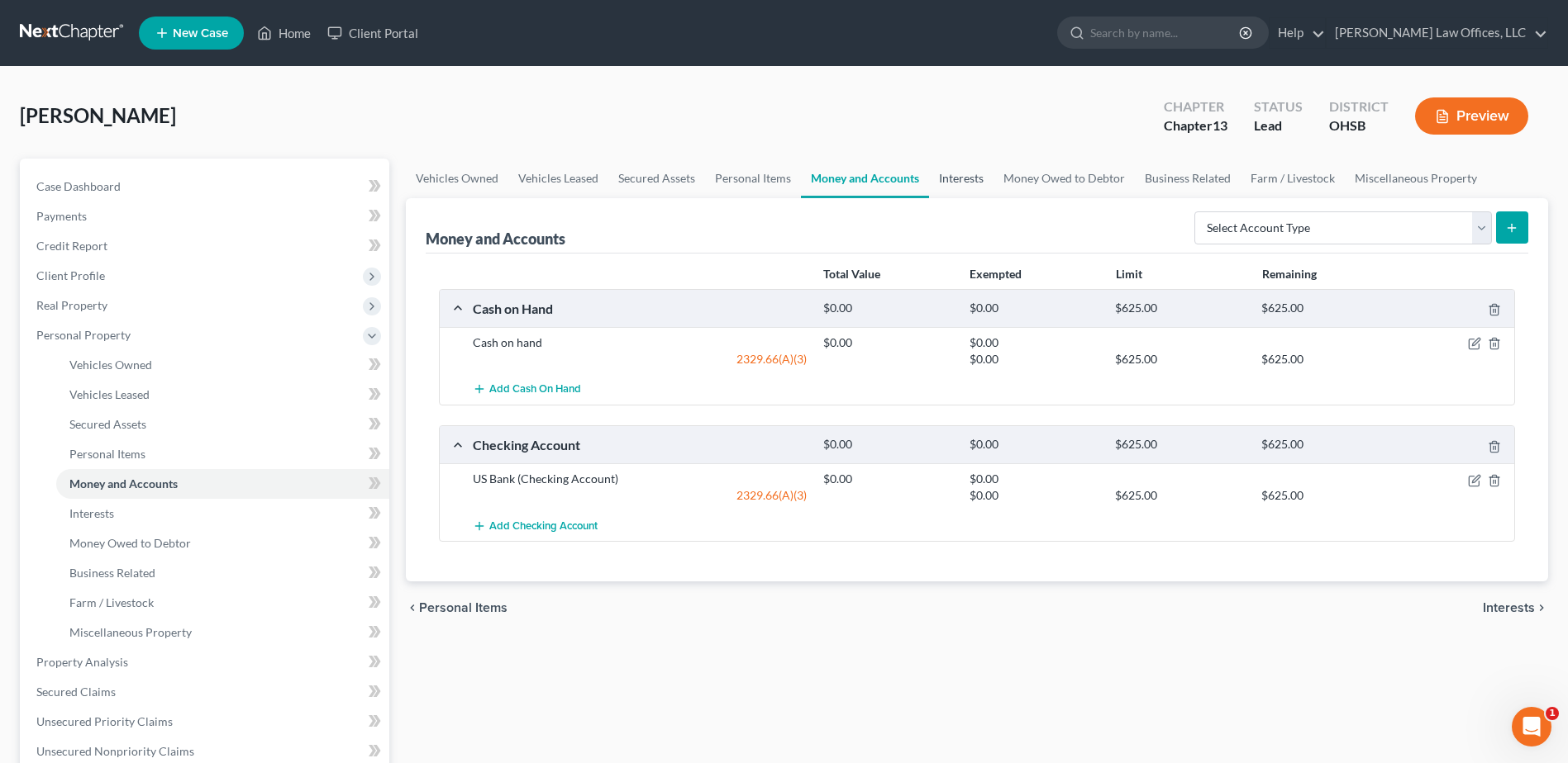
click at [945, 177] on link "Interests" at bounding box center [961, 178] width 65 height 40
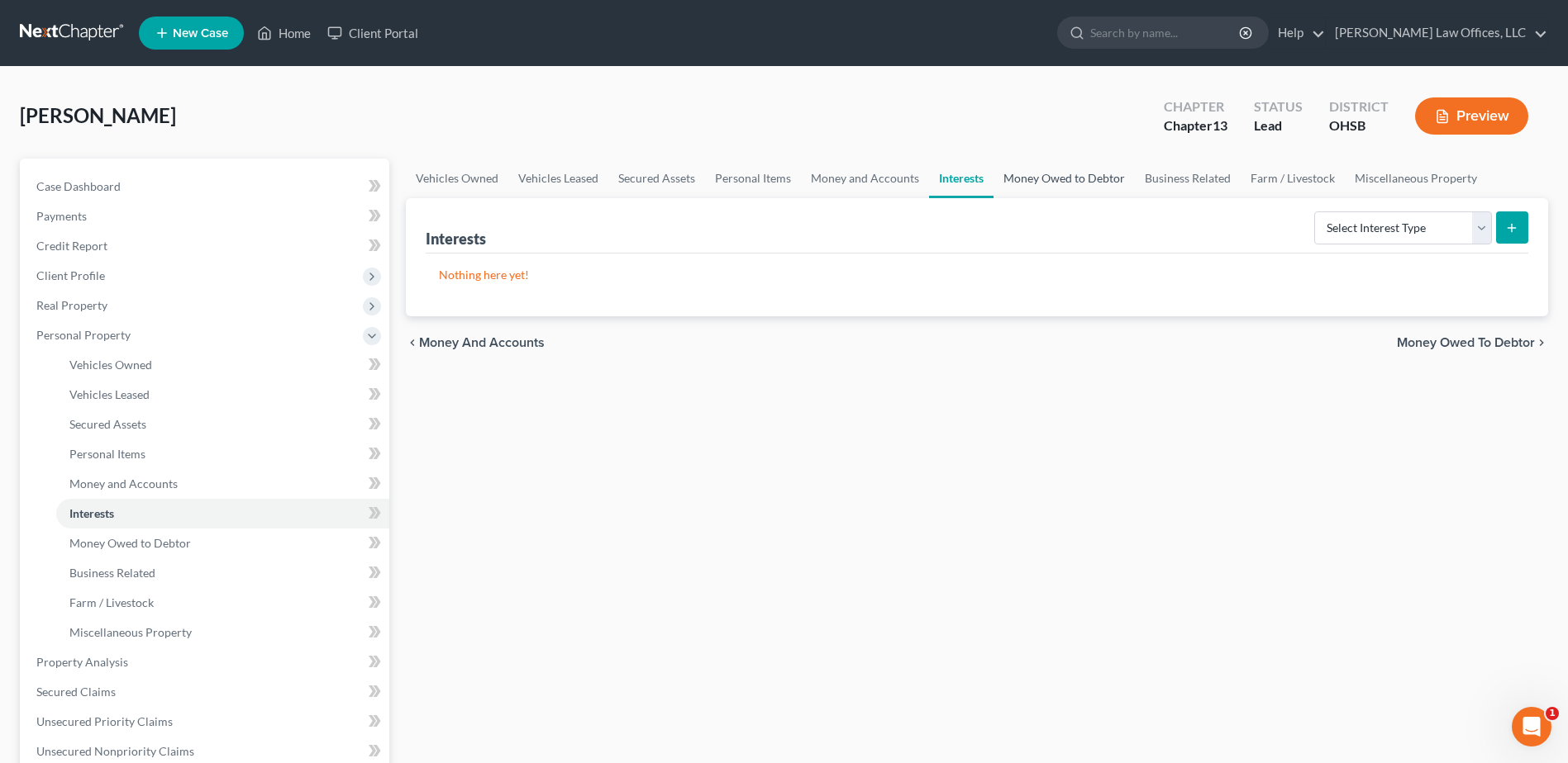
click at [1032, 175] on link "Money Owed to Debtor" at bounding box center [1064, 178] width 141 height 40
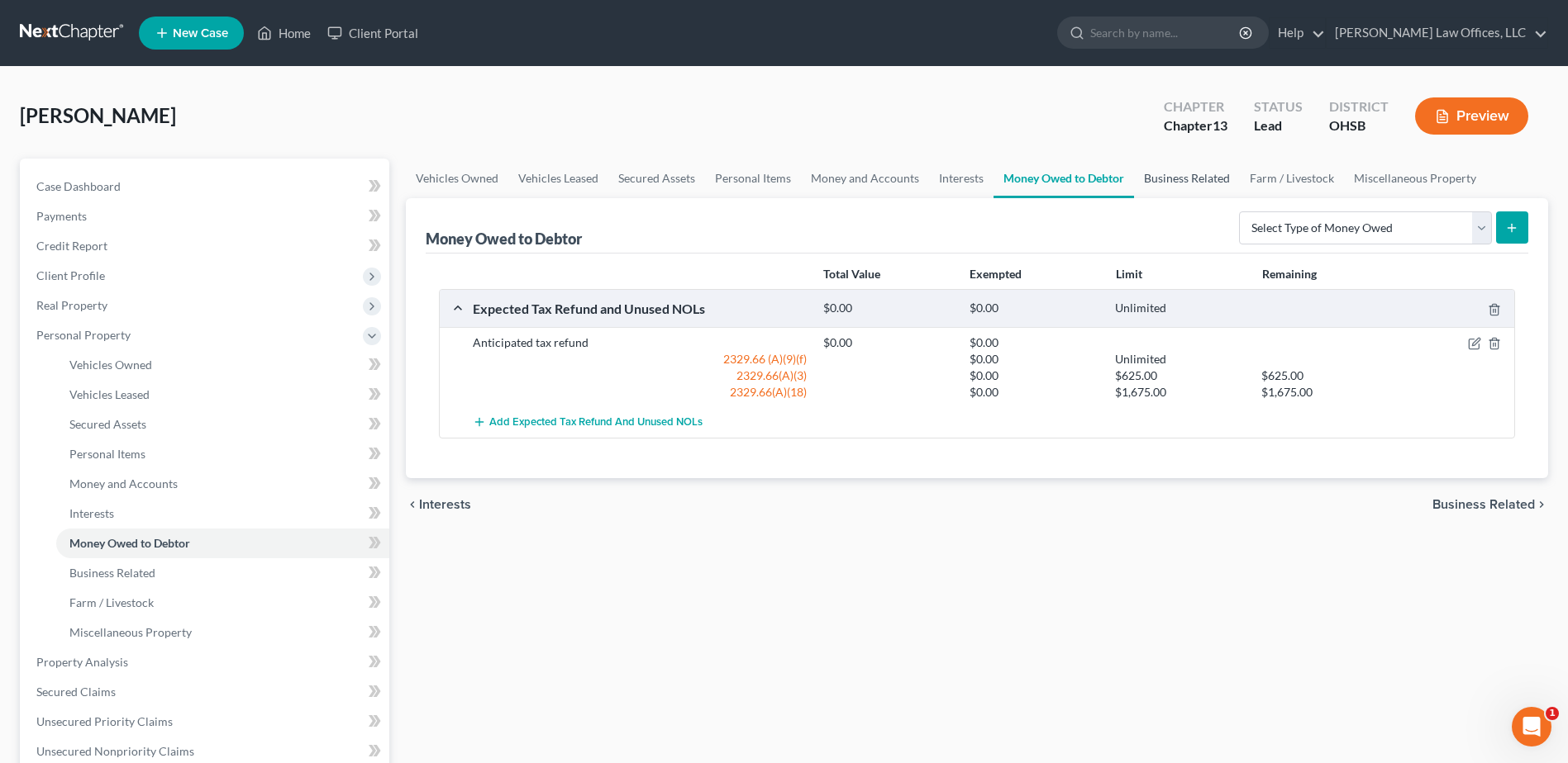
click at [1163, 175] on link "Business Related" at bounding box center [1186, 178] width 106 height 40
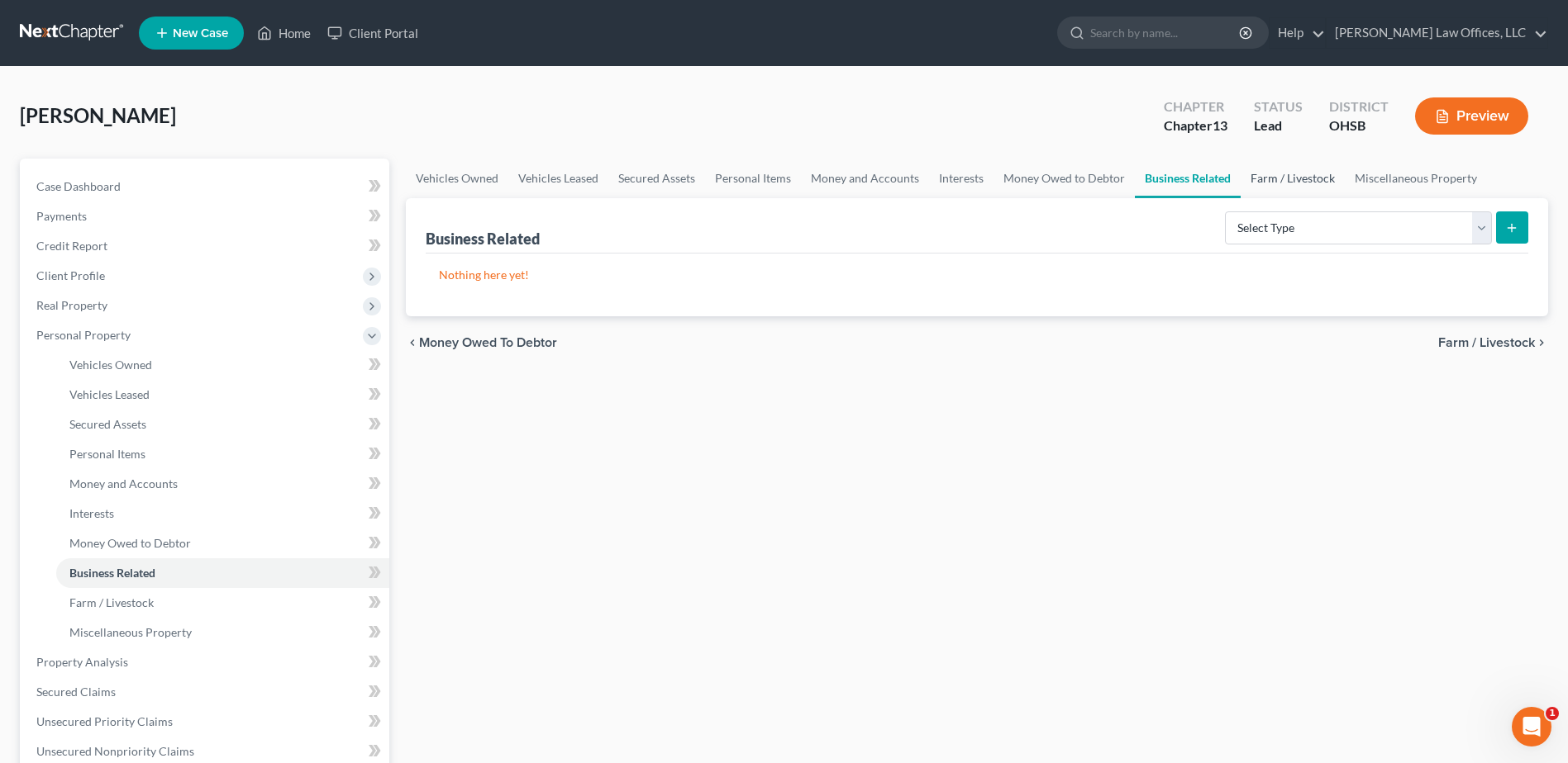
click at [1266, 174] on link "Farm / Livestock" at bounding box center [1292, 178] width 104 height 40
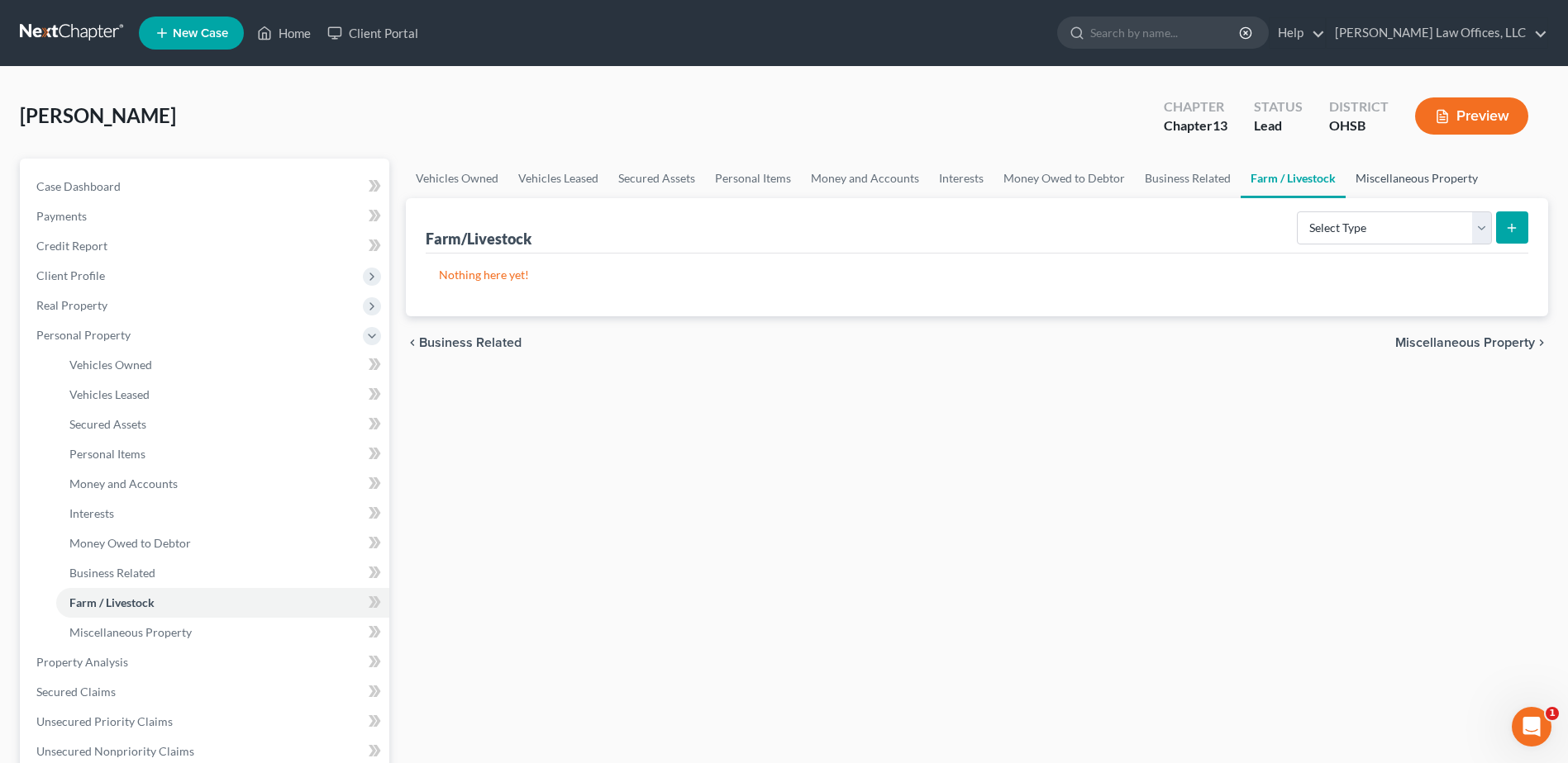
click at [1387, 178] on link "Miscellaneous Property" at bounding box center [1416, 178] width 142 height 40
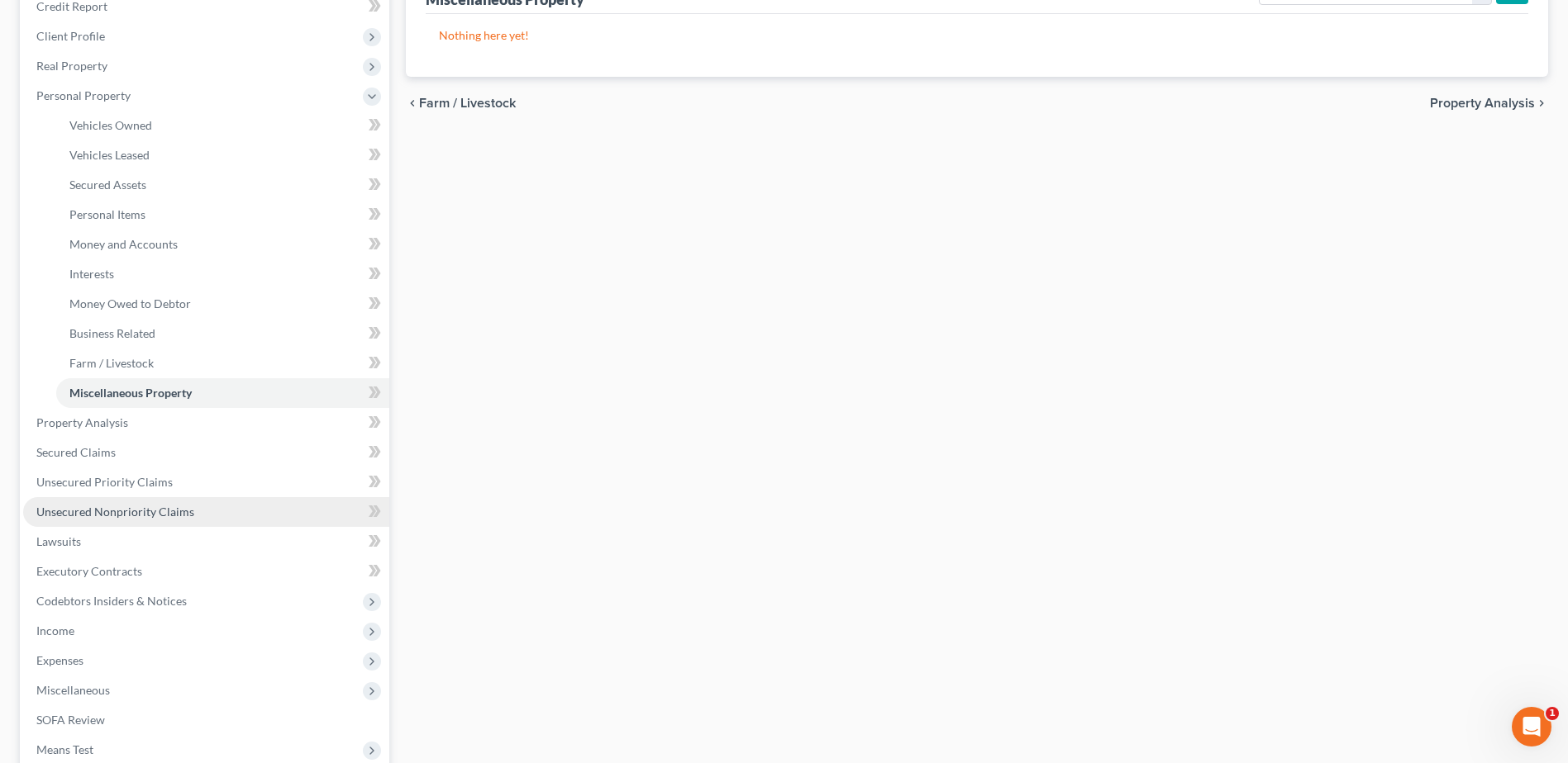
scroll to position [248, 0]
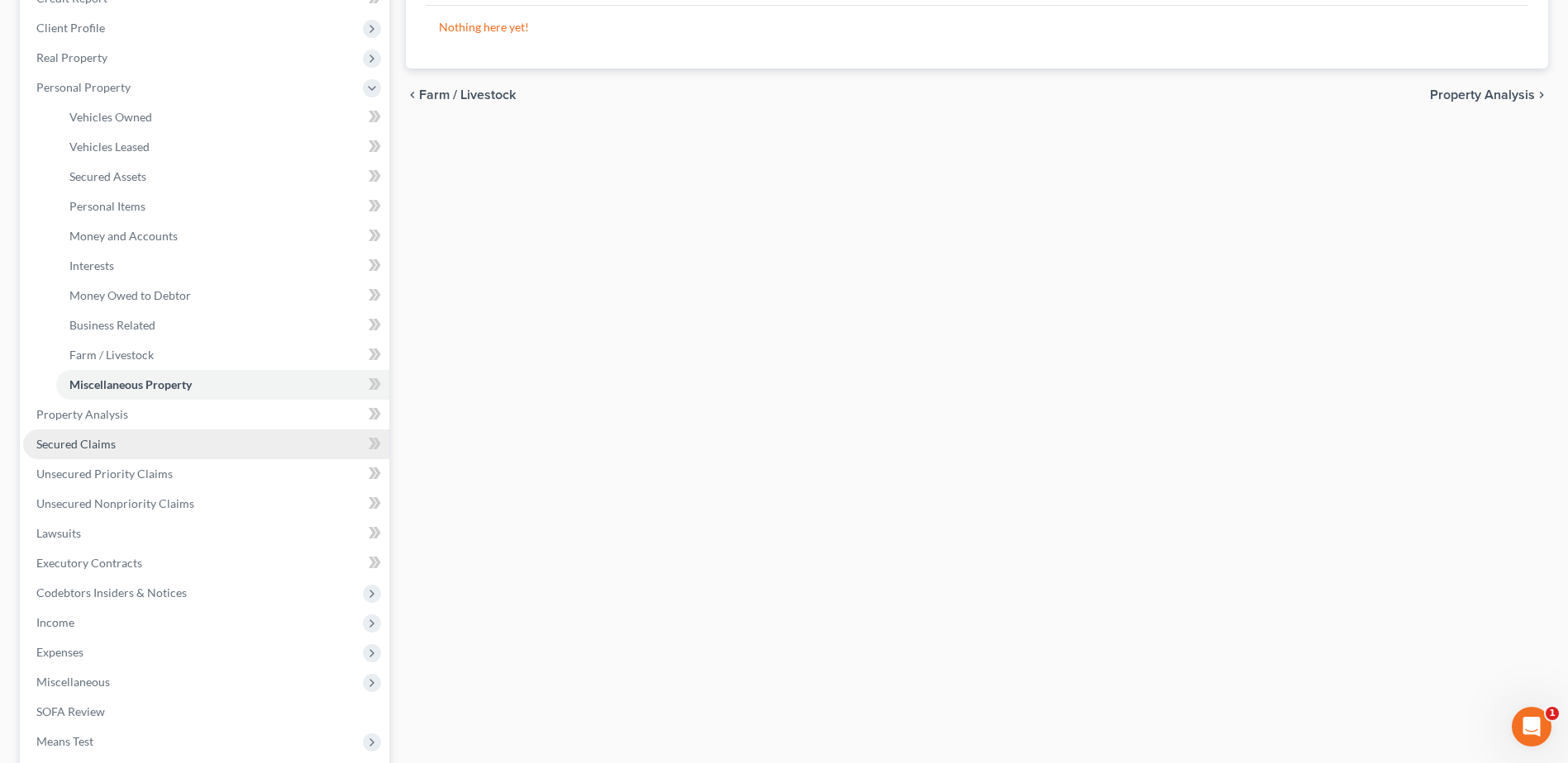
click at [162, 450] on link "Secured Claims" at bounding box center [206, 444] width 366 height 30
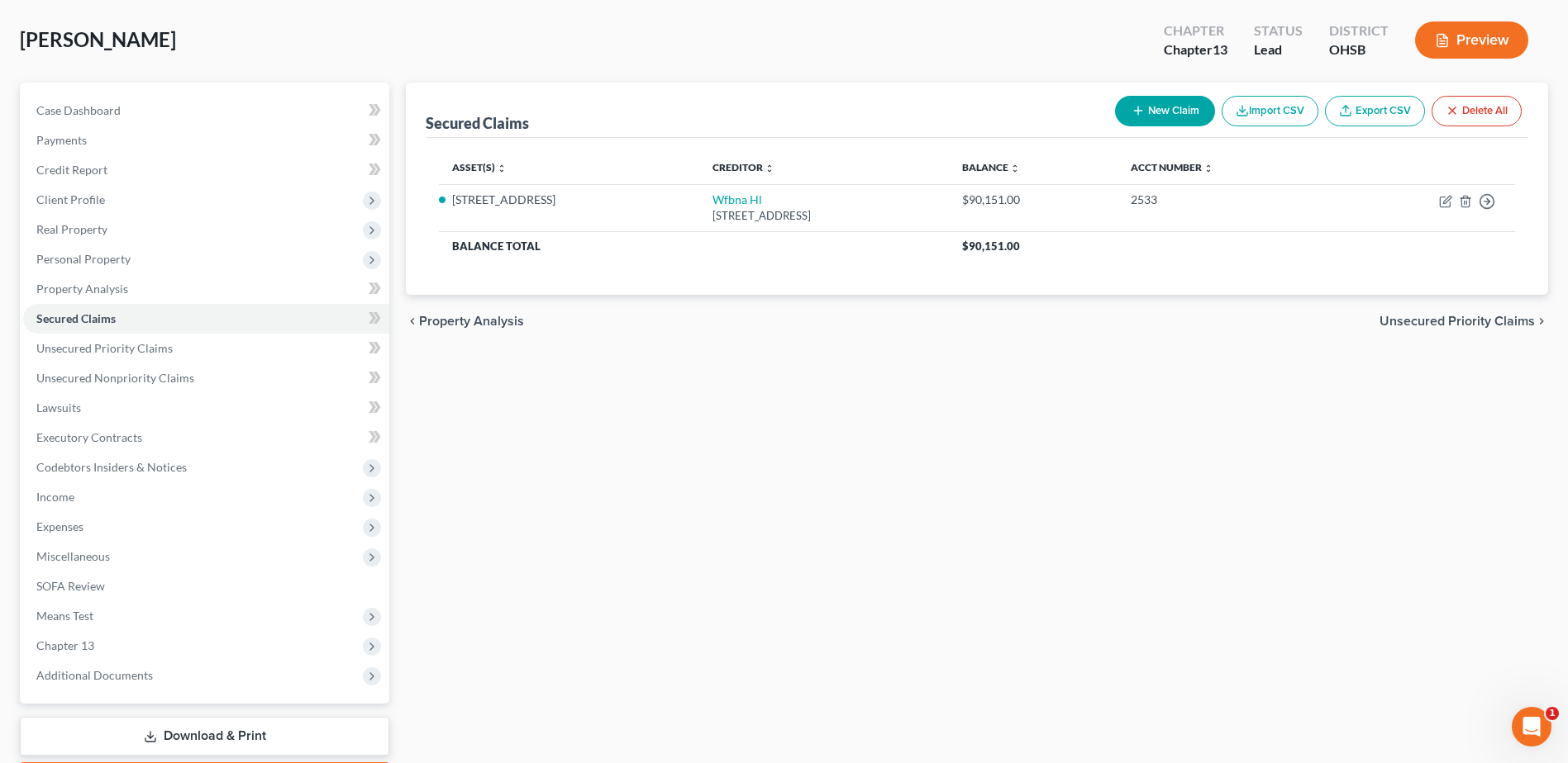
scroll to position [174, 0]
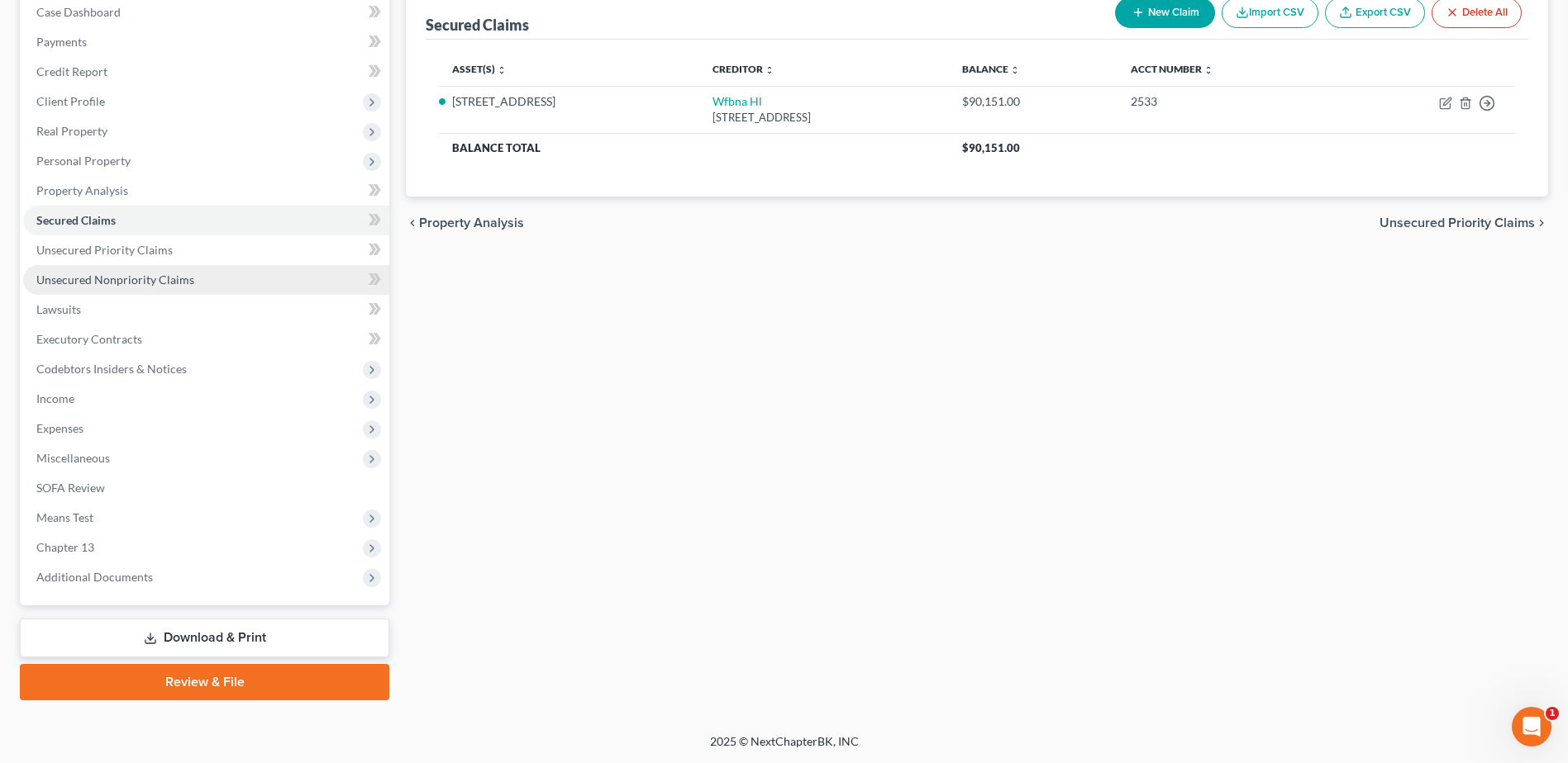
click at [208, 288] on link "Unsecured Nonpriority Claims" at bounding box center [206, 280] width 366 height 30
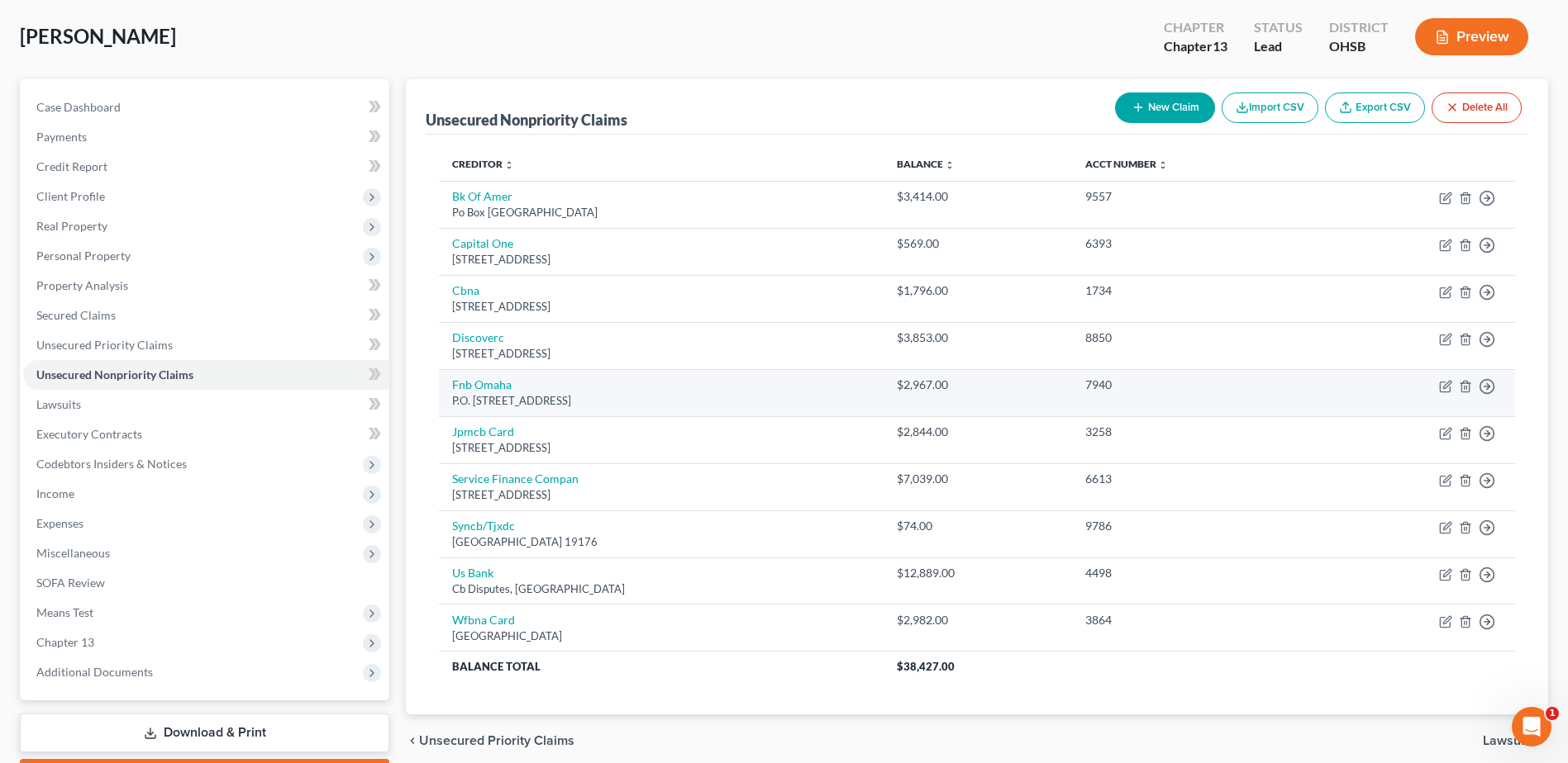
scroll to position [165, 0]
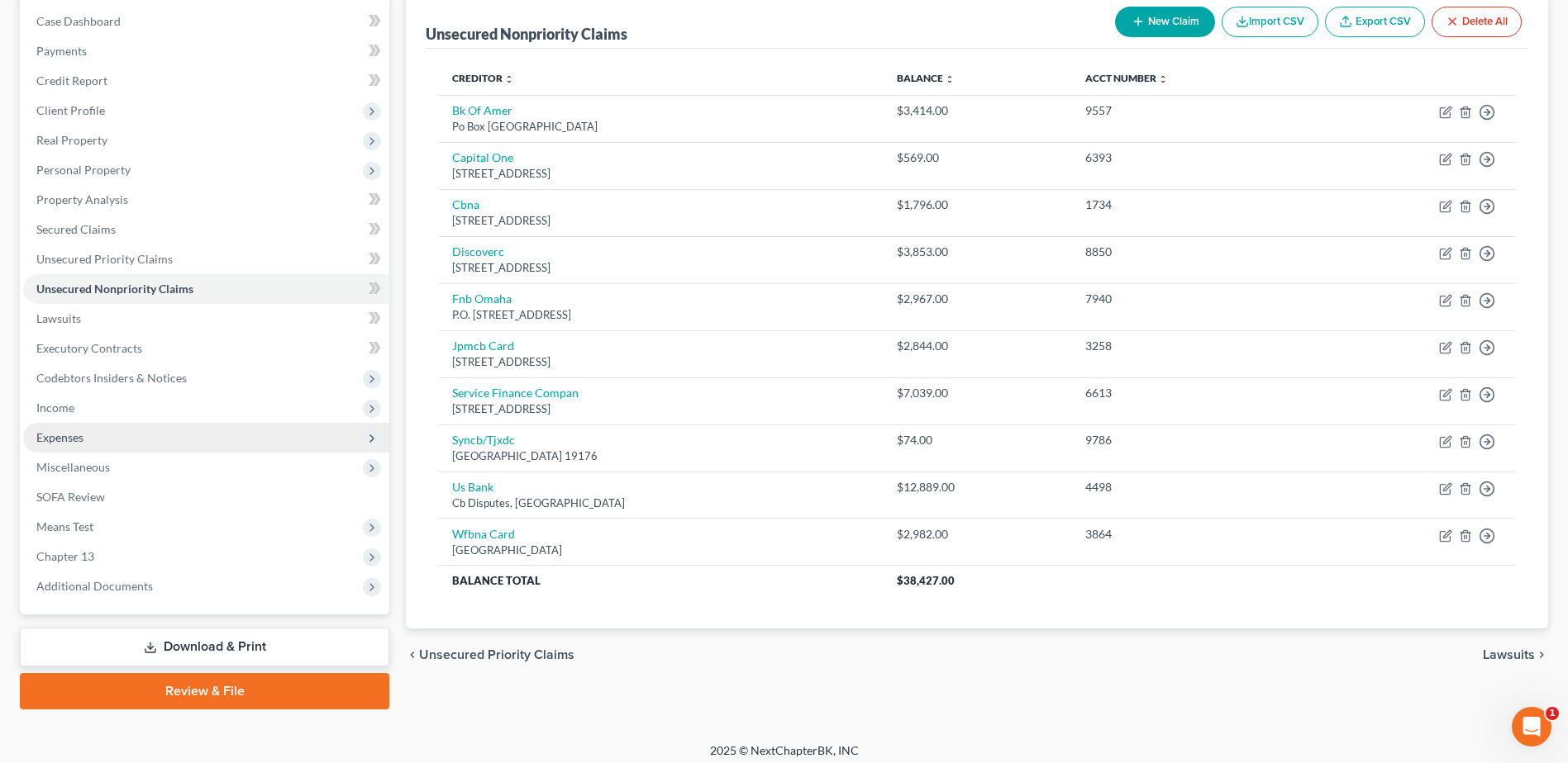
click at [120, 440] on span "Expenses" at bounding box center [206, 437] width 366 height 30
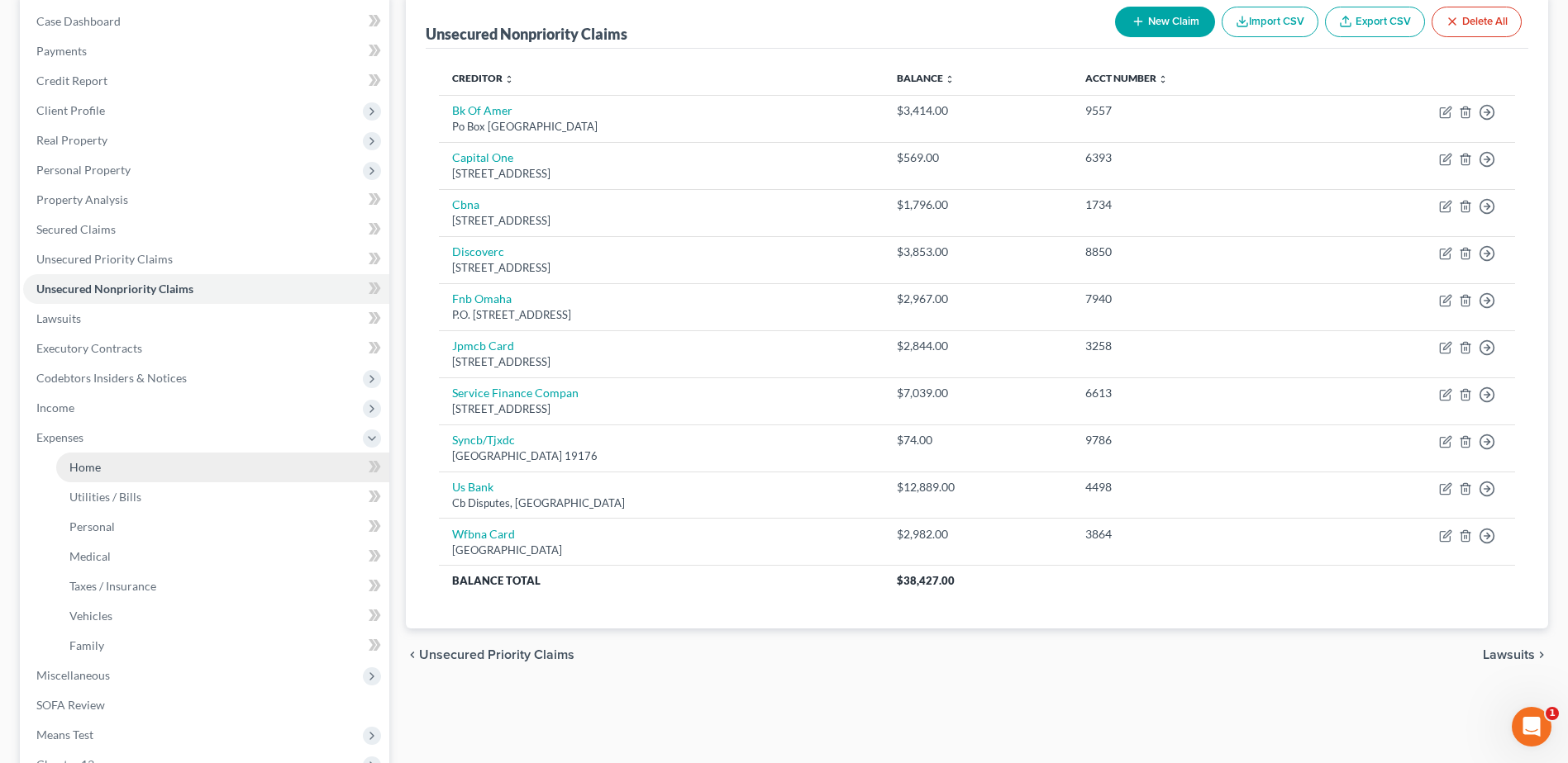
click at [119, 466] on link "Home" at bounding box center [222, 468] width 333 height 30
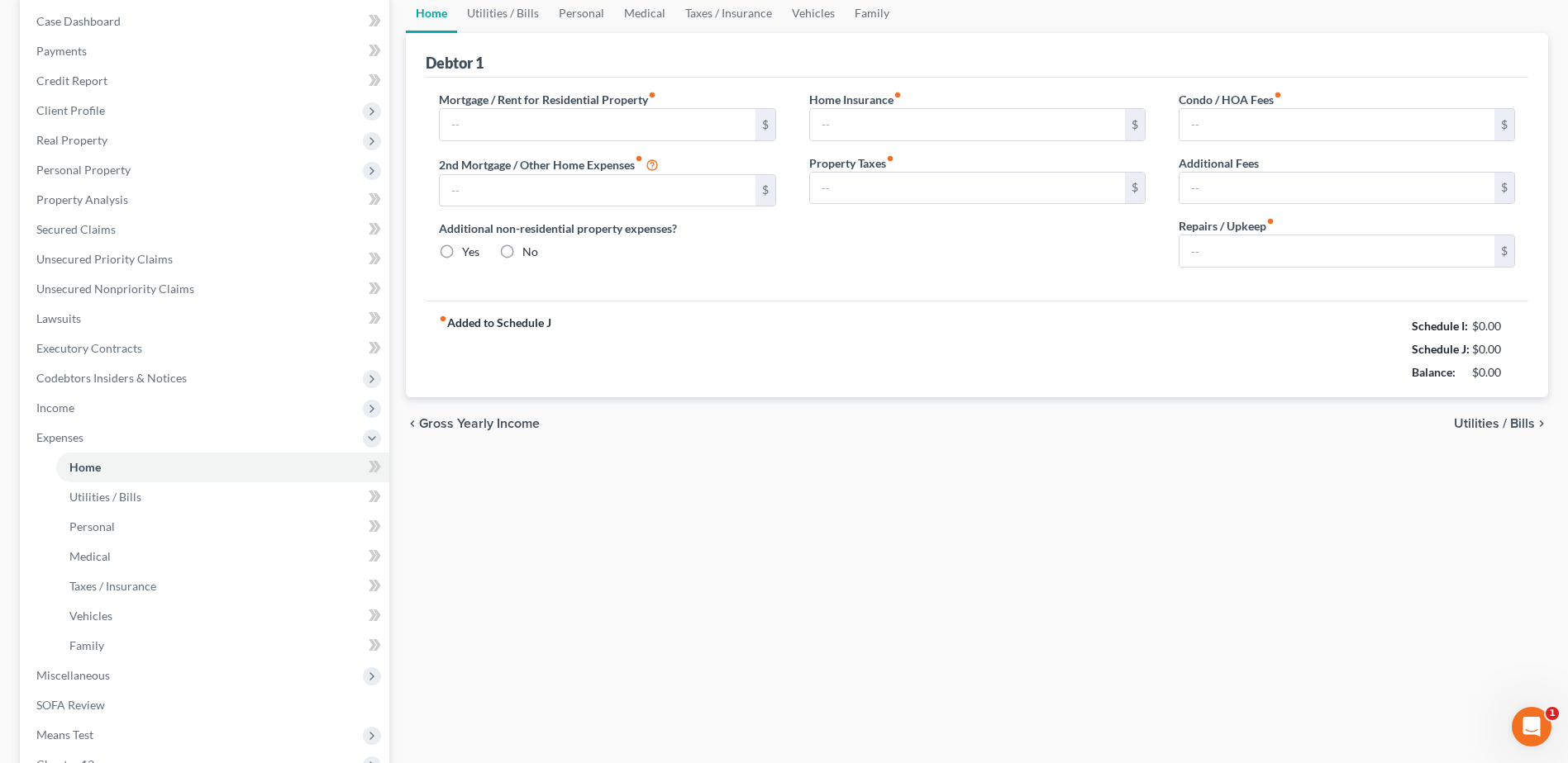
scroll to position [84, 0]
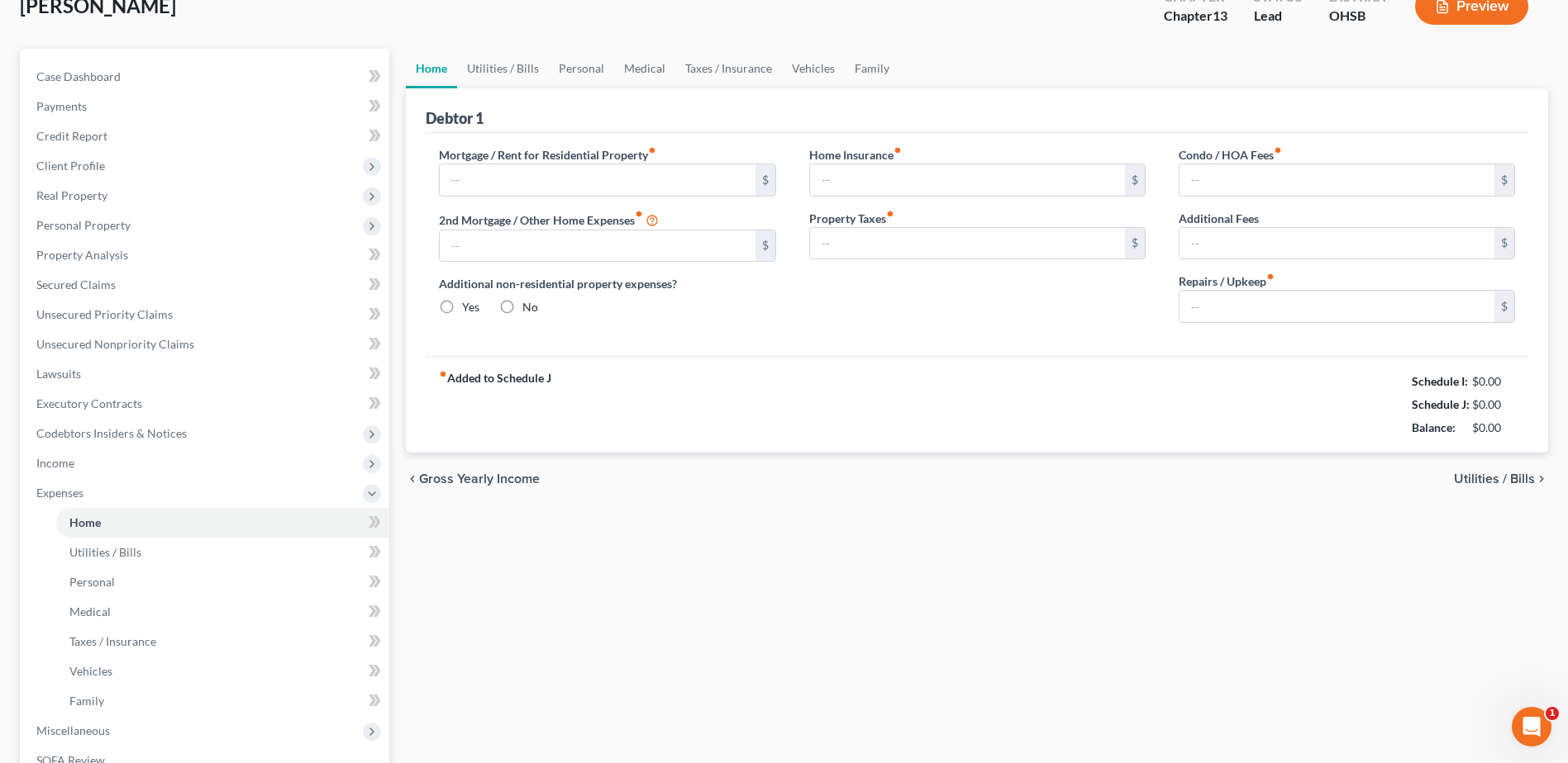
type input "1,141.00"
type input "0.00"
radio input "true"
type input "0.00"
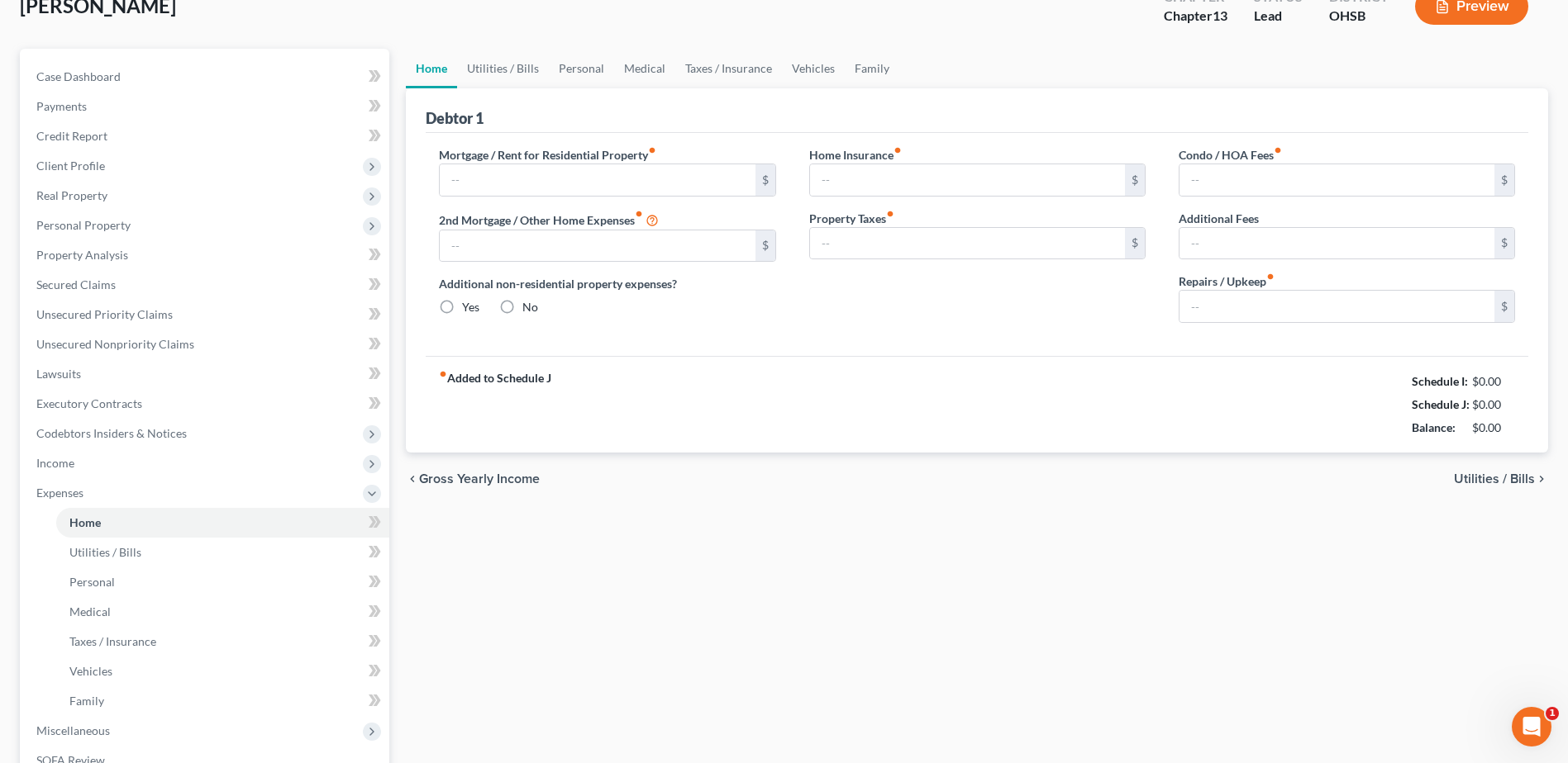
type input "0.00"
type input "100.00"
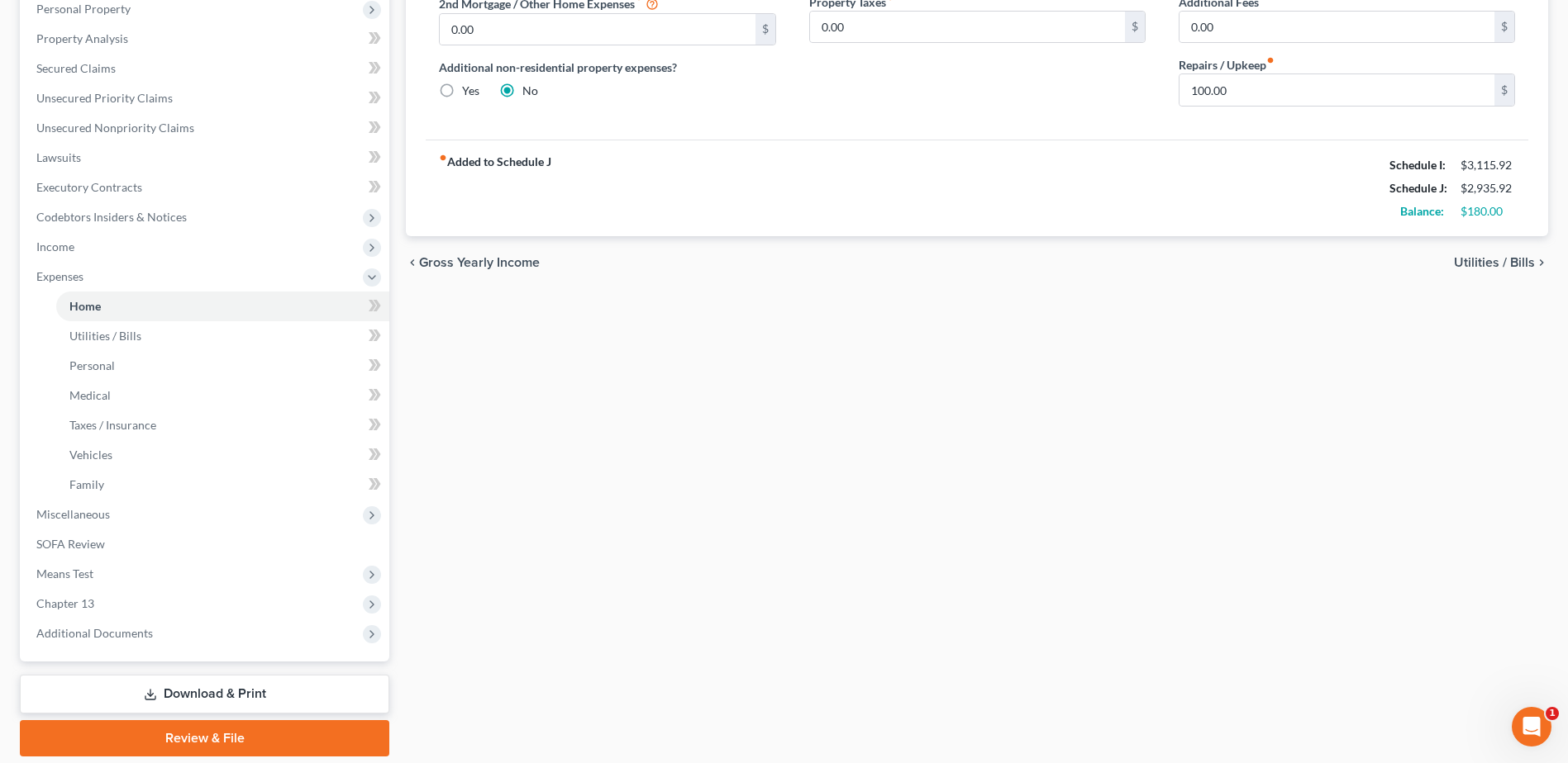
scroll to position [382, 0]
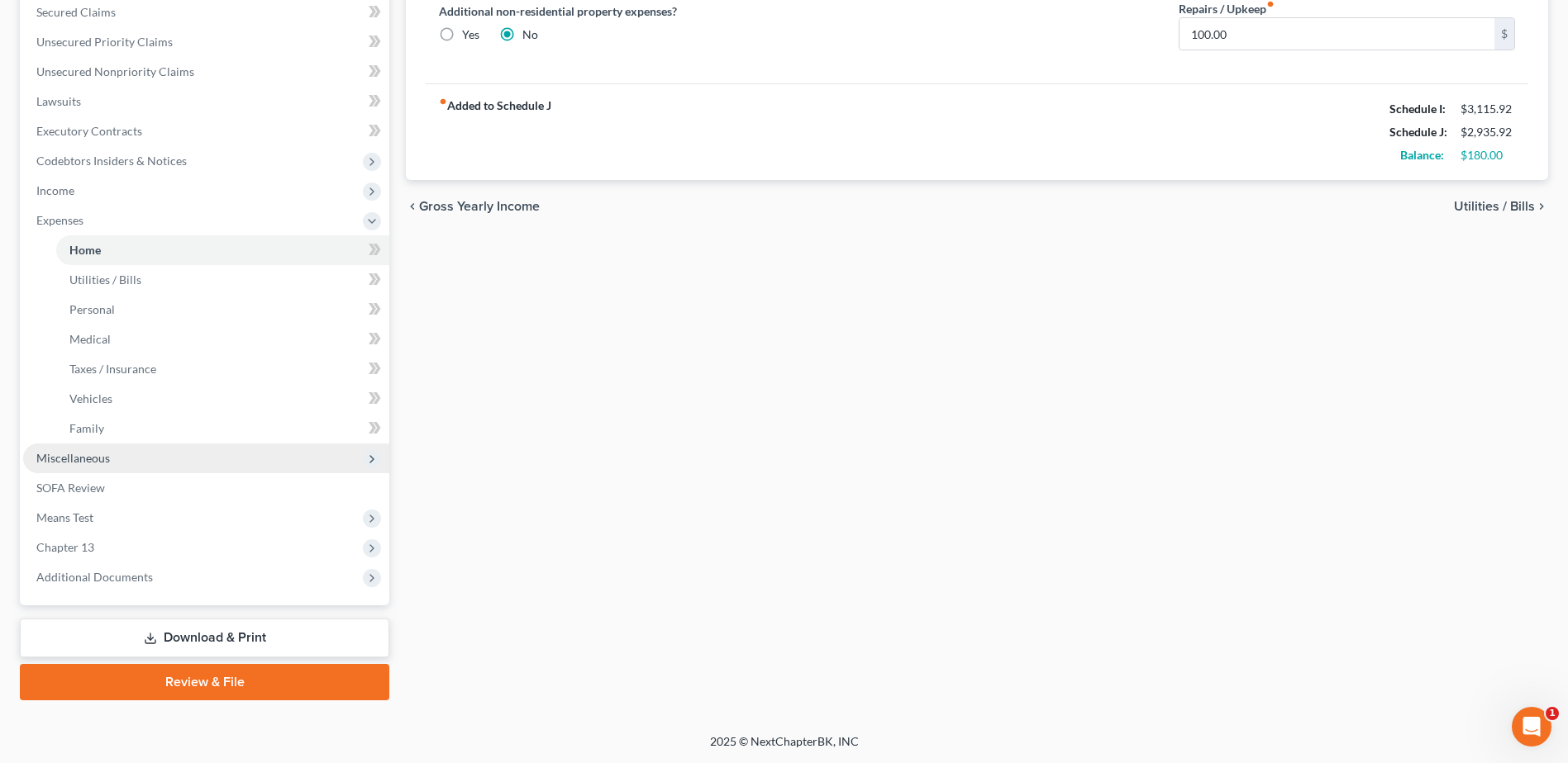
click at [131, 457] on span "Miscellaneous" at bounding box center [206, 458] width 366 height 30
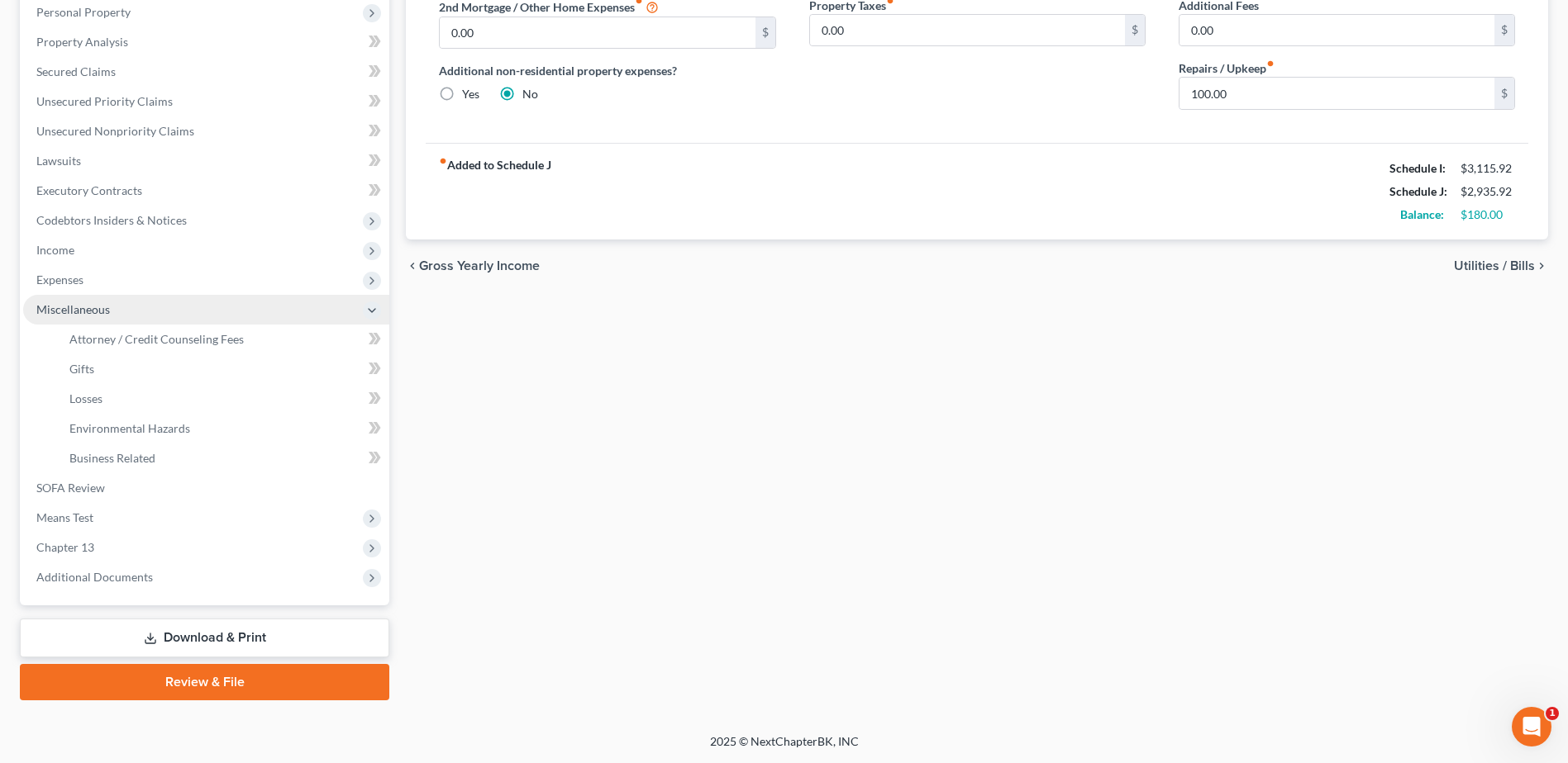
scroll to position [323, 0]
click at [609, 412] on div "Home Utilities / Bills Personal Medical Taxes / Insurance Vehicles Family Debto…" at bounding box center [976, 268] width 1159 height 865
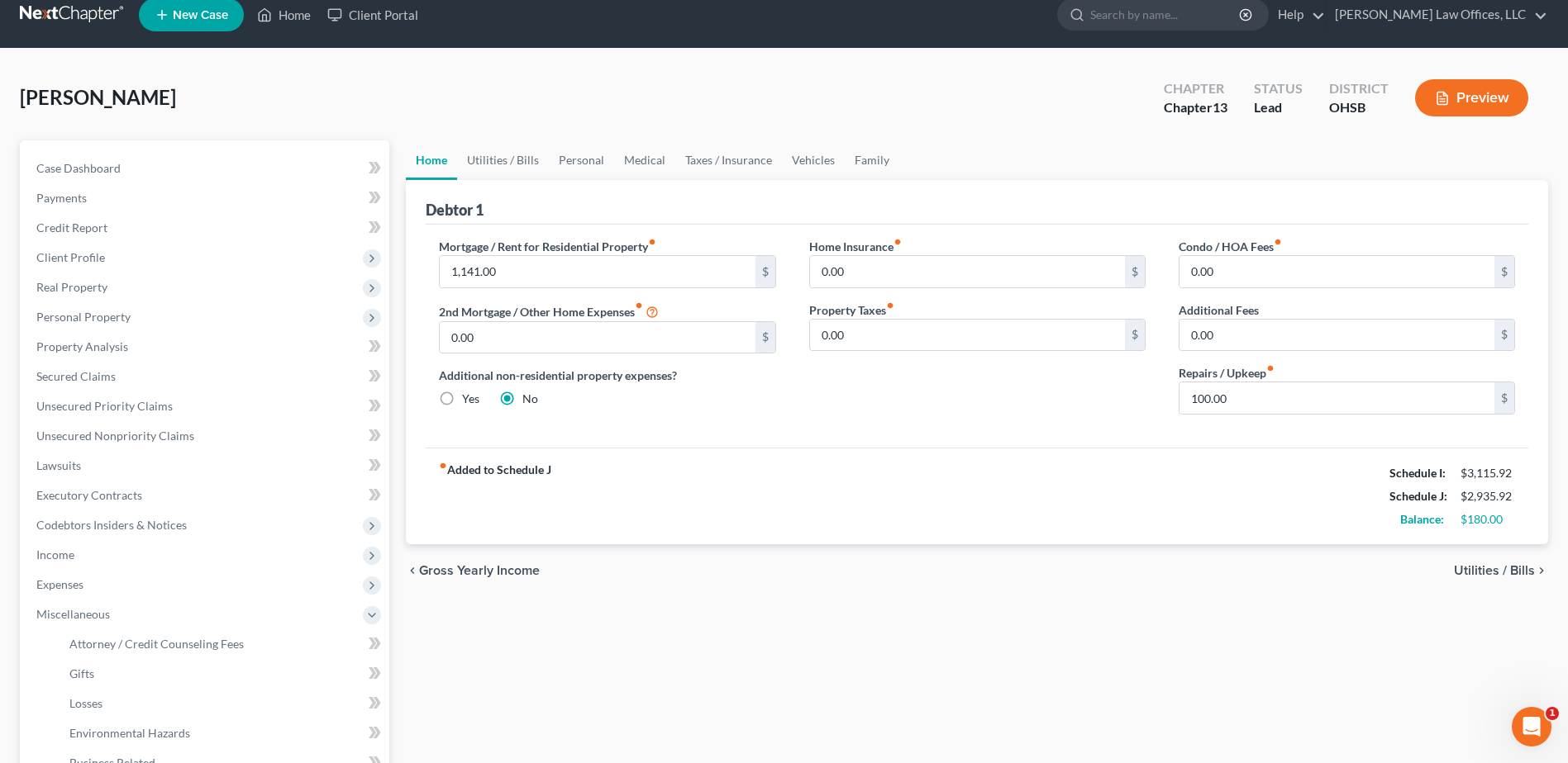
scroll to position [0, 0]
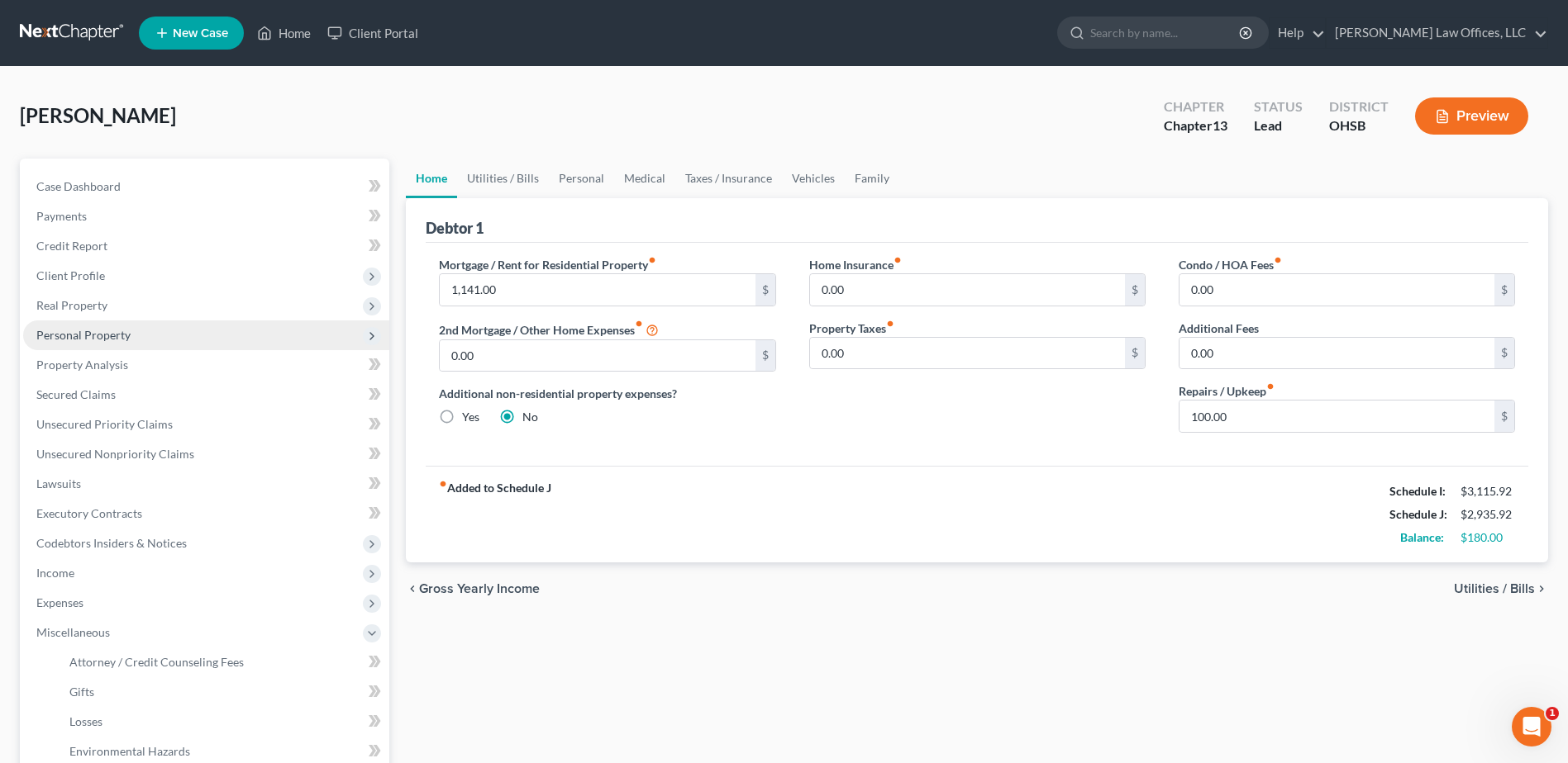
click at [112, 333] on span "Personal Property" at bounding box center [83, 335] width 94 height 14
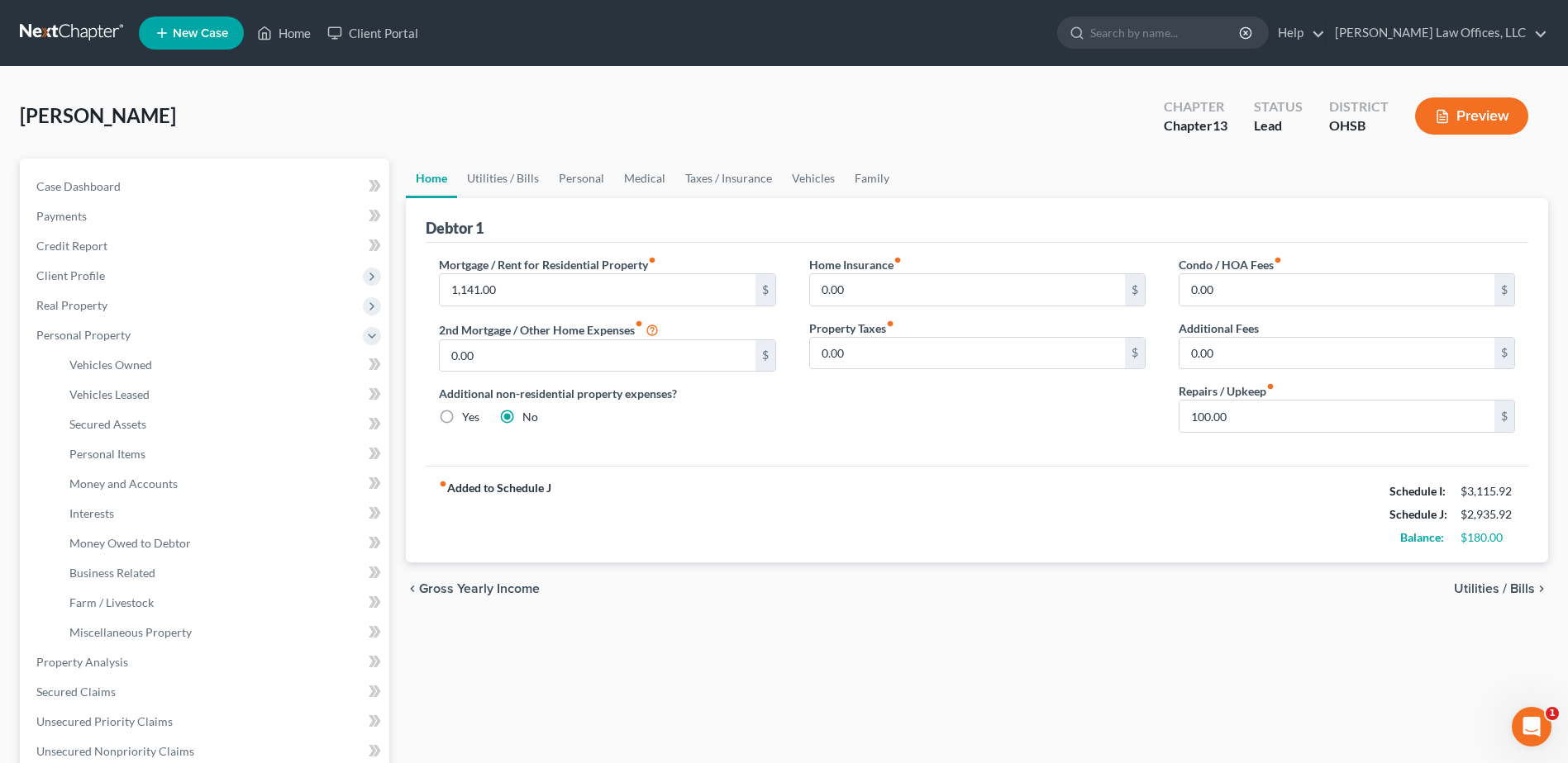
click at [374, 105] on div "Wall, Rebecca Upgraded Chapter Chapter 13 Status Lead District OHSB Preview" at bounding box center [784, 122] width 1528 height 71
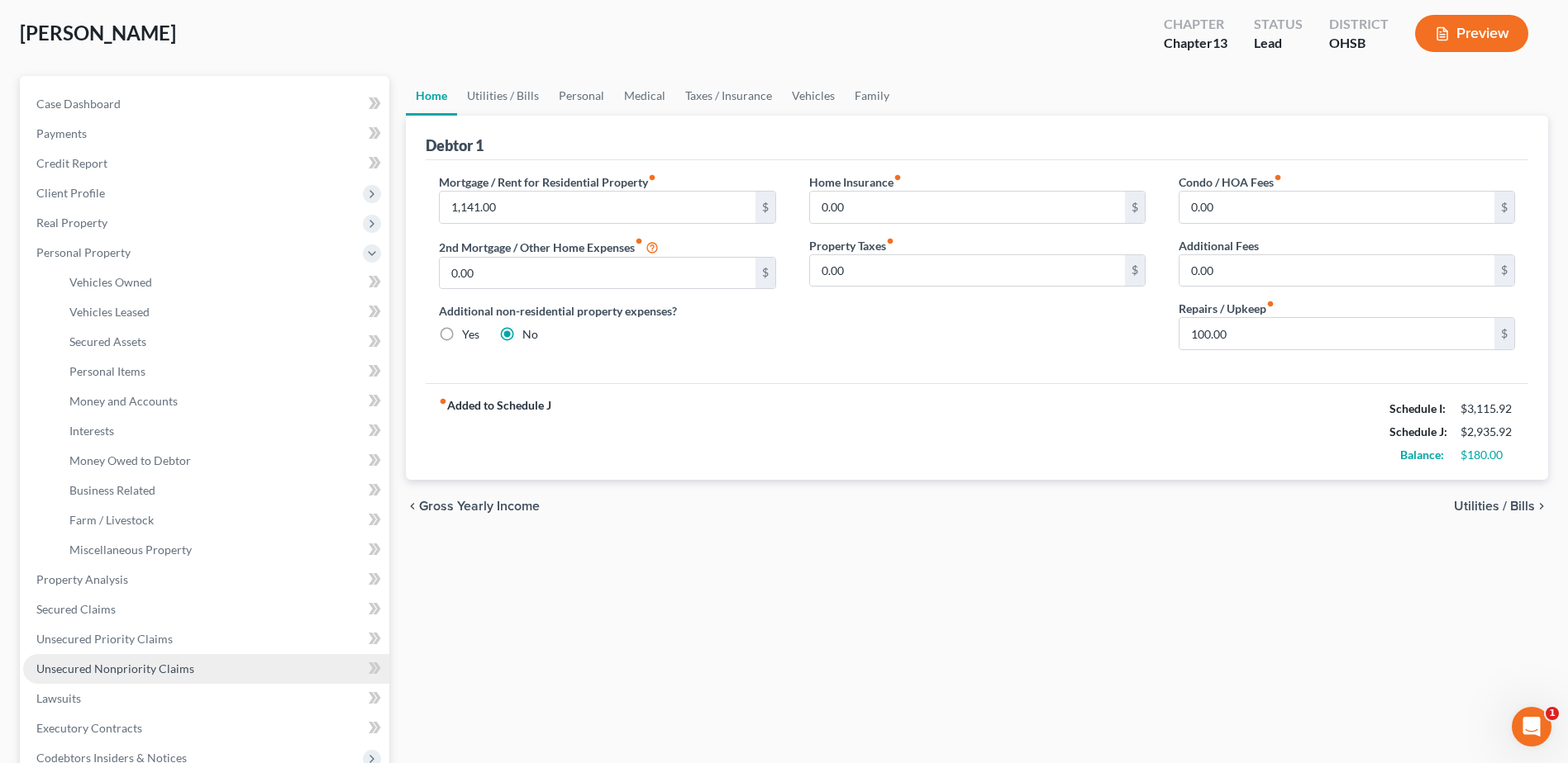
click at [145, 671] on span "Unsecured Nonpriority Claims" at bounding box center [115, 668] width 158 height 14
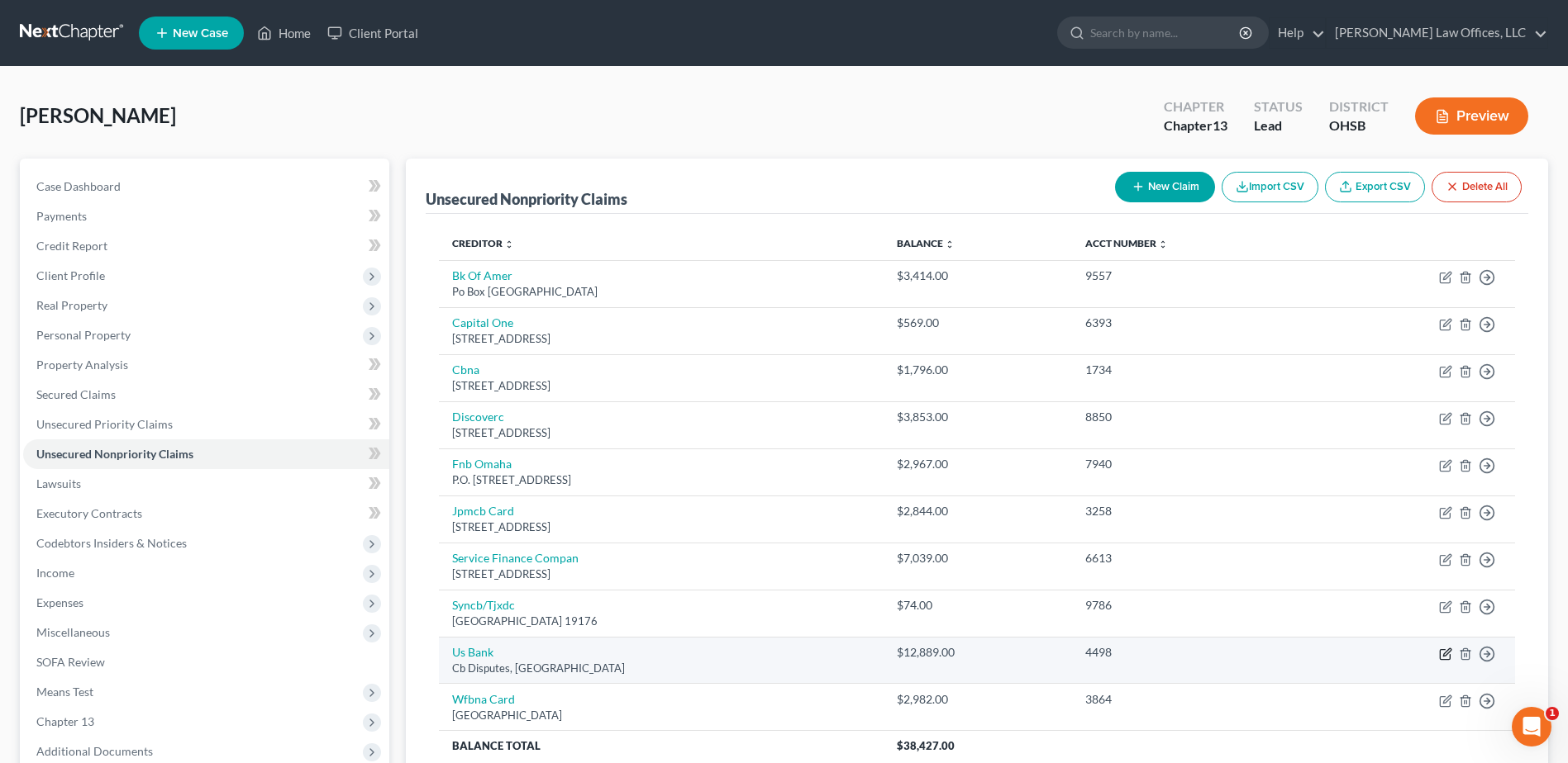
click at [1447, 653] on icon "button" at bounding box center [1445, 654] width 13 height 13
select select "26"
select select "2"
select select "0"
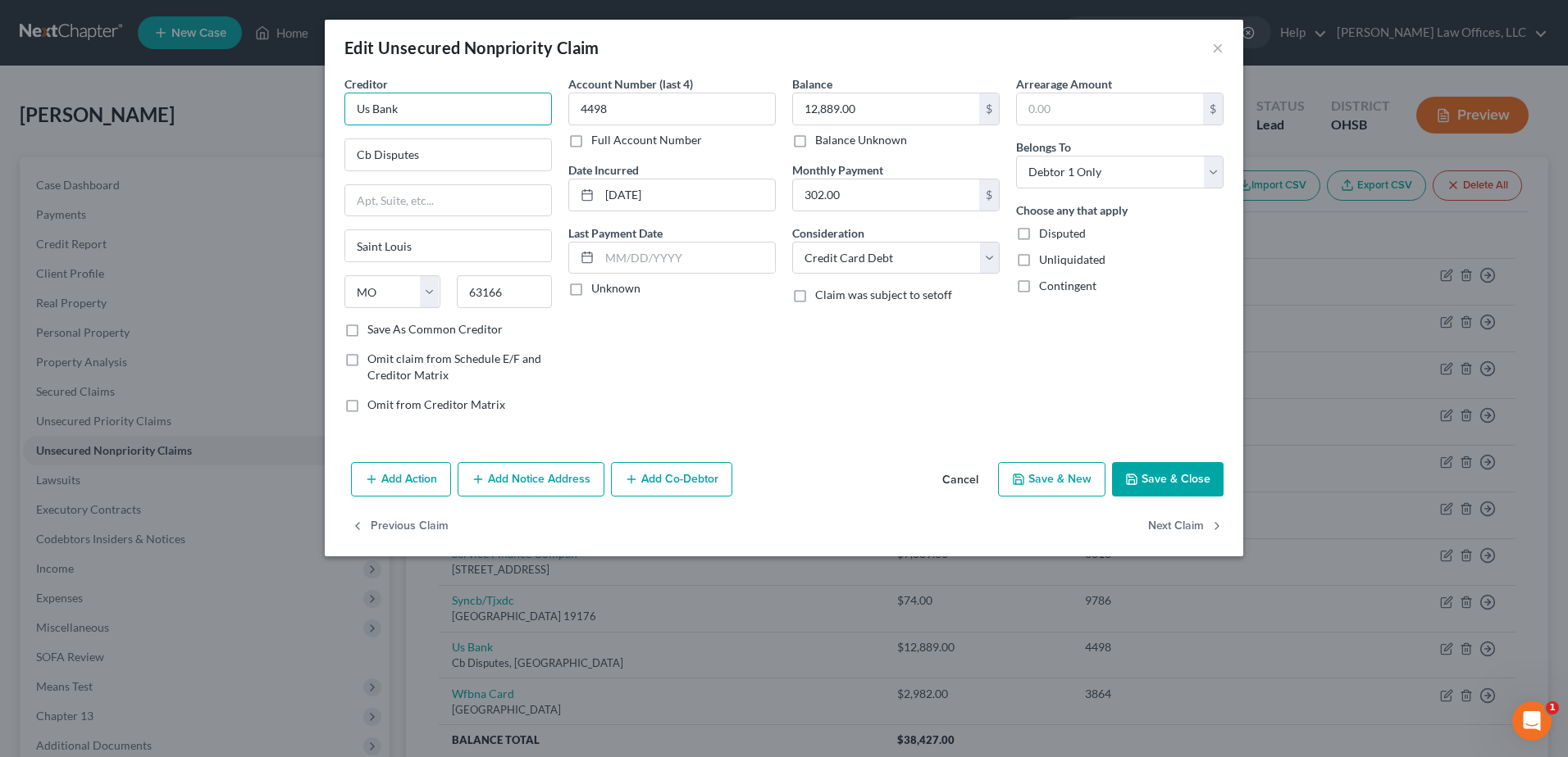
click at [431, 110] on input "Us Bank" at bounding box center [448, 109] width 208 height 32
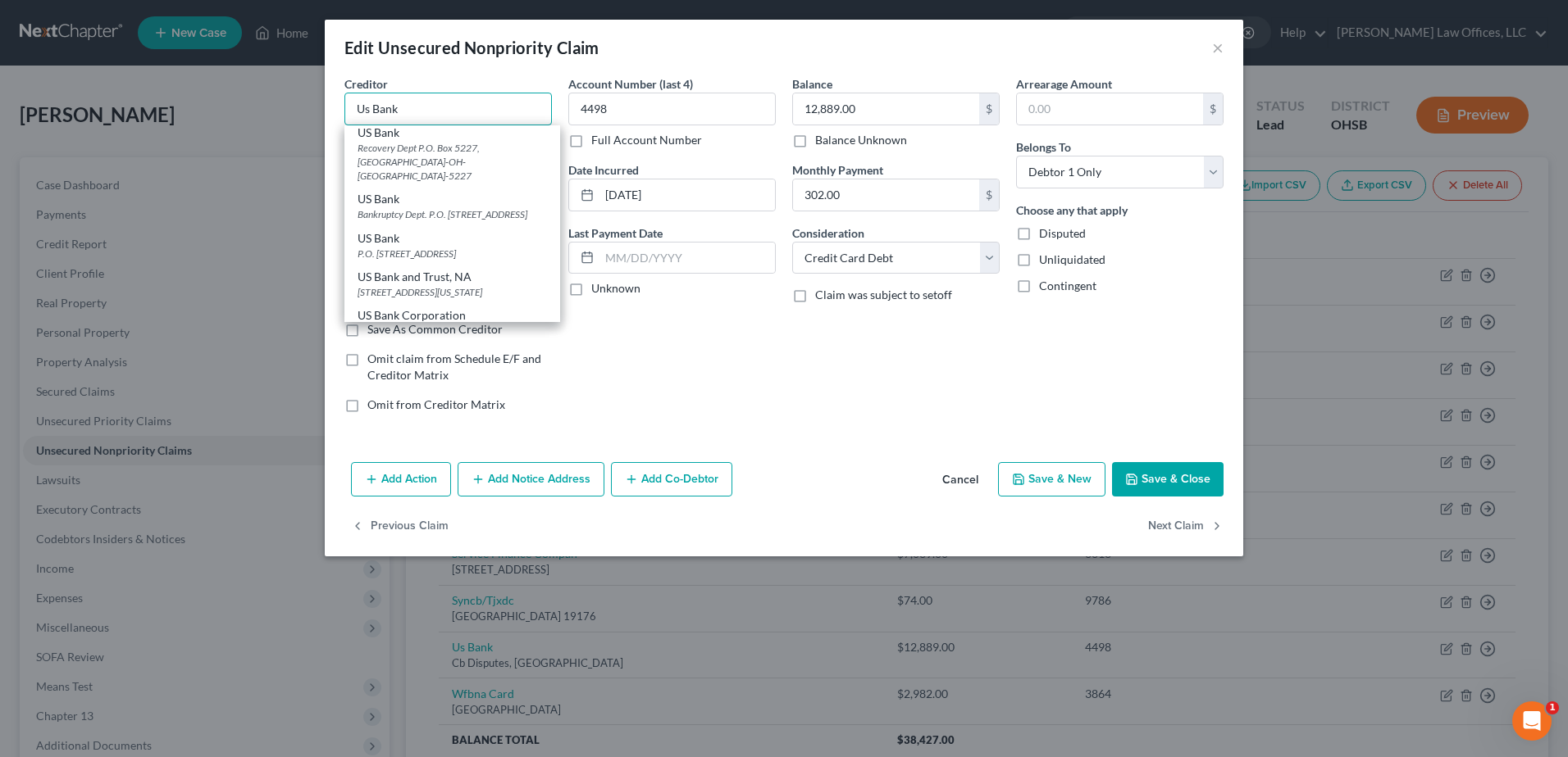
scroll to position [655, 0]
click at [455, 139] on div "Bankruptcy Dept. P.O. Box 5227, Cincinnati, OH 45201-0000" at bounding box center [452, 132] width 190 height 14
type input "US Bank"
type input "Bankruptcy Dept."
type input "P.O. Box 5227"
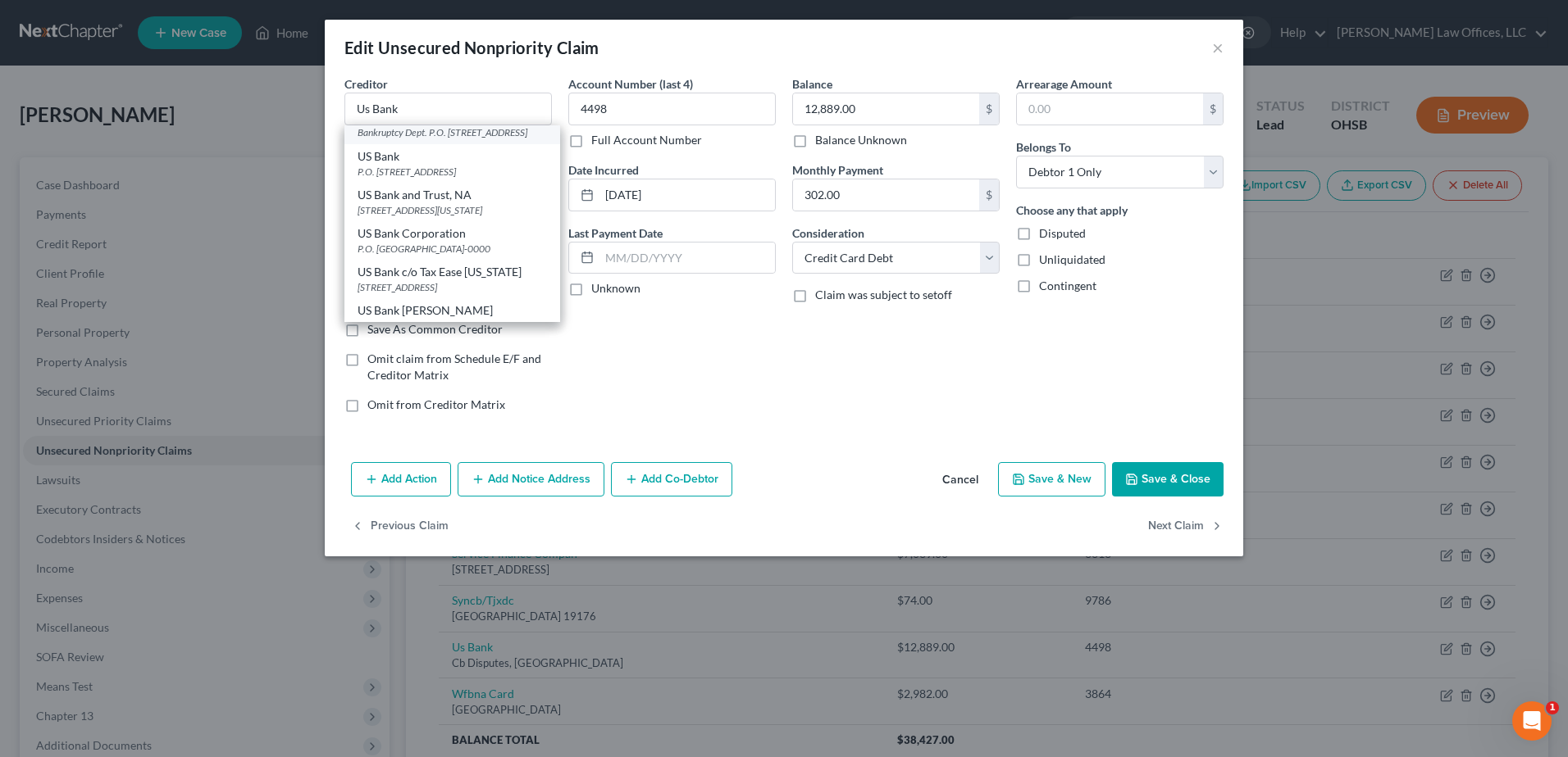
type input "Cincinnati"
select select "36"
type input "45201-0000"
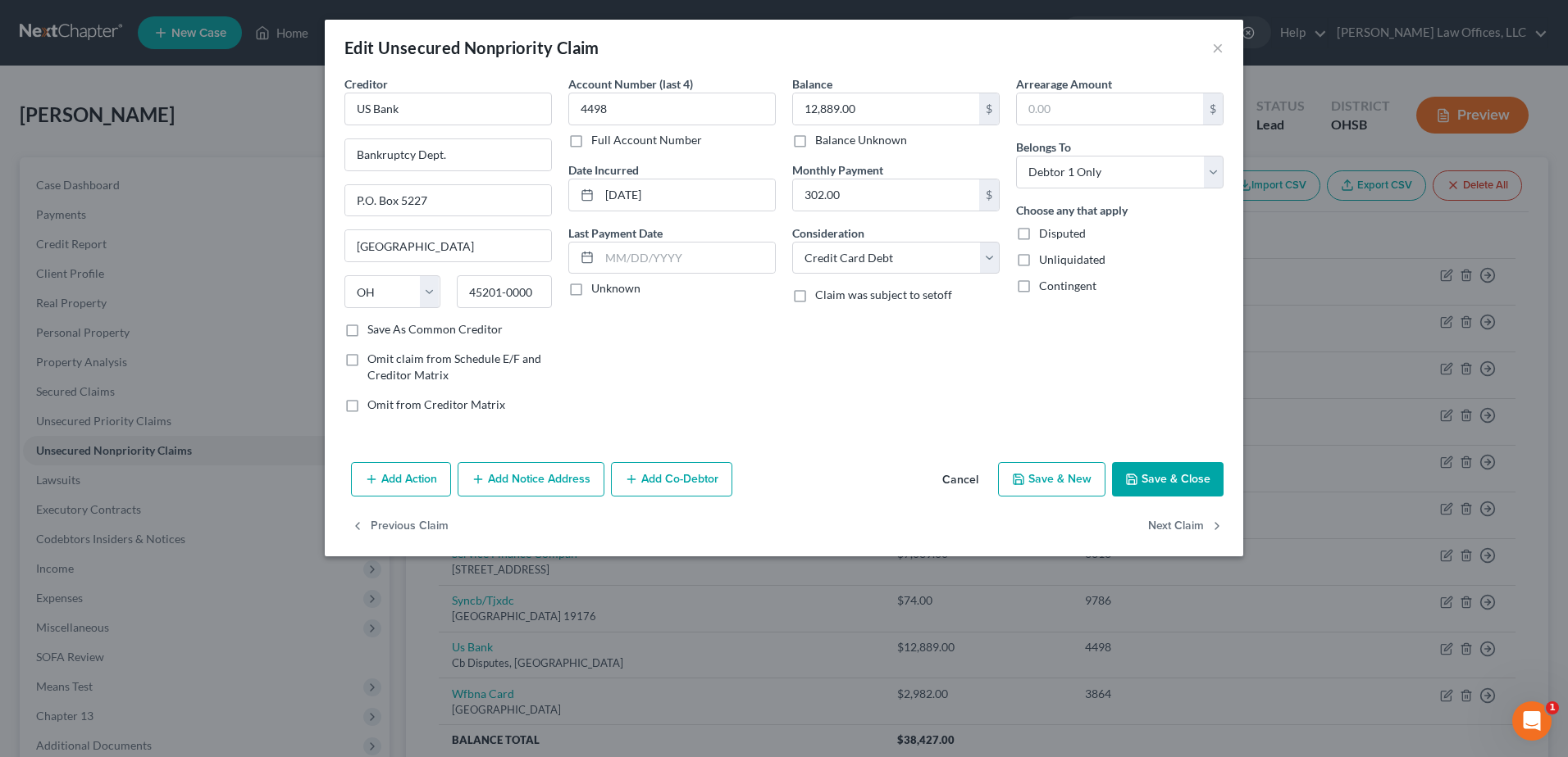
scroll to position [0, 0]
click at [1188, 475] on button "Save & Close" at bounding box center [1168, 479] width 111 height 34
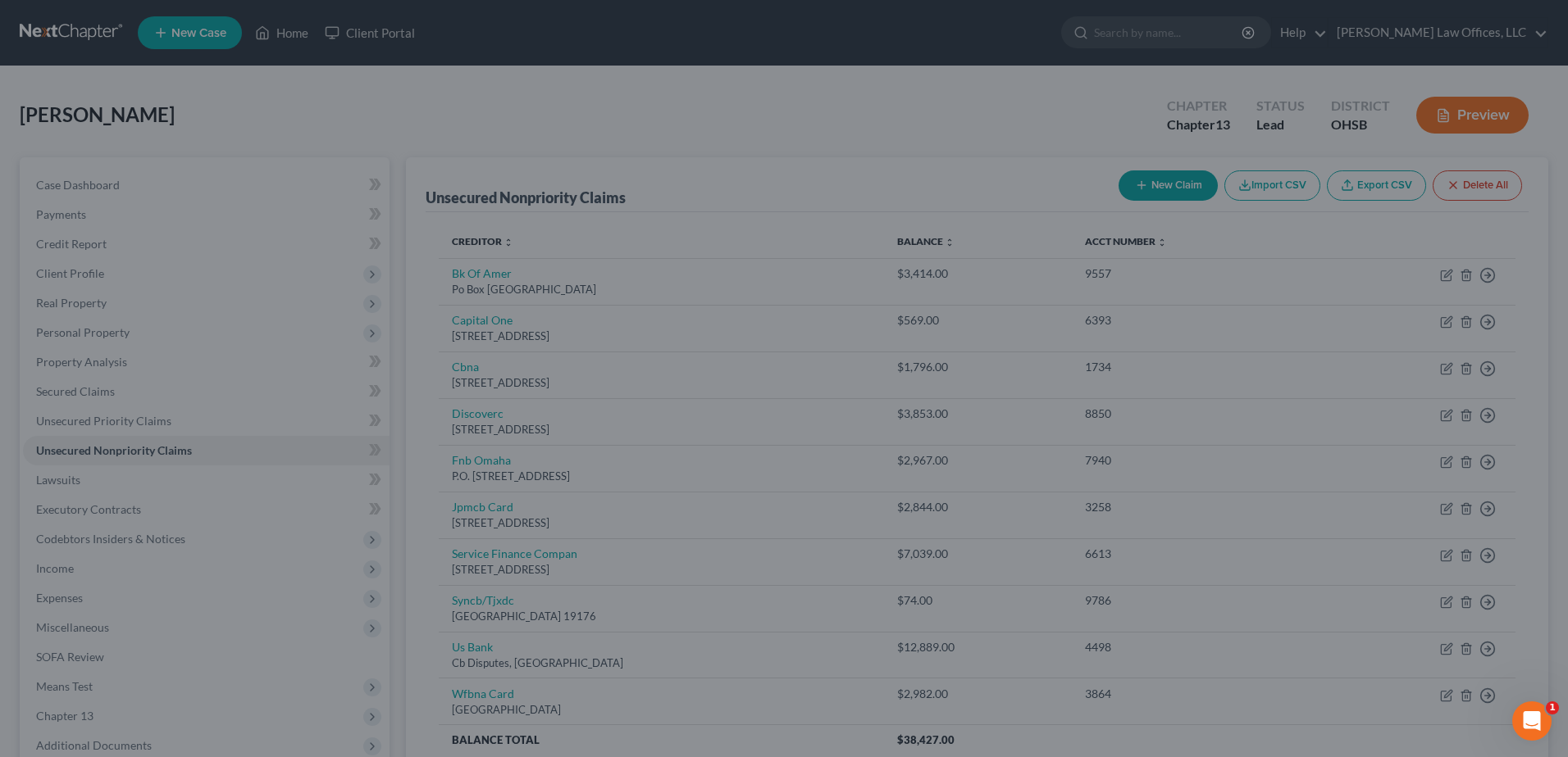
type input "0"
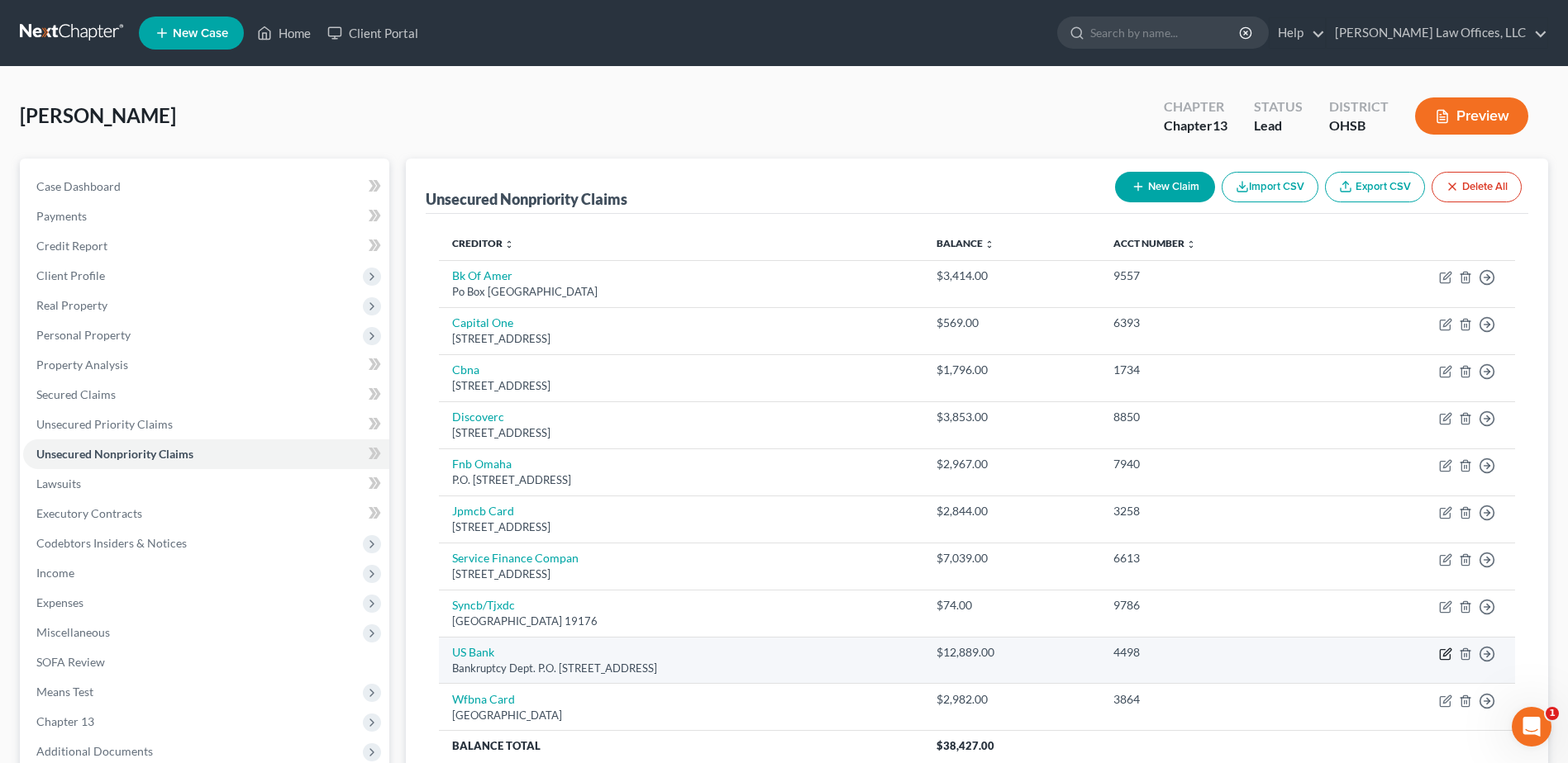
click at [1445, 651] on icon "button" at bounding box center [1445, 654] width 13 height 13
select select "36"
select select "2"
select select "0"
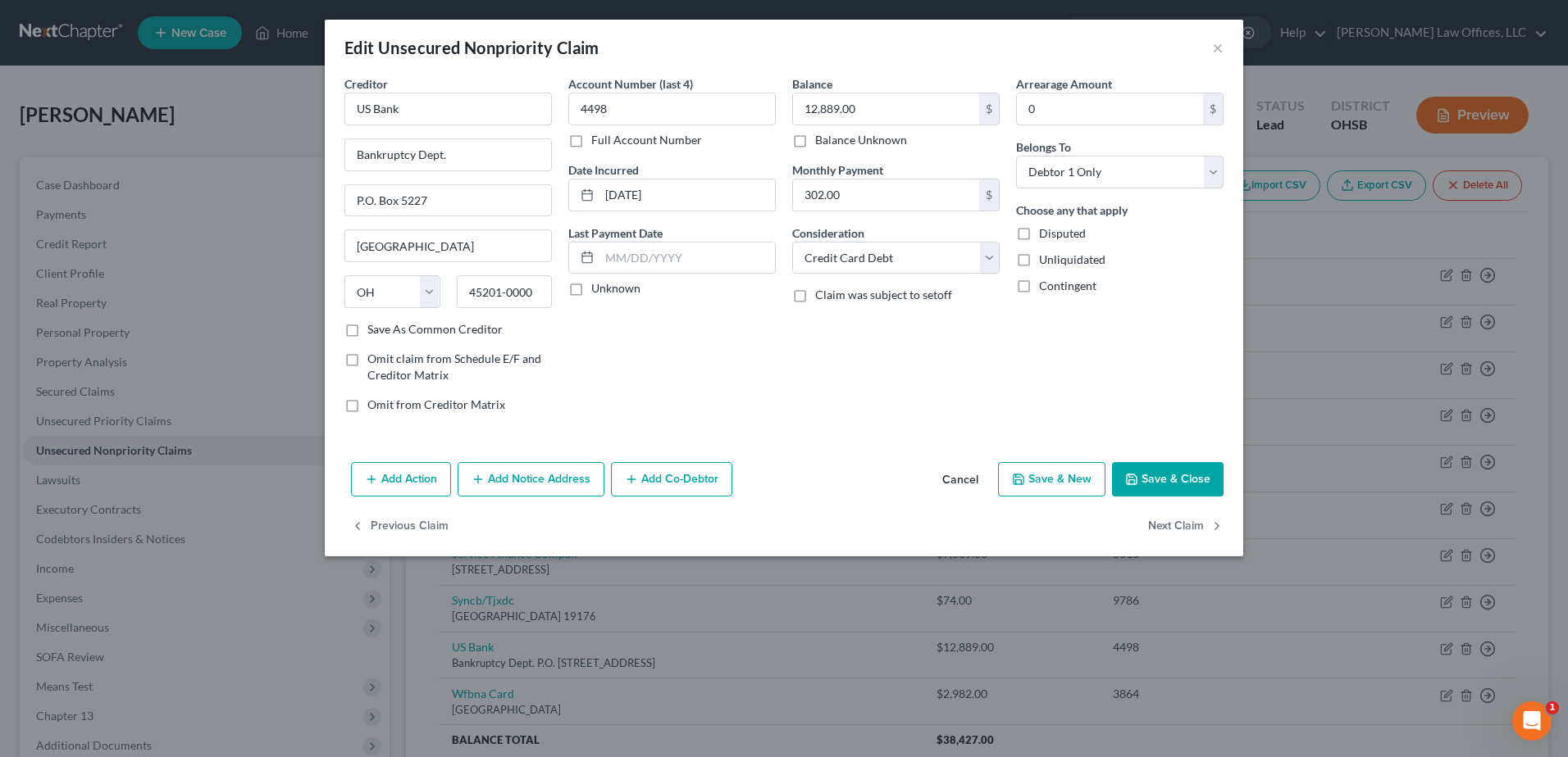
click at [538, 478] on button "Add Notice Address" at bounding box center [531, 479] width 147 height 34
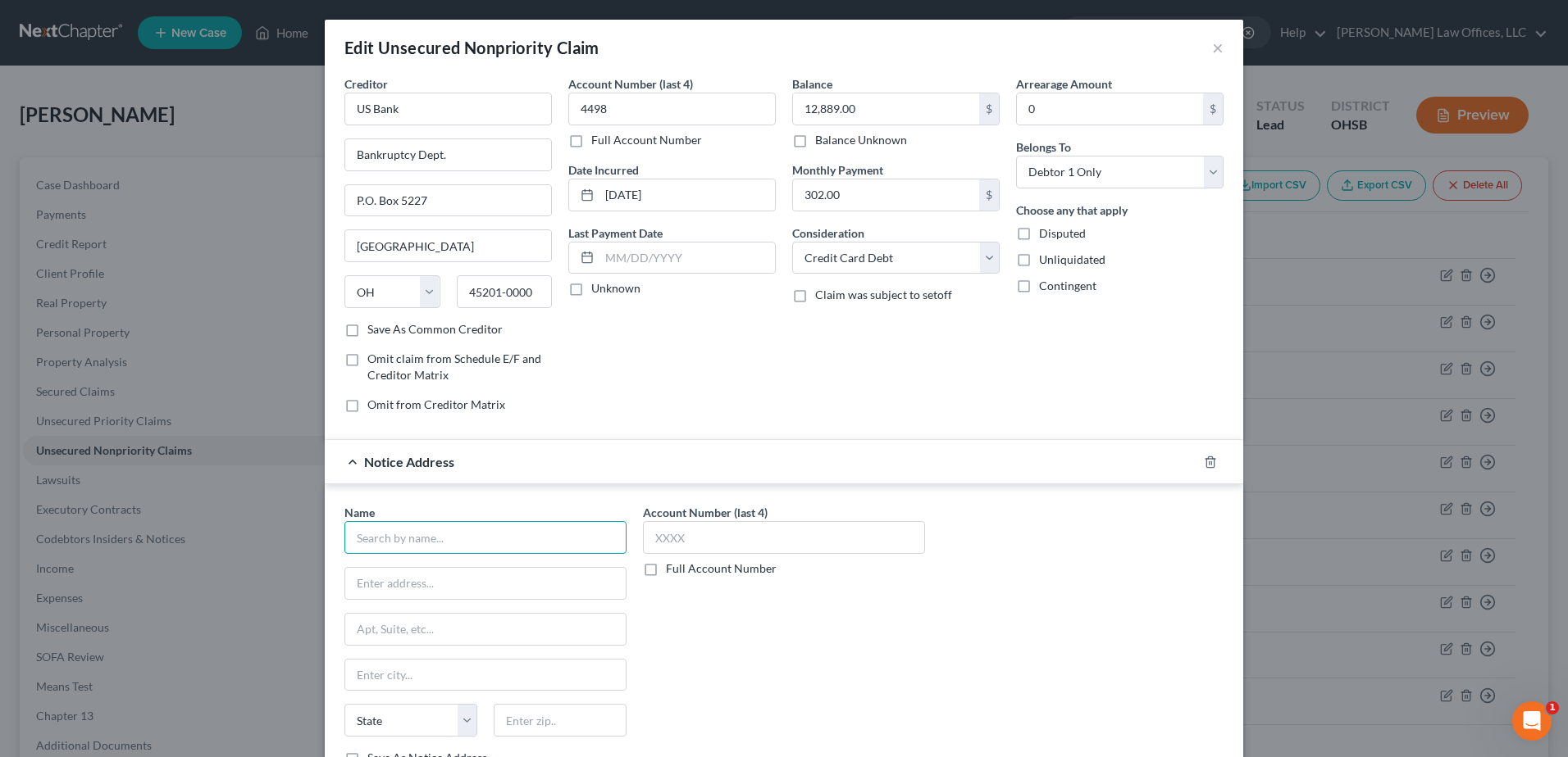
click at [449, 537] on input "text" at bounding box center [486, 537] width 282 height 32
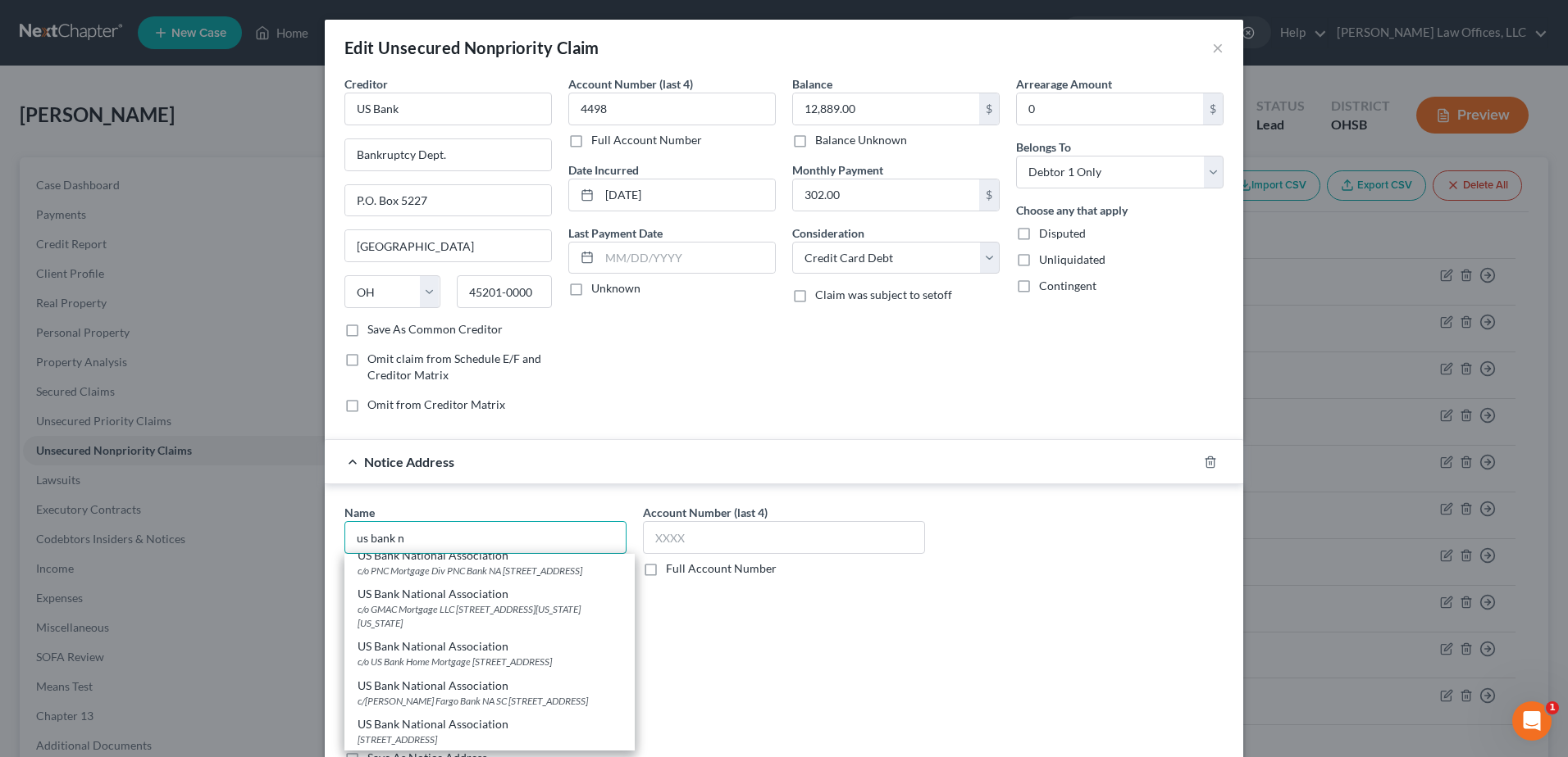
scroll to position [574, 0]
click at [422, 538] on input "us bank n" at bounding box center [486, 537] width 282 height 32
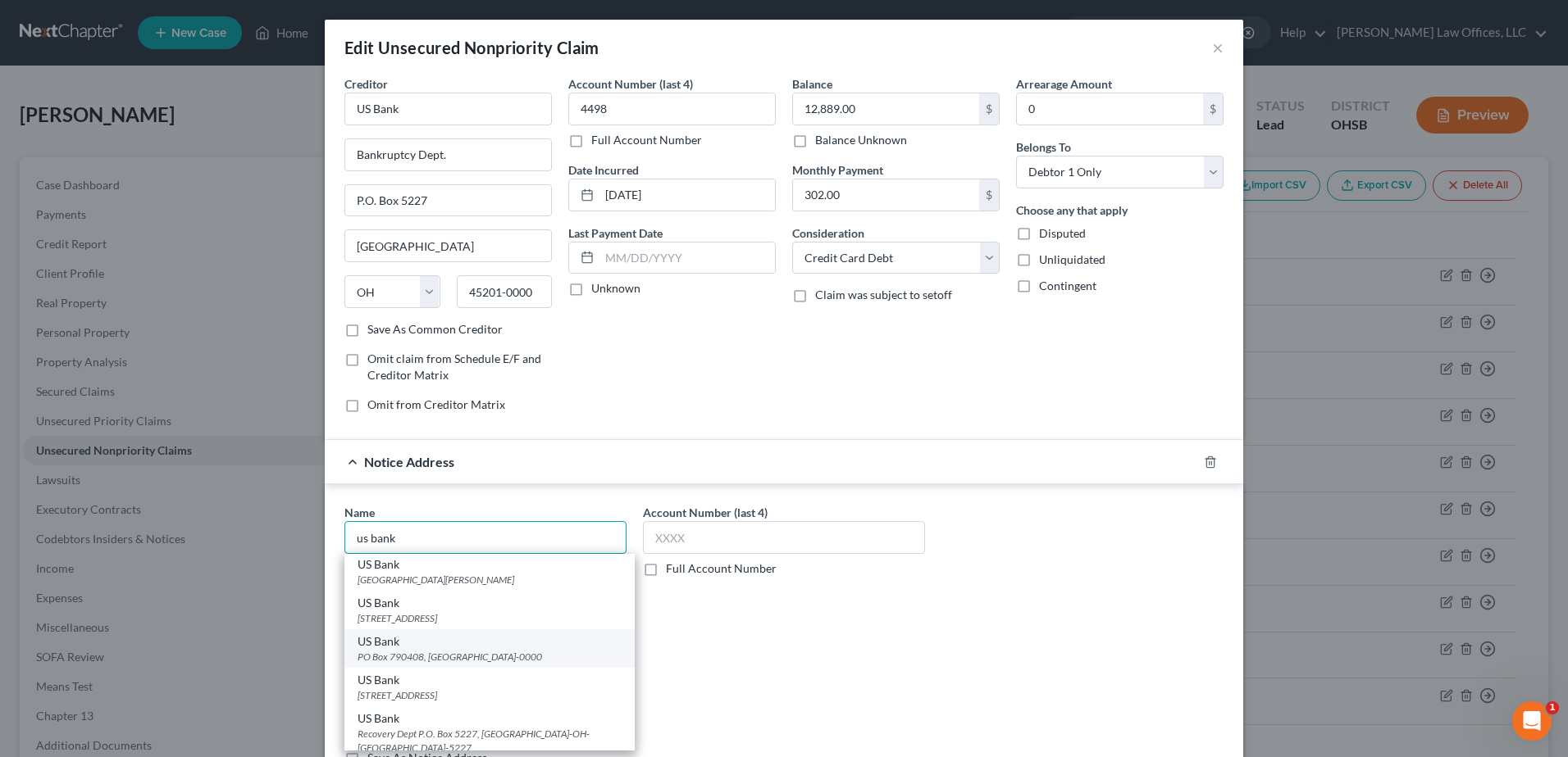
scroll to position [334, 0]
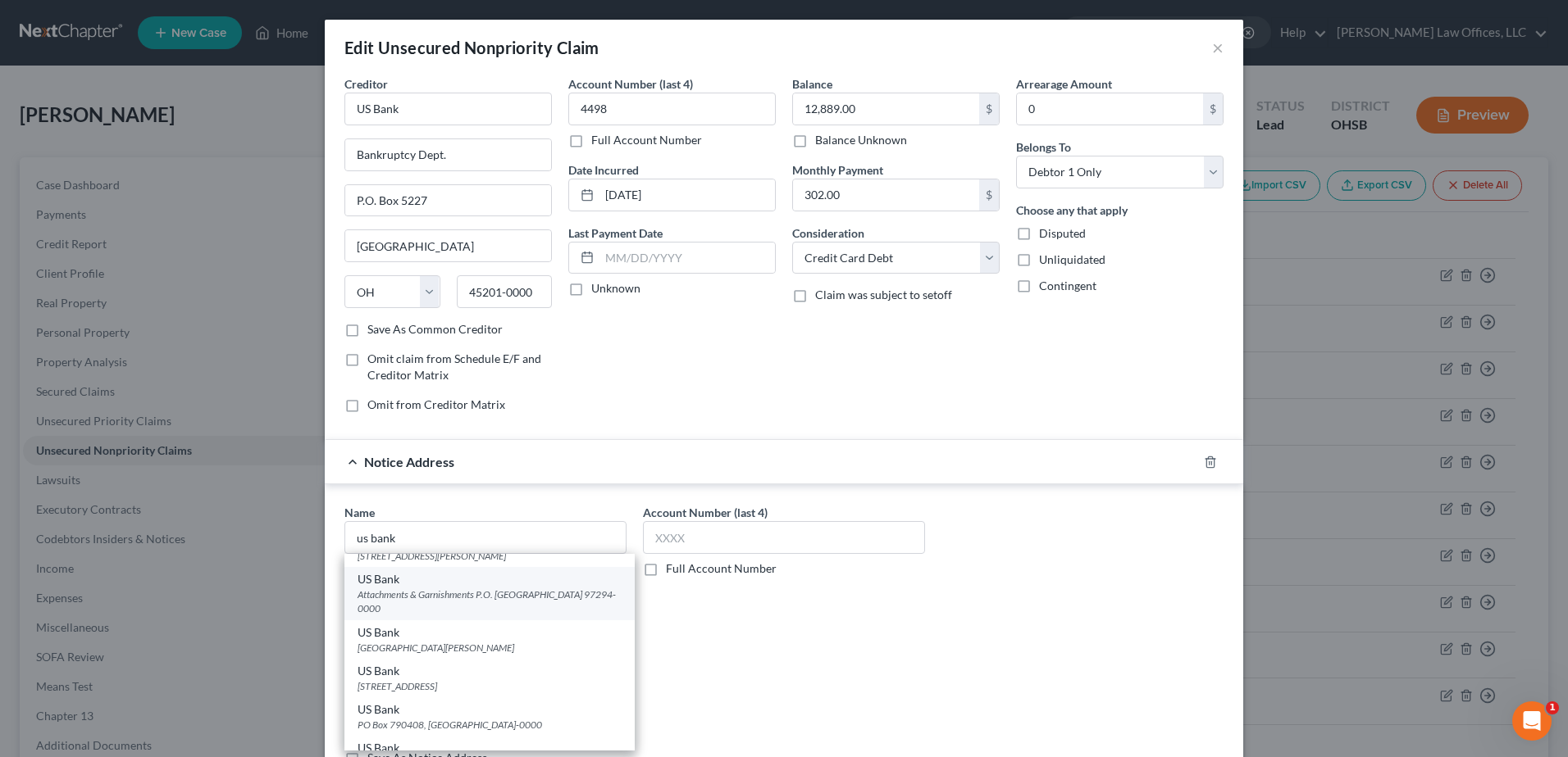
click at [529, 597] on div "Attachments & Garnishments P.O. Box 30869, Portland, OR 97294-0000" at bounding box center [489, 601] width 264 height 28
type input "US Bank"
type input "Attachments & Garnishments"
type input "P.O. Box 30869"
type input "Portland"
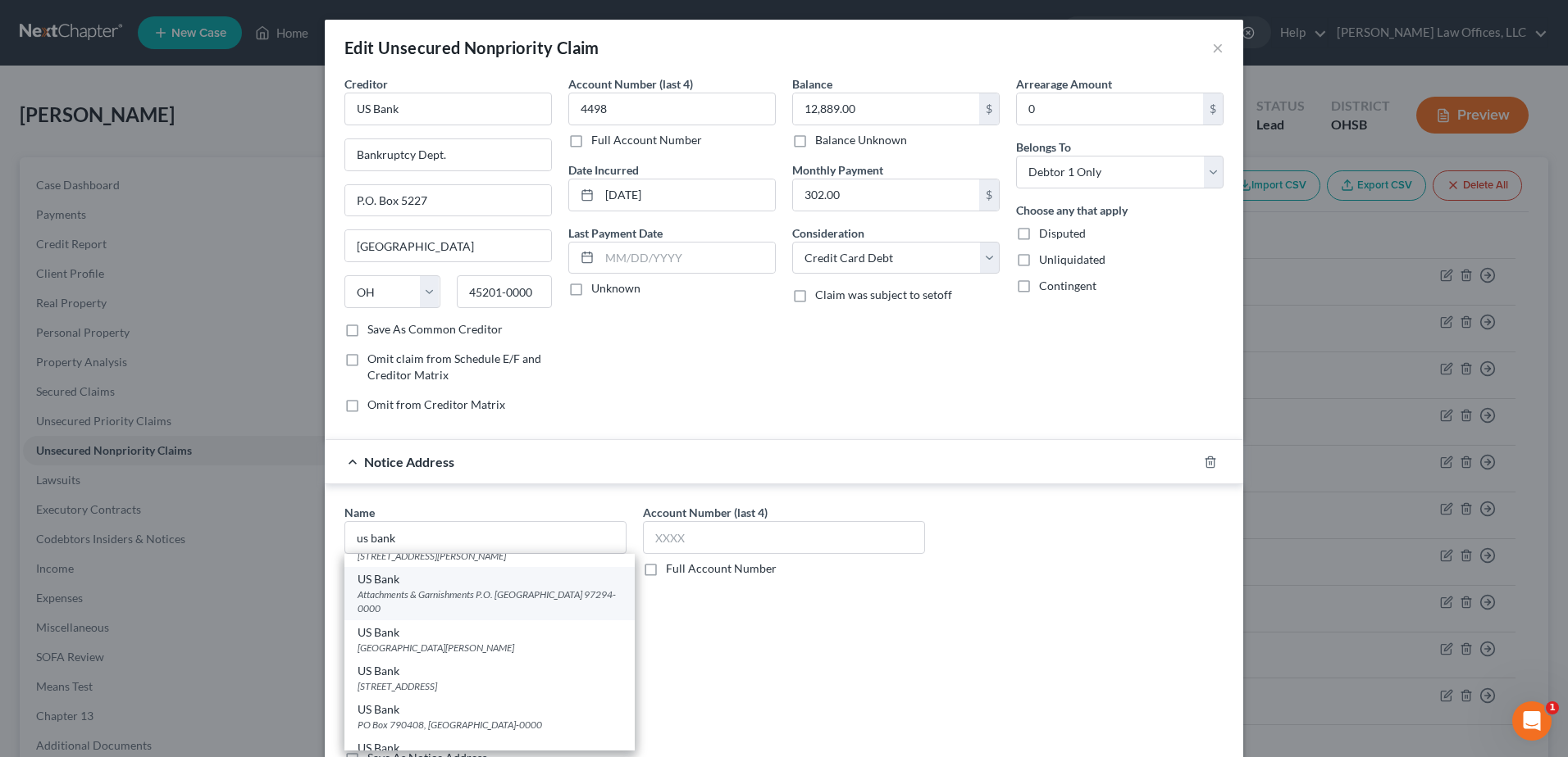
select select "38"
type input "97294-0000"
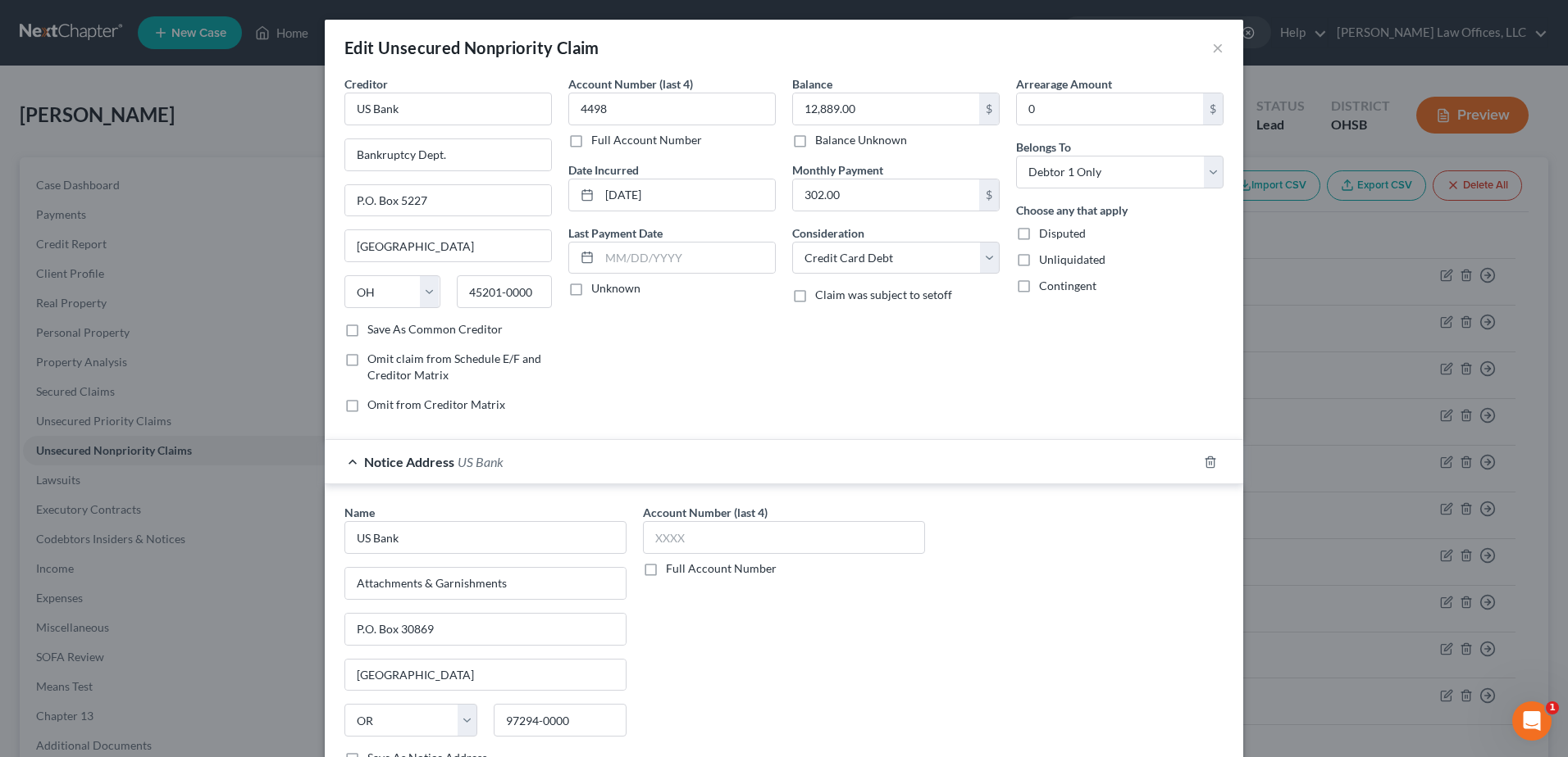
scroll to position [0, 0]
drag, startPoint x: 435, startPoint y: 623, endPoint x: 352, endPoint y: 625, distance: 83.0
click at [352, 625] on input "P.O. Box 30869" at bounding box center [486, 630] width 280 height 31
drag, startPoint x: 503, startPoint y: 583, endPoint x: 296, endPoint y: 582, distance: 207.0
click at [296, 582] on div "Edit Unsecured Nonpriority Claim × Creditor * US Bank Bankruptcy Dept. P.O. Box…" at bounding box center [784, 378] width 1568 height 757
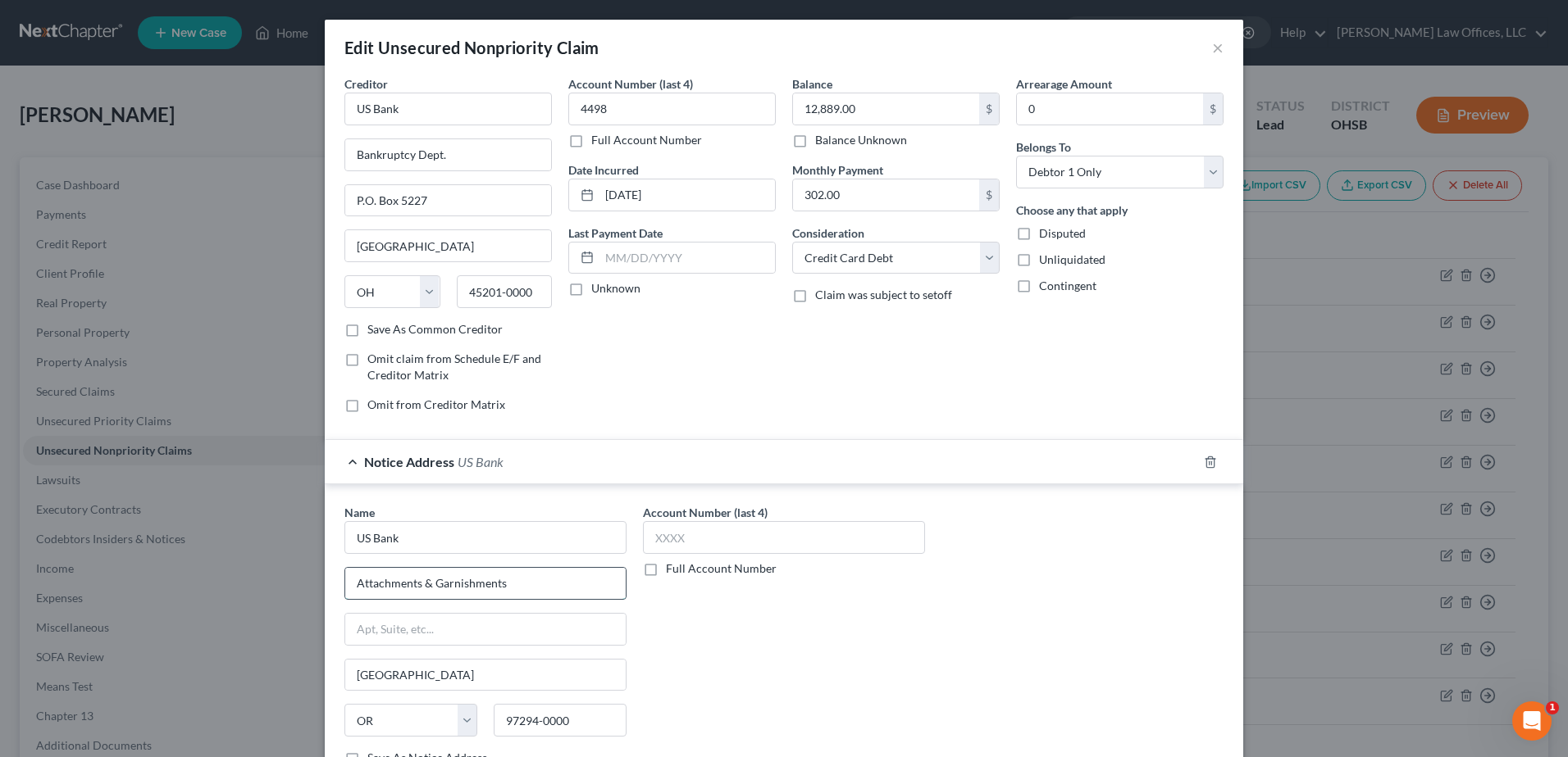
paste input "P.O. Box 30869"
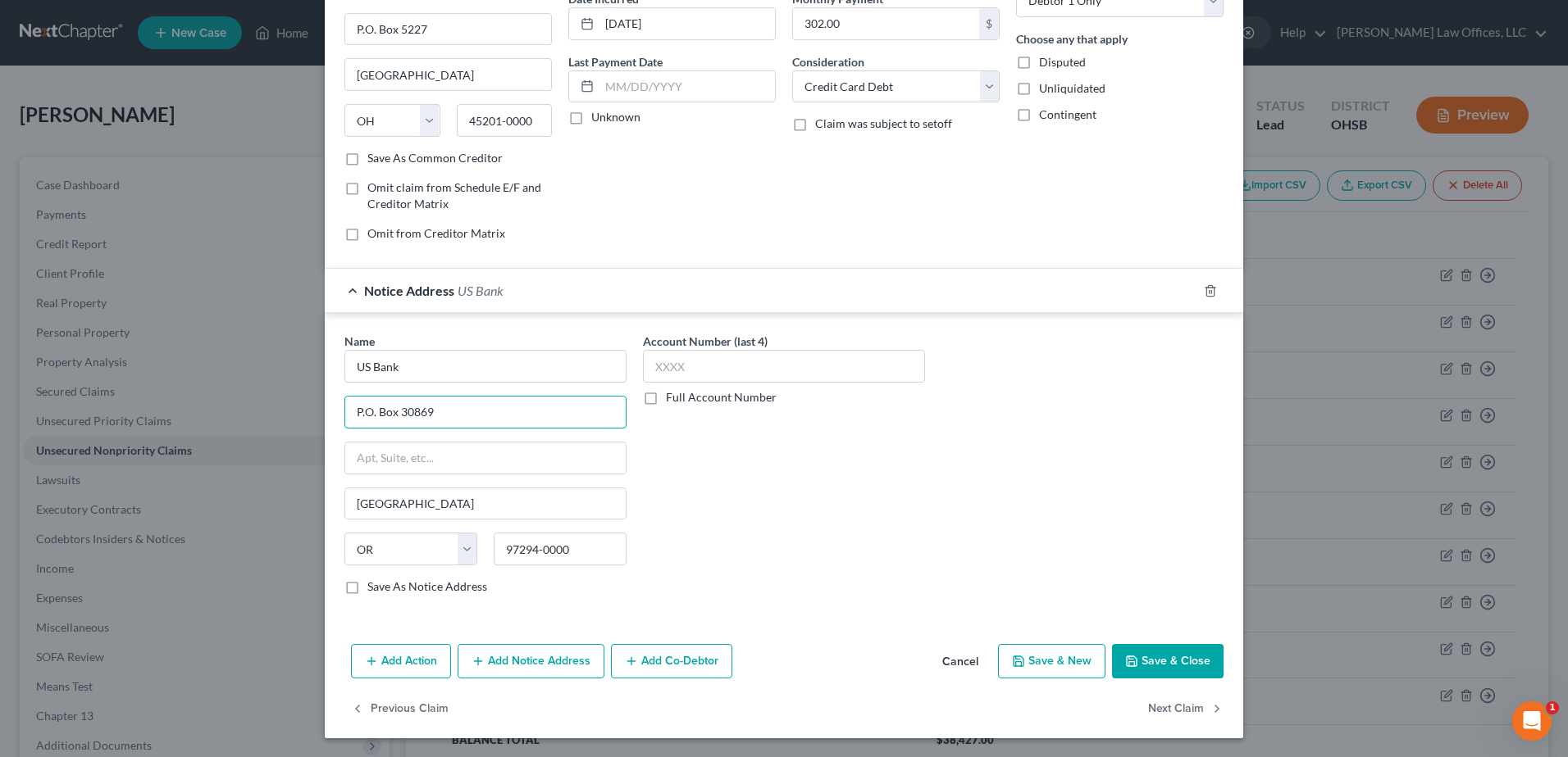
scroll to position [172, 0]
type input "P.O. Box 30869"
click at [1136, 658] on button "Save & Close" at bounding box center [1168, 660] width 111 height 34
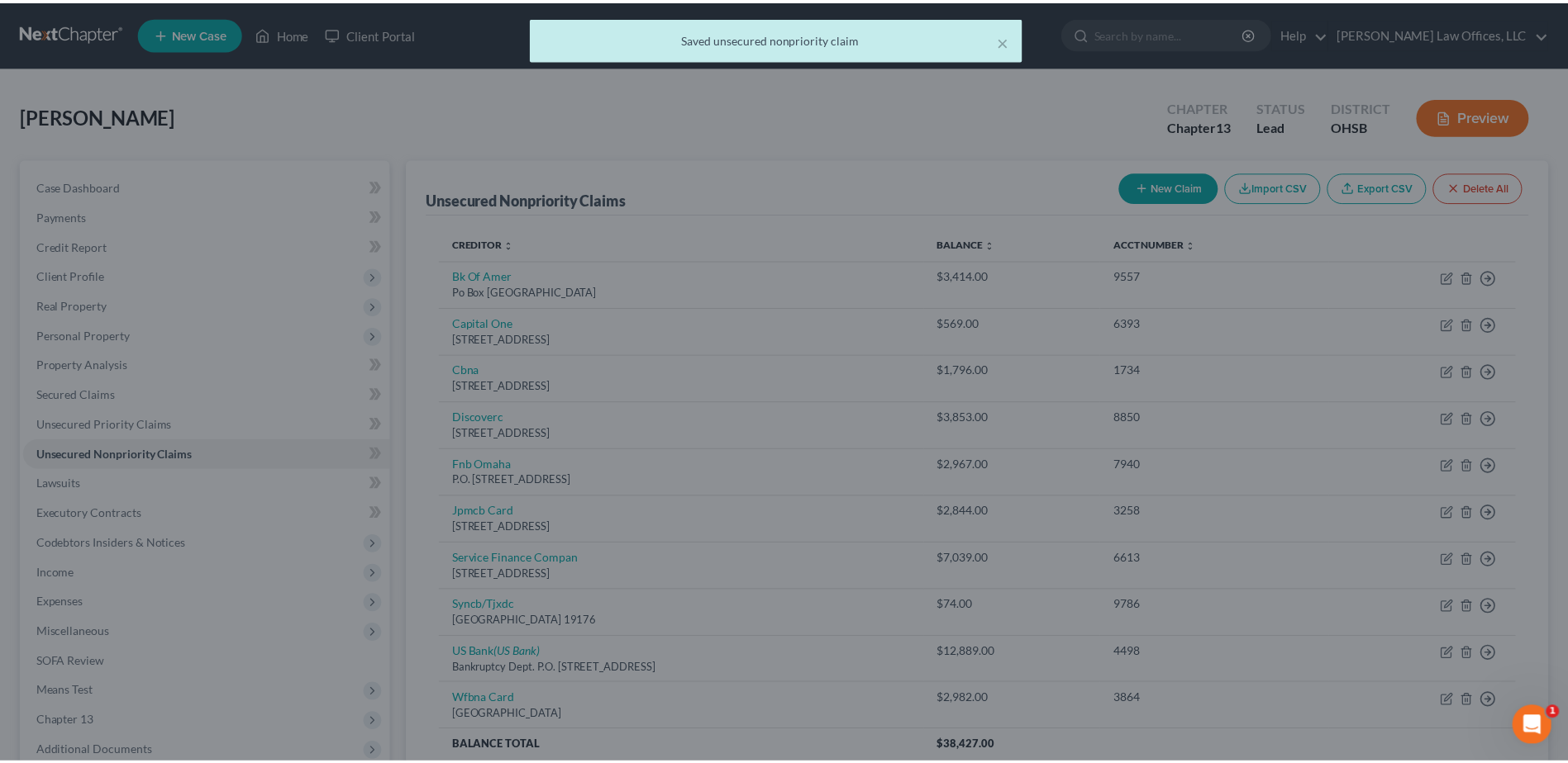
scroll to position [0, 0]
